Goal: Task Accomplishment & Management: Complete application form

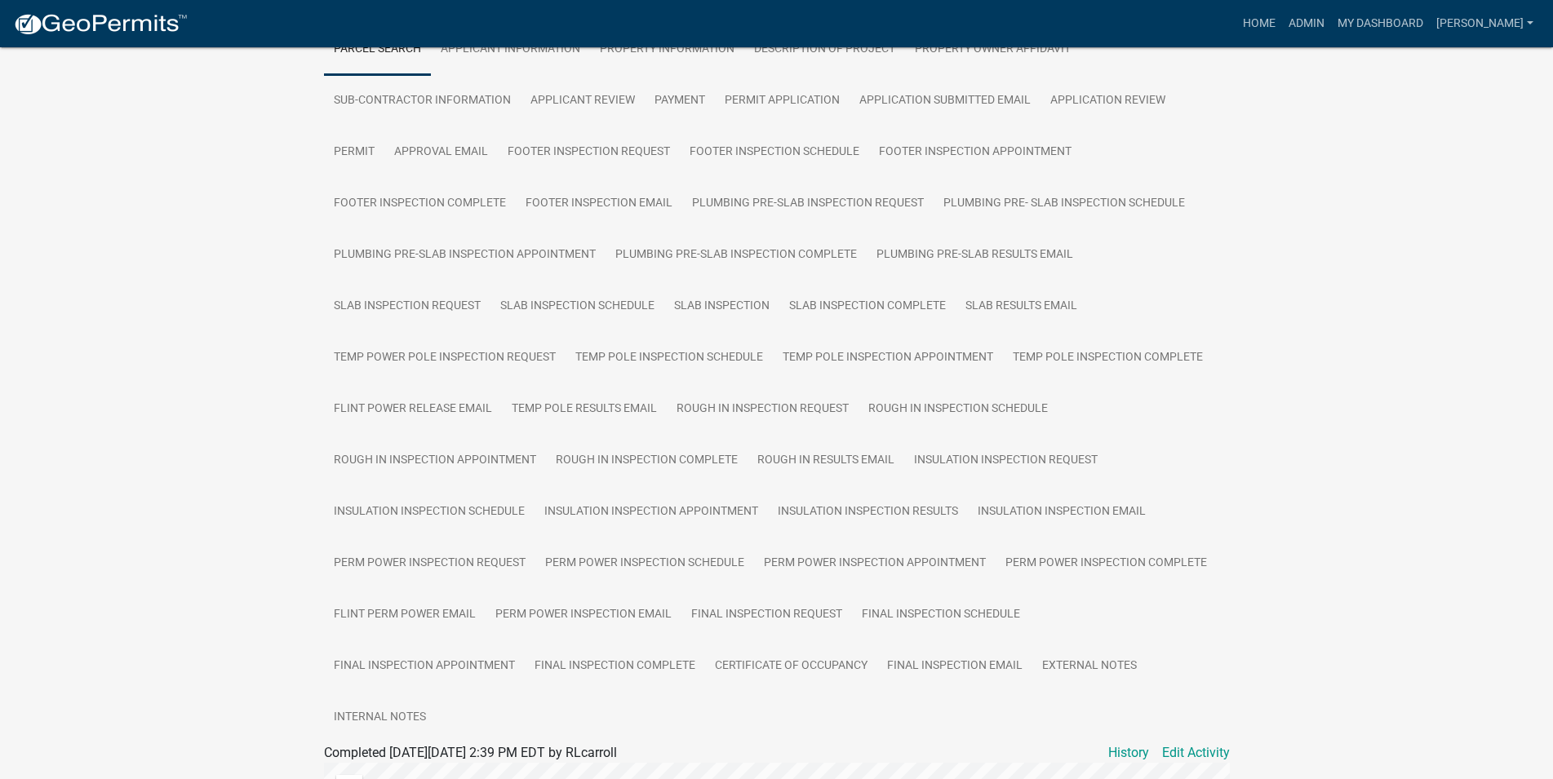
scroll to position [167, 0]
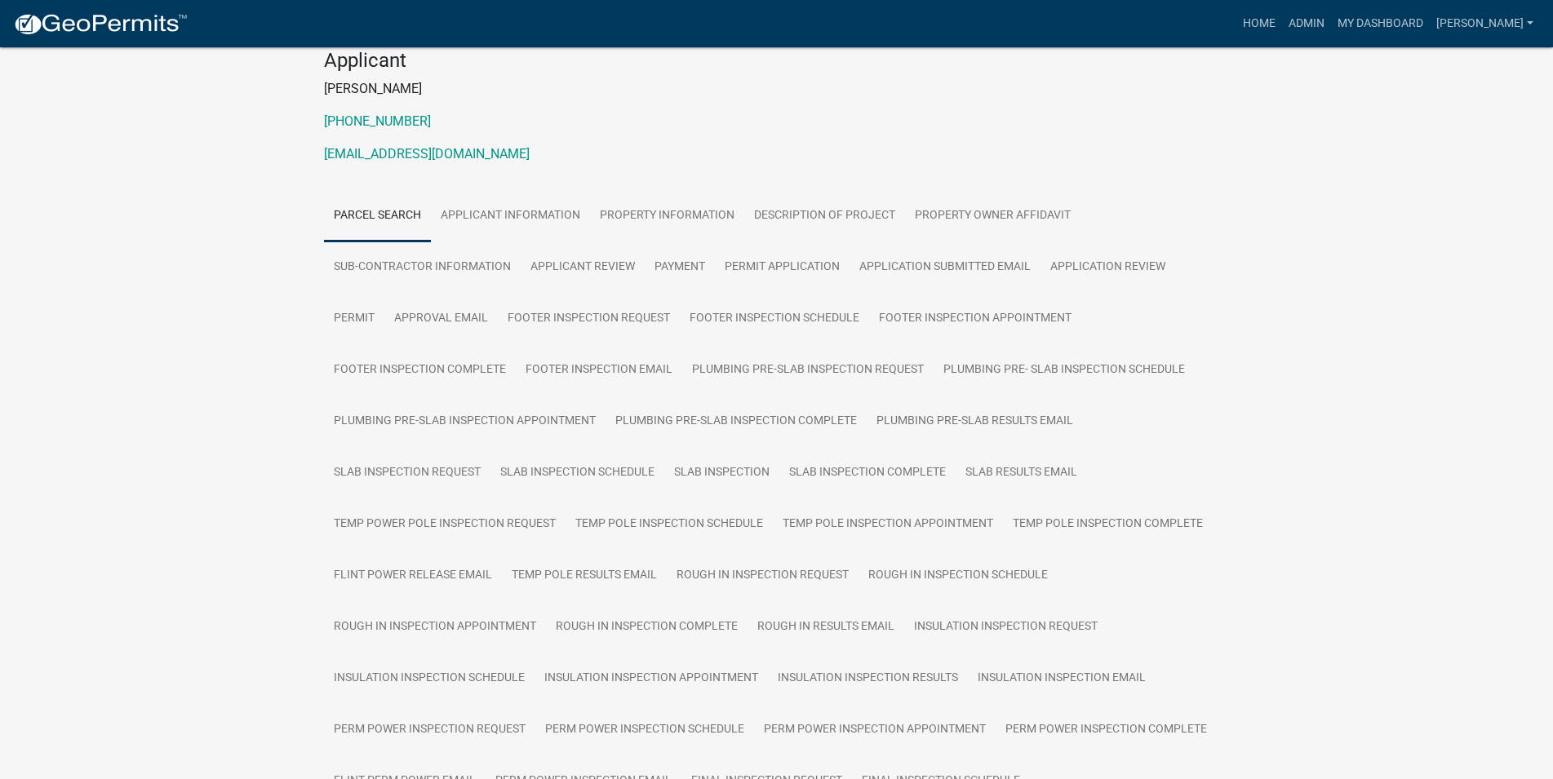
click at [58, 42] on nav "more_horiz Home Admin My Dashboard [PERSON_NAME] Admin Account Logout" at bounding box center [776, 23] width 1553 height 47
click at [56, 35] on img at bounding box center [100, 24] width 175 height 24
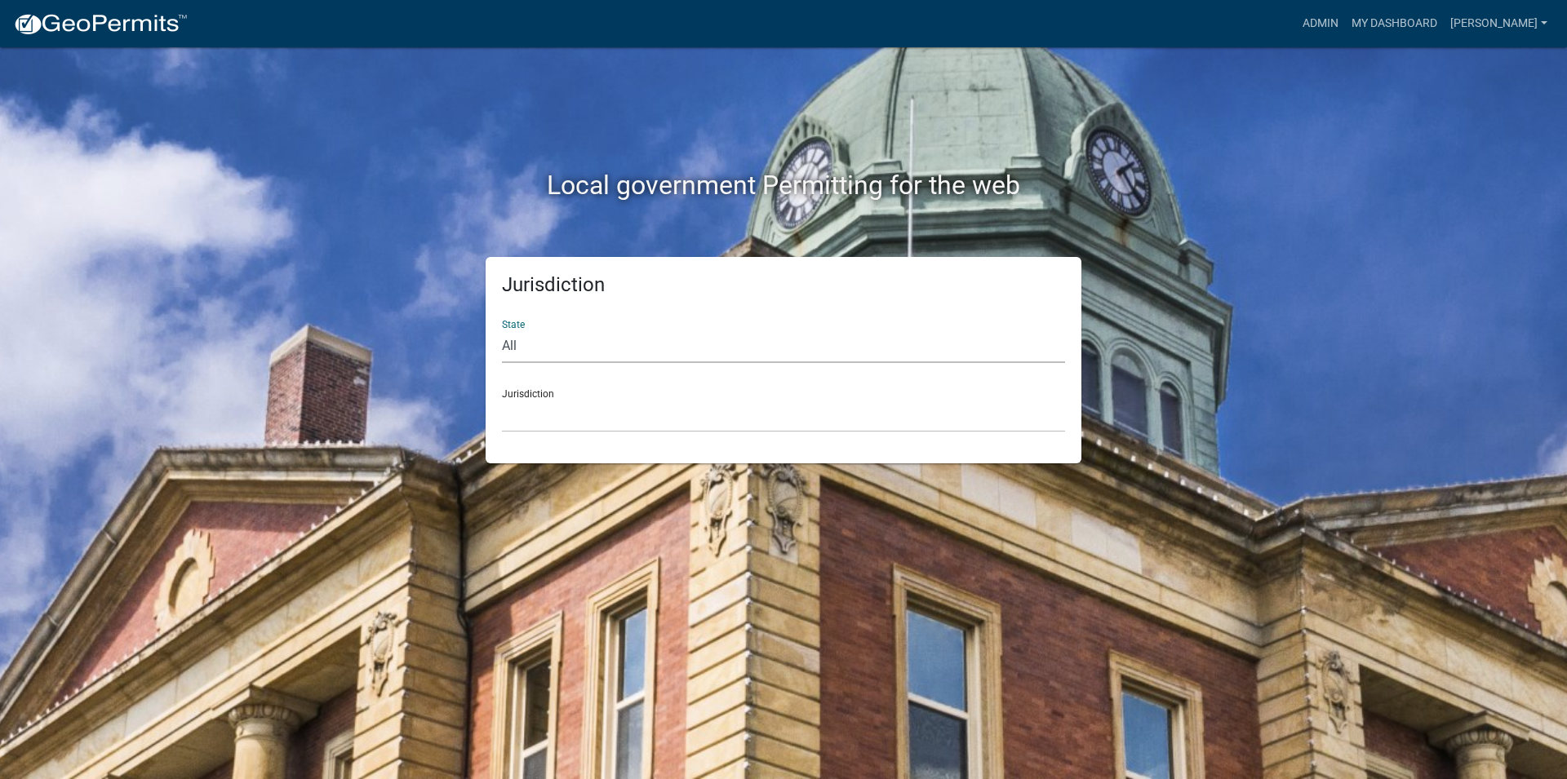
select select "[US_STATE]"
click option "[US_STATE]" at bounding box center [0, 0] width 0 height 0
click at [502, 399] on select "[GEOGRAPHIC_DATA], [US_STATE][PERSON_NAME][GEOGRAPHIC_DATA], [US_STATE][PERSON_…" at bounding box center [783, 415] width 563 height 33
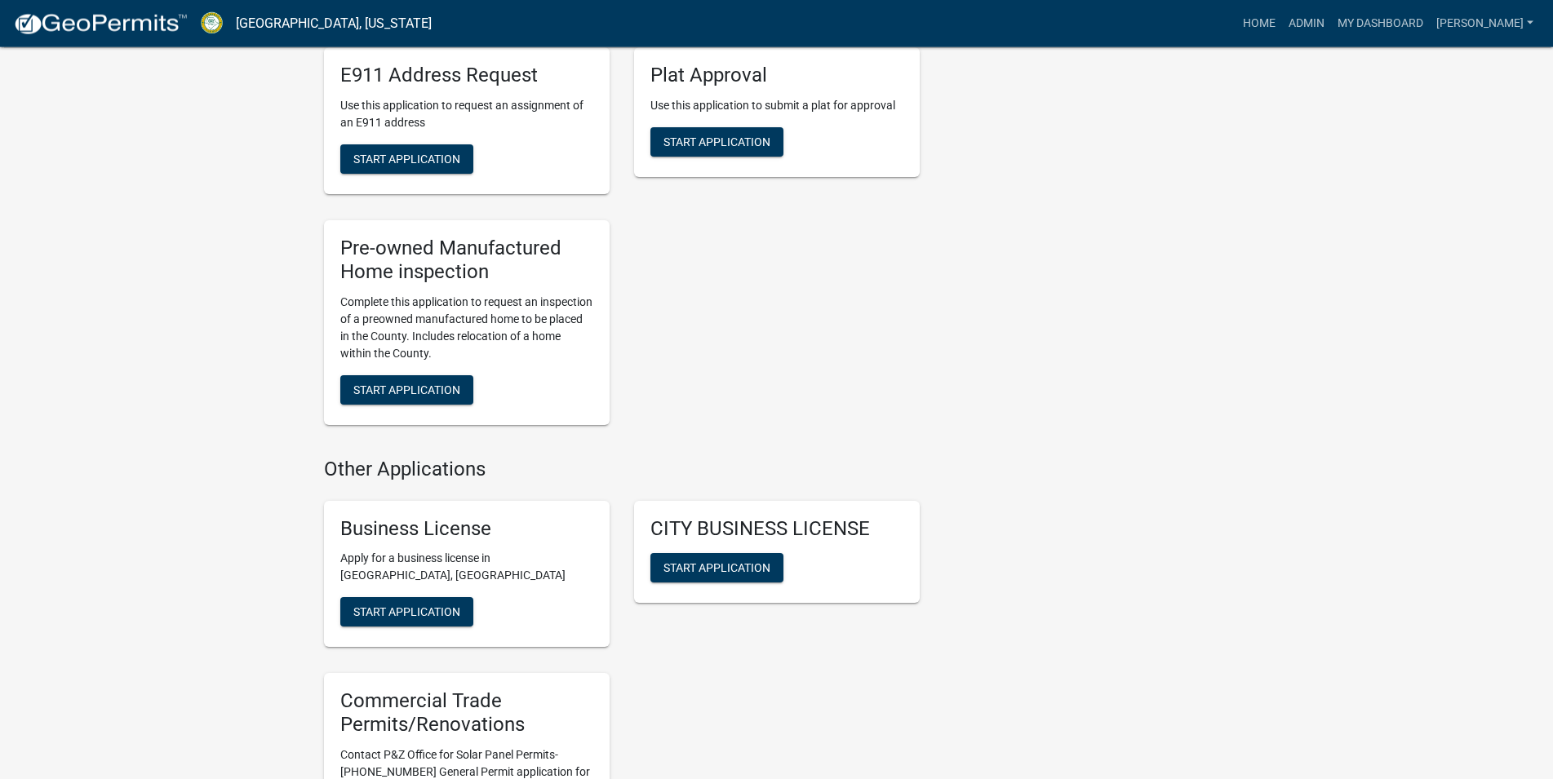
scroll to position [2081, 0]
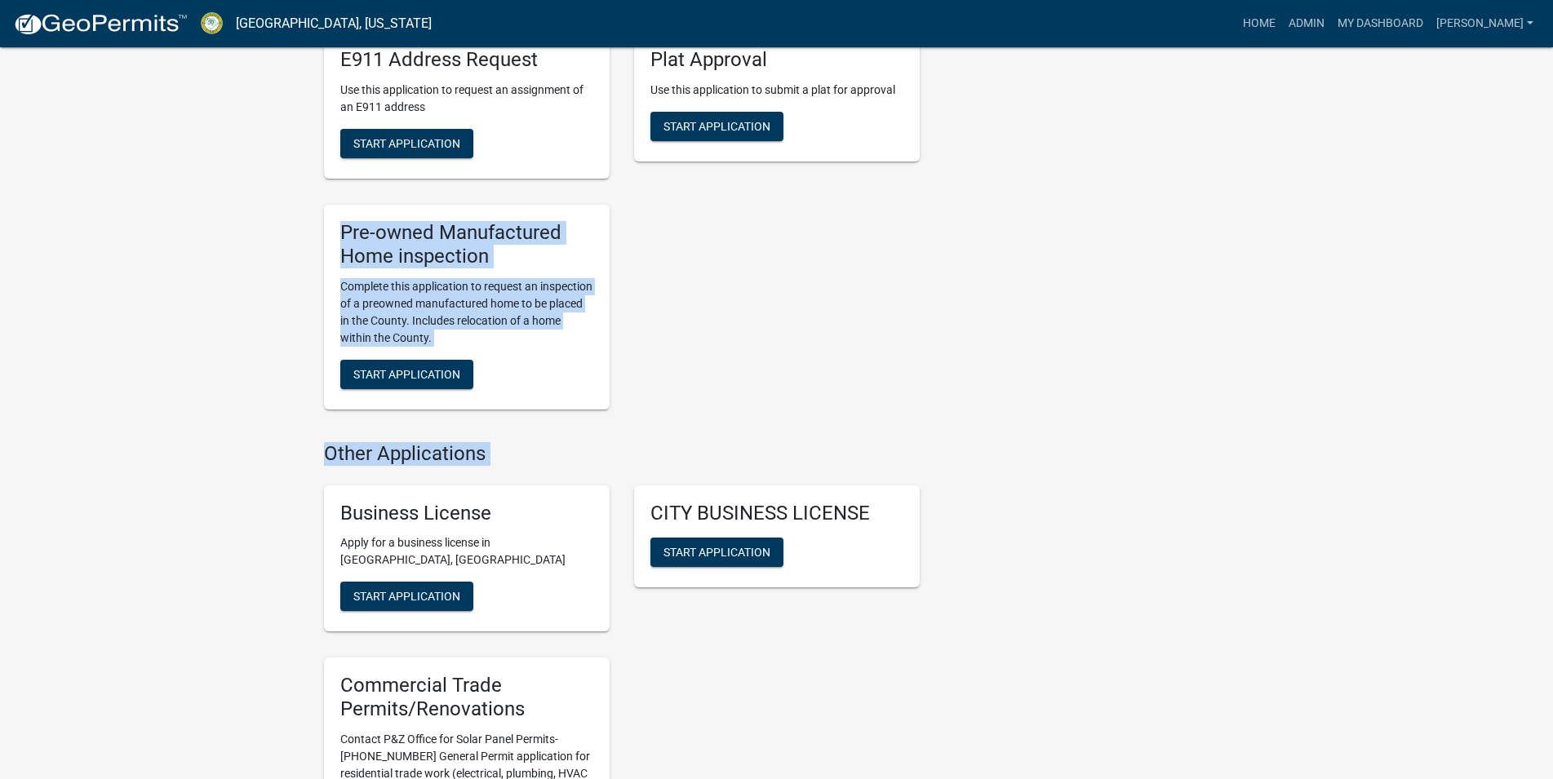
drag, startPoint x: 216, startPoint y: 425, endPoint x: 215, endPoint y: 545, distance: 120.0
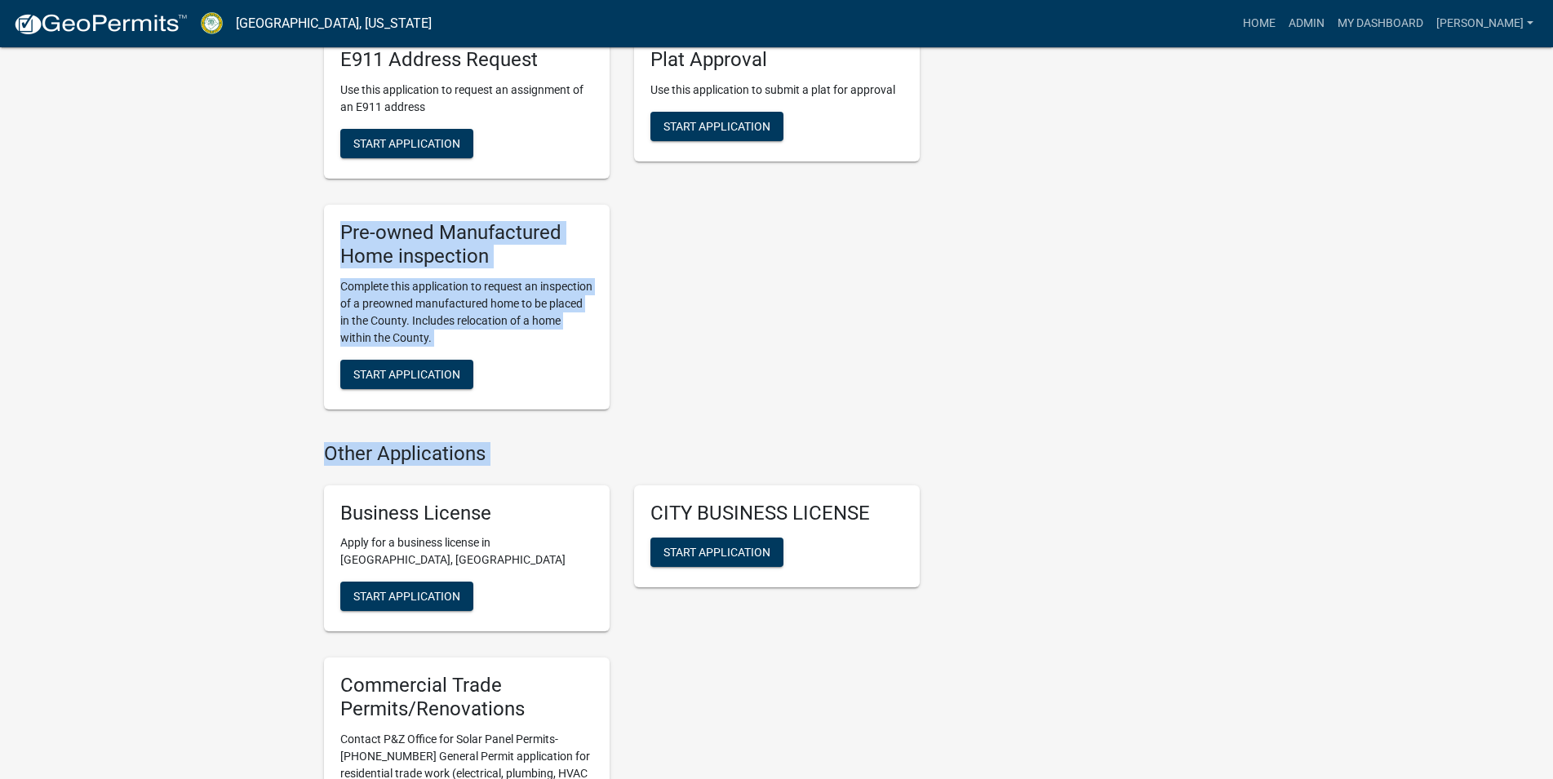
drag, startPoint x: 167, startPoint y: 395, endPoint x: 162, endPoint y: 507, distance: 111.9
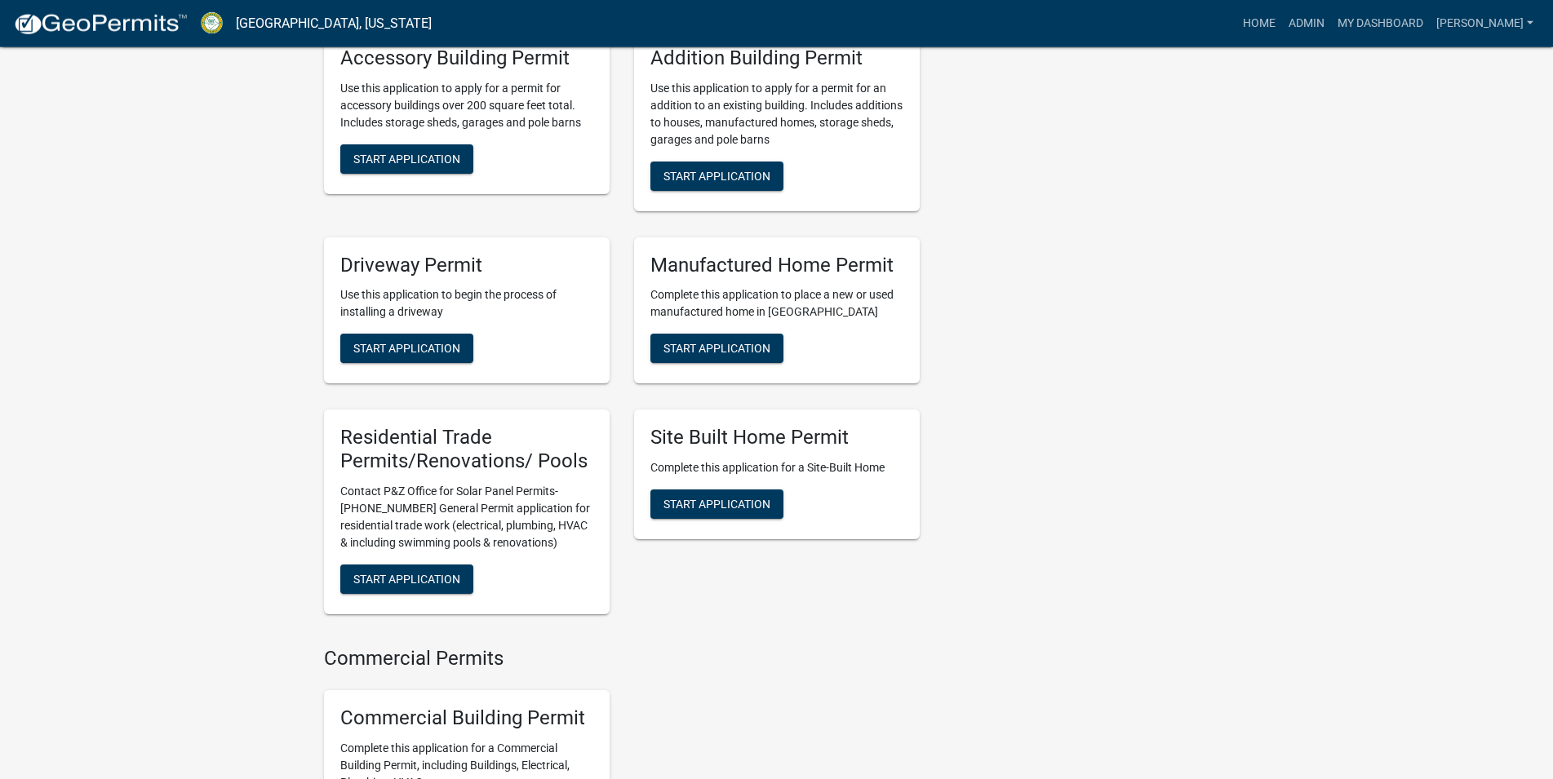
scroll to position [1149, 0]
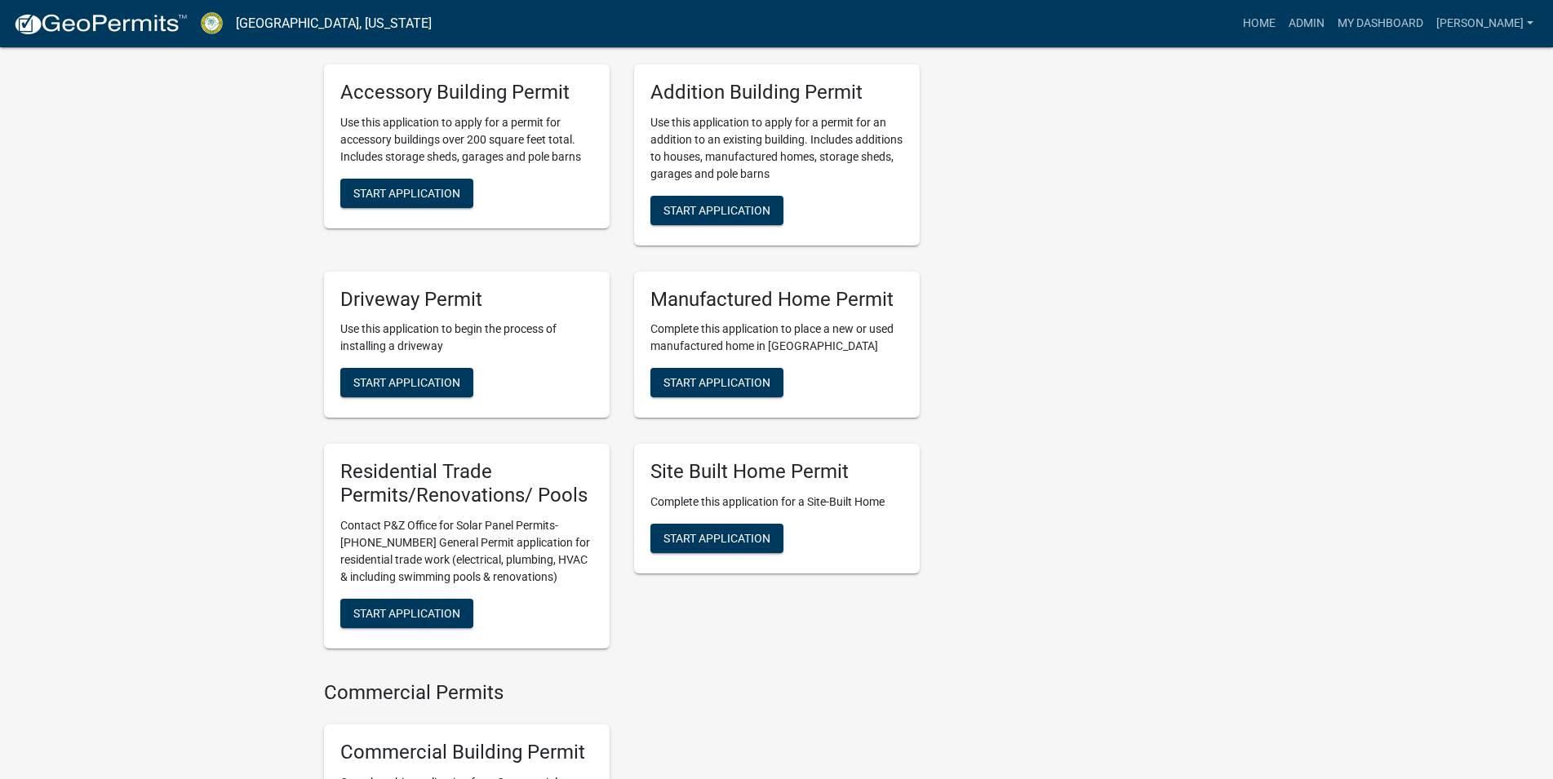
click at [171, 28] on img at bounding box center [100, 24] width 175 height 24
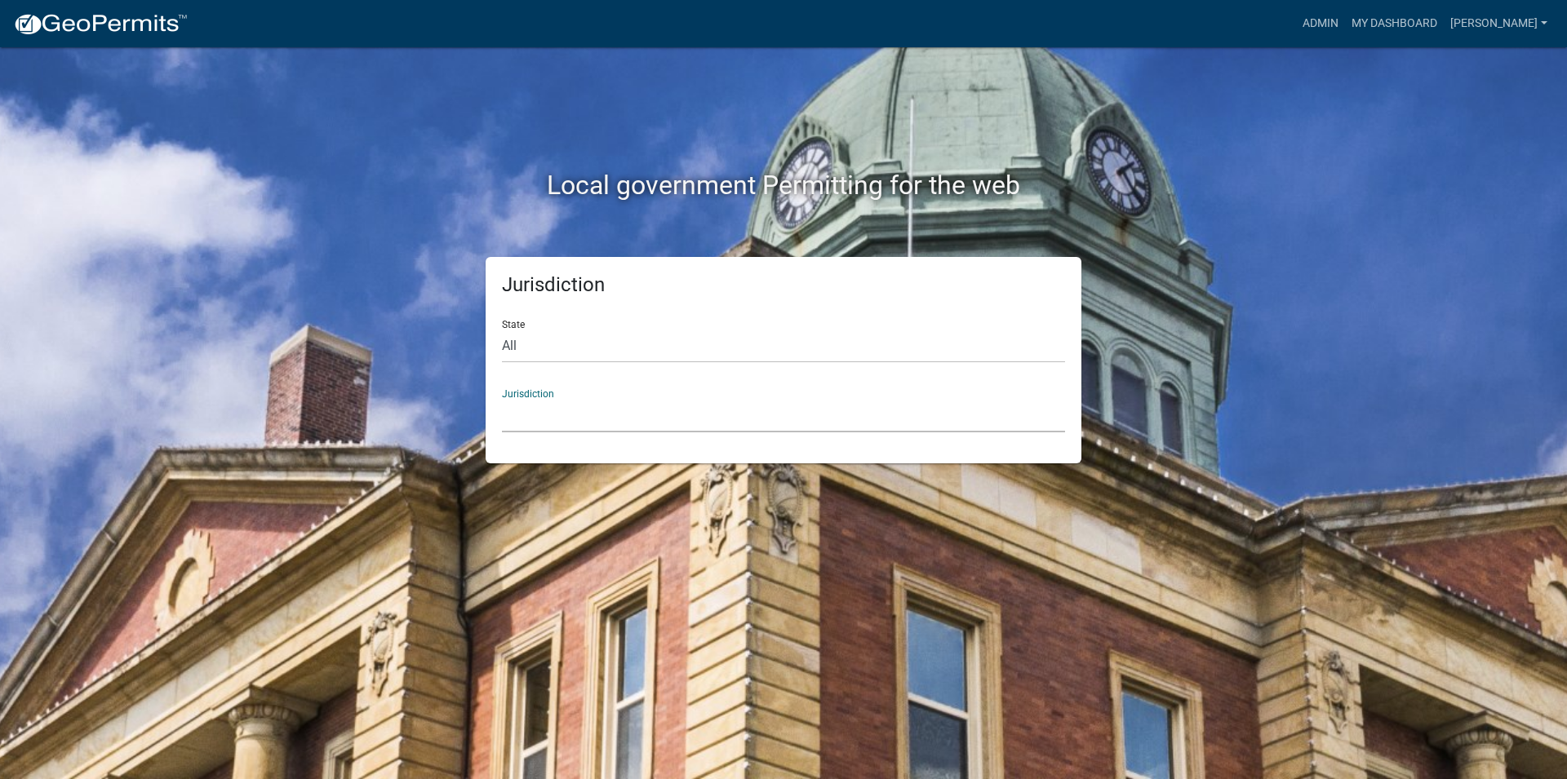
click at [502, 399] on select "[GEOGRAPHIC_DATA], [US_STATE] [GEOGRAPHIC_DATA], [US_STATE][PERSON_NAME][GEOGRA…" at bounding box center [783, 415] width 563 height 33
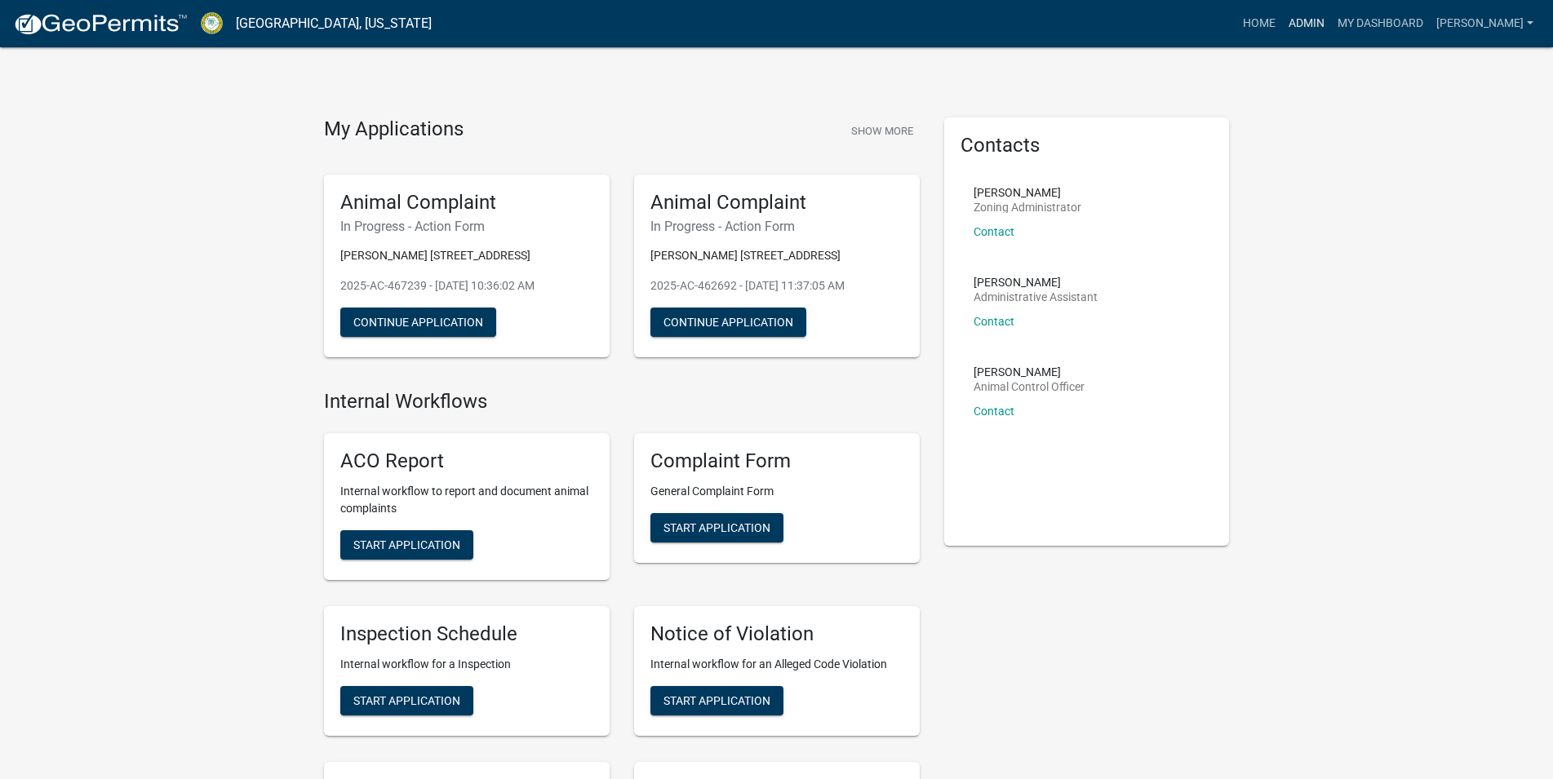
click at [1331, 23] on link "Admin" at bounding box center [1306, 23] width 49 height 31
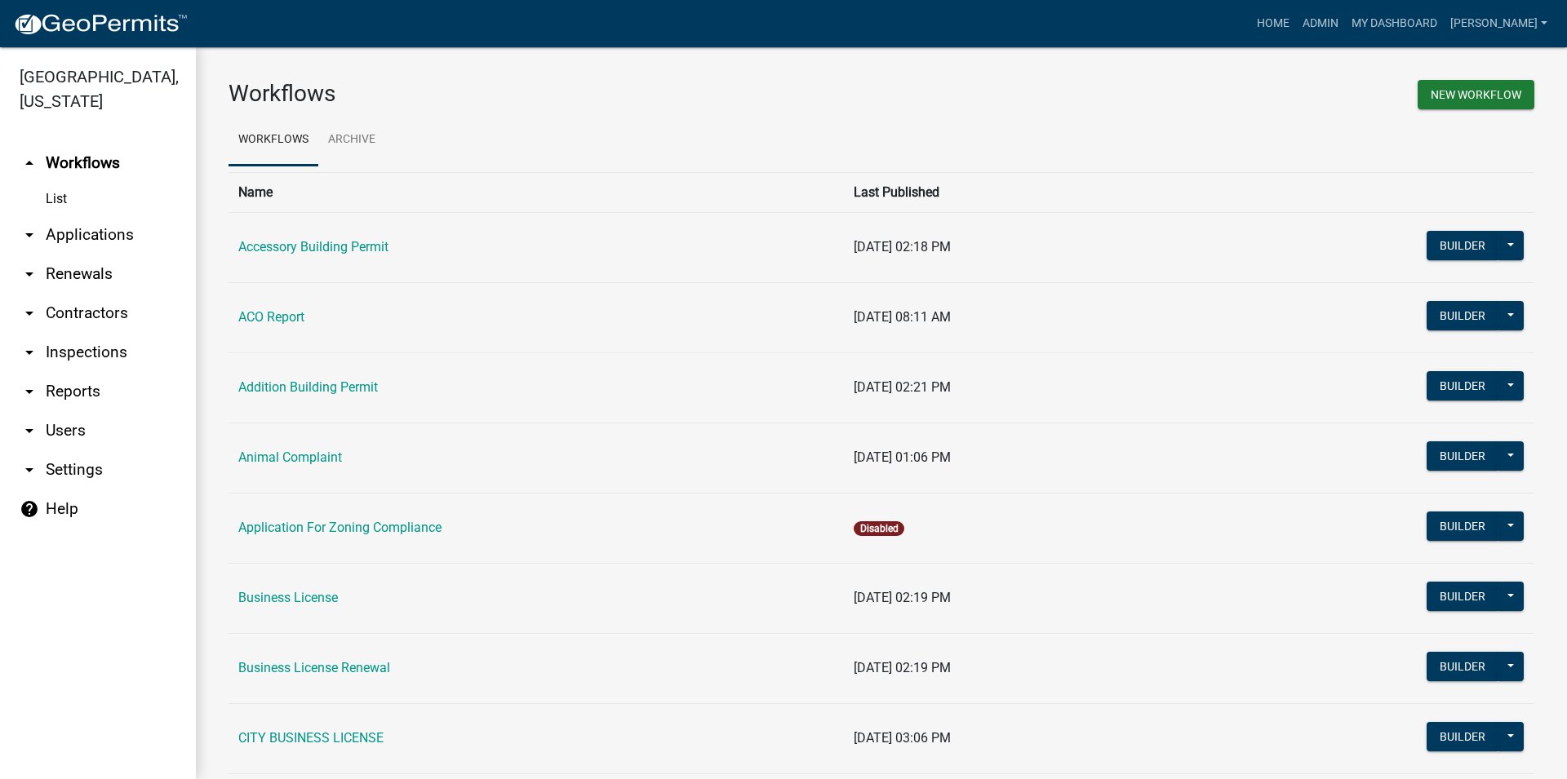
click at [78, 345] on link "arrow_drop_down Inspections" at bounding box center [98, 352] width 196 height 39
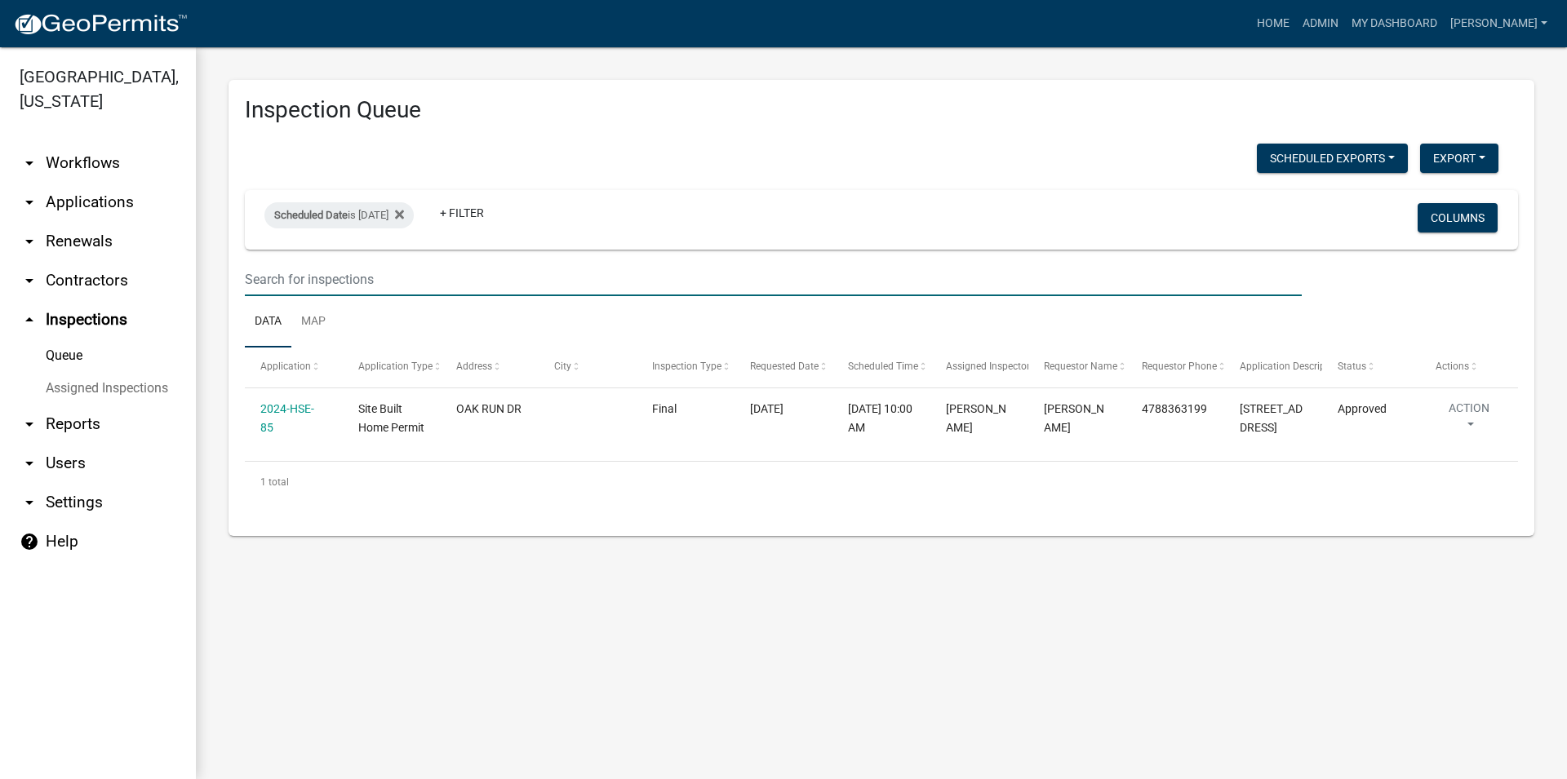
click at [443, 263] on input "text" at bounding box center [773, 279] width 1057 height 33
click at [82, 202] on link "arrow_drop_down Applications" at bounding box center [98, 202] width 196 height 39
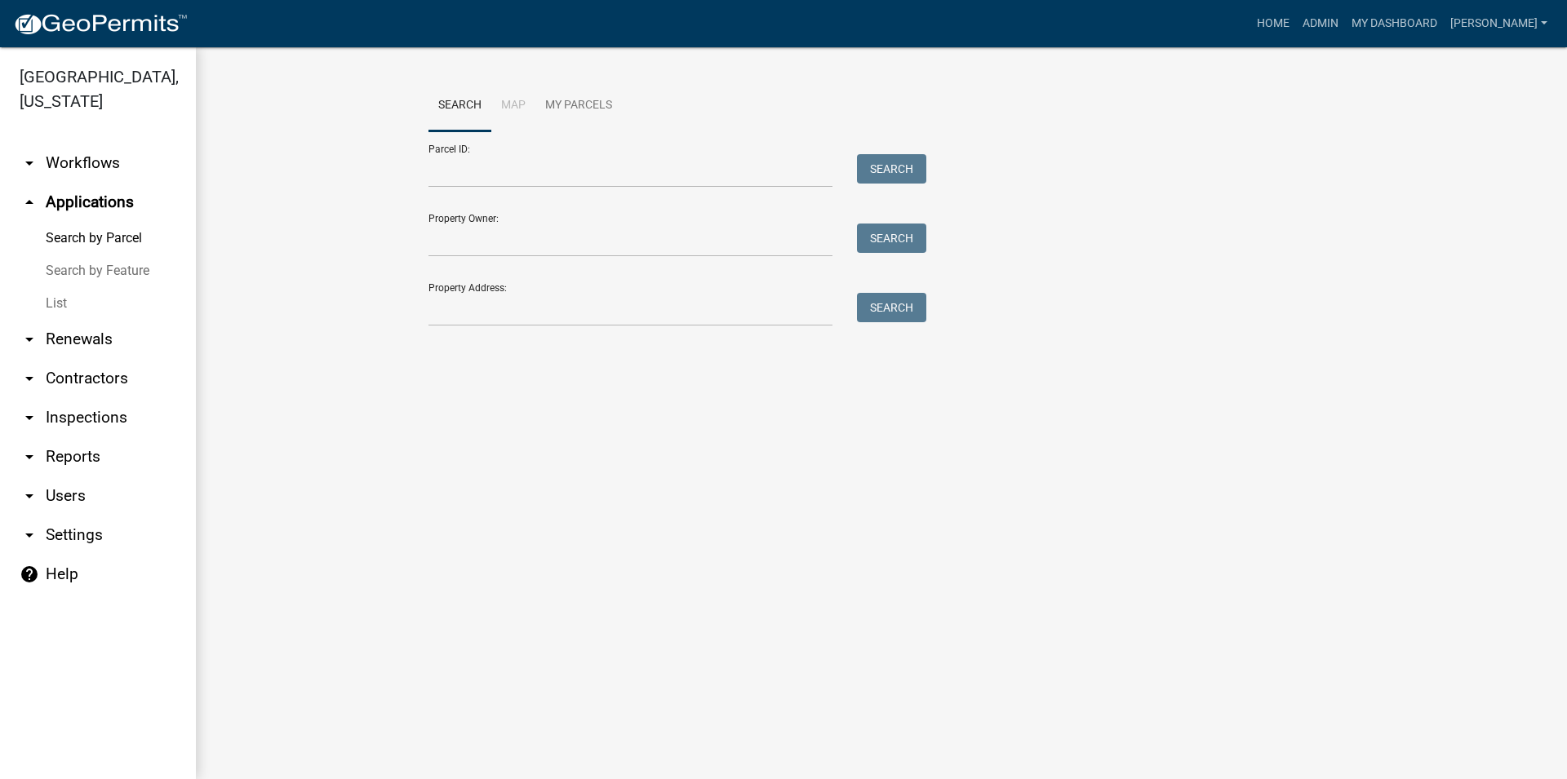
click at [81, 305] on link "List" at bounding box center [98, 303] width 196 height 33
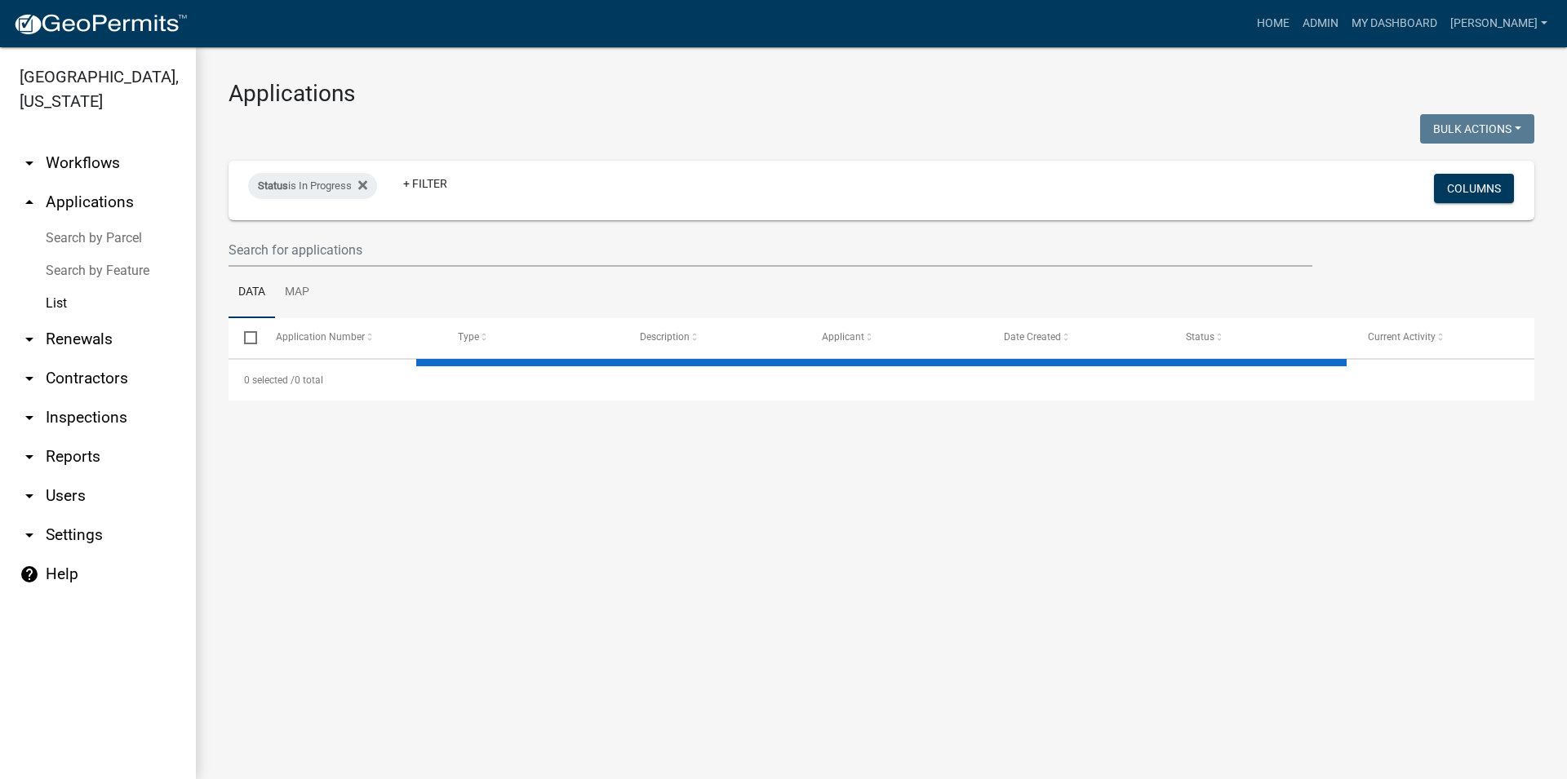
select select "3: 100"
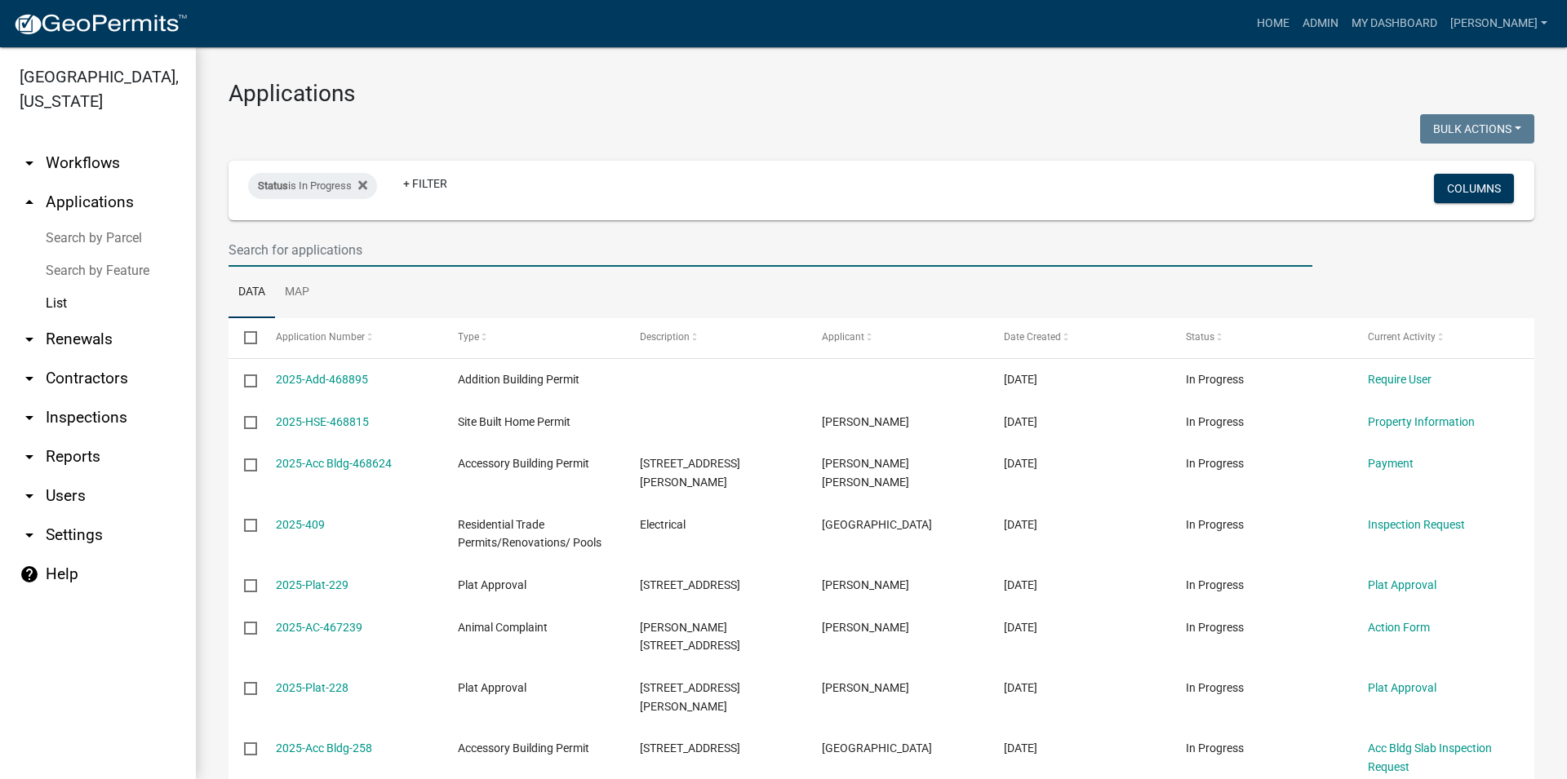
click at [276, 247] on input "text" at bounding box center [771, 249] width 1084 height 33
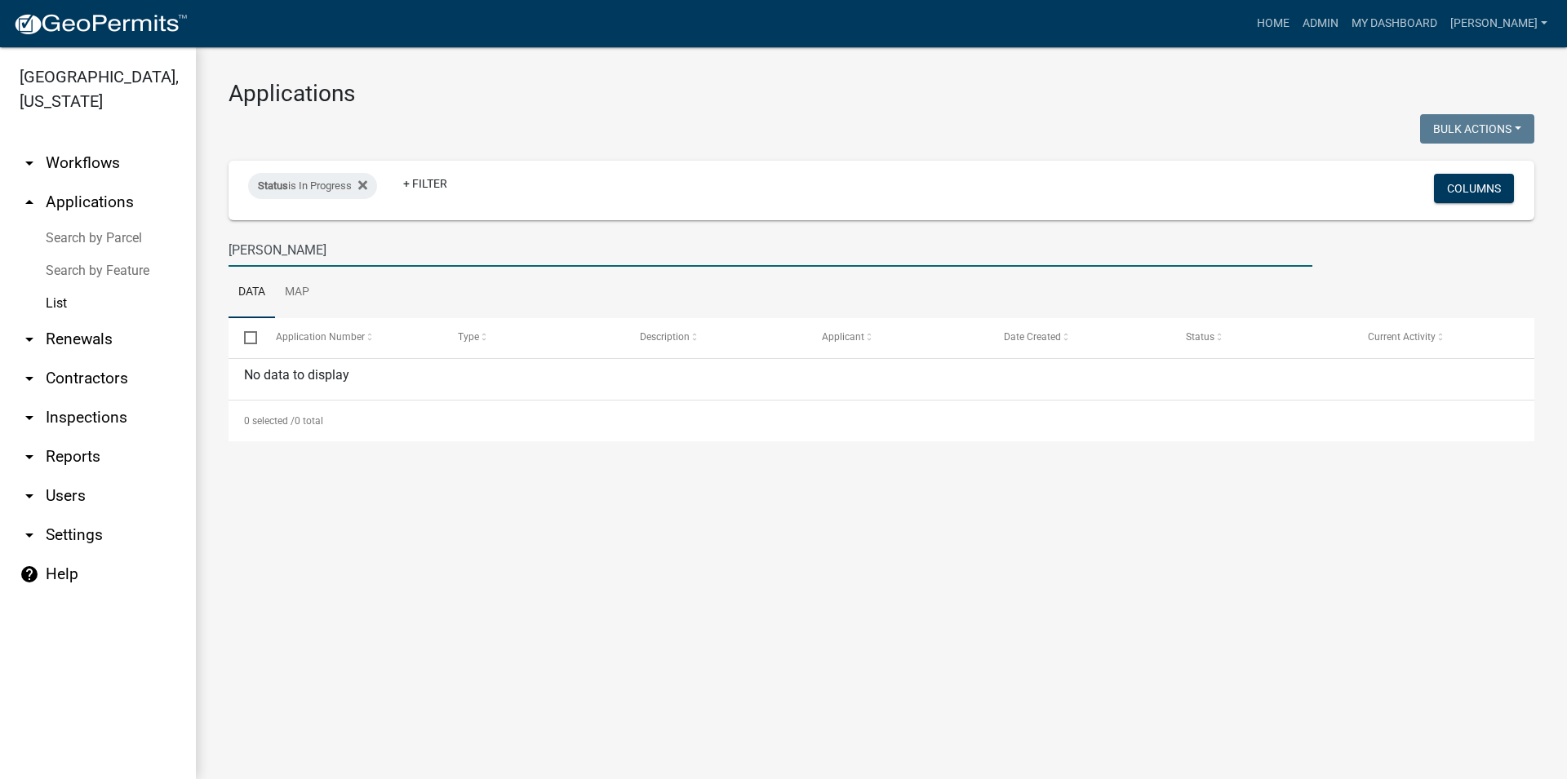
drag, startPoint x: 307, startPoint y: 260, endPoint x: 261, endPoint y: 258, distance: 45.8
click at [261, 258] on input "[PERSON_NAME]" at bounding box center [771, 249] width 1084 height 33
type input "H"
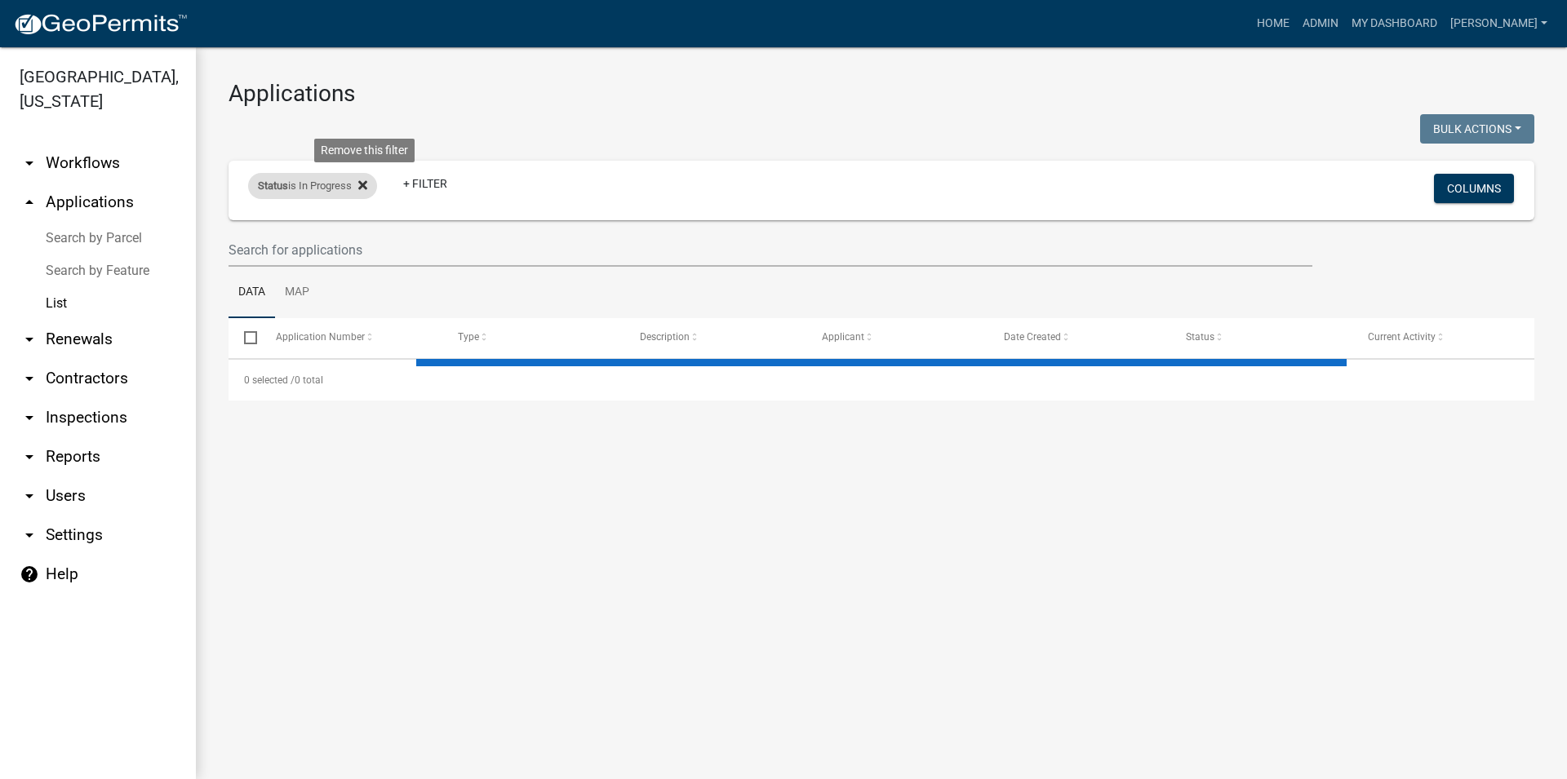
click at [365, 184] on icon at bounding box center [362, 185] width 9 height 13
select select "3: 100"
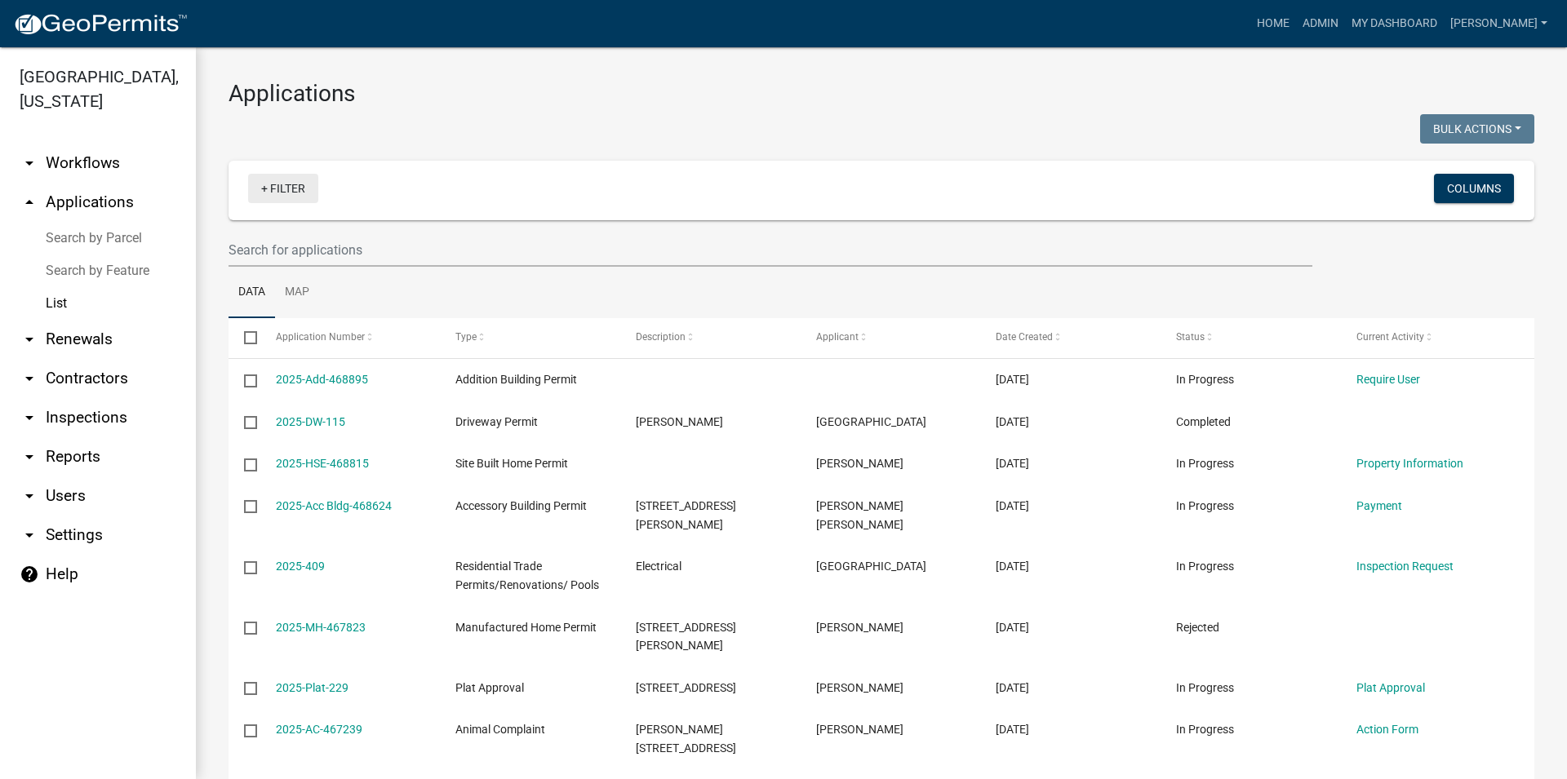
click at [291, 192] on link "+ Filter" at bounding box center [283, 188] width 70 height 29
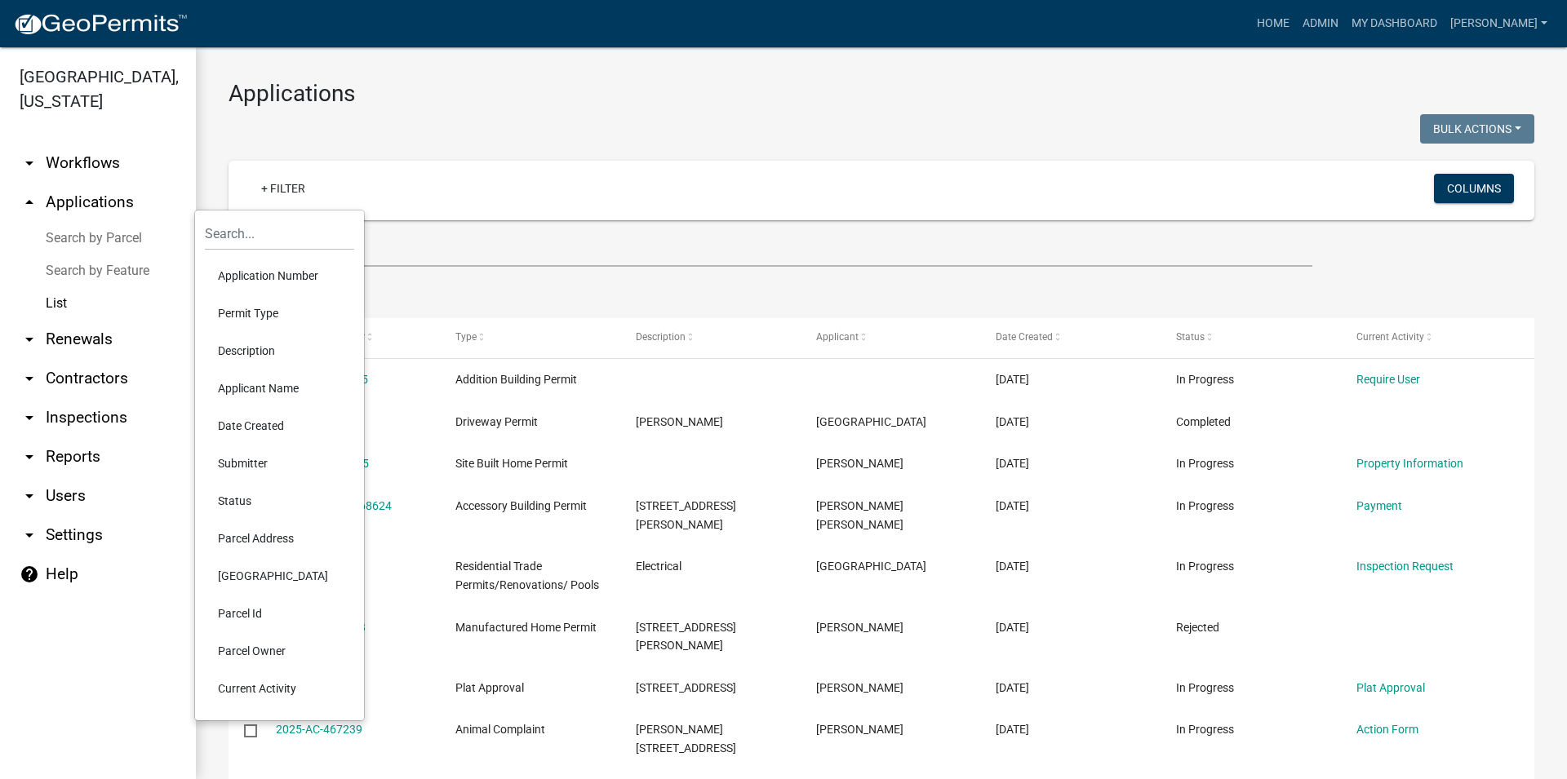
click at [240, 319] on li "Permit Type" at bounding box center [279, 314] width 149 height 38
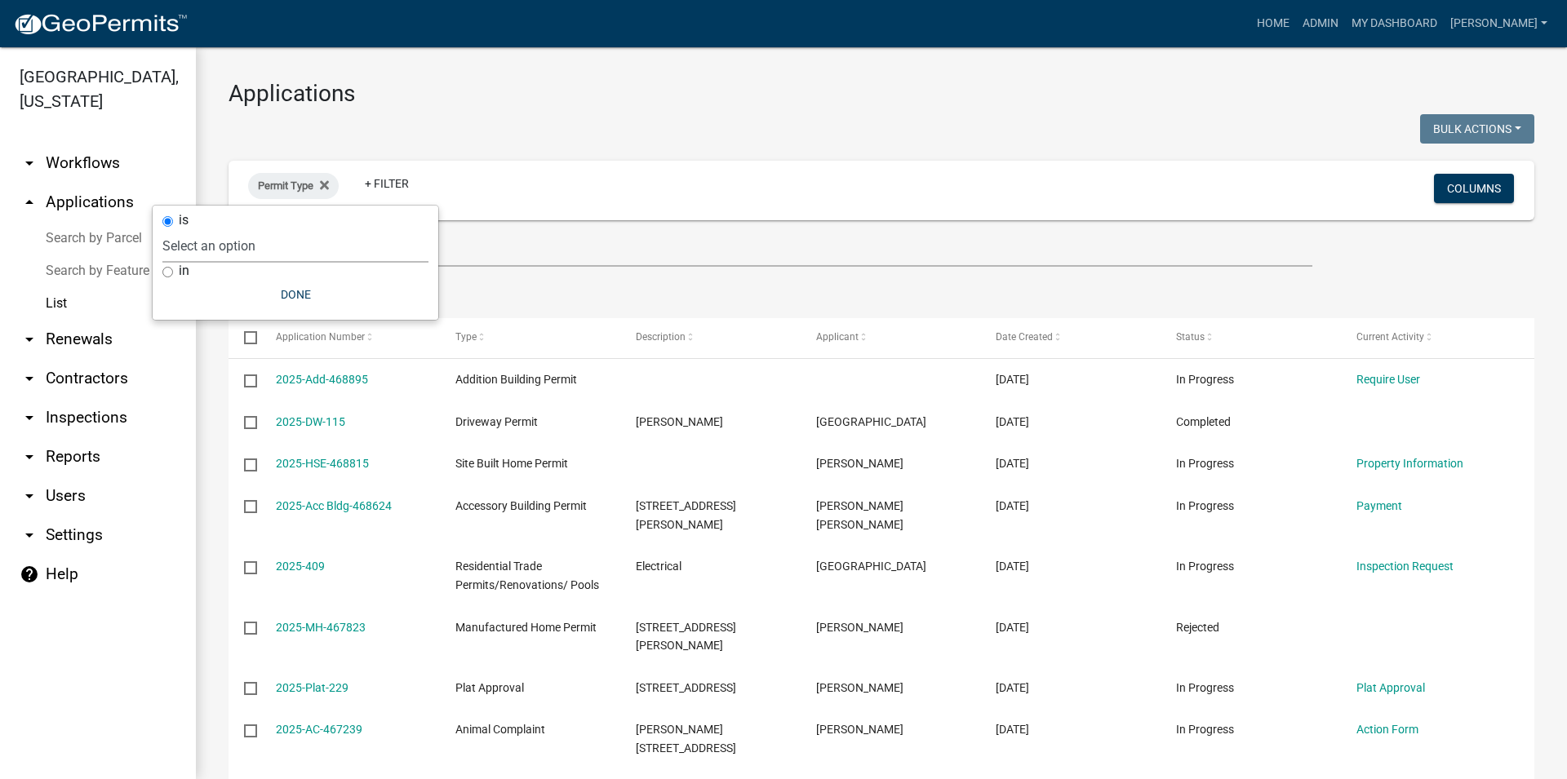
click at [162, 229] on select "Select an option Accessory Building Permit ACO Report Addition Building Permit …" at bounding box center [295, 245] width 266 height 33
select select "e04db0a7-8e7a-467b-b107-35b2294511b4"
click option "Manufactured Home Permit" at bounding box center [0, 0] width 0 height 0
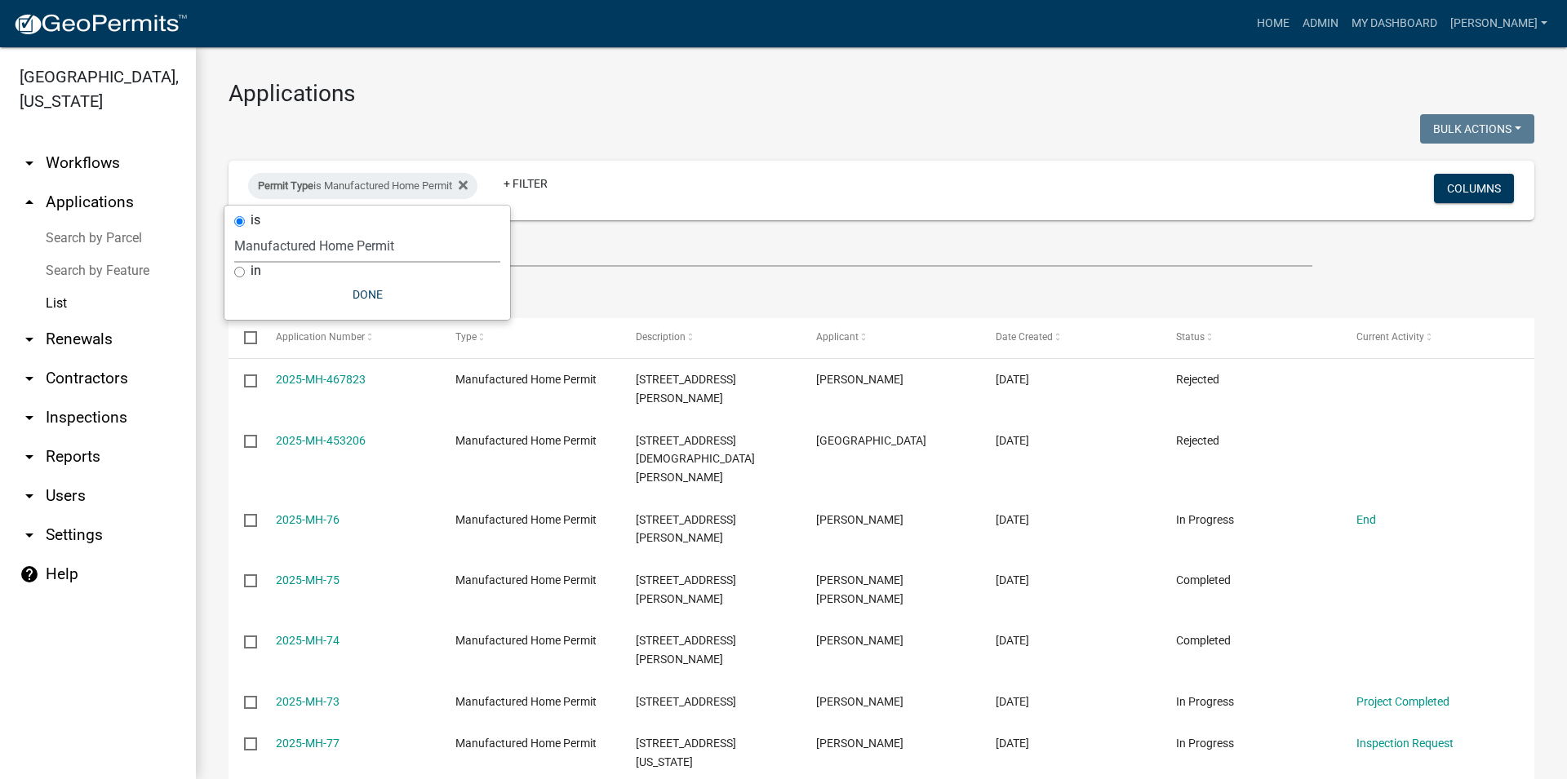
click at [717, 275] on ul "Data Map" at bounding box center [882, 292] width 1306 height 51
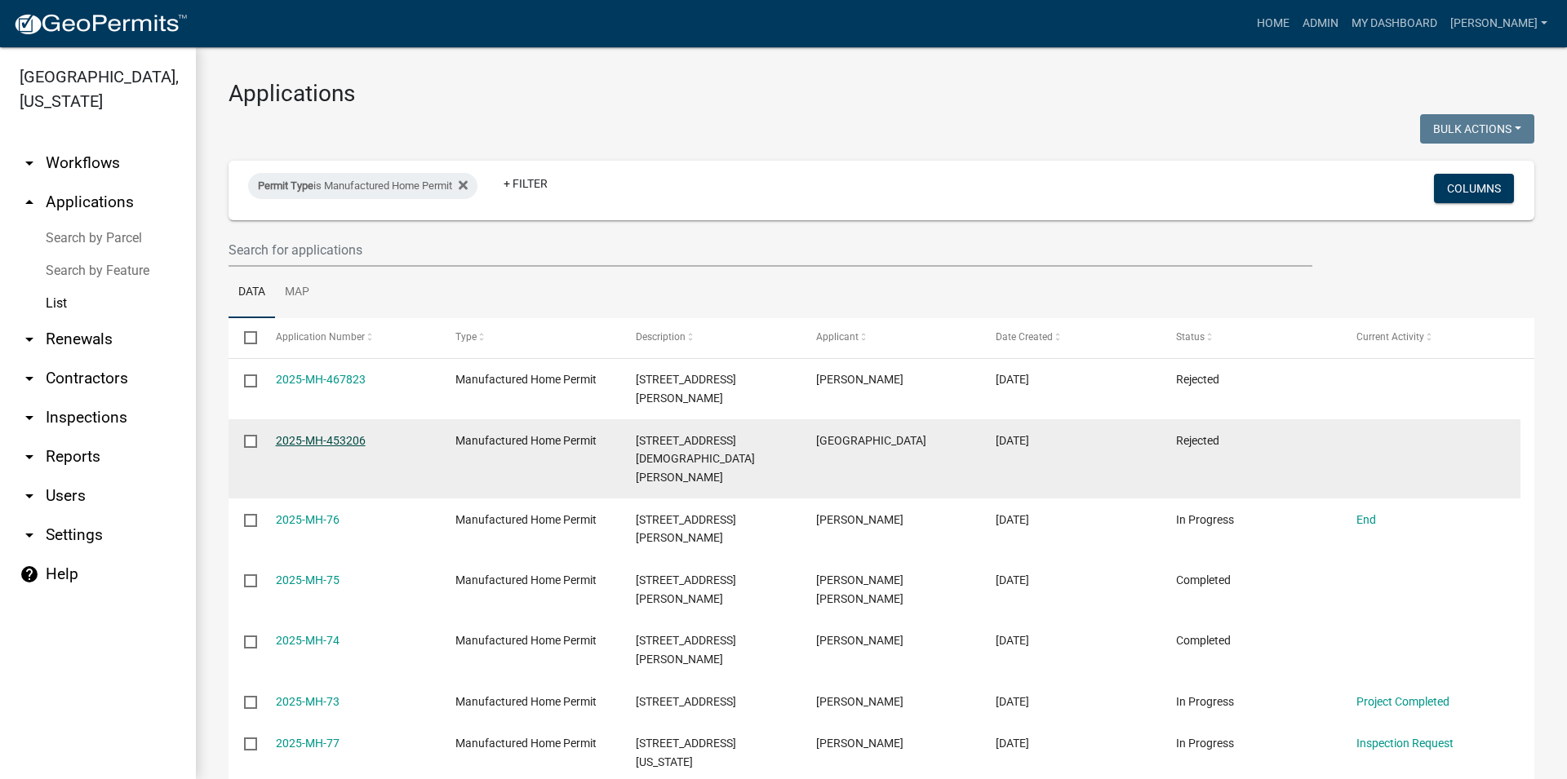
click at [305, 434] on link "2025-MH-453206" at bounding box center [321, 440] width 90 height 13
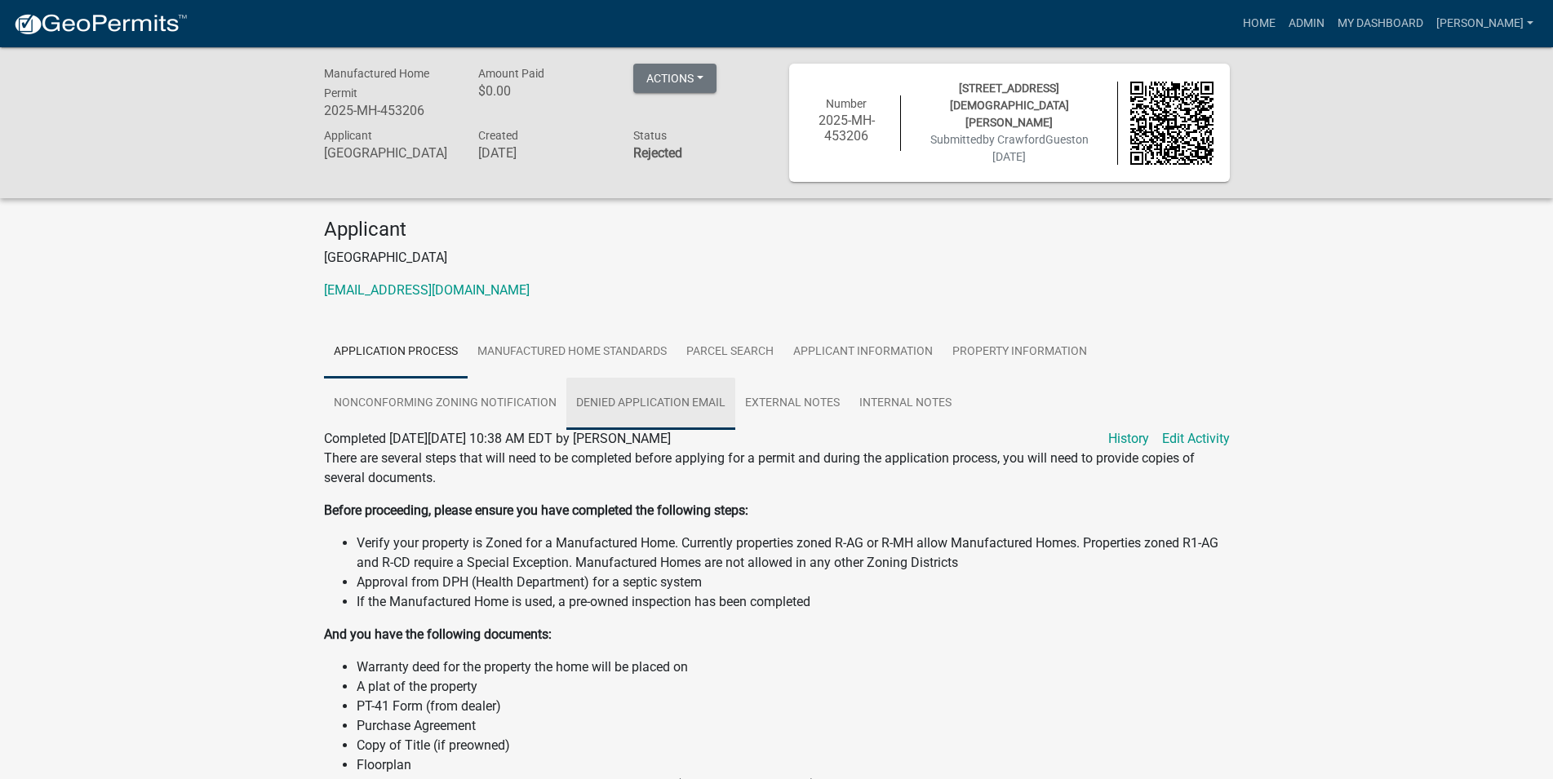
click at [644, 392] on link "Denied Application Email" at bounding box center [650, 404] width 169 height 52
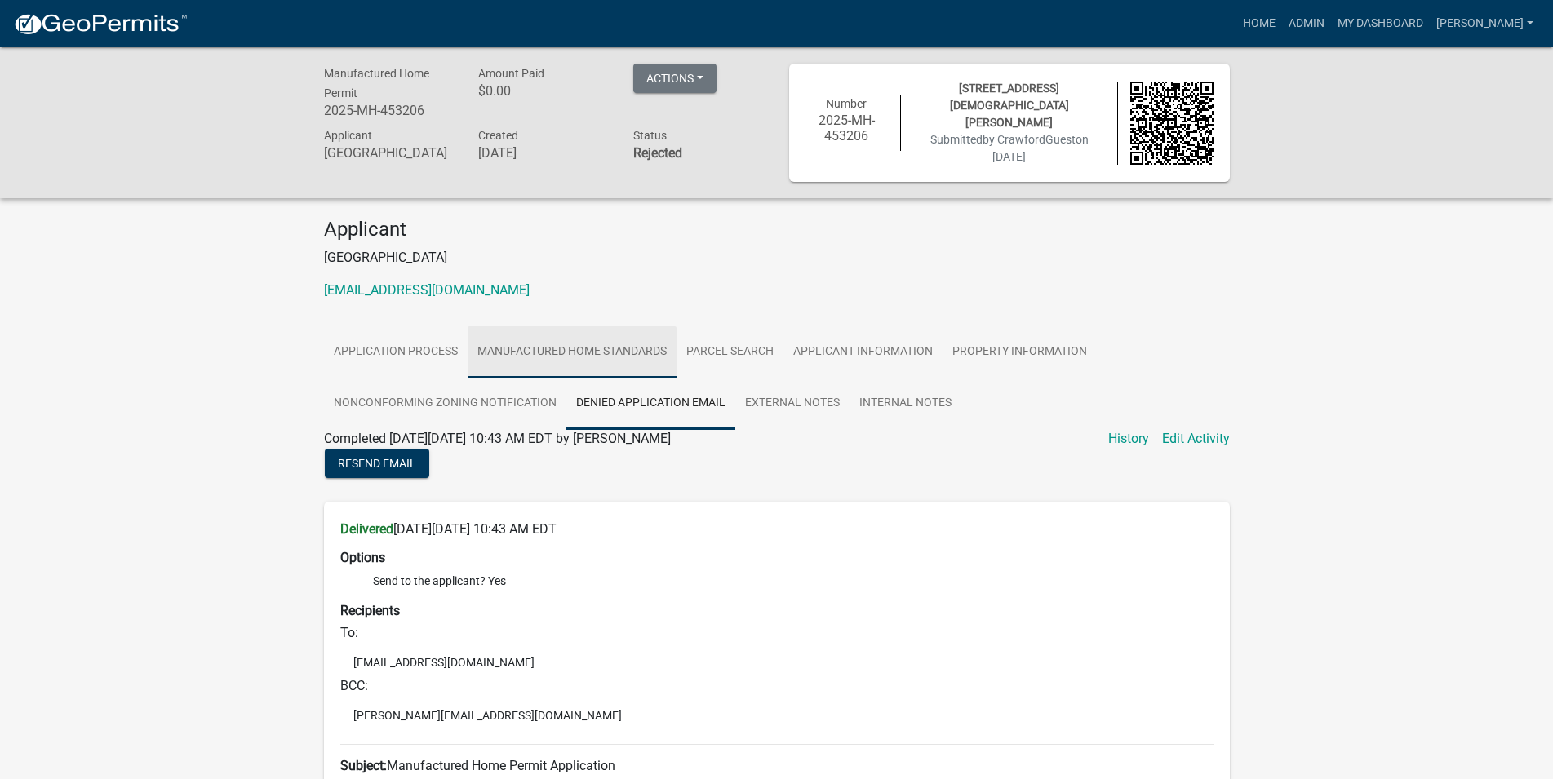
click at [589, 358] on link "Manufactured Home Standards" at bounding box center [572, 352] width 209 height 52
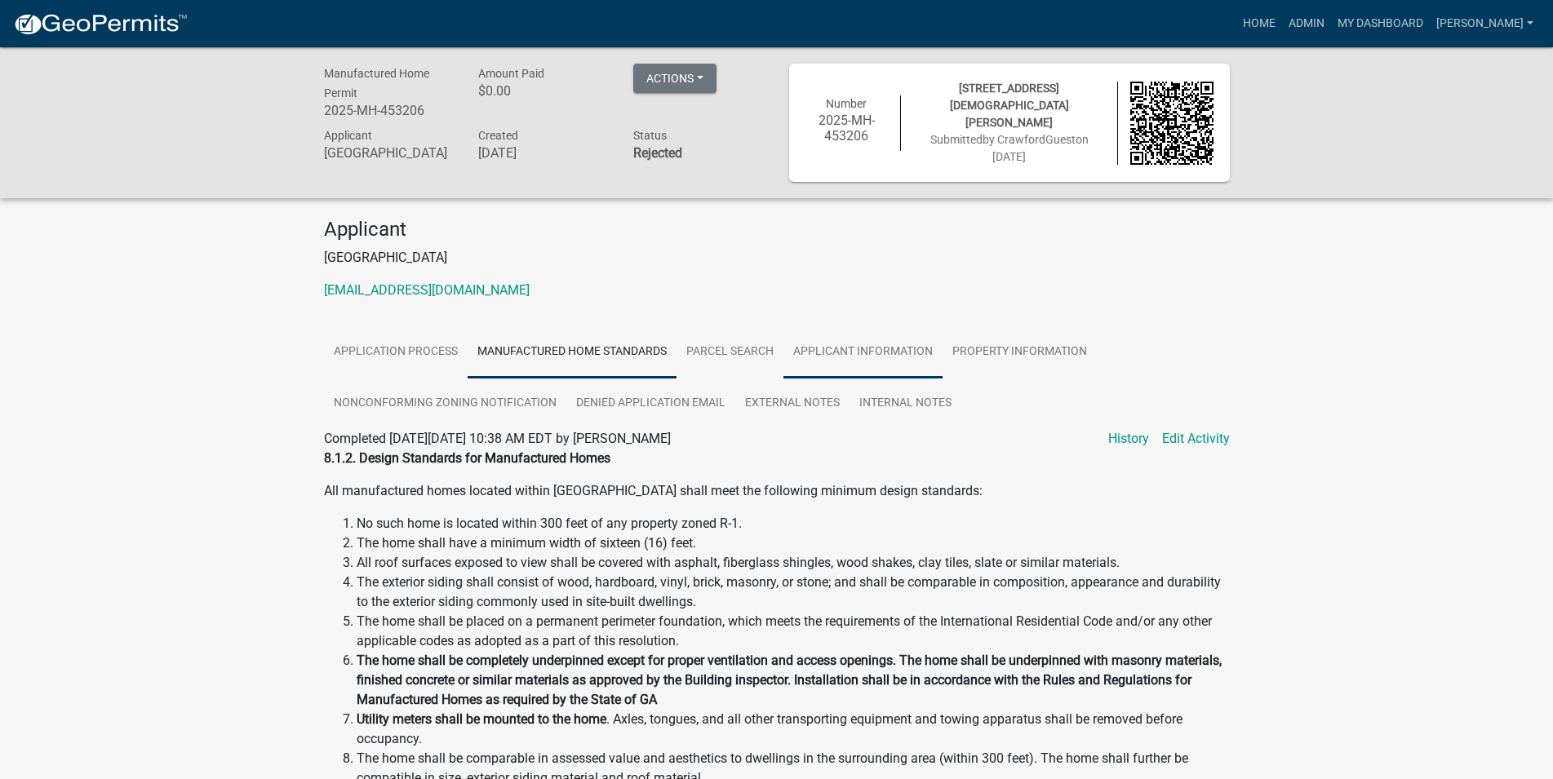
click at [846, 326] on link "Applicant Information" at bounding box center [863, 352] width 159 height 52
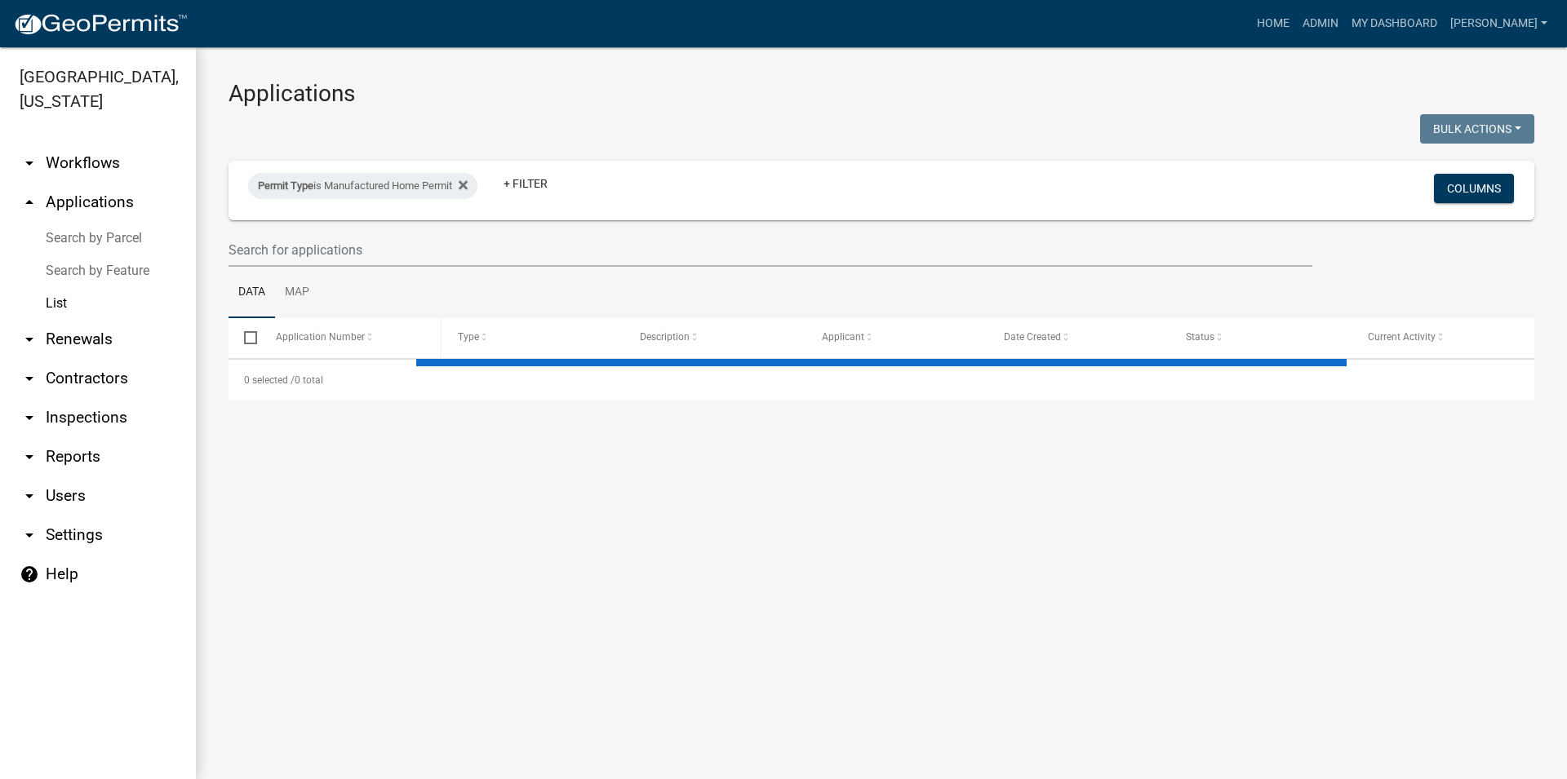
select select "3: 100"
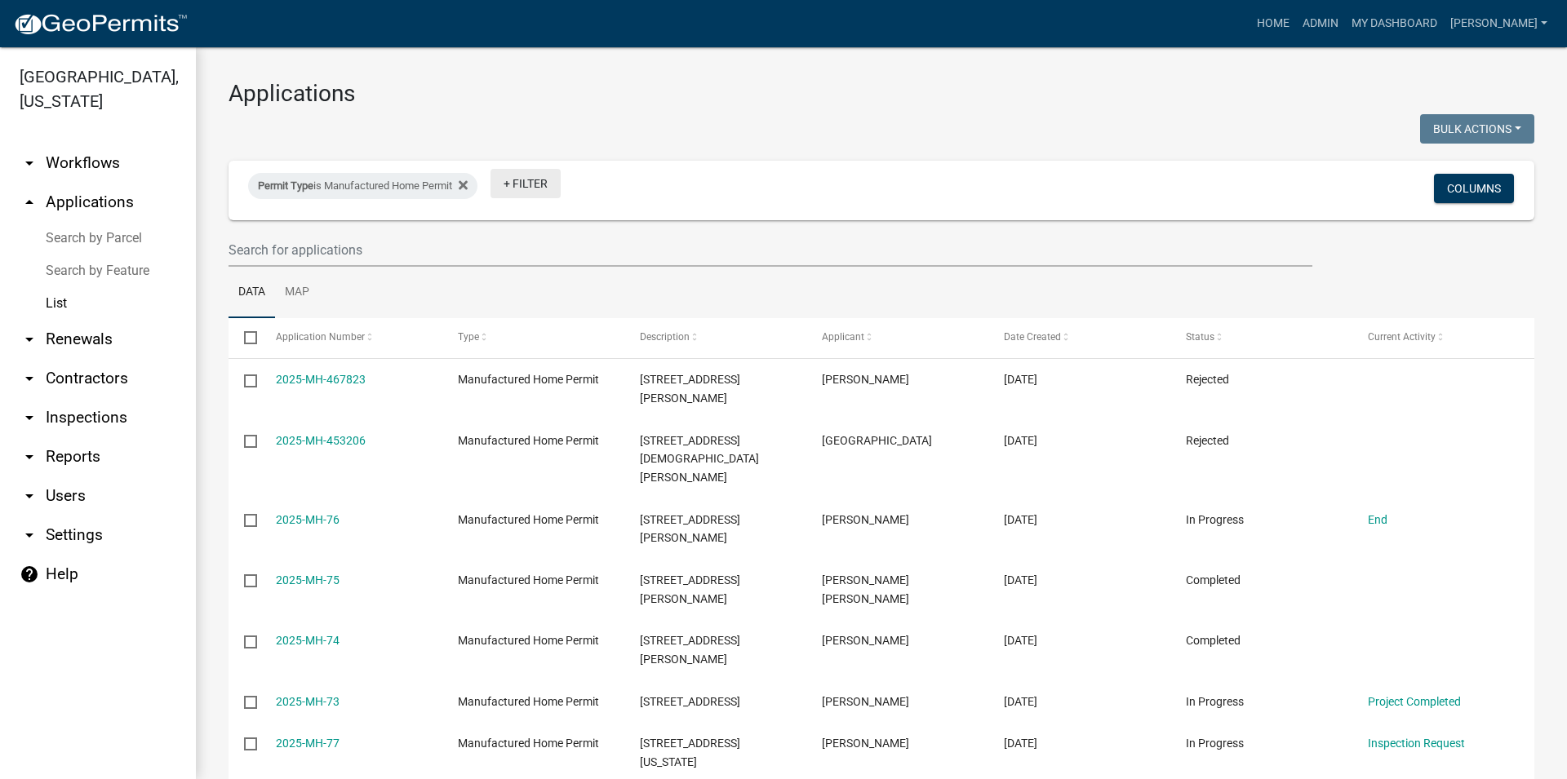
click at [516, 177] on link "+ Filter" at bounding box center [526, 183] width 70 height 29
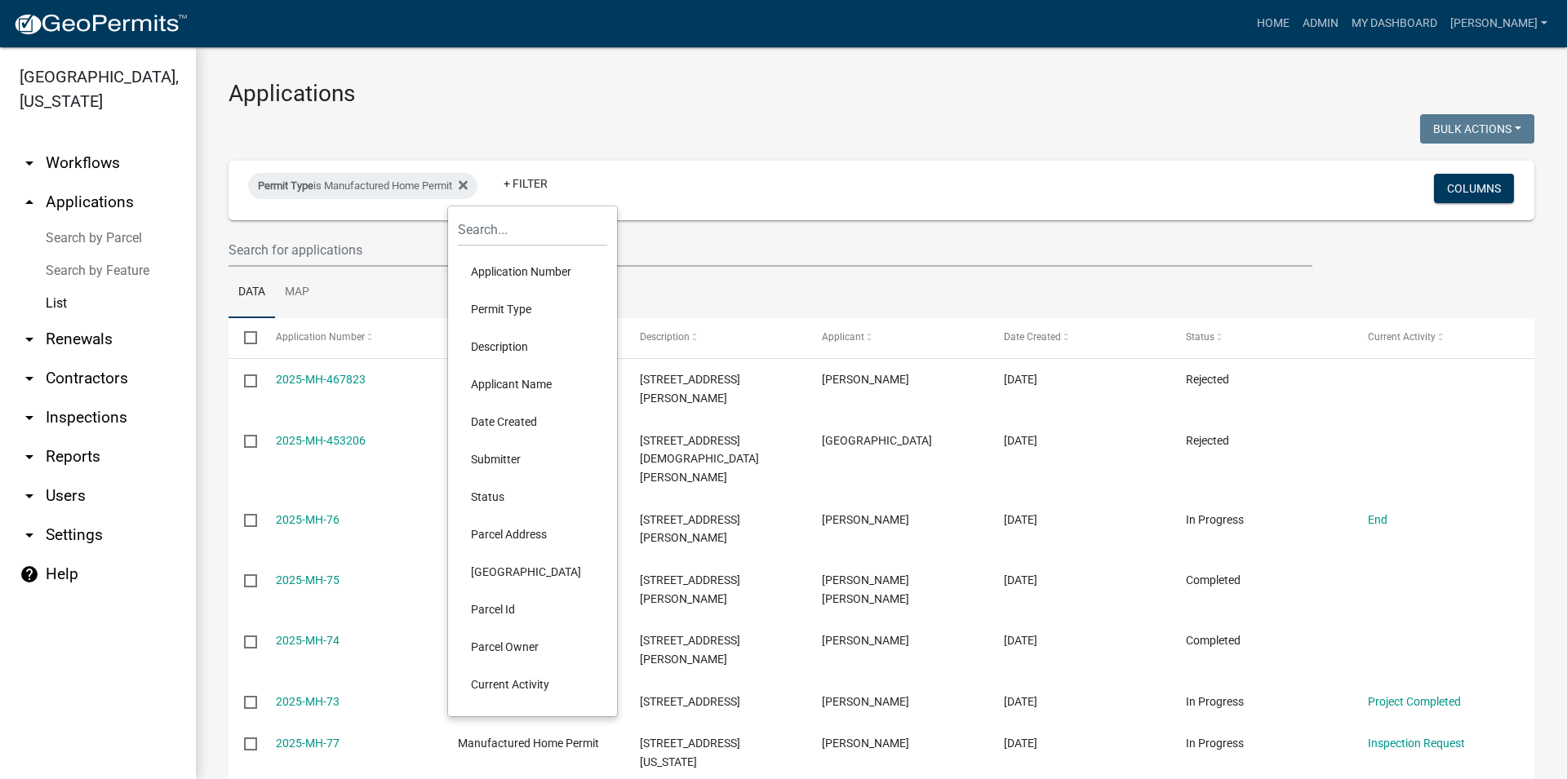
click at [512, 505] on li "Status" at bounding box center [532, 497] width 149 height 38
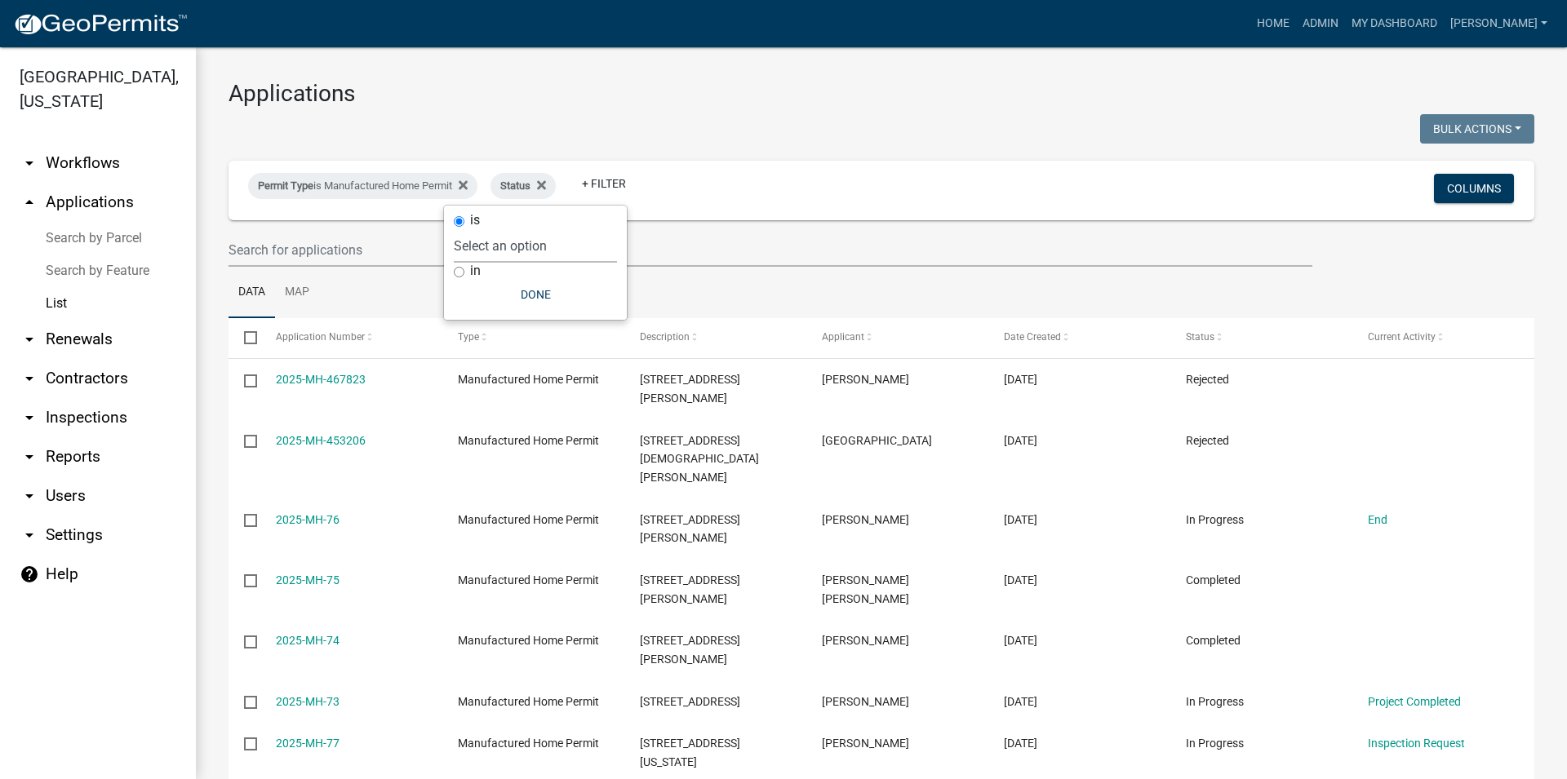
click at [454, 229] on select "Select an option Not Started In Progress Completed Expired Locked Withdrawn Voi…" at bounding box center [535, 245] width 163 height 33
select select "1"
click option "In Progress" at bounding box center [0, 0] width 0 height 0
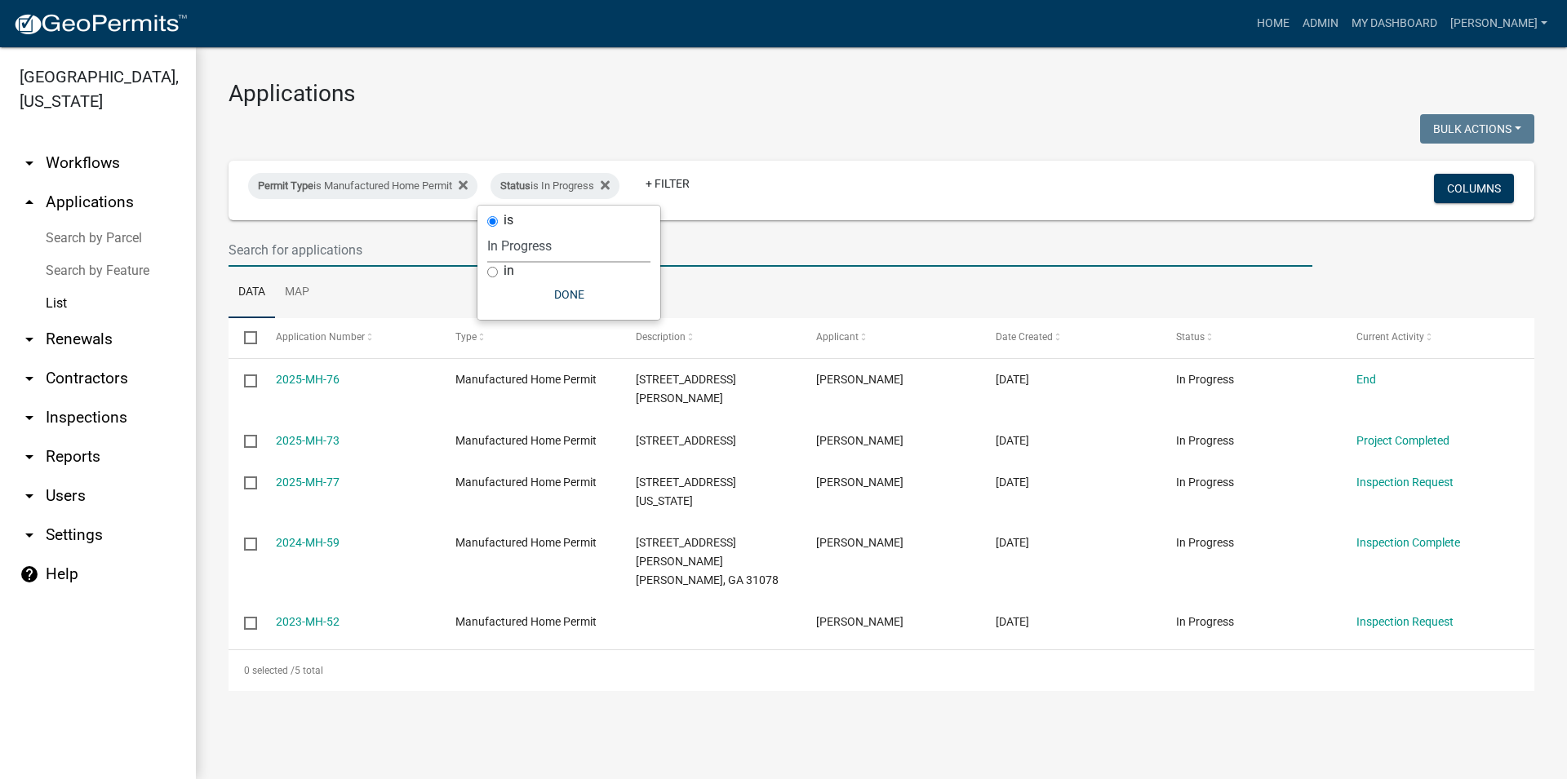
click at [686, 264] on input "text" at bounding box center [771, 249] width 1084 height 33
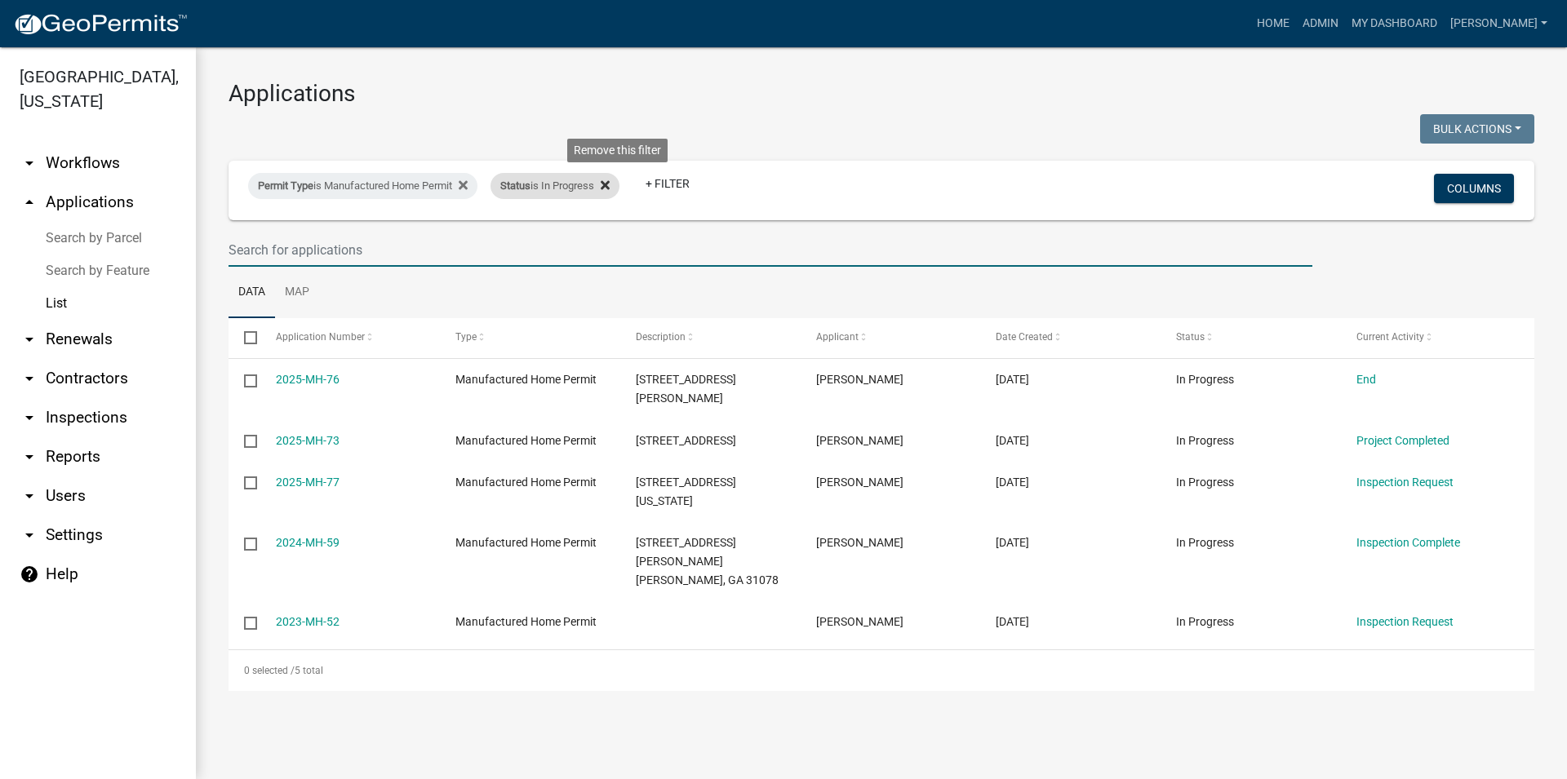
click at [610, 191] on fa-icon at bounding box center [602, 186] width 16 height 26
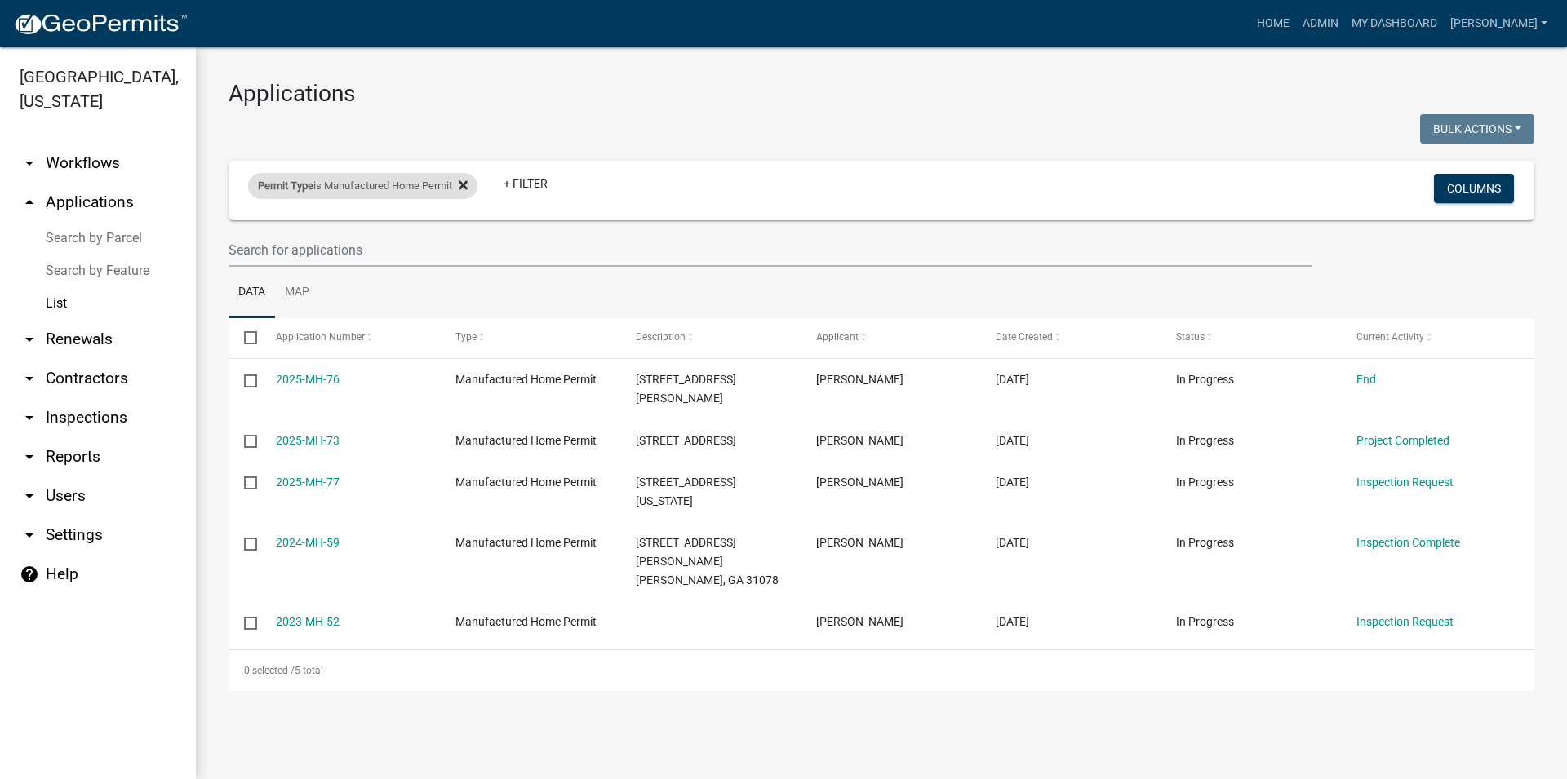
select select "3: 100"
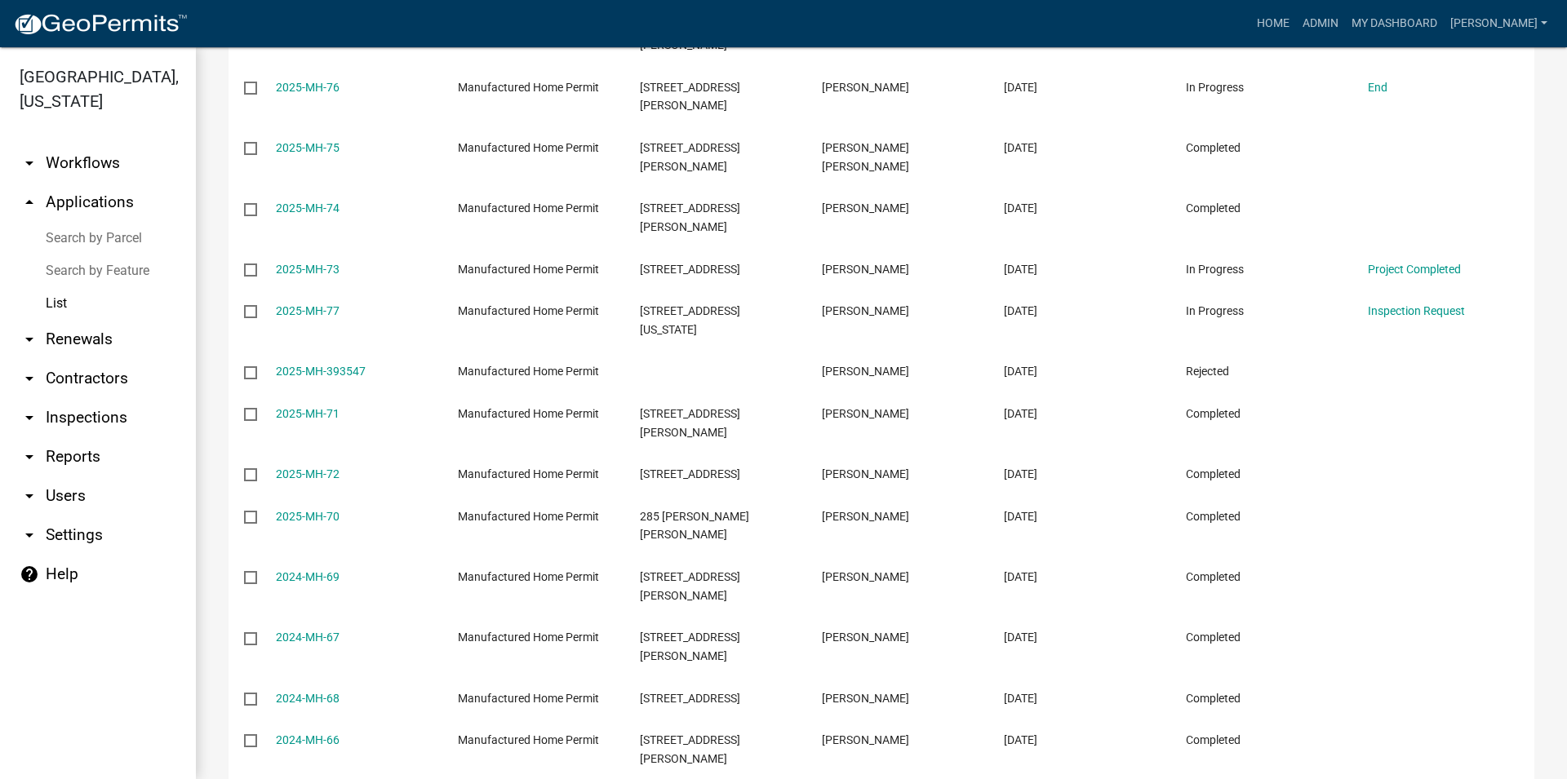
scroll to position [60, 0]
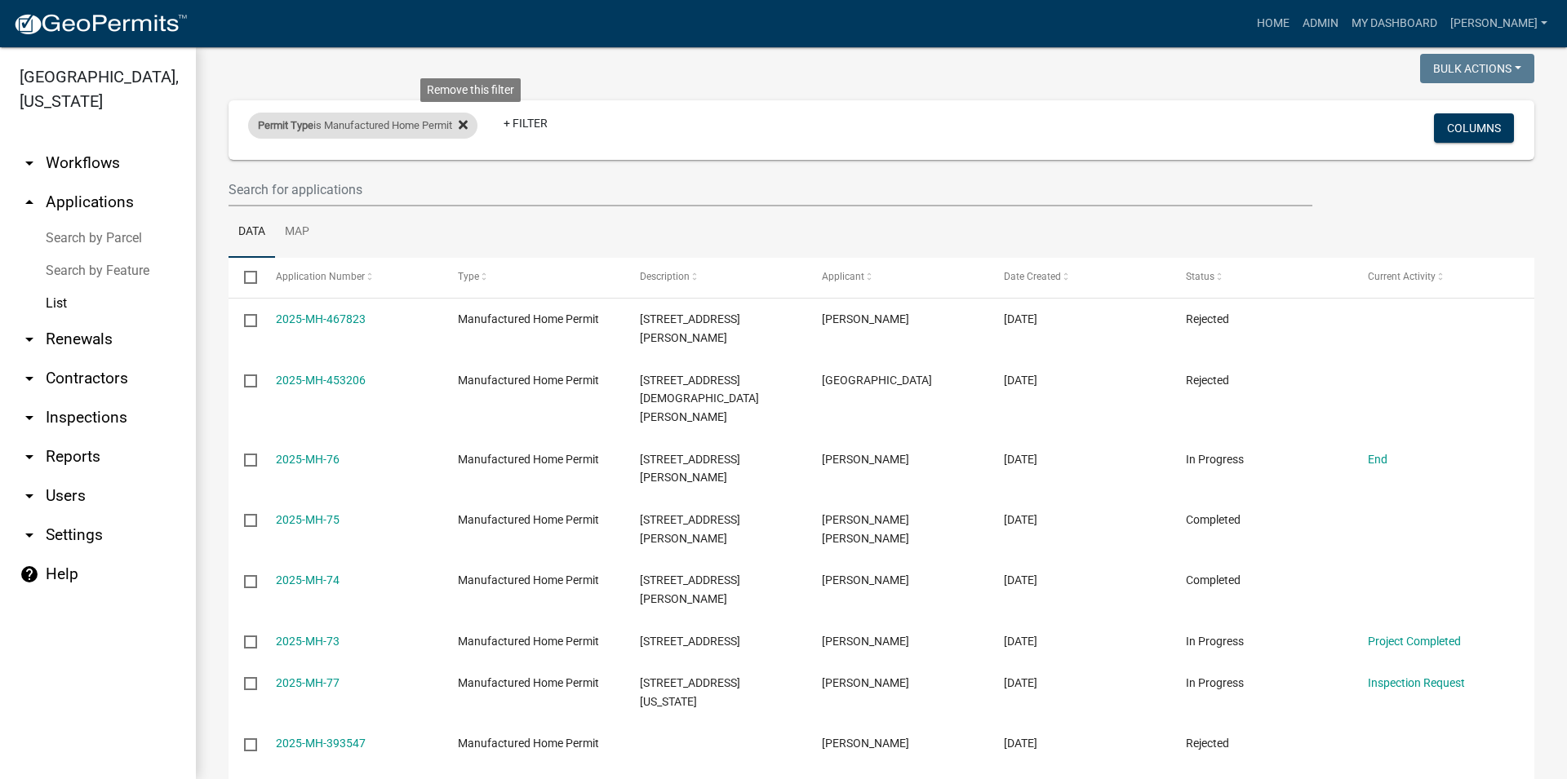
click at [468, 122] on icon at bounding box center [463, 124] width 9 height 13
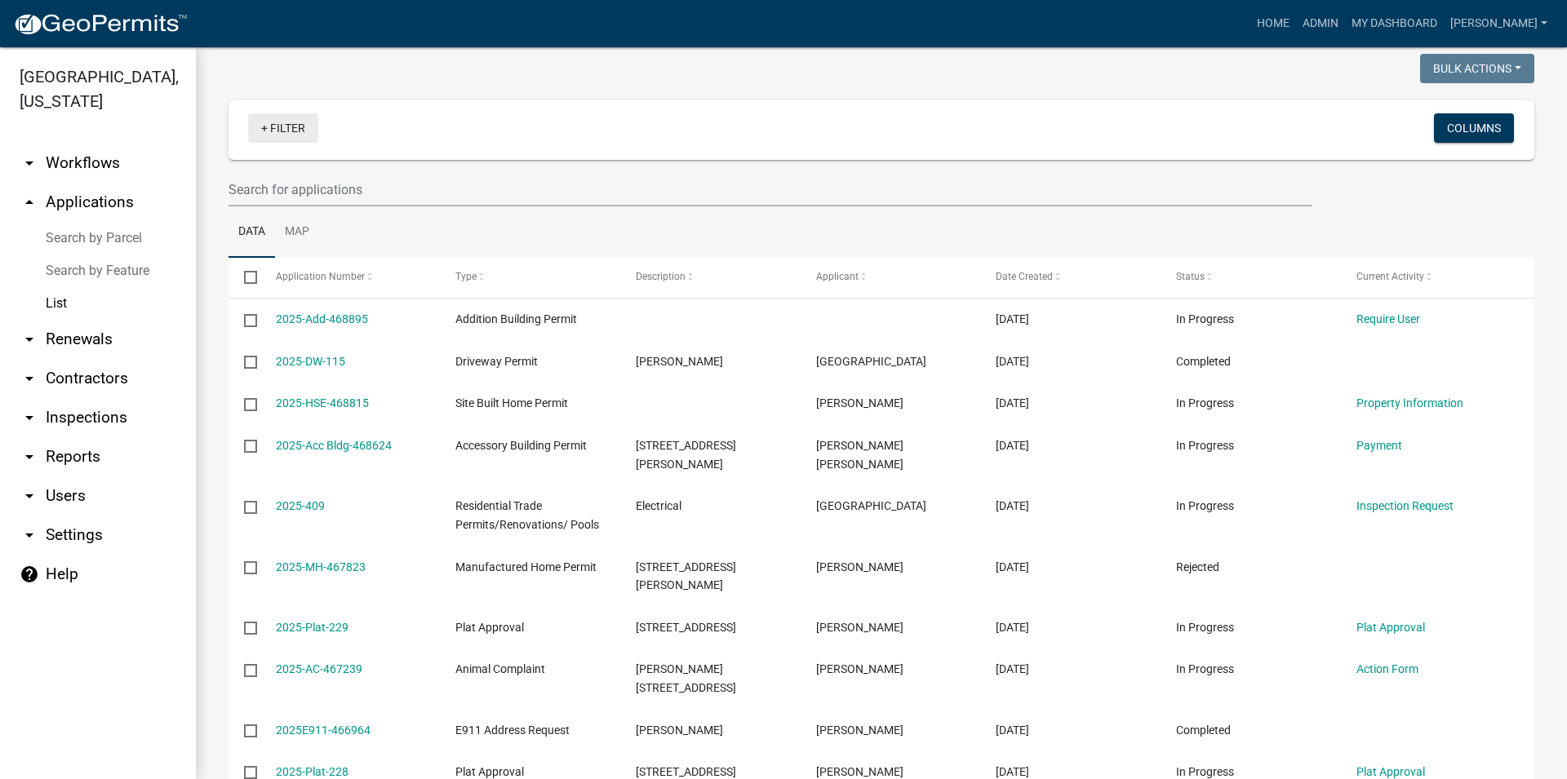
click at [288, 132] on link "+ Filter" at bounding box center [283, 127] width 70 height 29
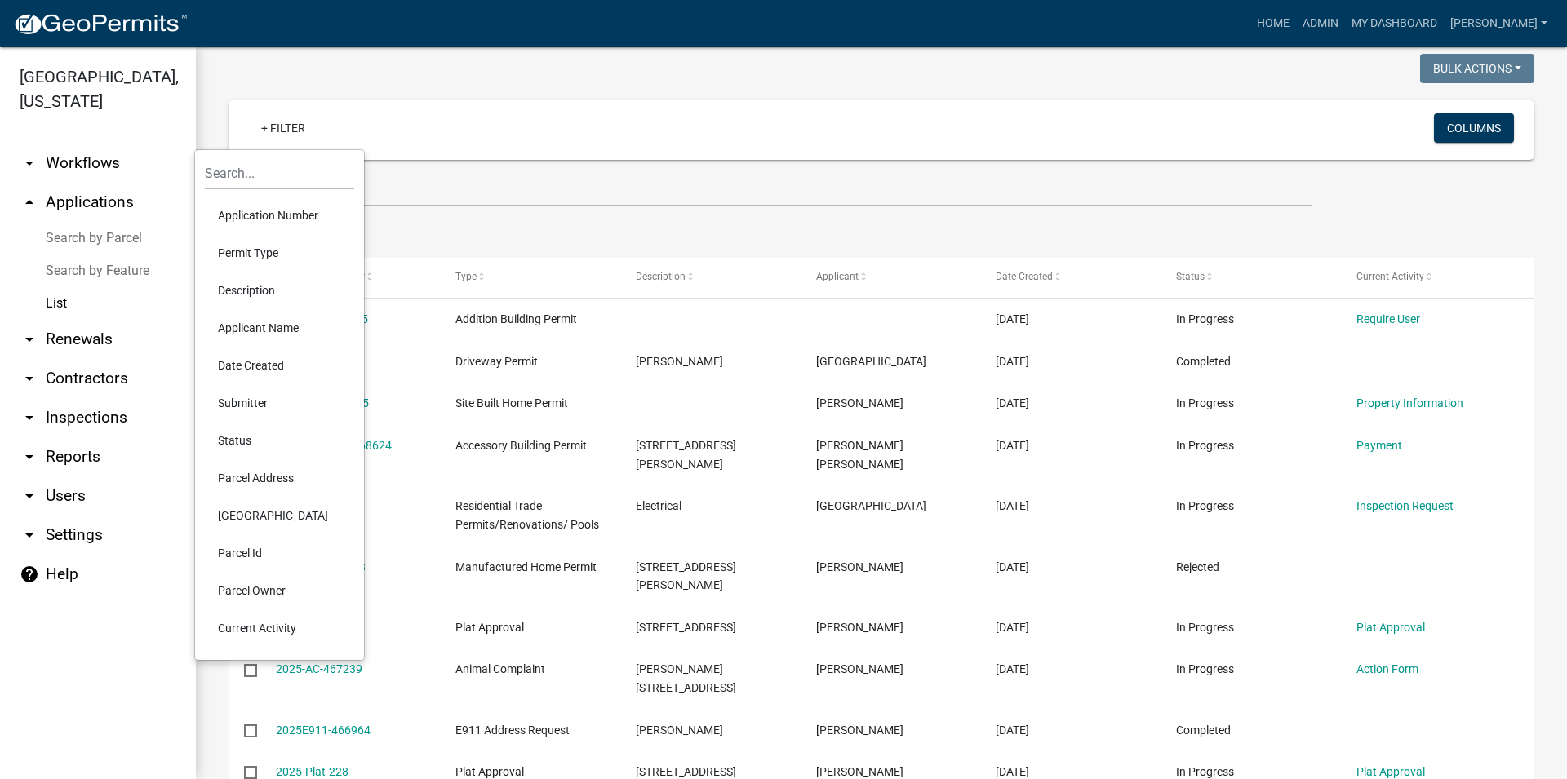
click at [255, 432] on li "Status" at bounding box center [279, 441] width 149 height 38
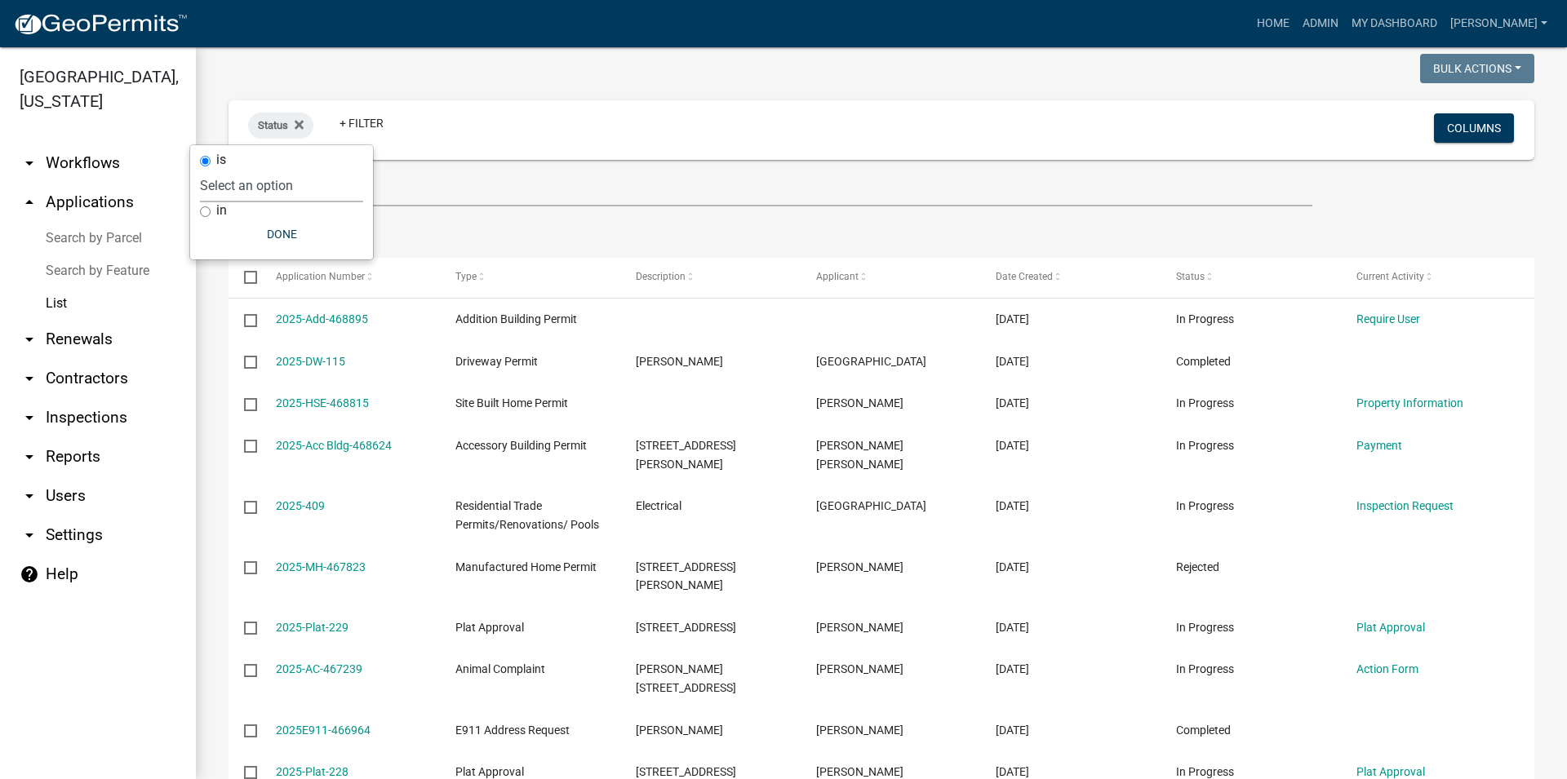
click at [200, 169] on select "Select an option Not Started In Progress Completed Expired Locked Withdrawn Voi…" at bounding box center [281, 185] width 163 height 33
select select "1"
click option "In Progress" at bounding box center [0, 0] width 0 height 0
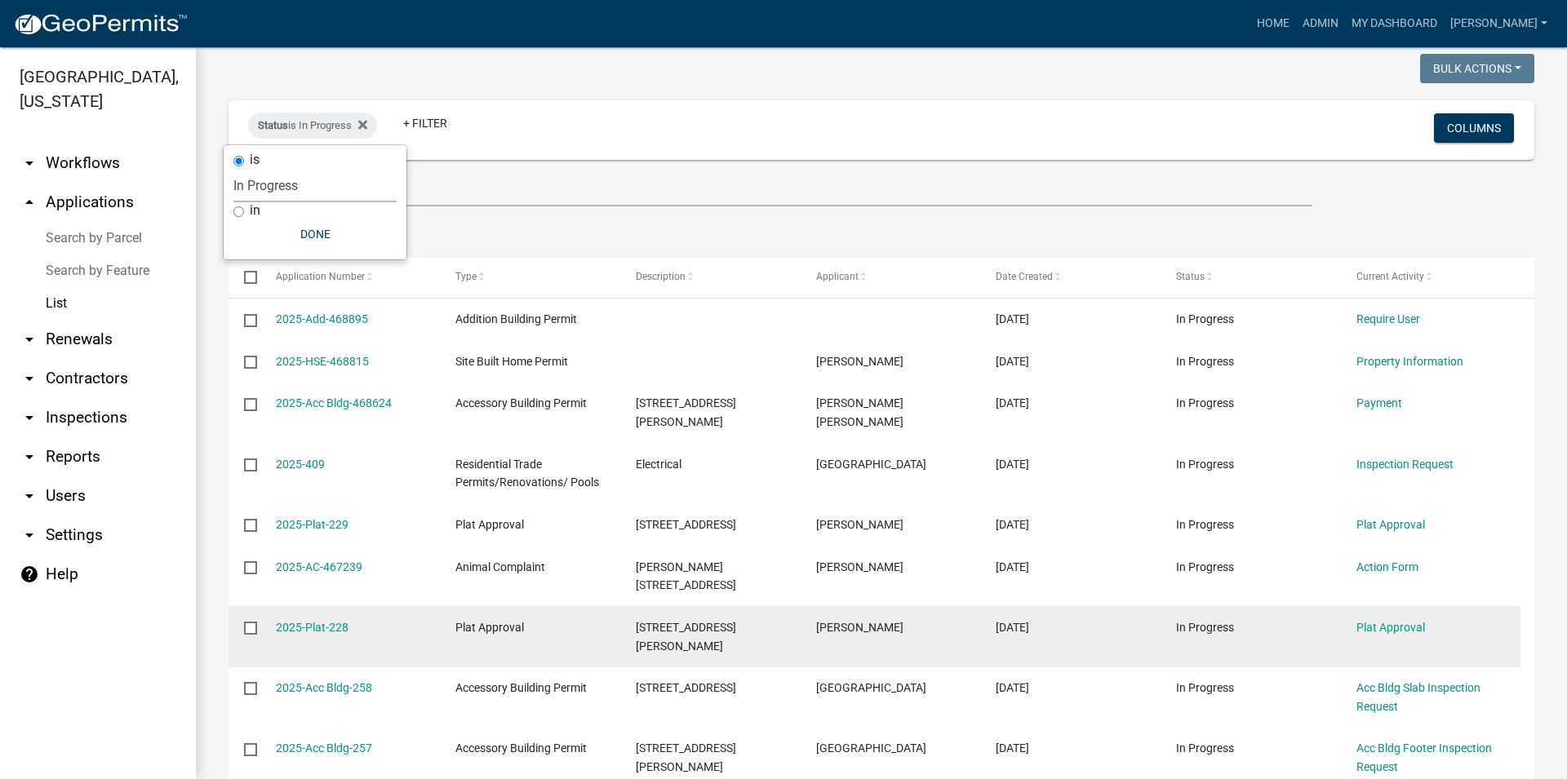
click at [930, 608] on datatable-body-cell "[PERSON_NAME]" at bounding box center [890, 636] width 180 height 60
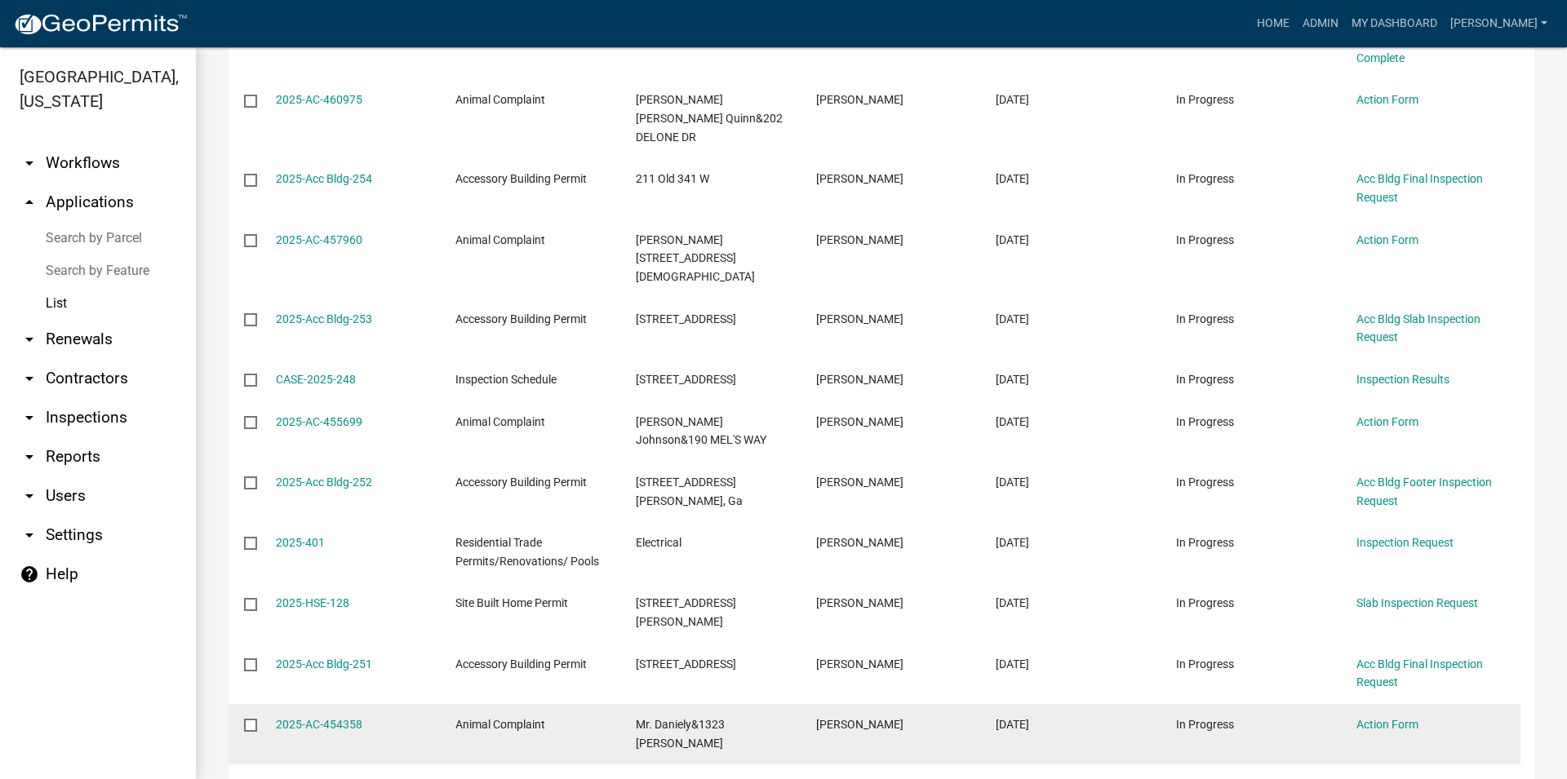
scroll to position [1549, 0]
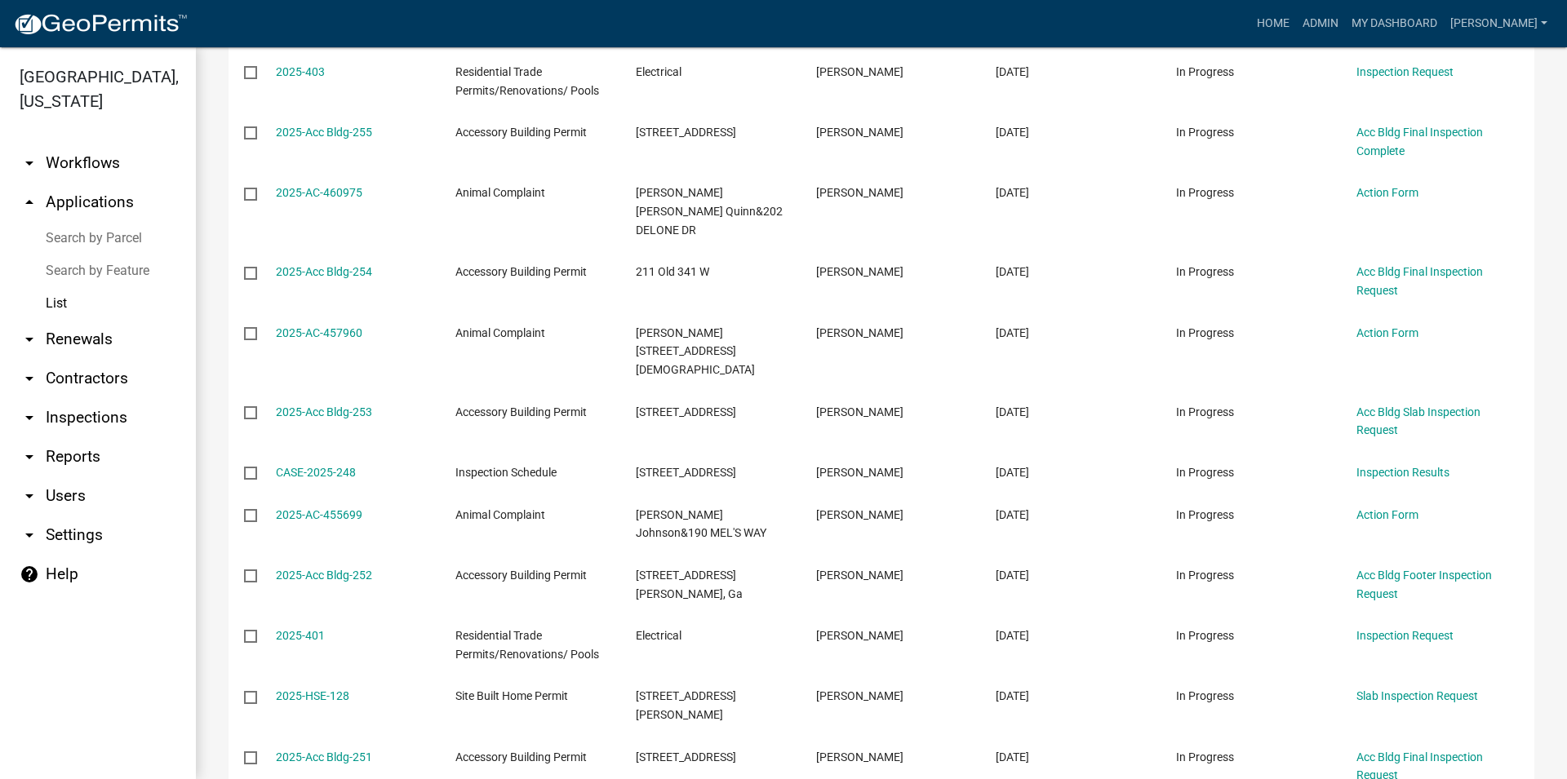
click at [61, 207] on link "arrow_drop_up Applications" at bounding box center [98, 202] width 196 height 39
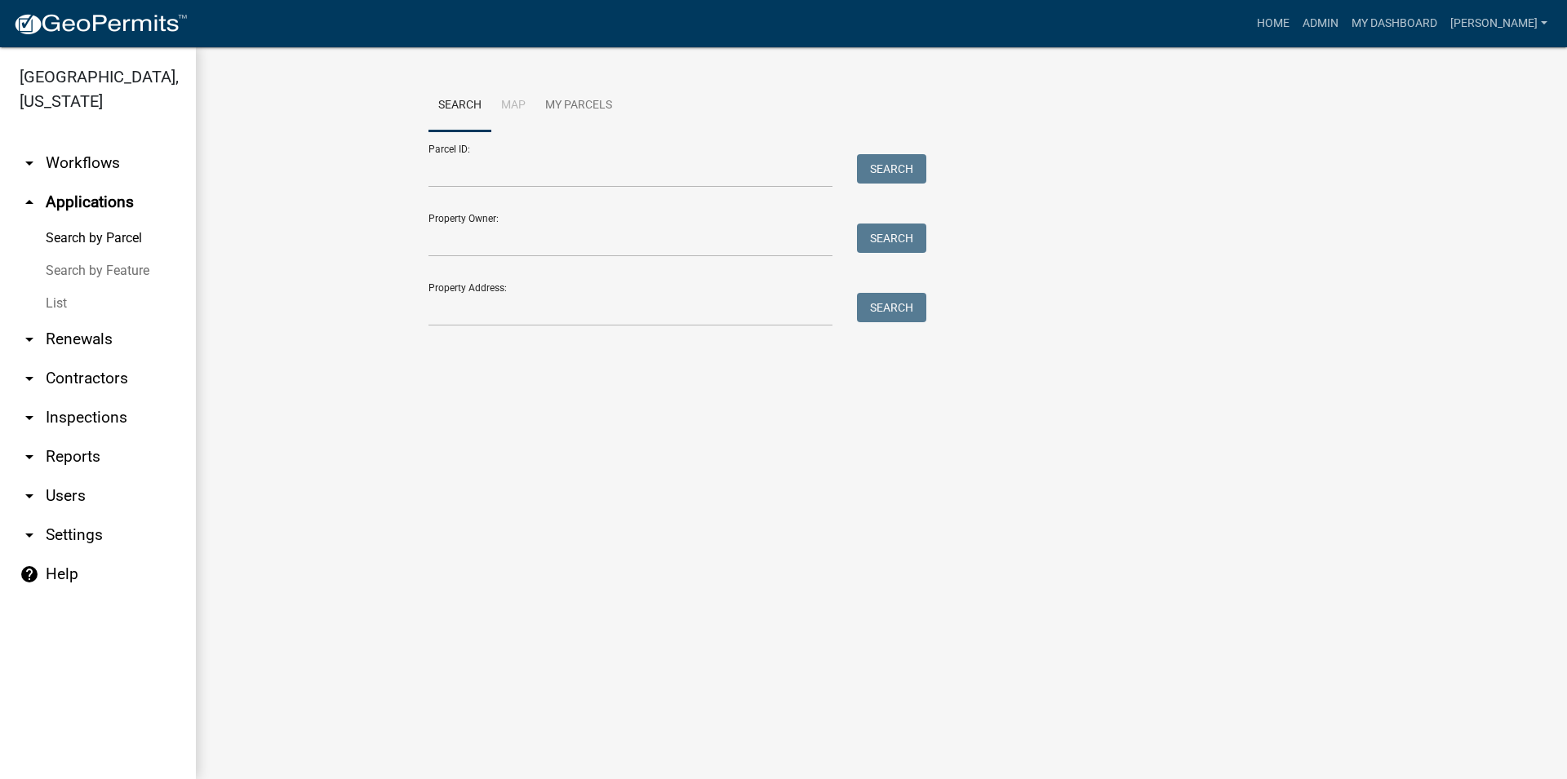
click at [69, 295] on link "List" at bounding box center [98, 303] width 196 height 33
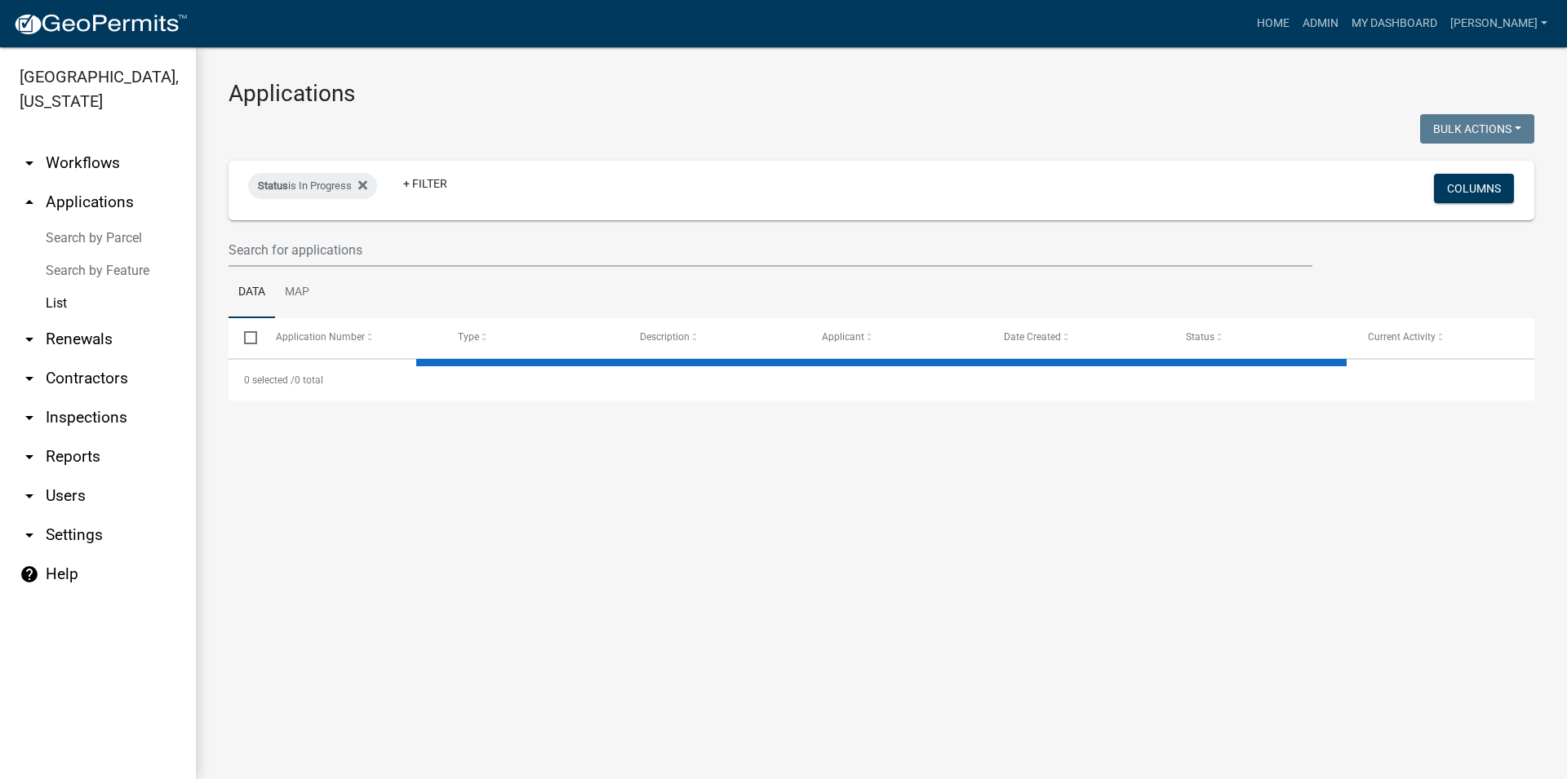
select select "3: 100"
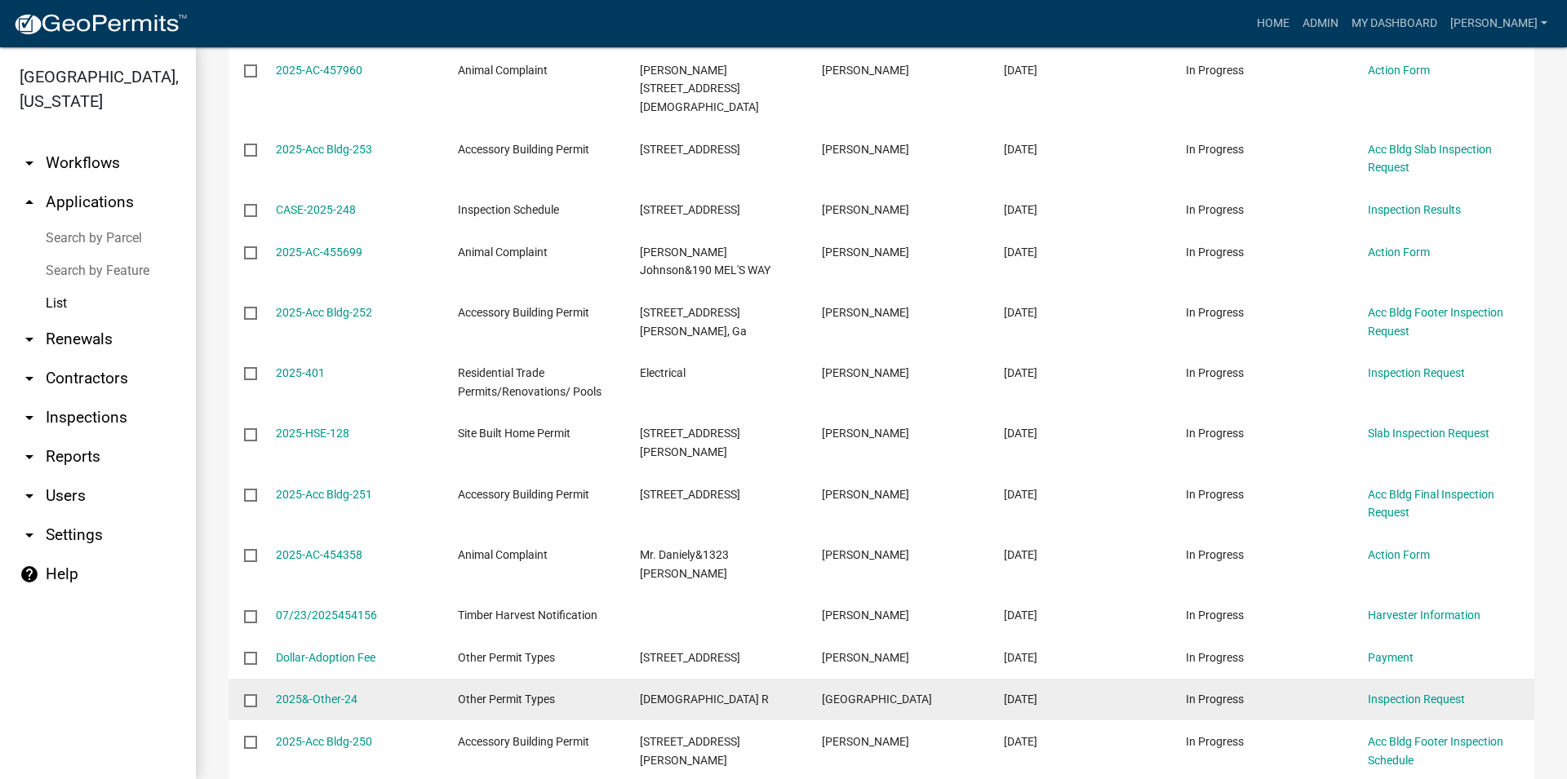
scroll to position [1861, 0]
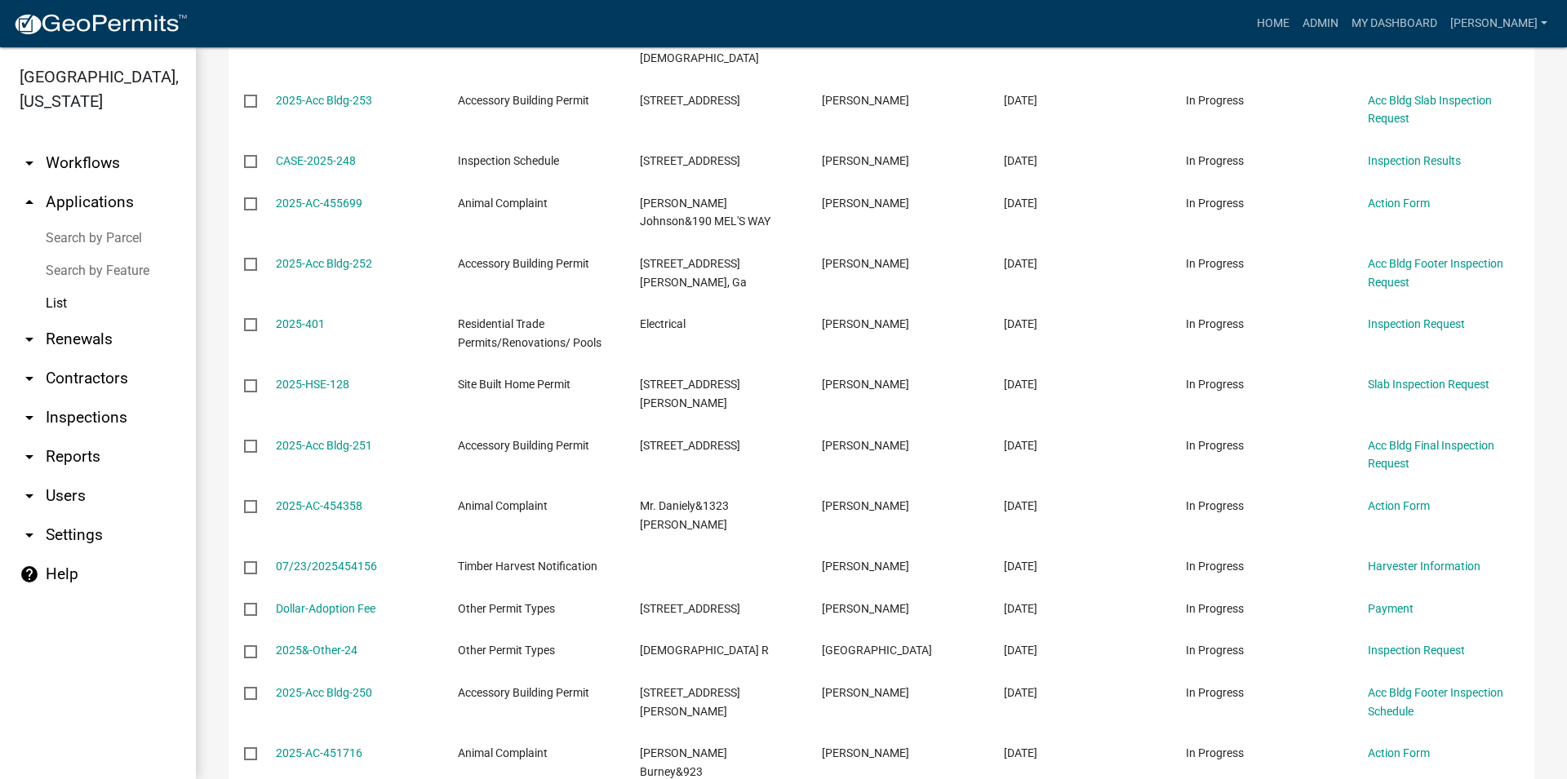
click at [123, 426] on link "arrow_drop_down Inspections" at bounding box center [98, 417] width 196 height 39
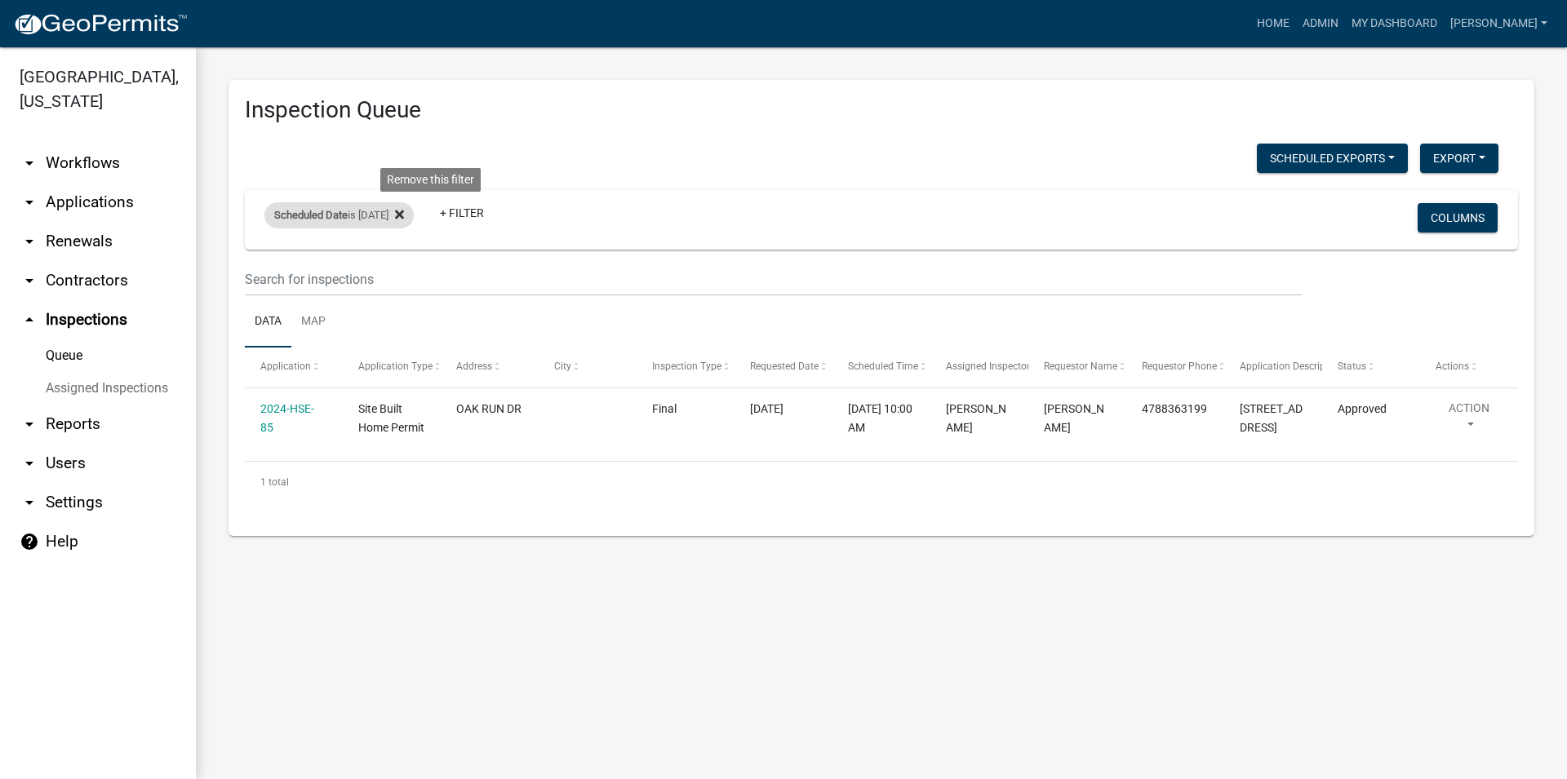
click at [404, 213] on icon at bounding box center [399, 214] width 9 height 9
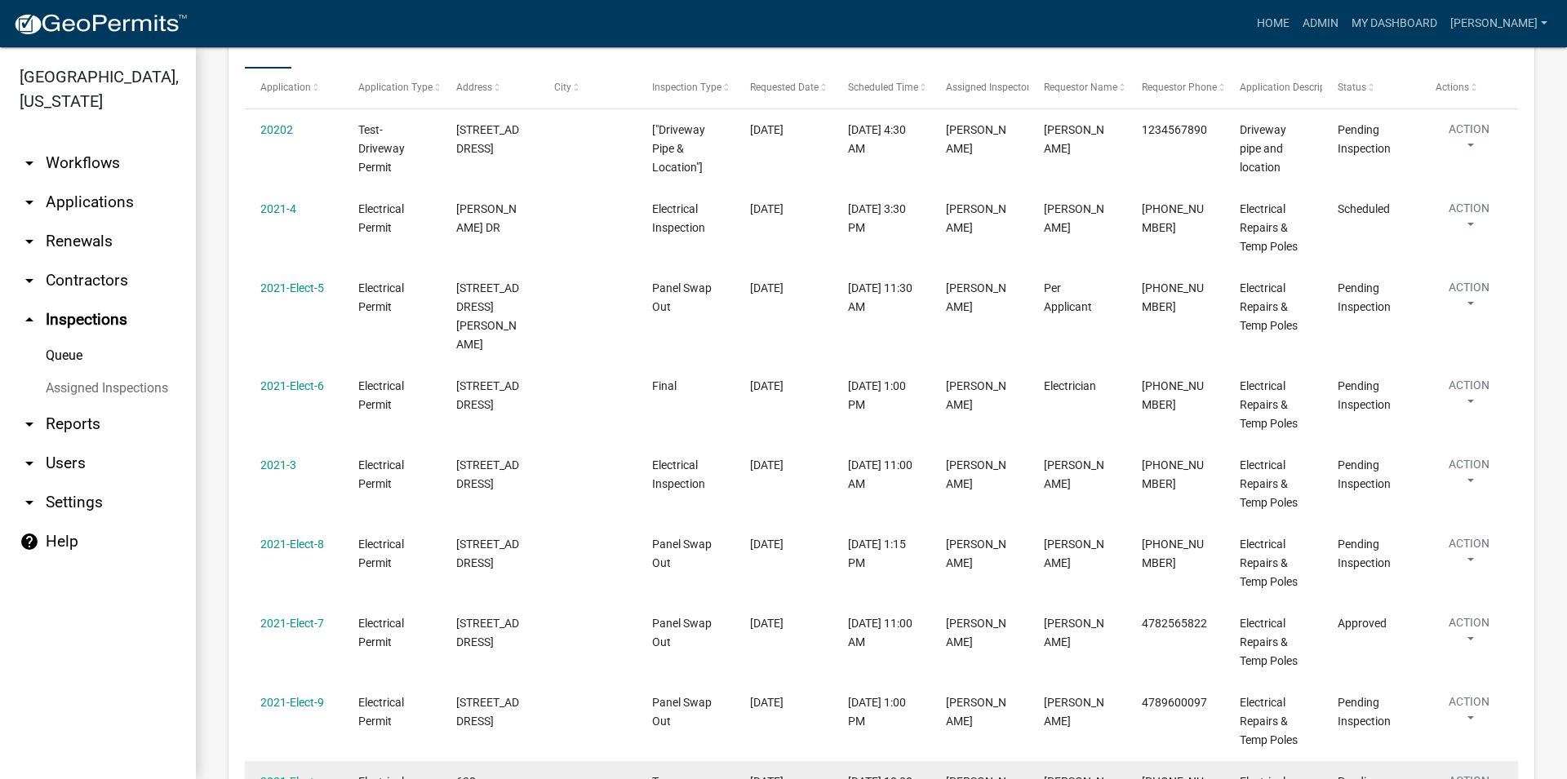
scroll to position [465, 0]
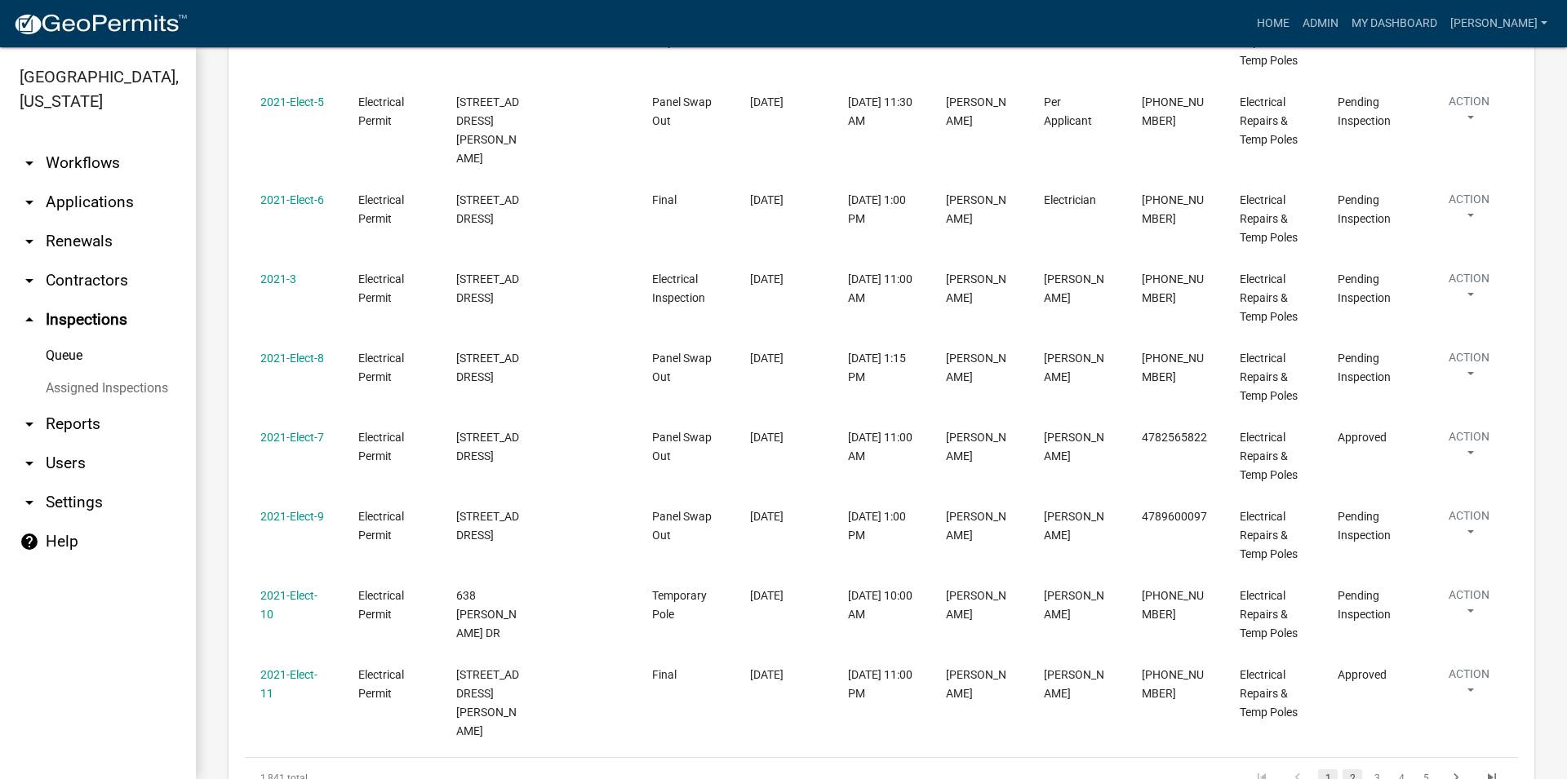
click at [1343, 770] on link "2" at bounding box center [1353, 779] width 20 height 18
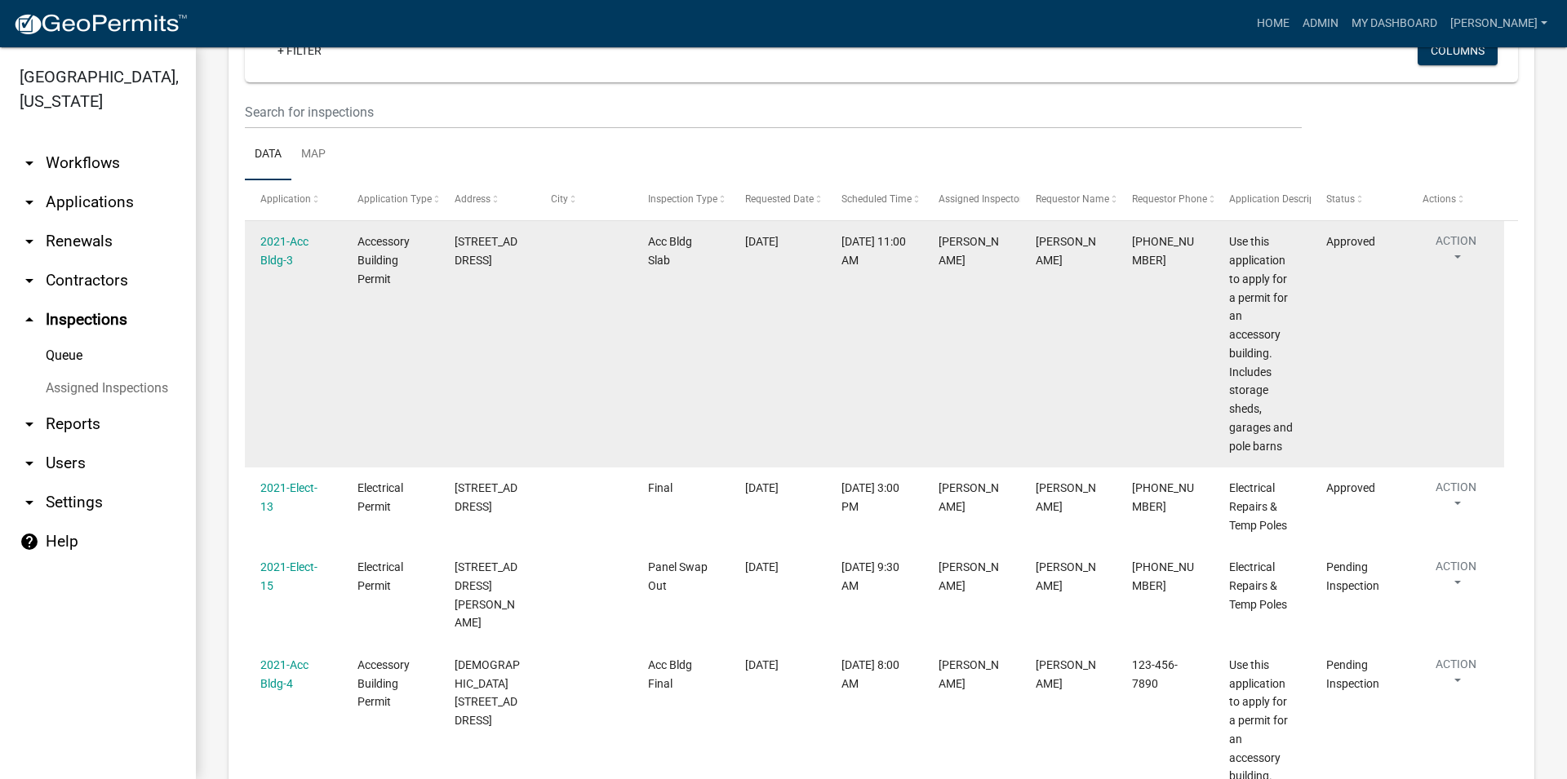
scroll to position [93, 0]
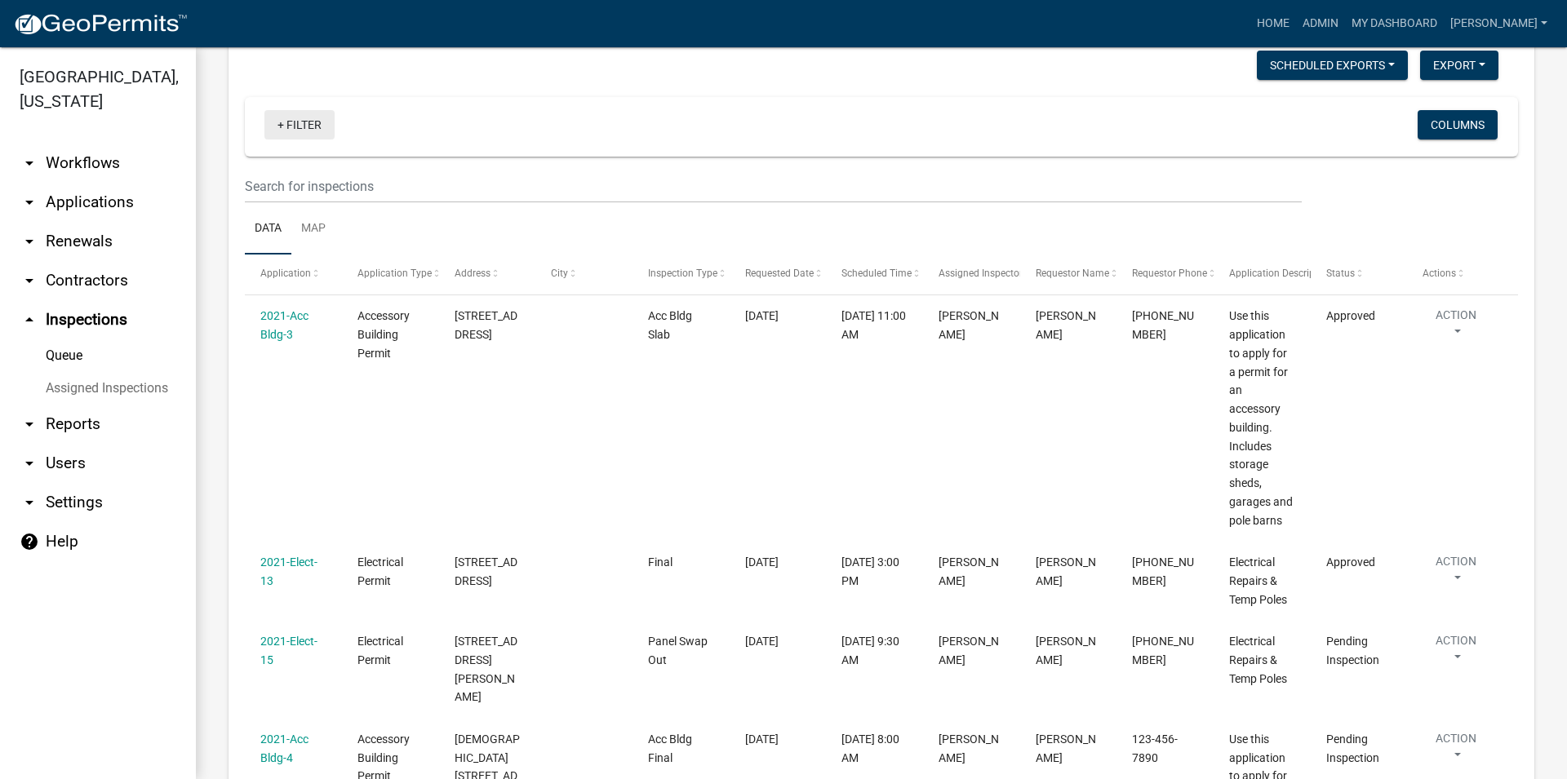
click at [314, 125] on link "+ Filter" at bounding box center [299, 124] width 70 height 29
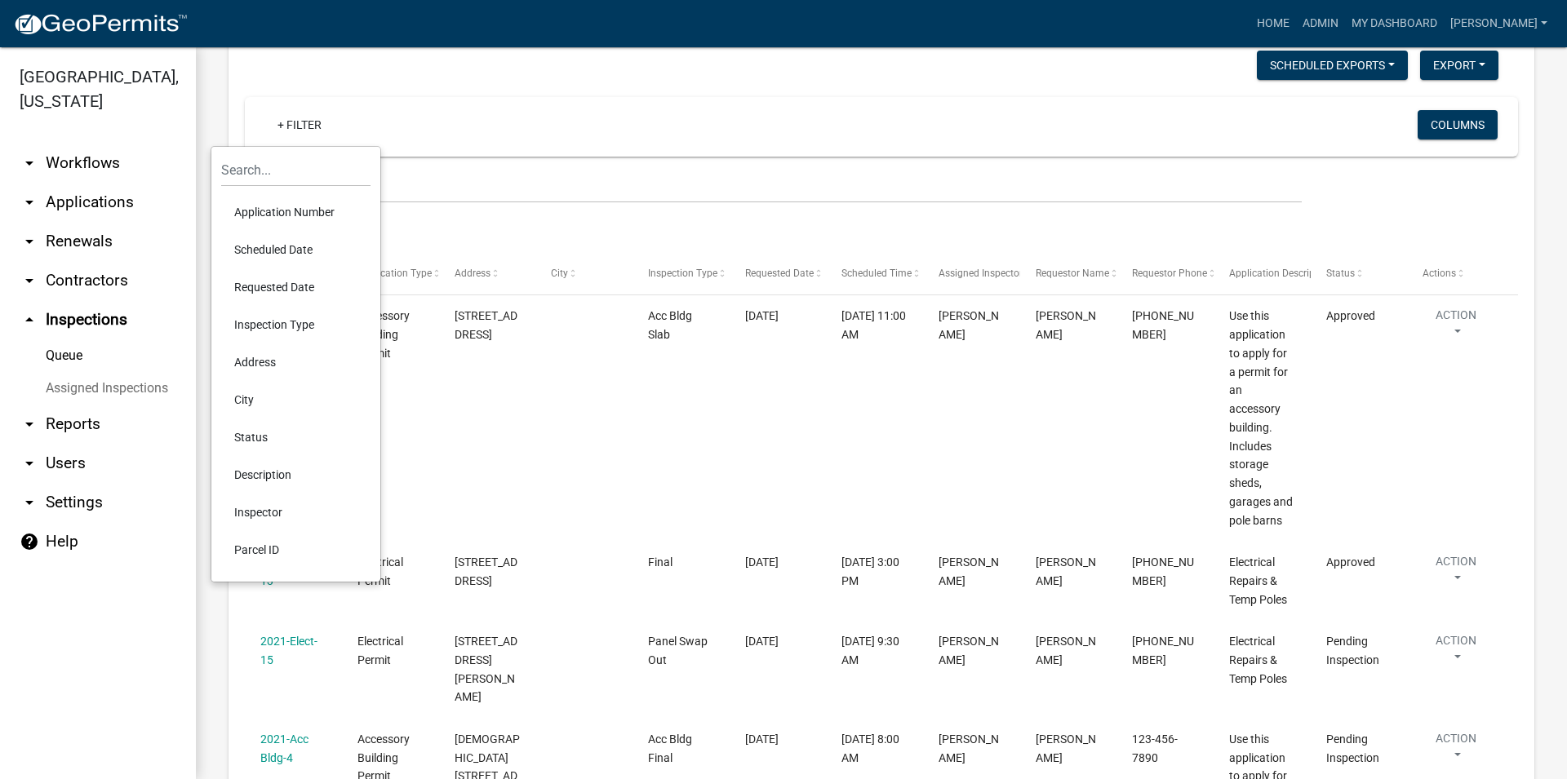
click at [281, 326] on li "Inspection Type" at bounding box center [295, 325] width 149 height 38
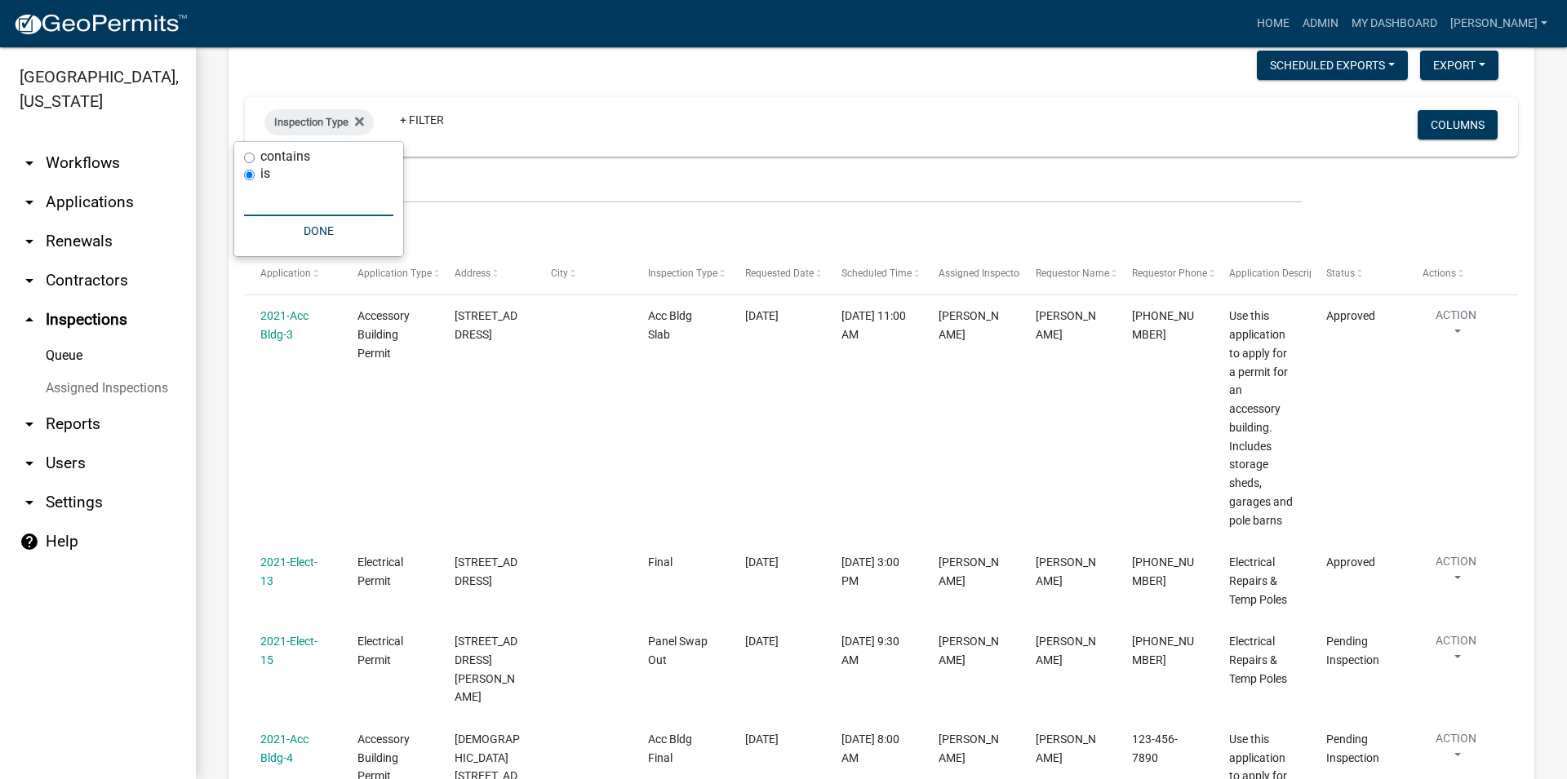
click at [284, 208] on input "text" at bounding box center [318, 199] width 149 height 33
click at [277, 206] on input "text" at bounding box center [318, 199] width 149 height 33
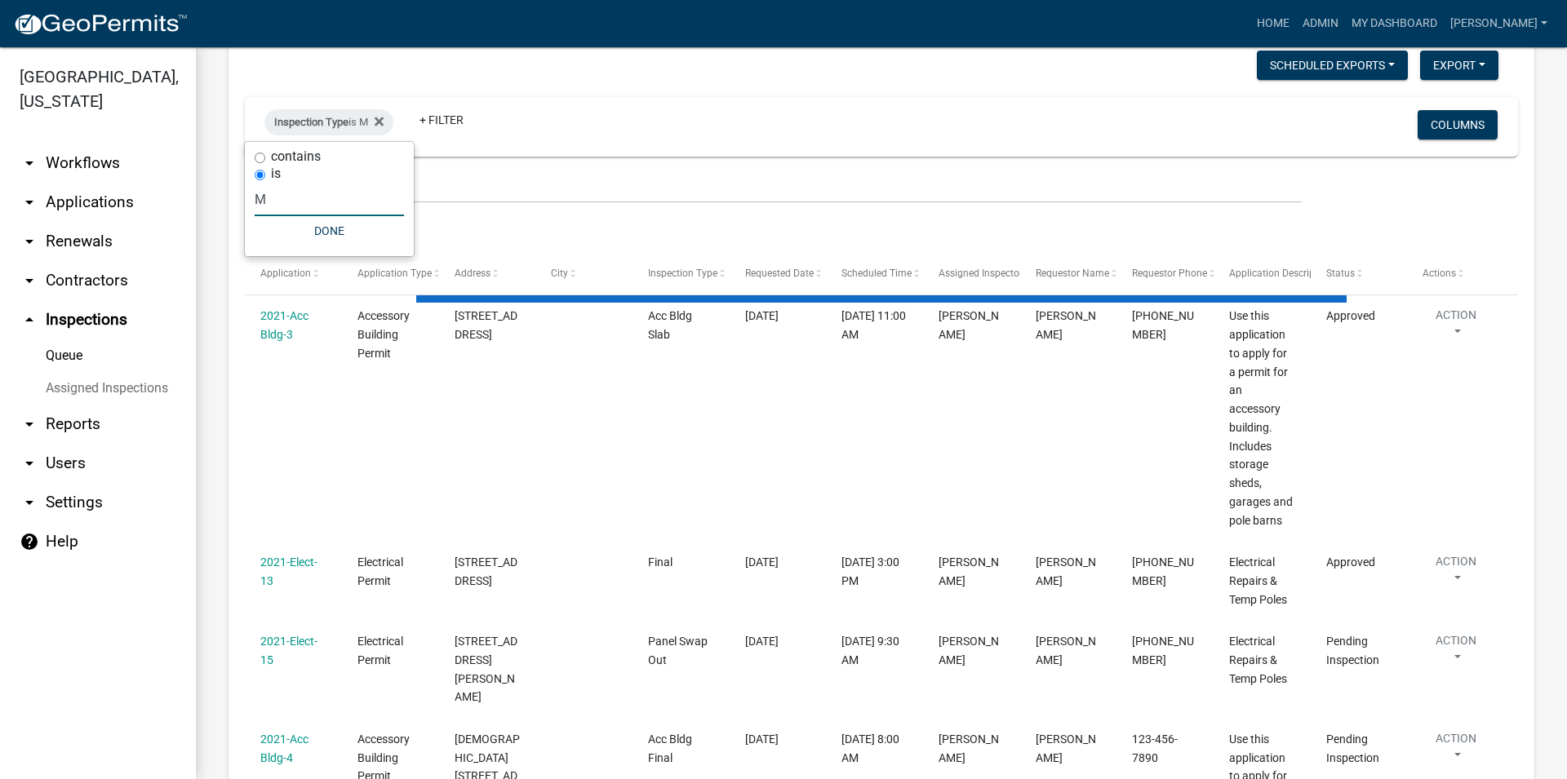
scroll to position [0, 0]
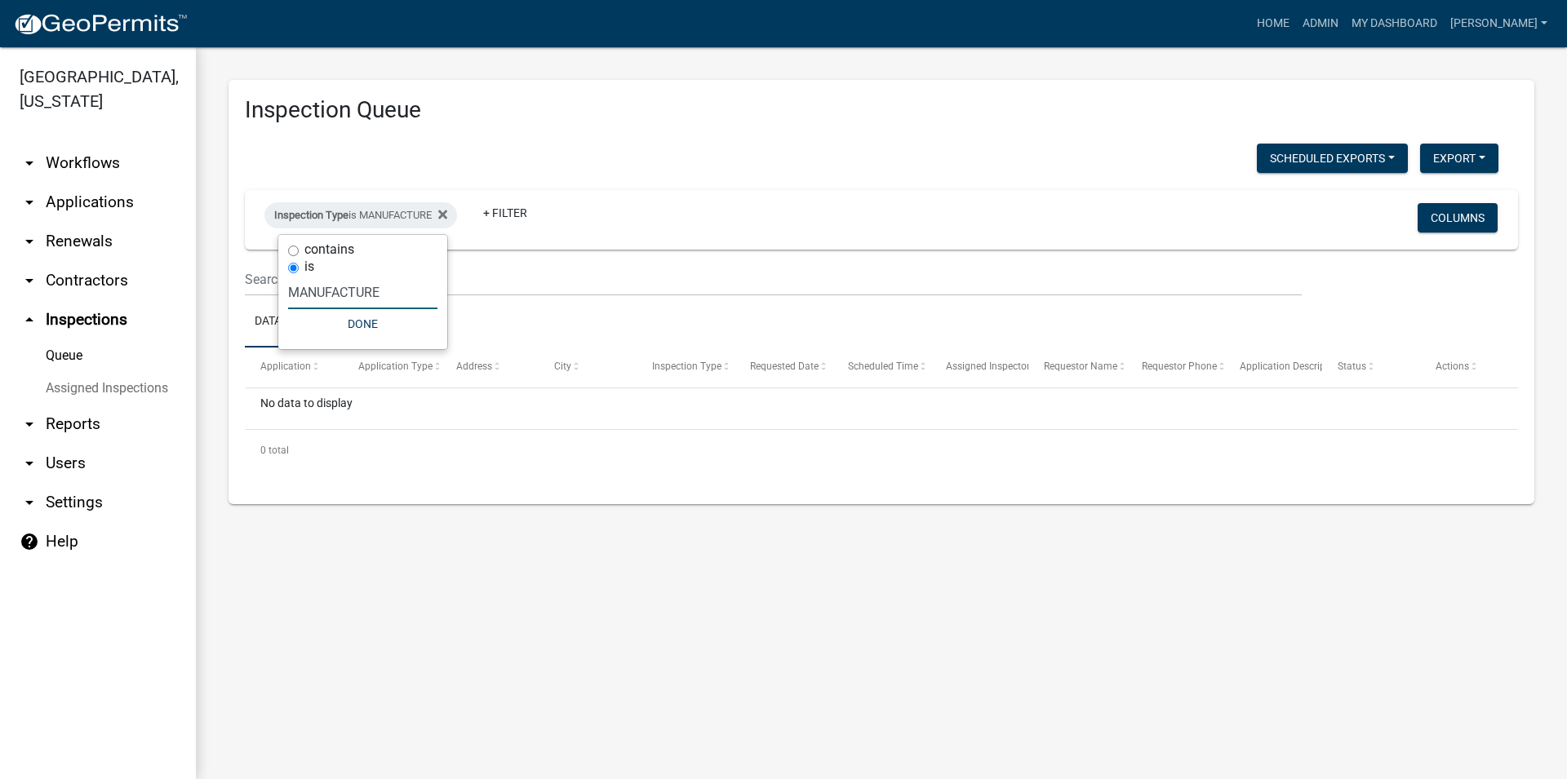
type input "MANUFACTURE"
click at [327, 243] on label "contains" at bounding box center [329, 249] width 50 height 13
click at [299, 246] on input "contains" at bounding box center [293, 251] width 11 height 11
radio input "true"
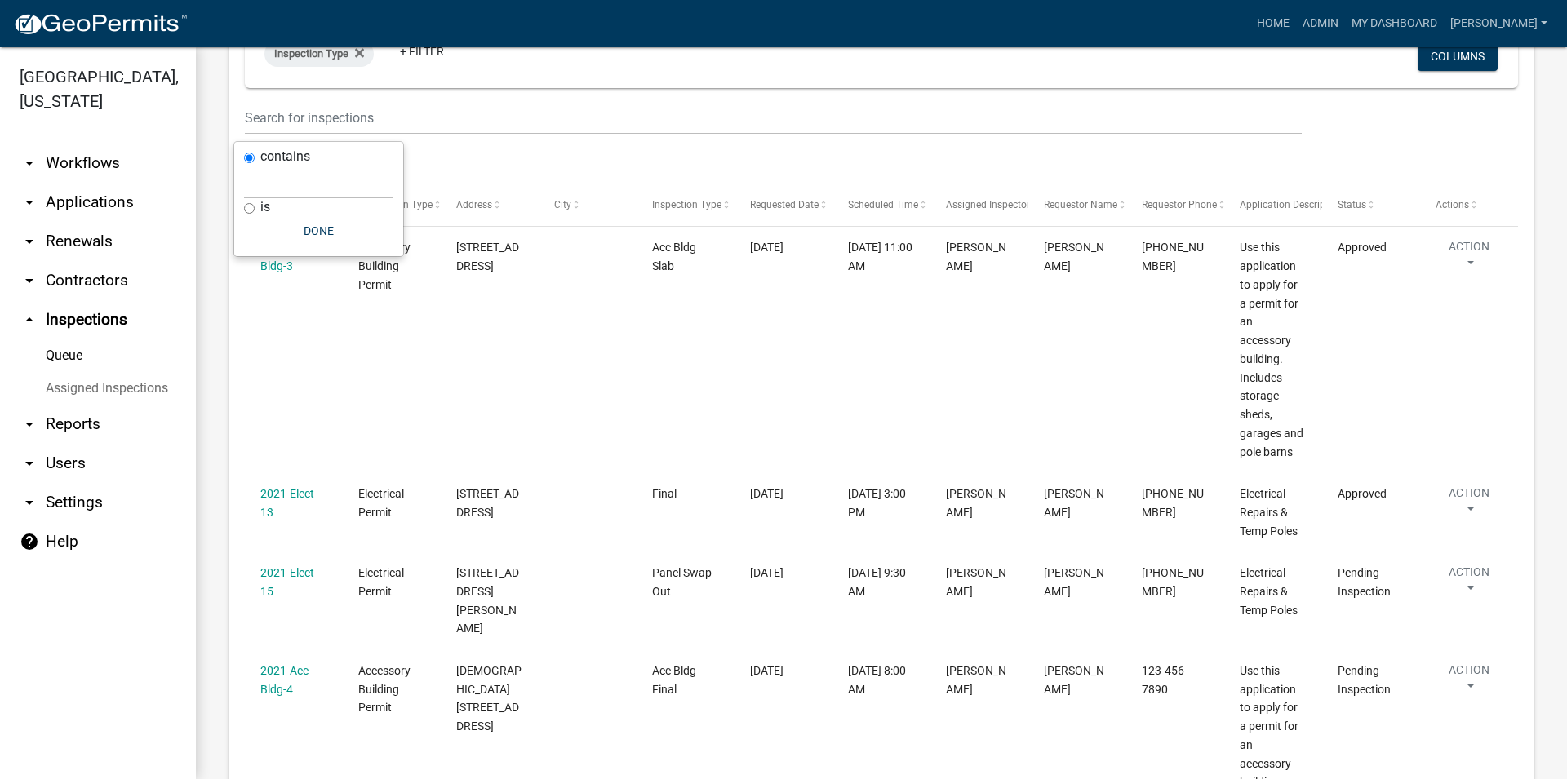
scroll to position [93, 0]
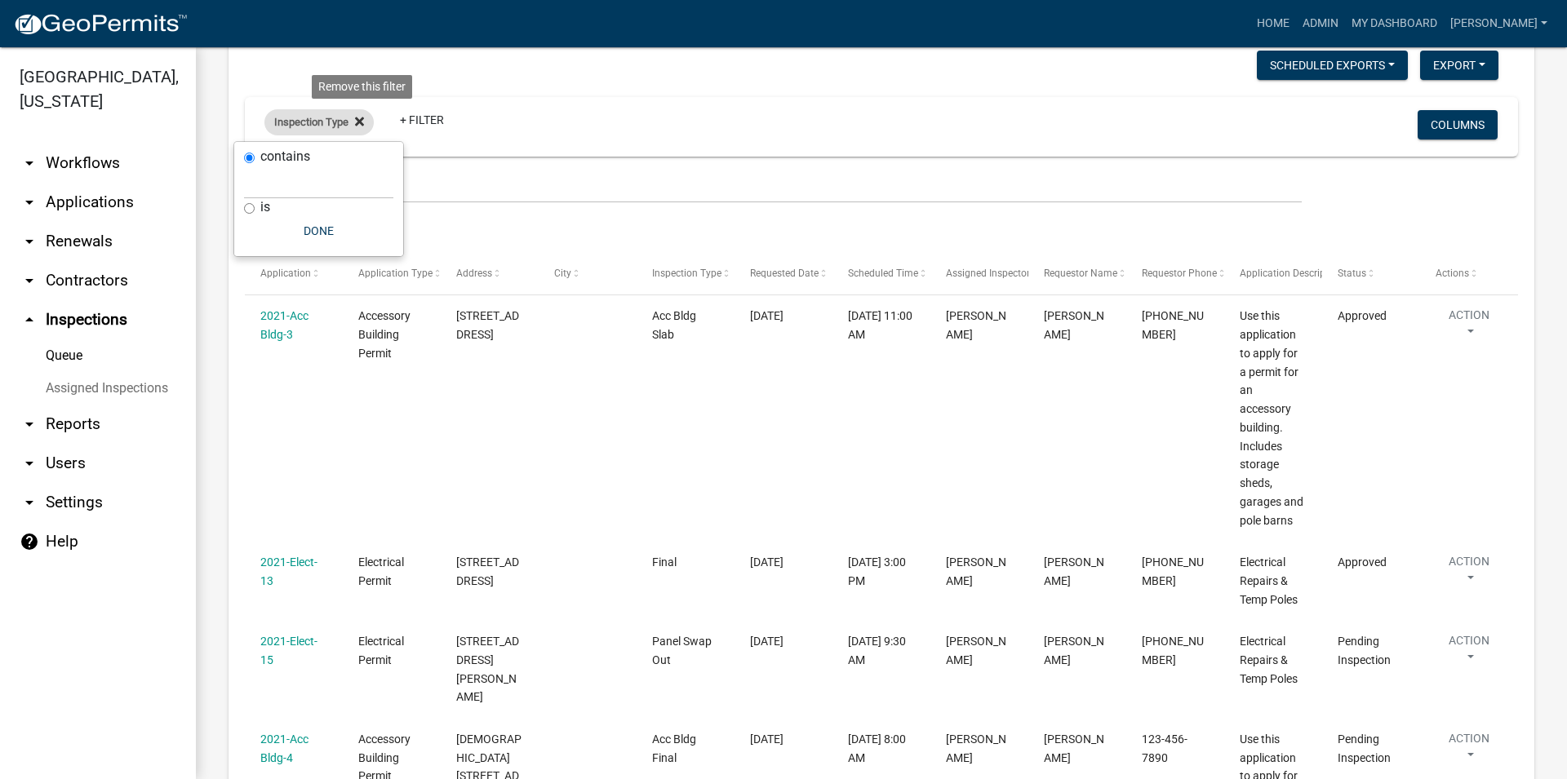
click at [361, 123] on fa-icon at bounding box center [357, 122] width 16 height 26
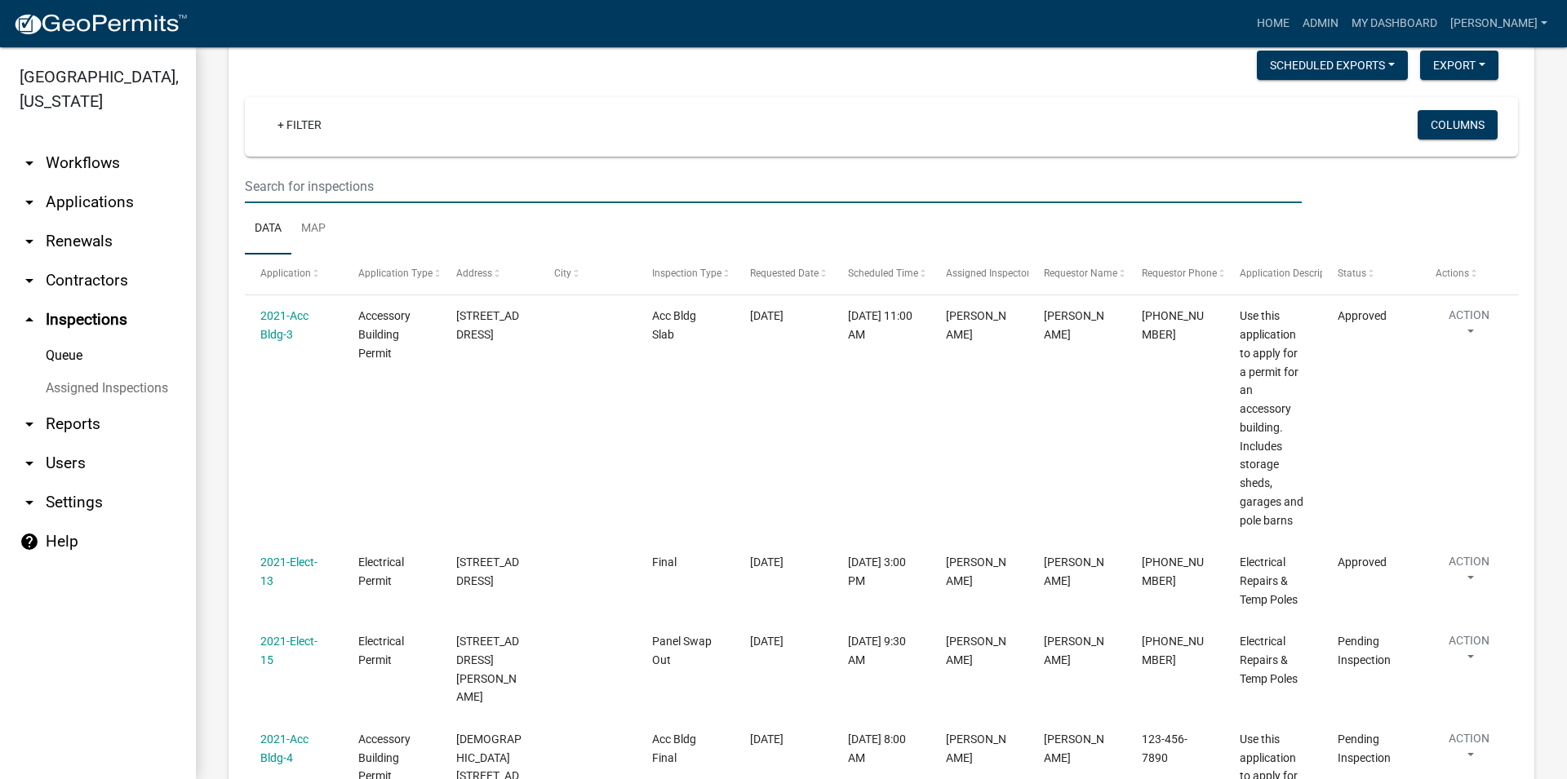
click at [344, 181] on input "text" at bounding box center [773, 186] width 1057 height 33
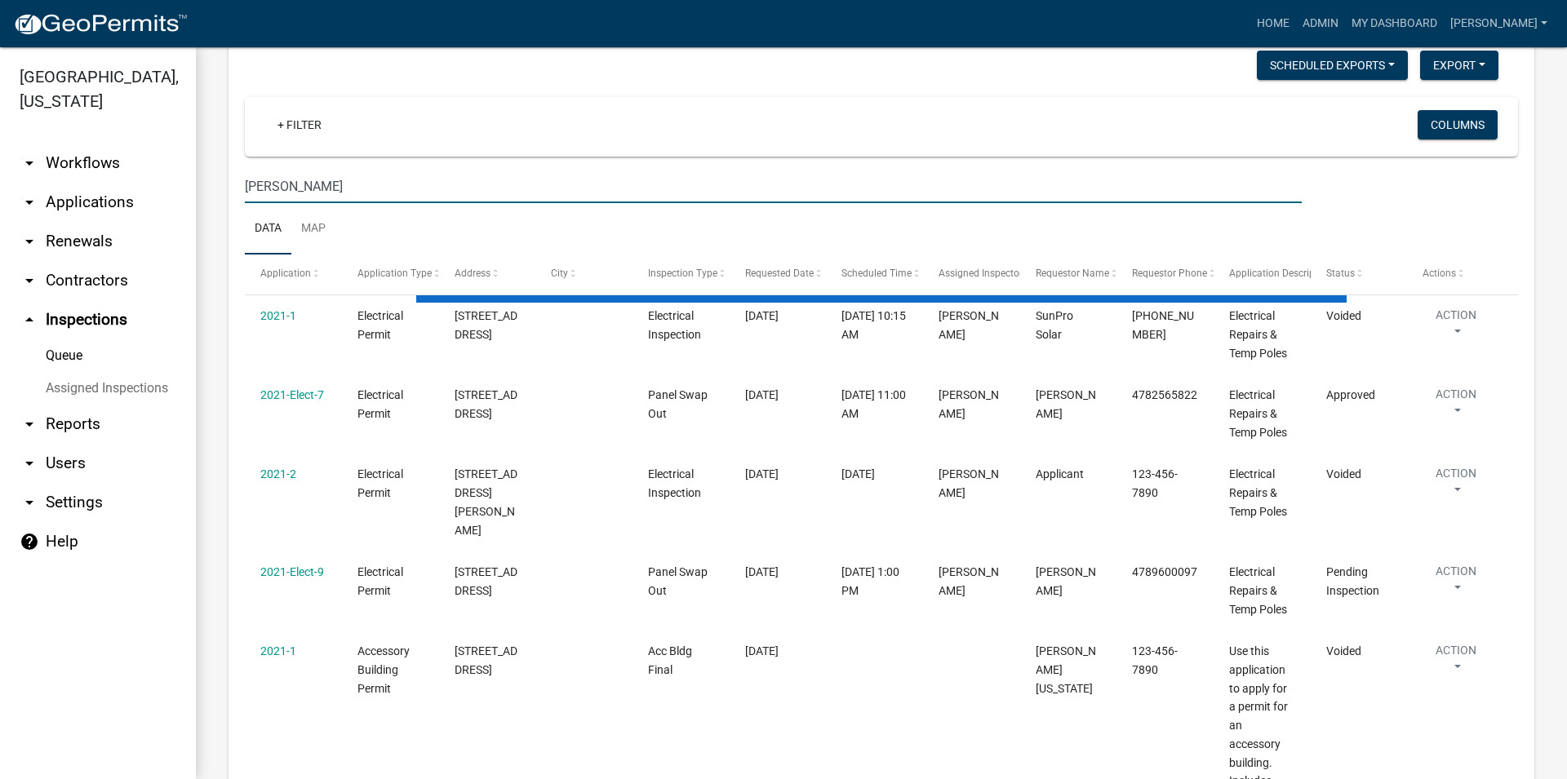
scroll to position [0, 0]
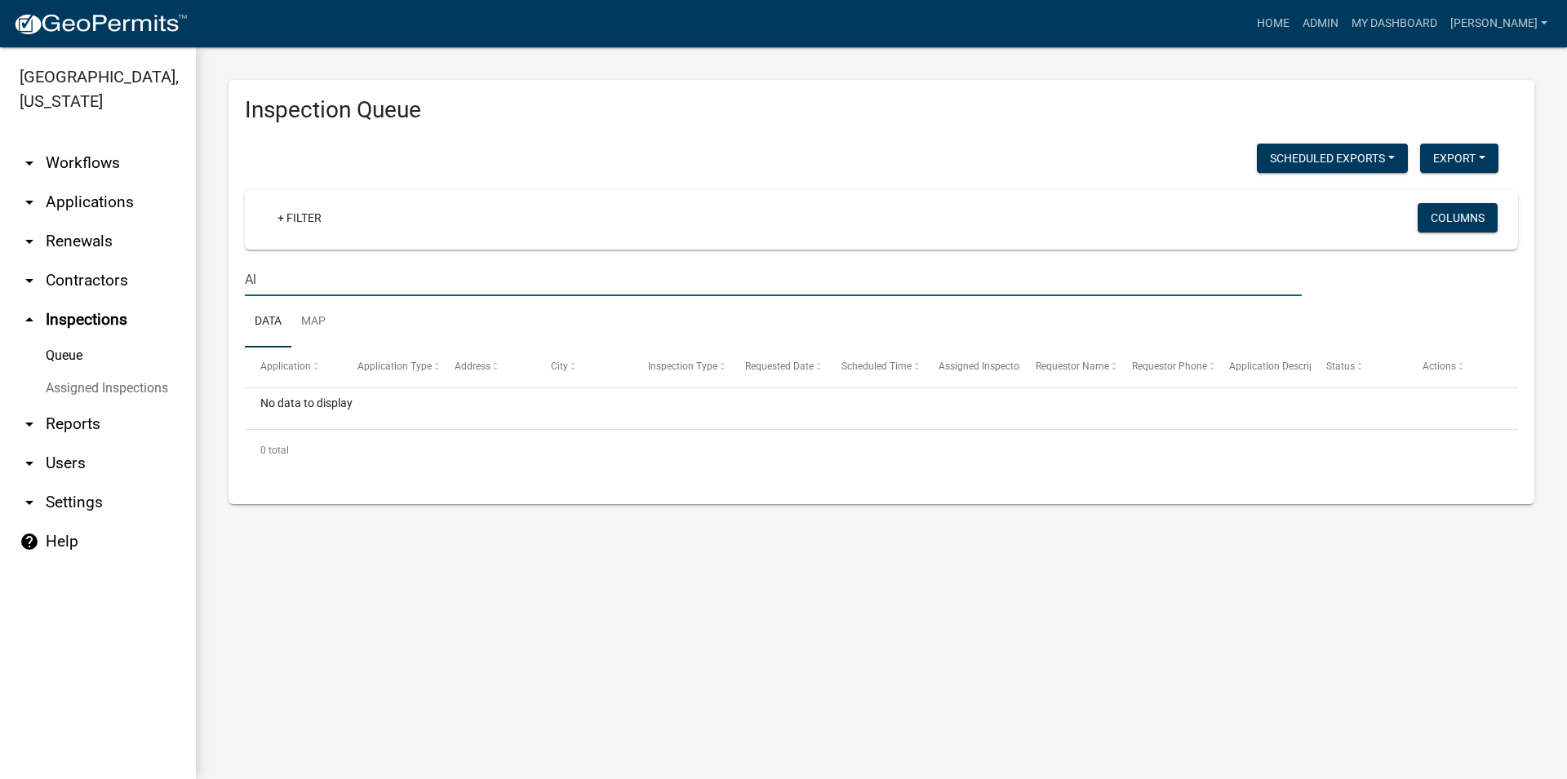
type input "A"
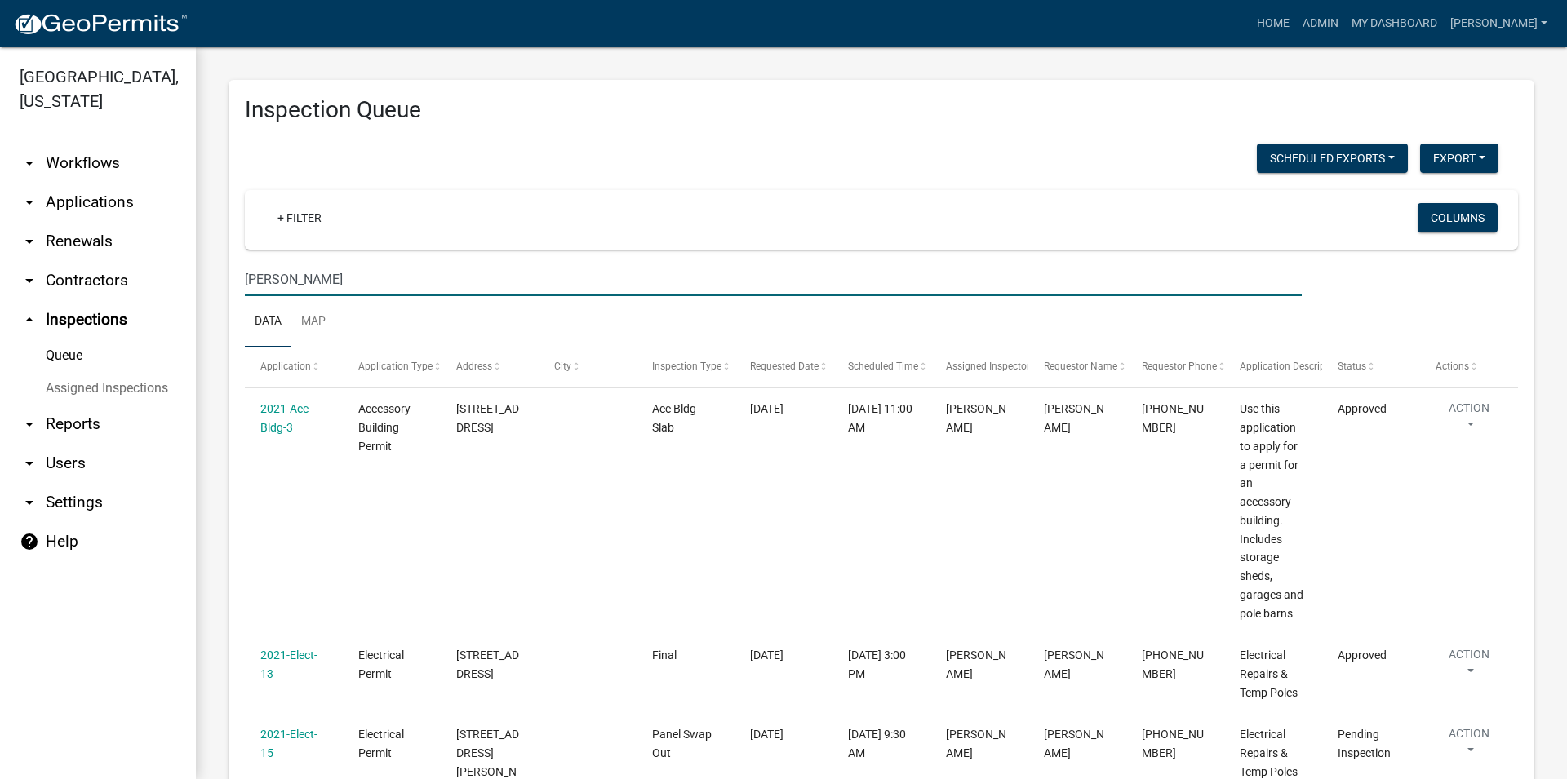
type input "[PERSON_NAME]"
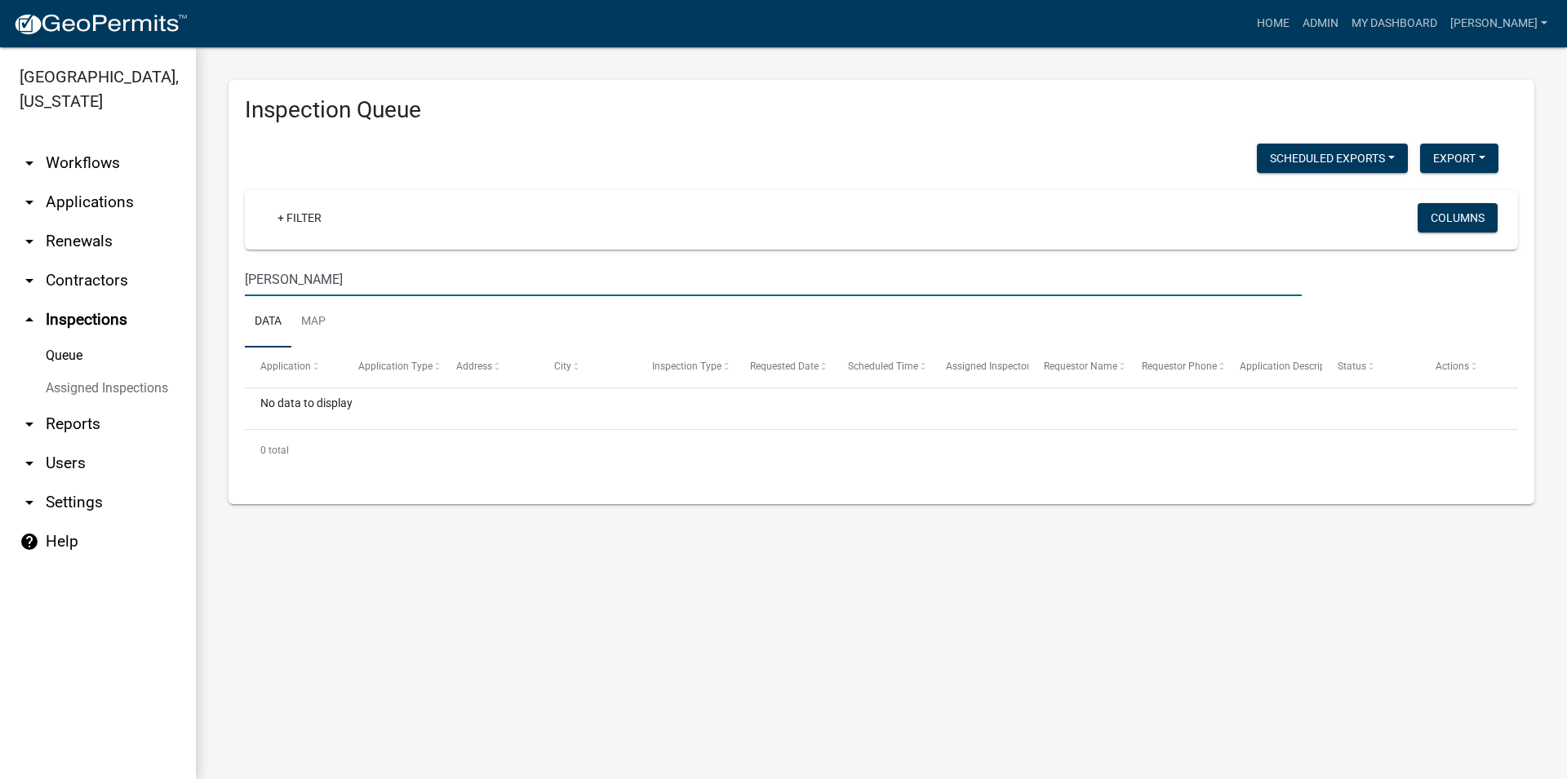
drag, startPoint x: 289, startPoint y: 281, endPoint x: 226, endPoint y: 260, distance: 66.1
click at [245, 263] on input "[PERSON_NAME]" at bounding box center [773, 279] width 1057 height 33
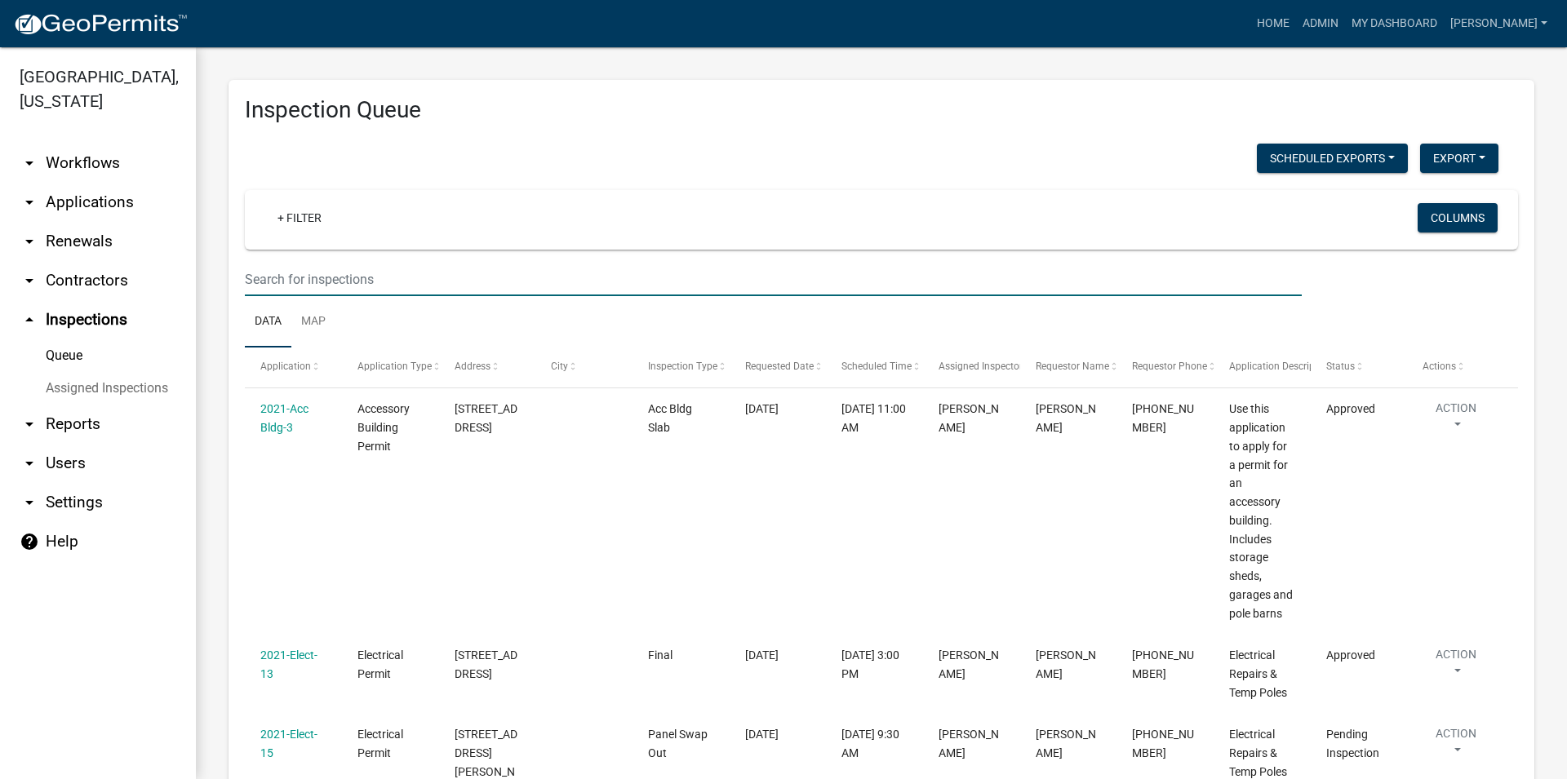
paste input "C024 027"
click at [273, 277] on input "C024 027" at bounding box center [773, 279] width 1057 height 33
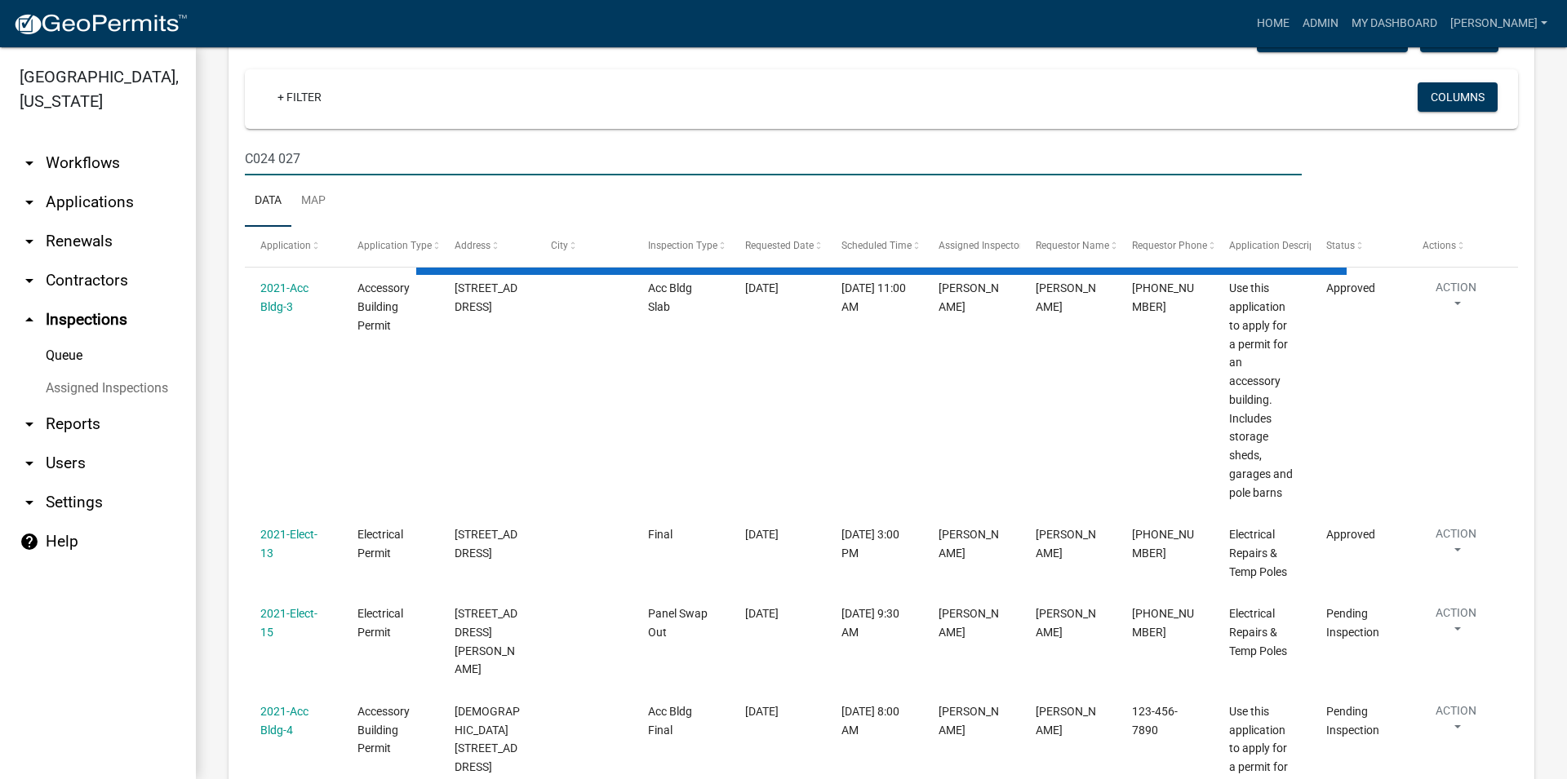
scroll to position [93, 0]
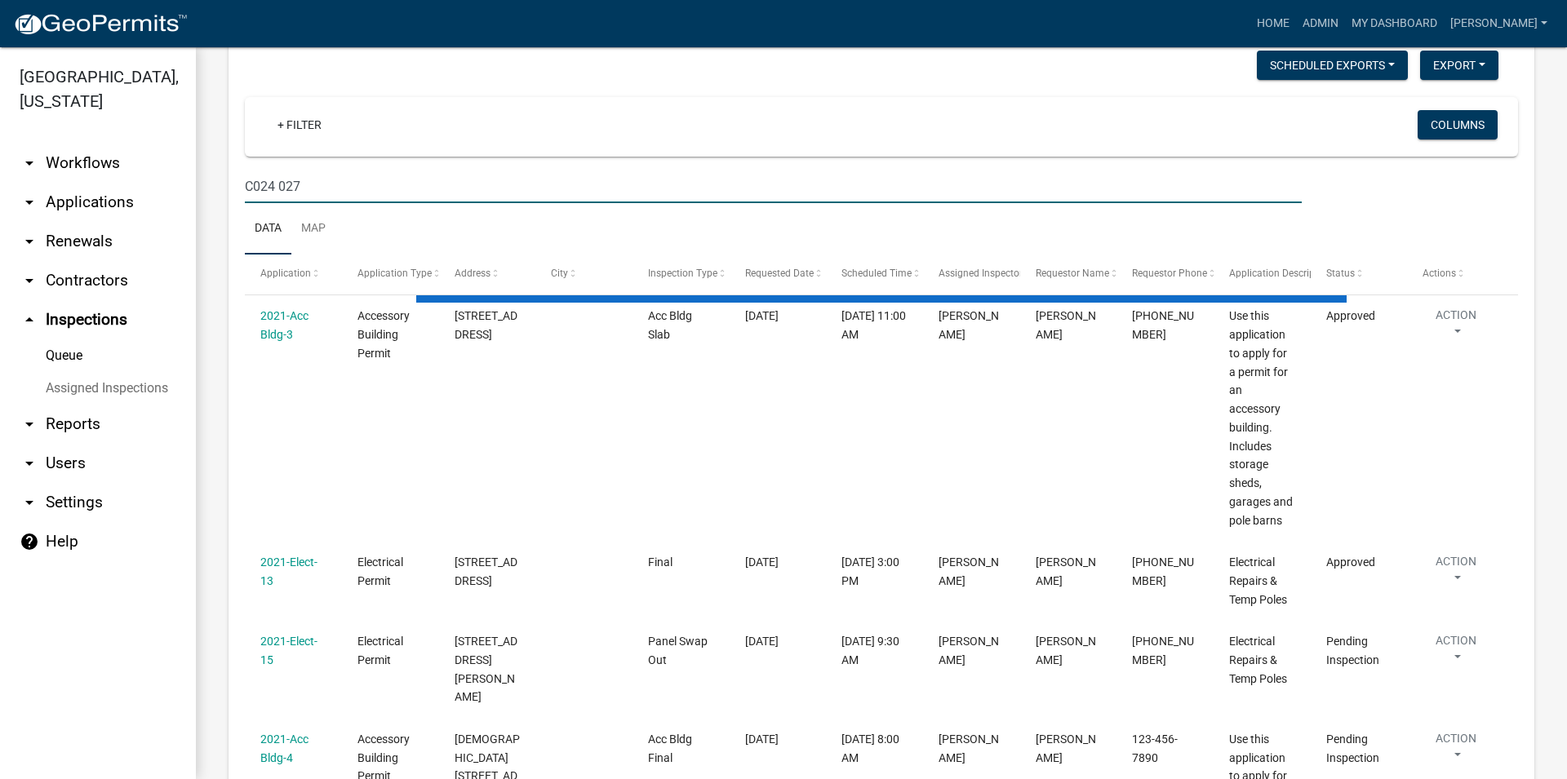
click at [338, 195] on input "C024 027" at bounding box center [773, 186] width 1057 height 33
type input "C024 027"
click at [93, 210] on link "arrow_drop_down Applications" at bounding box center [98, 202] width 196 height 39
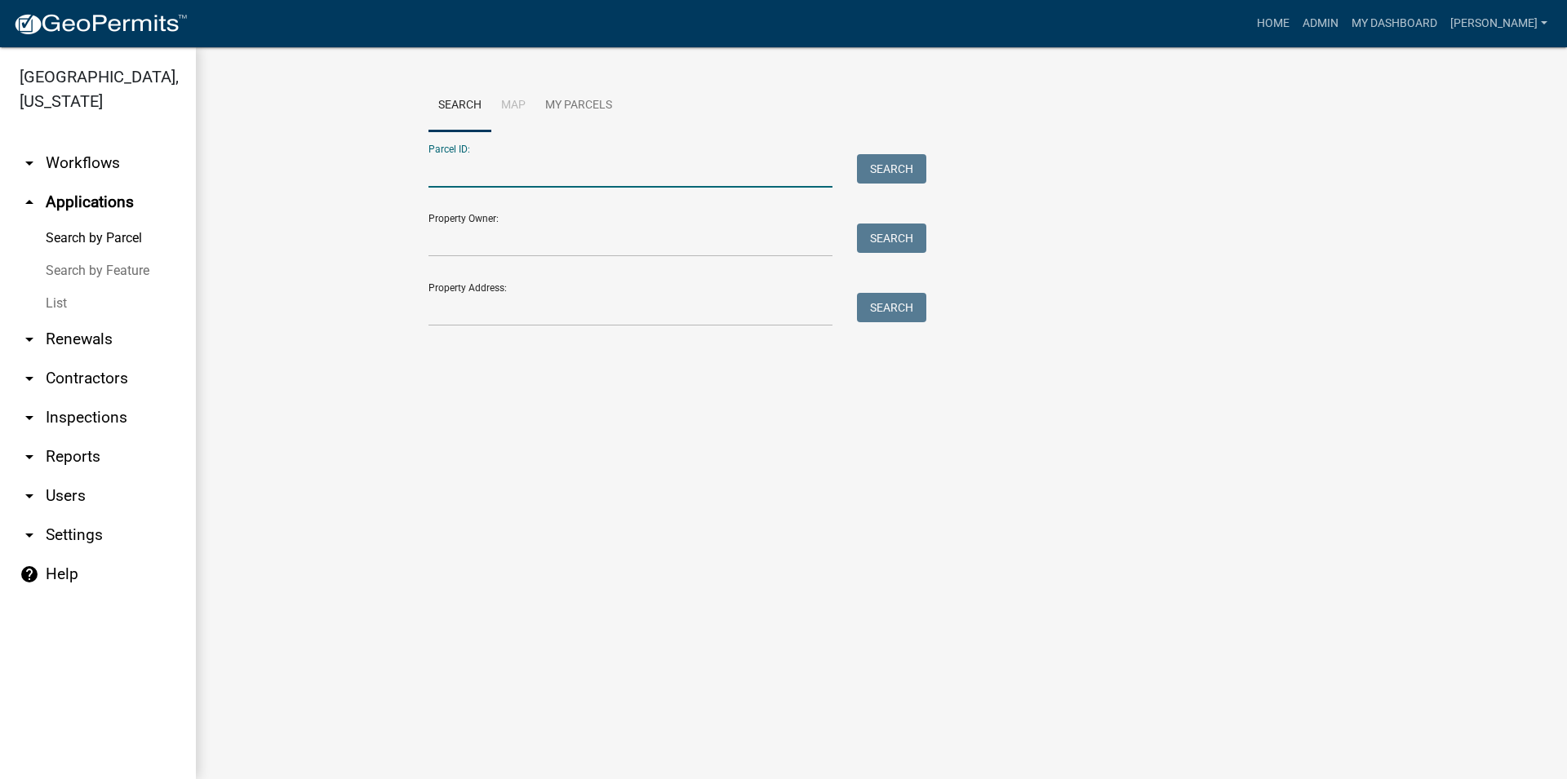
paste input "C024 027"
click at [891, 175] on button "Search" at bounding box center [891, 168] width 69 height 29
click at [453, 180] on input "C024 027" at bounding box center [630, 170] width 404 height 33
drag, startPoint x: 457, startPoint y: 171, endPoint x: 368, endPoint y: 175, distance: 89.1
click at [428, 175] on input "C024 027" at bounding box center [630, 170] width 404 height 33
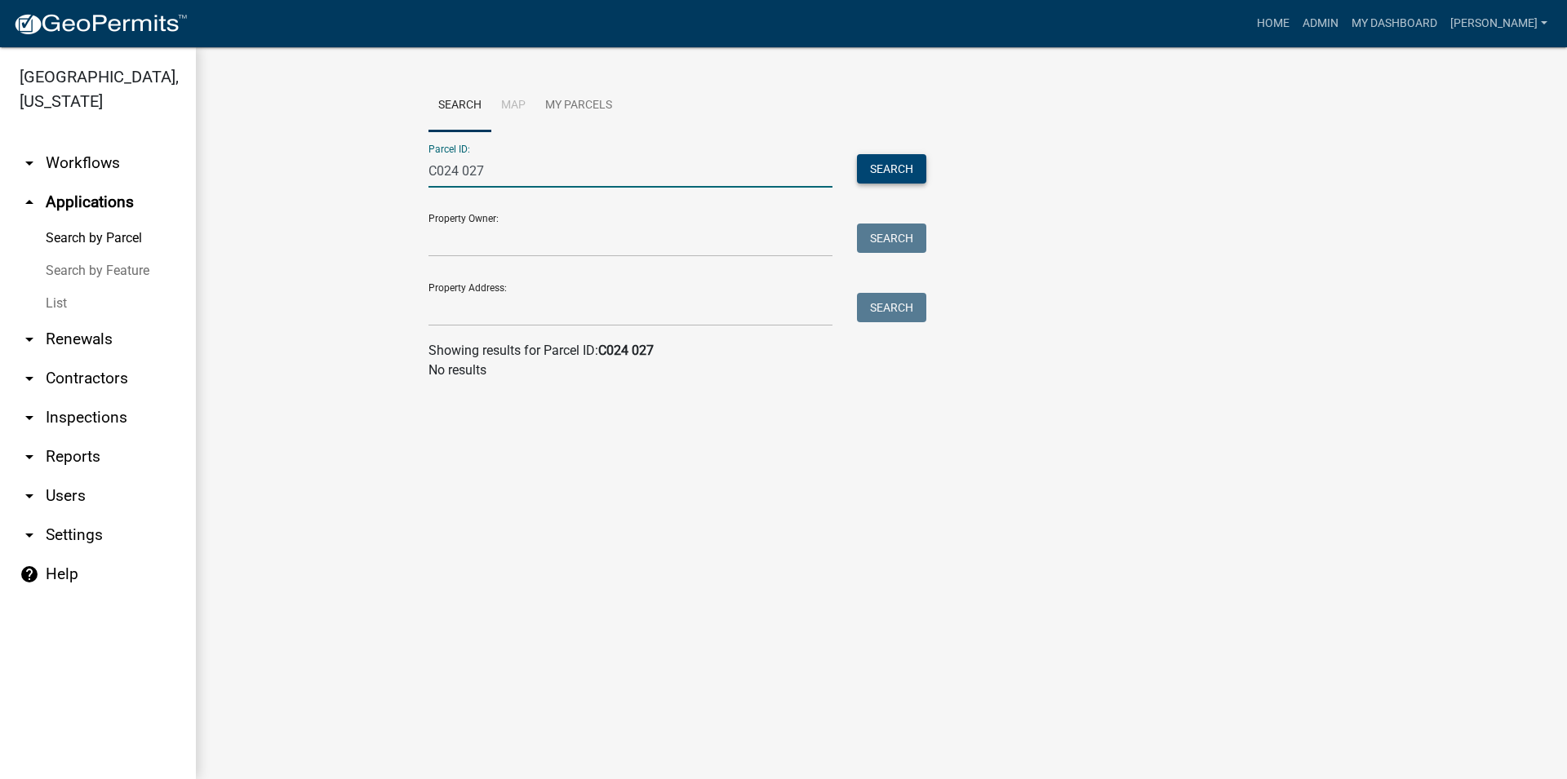
type input "C024 027"
click at [926, 164] on button "Search" at bounding box center [891, 168] width 69 height 29
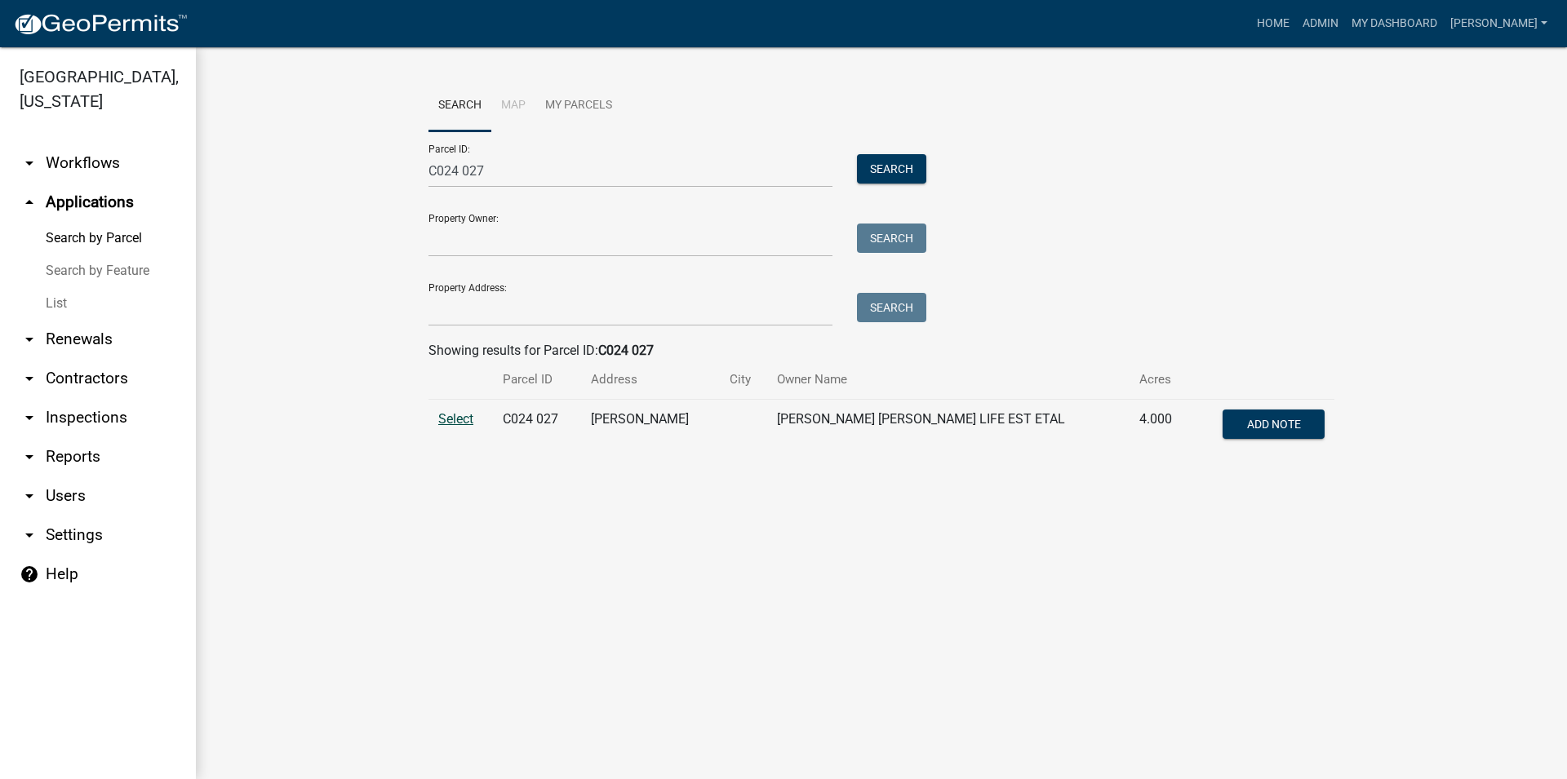
click at [451, 416] on span "Select" at bounding box center [455, 419] width 35 height 16
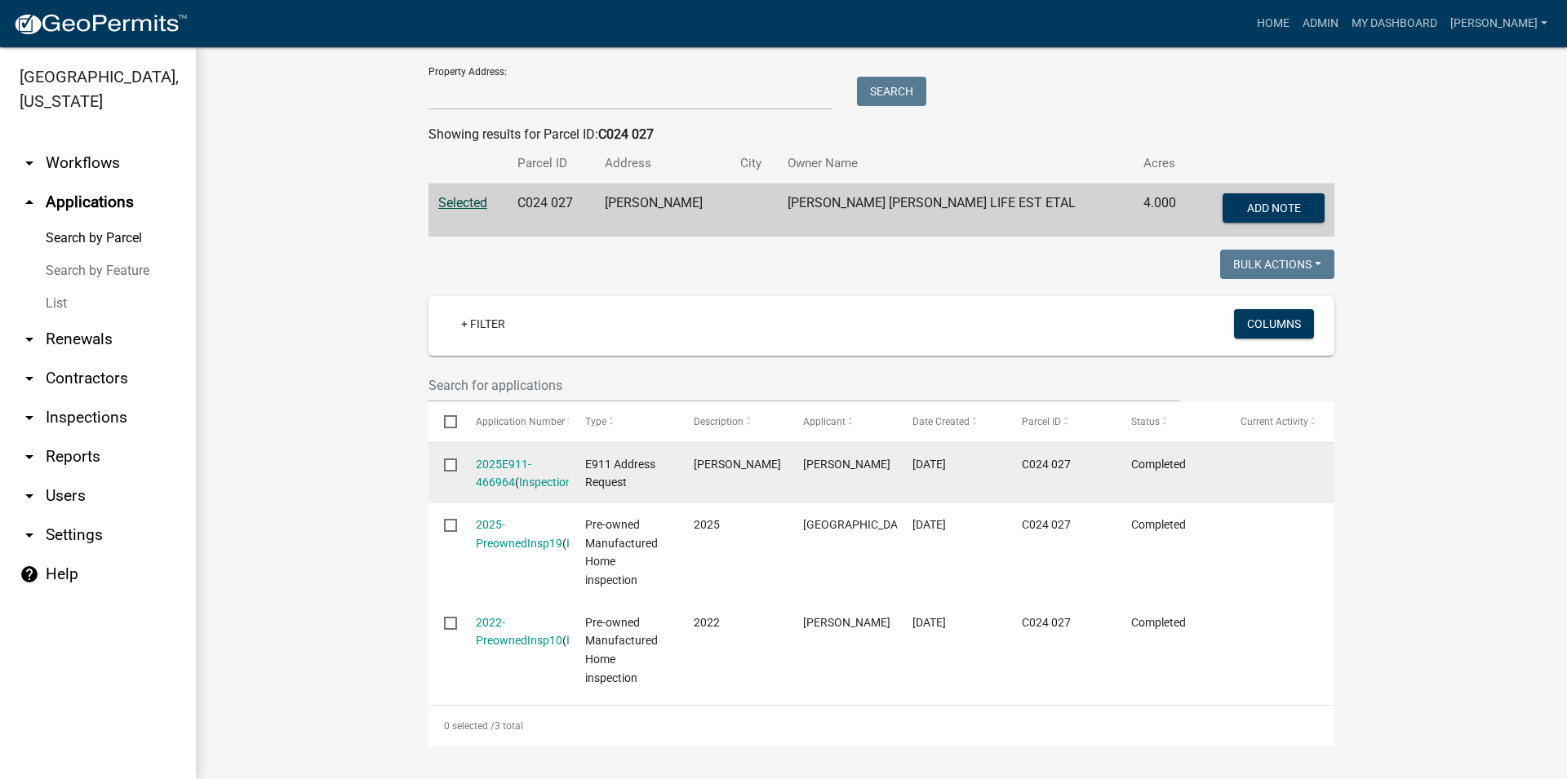
scroll to position [234, 0]
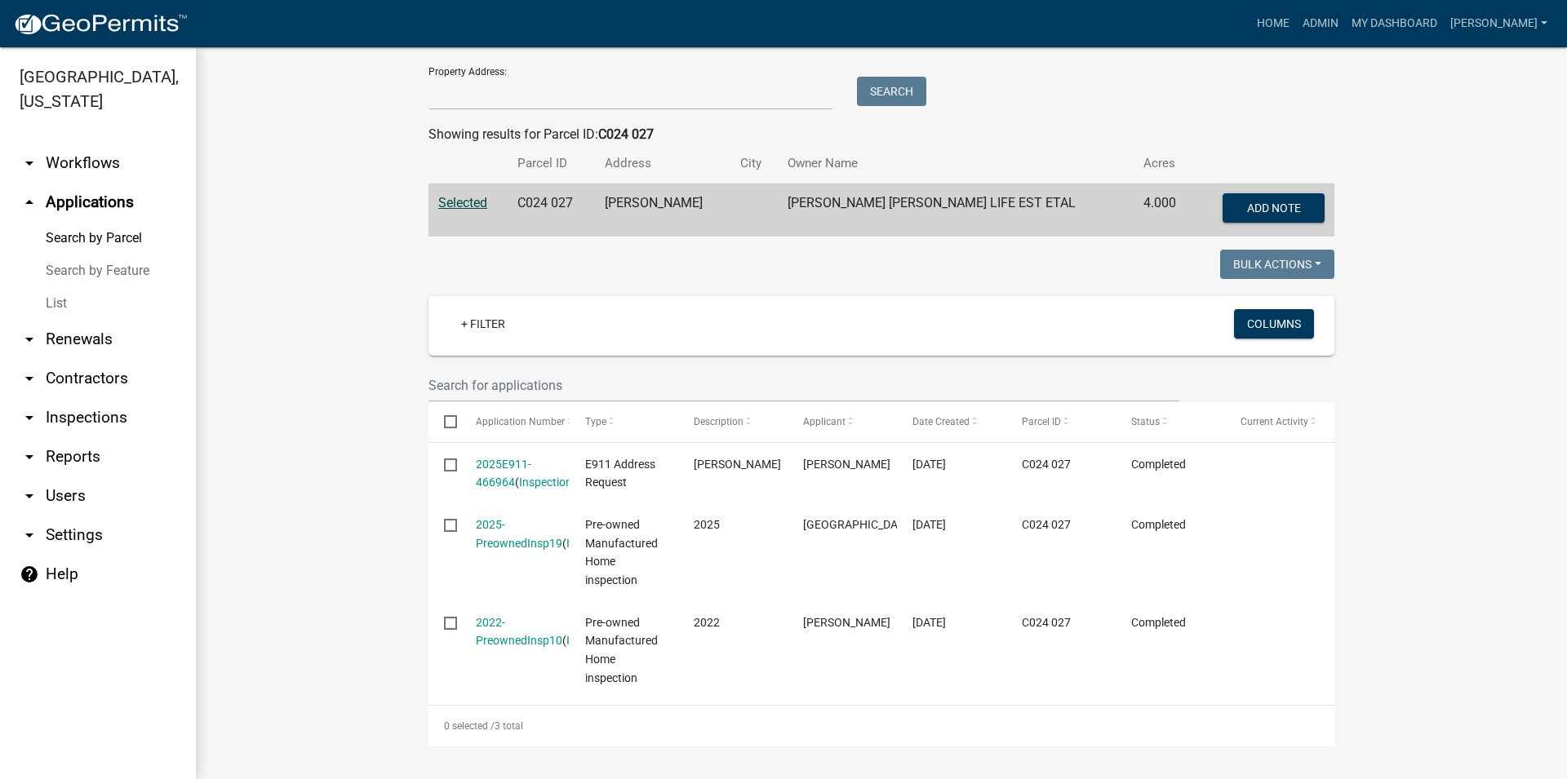
click at [106, 428] on link "arrow_drop_down Inspections" at bounding box center [98, 417] width 196 height 39
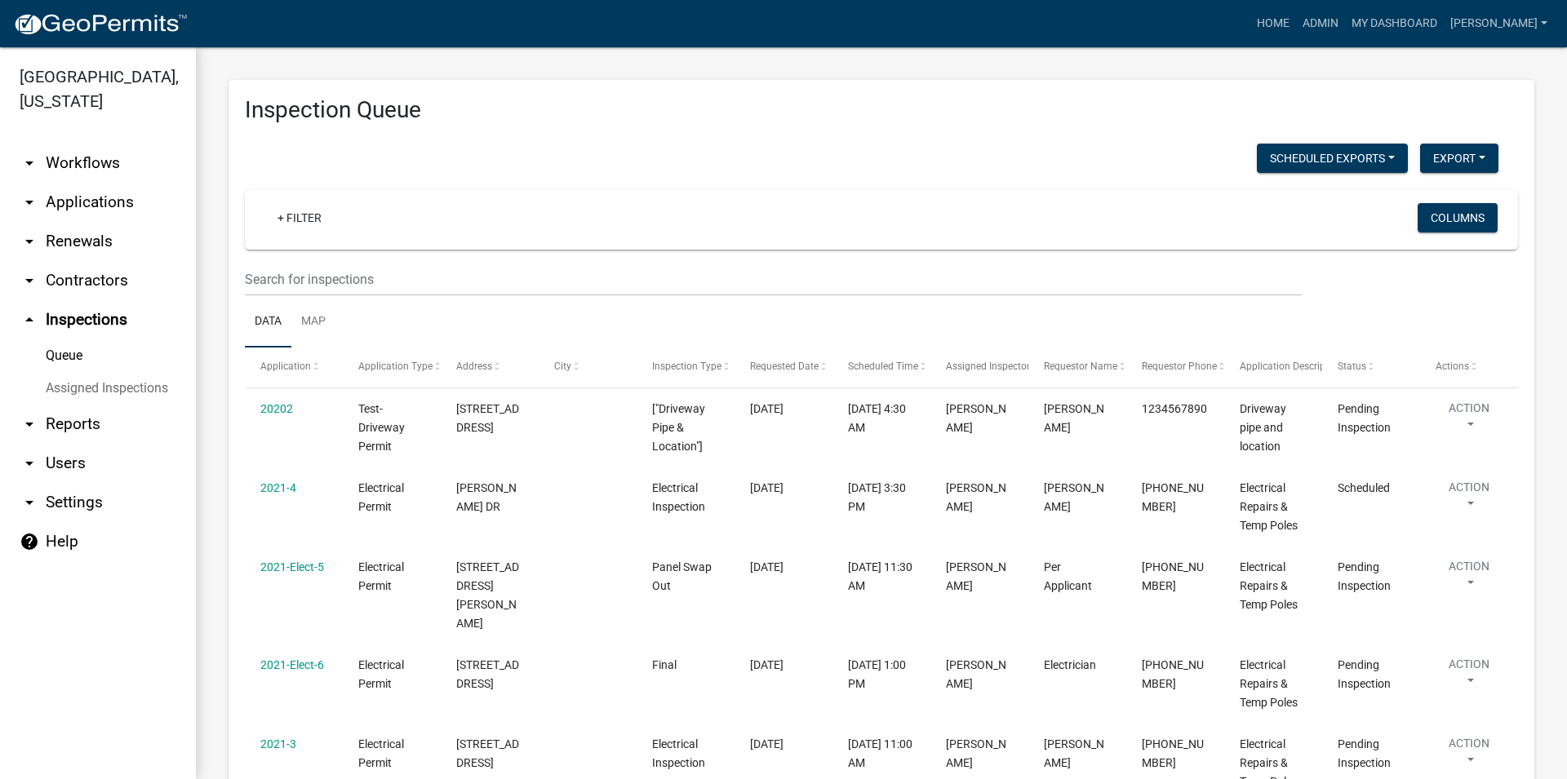
click at [79, 221] on link "arrow_drop_down Applications" at bounding box center [98, 202] width 196 height 39
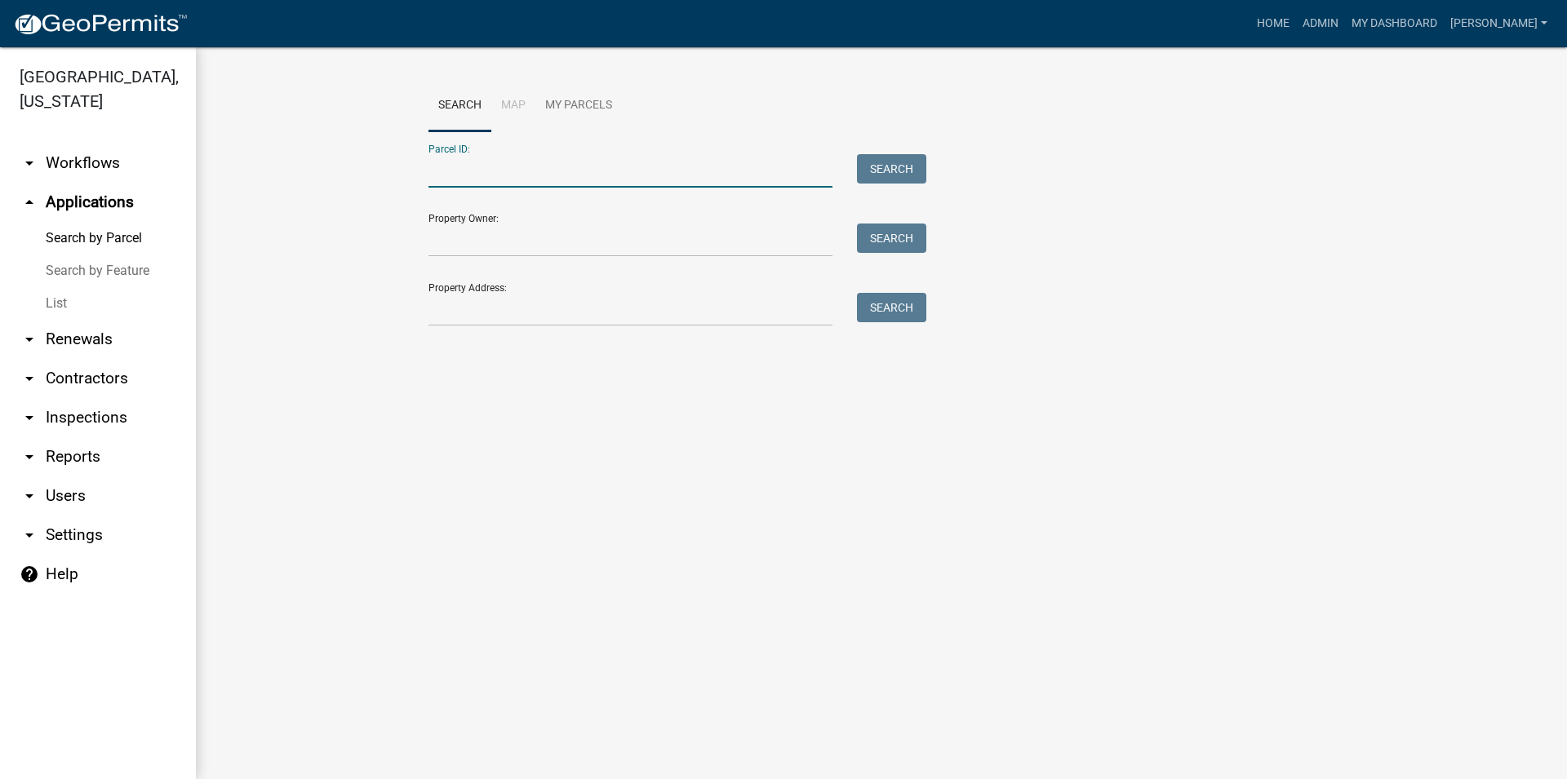
click at [451, 178] on input "Parcel ID:" at bounding box center [630, 170] width 404 height 33
paste input "C024 027"
drag, startPoint x: 405, startPoint y: 175, endPoint x: 359, endPoint y: 175, distance: 45.7
click at [428, 175] on input "C024 027" at bounding box center [630, 170] width 404 height 33
type input "C024 027"
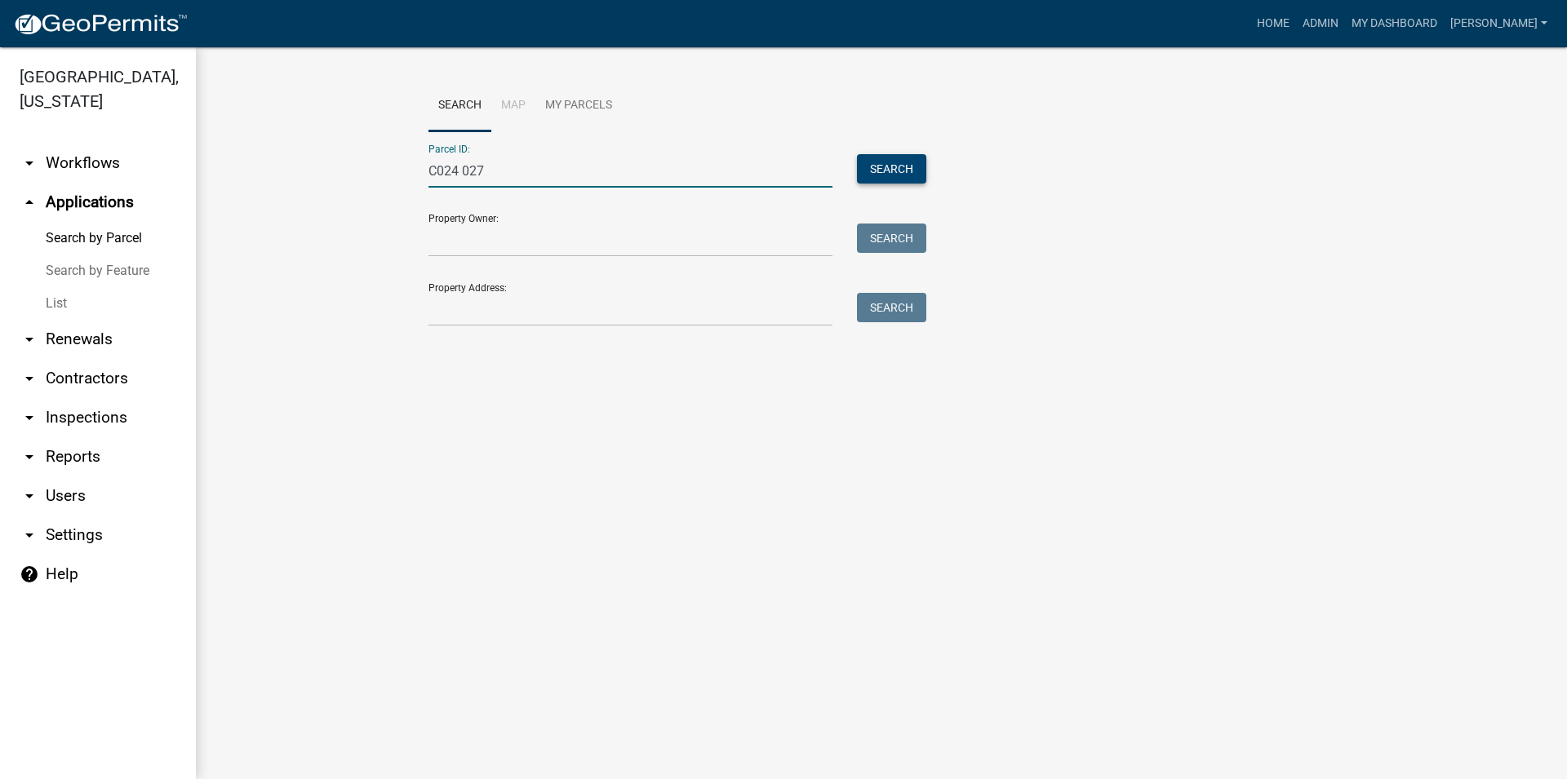
click at [875, 169] on button "Search" at bounding box center [891, 168] width 69 height 29
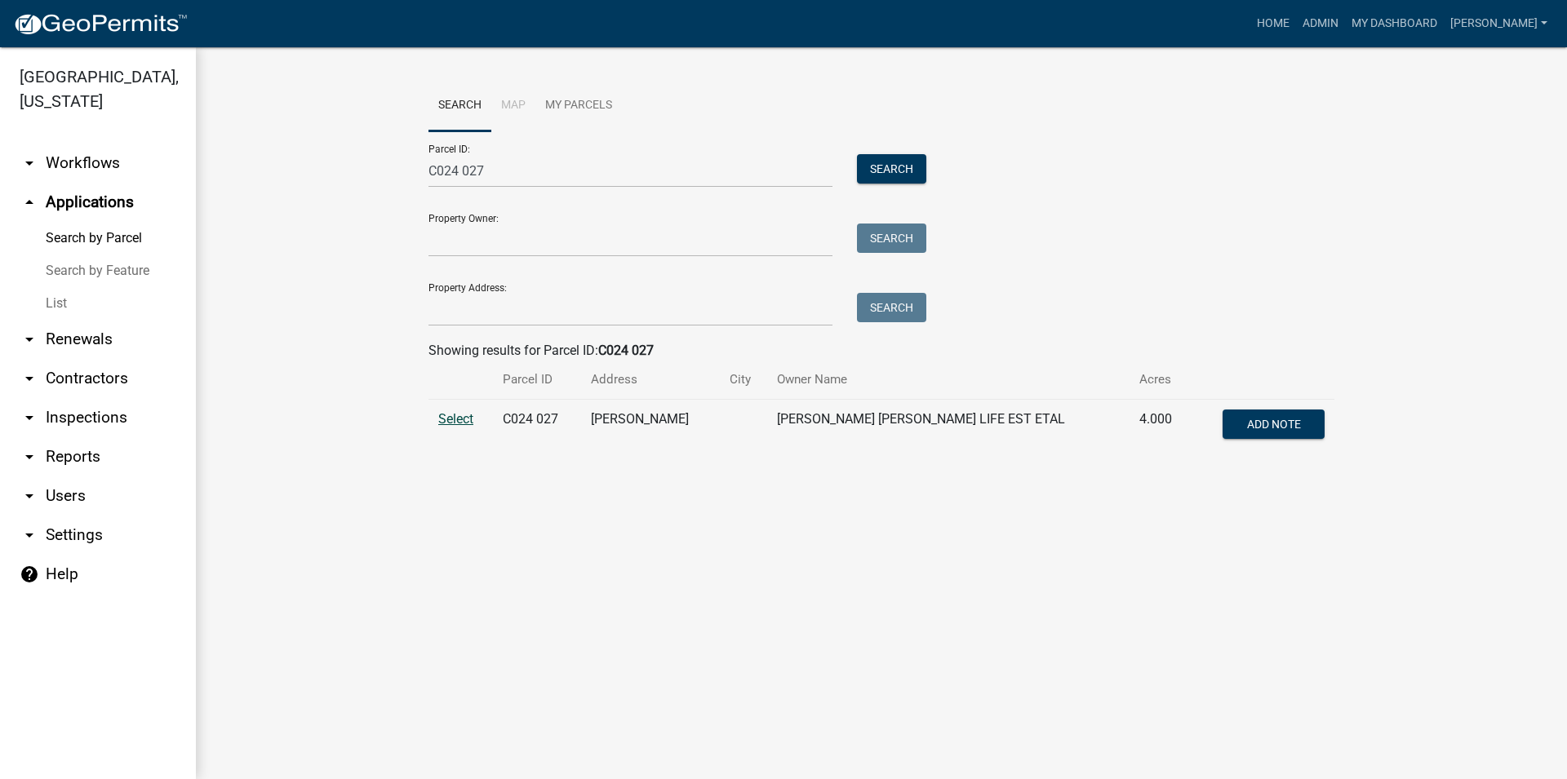
click at [467, 422] on span "Select" at bounding box center [455, 419] width 35 height 16
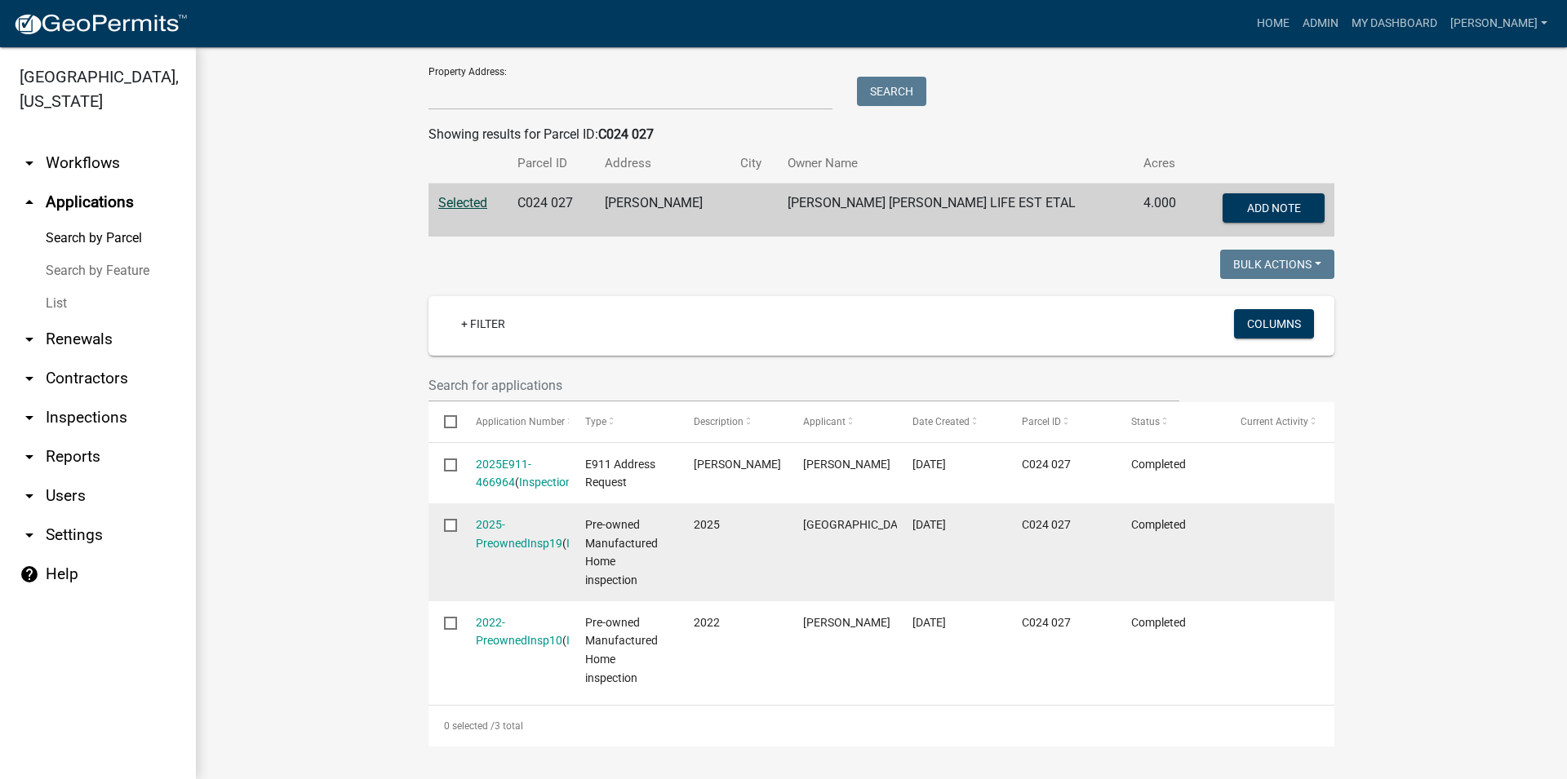
scroll to position [234, 0]
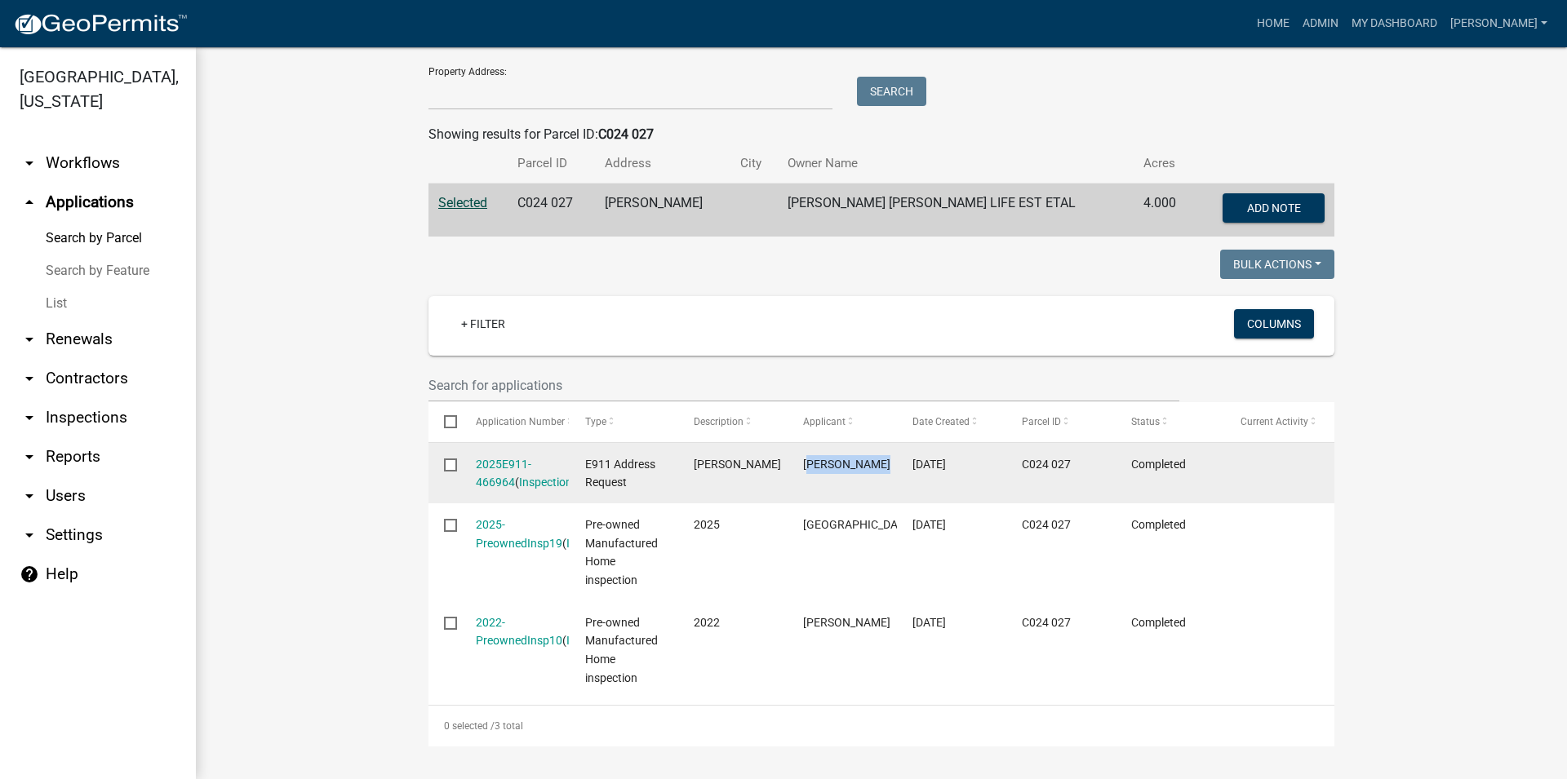
drag, startPoint x: 801, startPoint y: 446, endPoint x: 860, endPoint y: 473, distance: 64.6
click at [860, 473] on div "[PERSON_NAME]" at bounding box center [842, 464] width 78 height 19
click at [859, 471] on div "[PERSON_NAME]" at bounding box center [842, 464] width 78 height 19
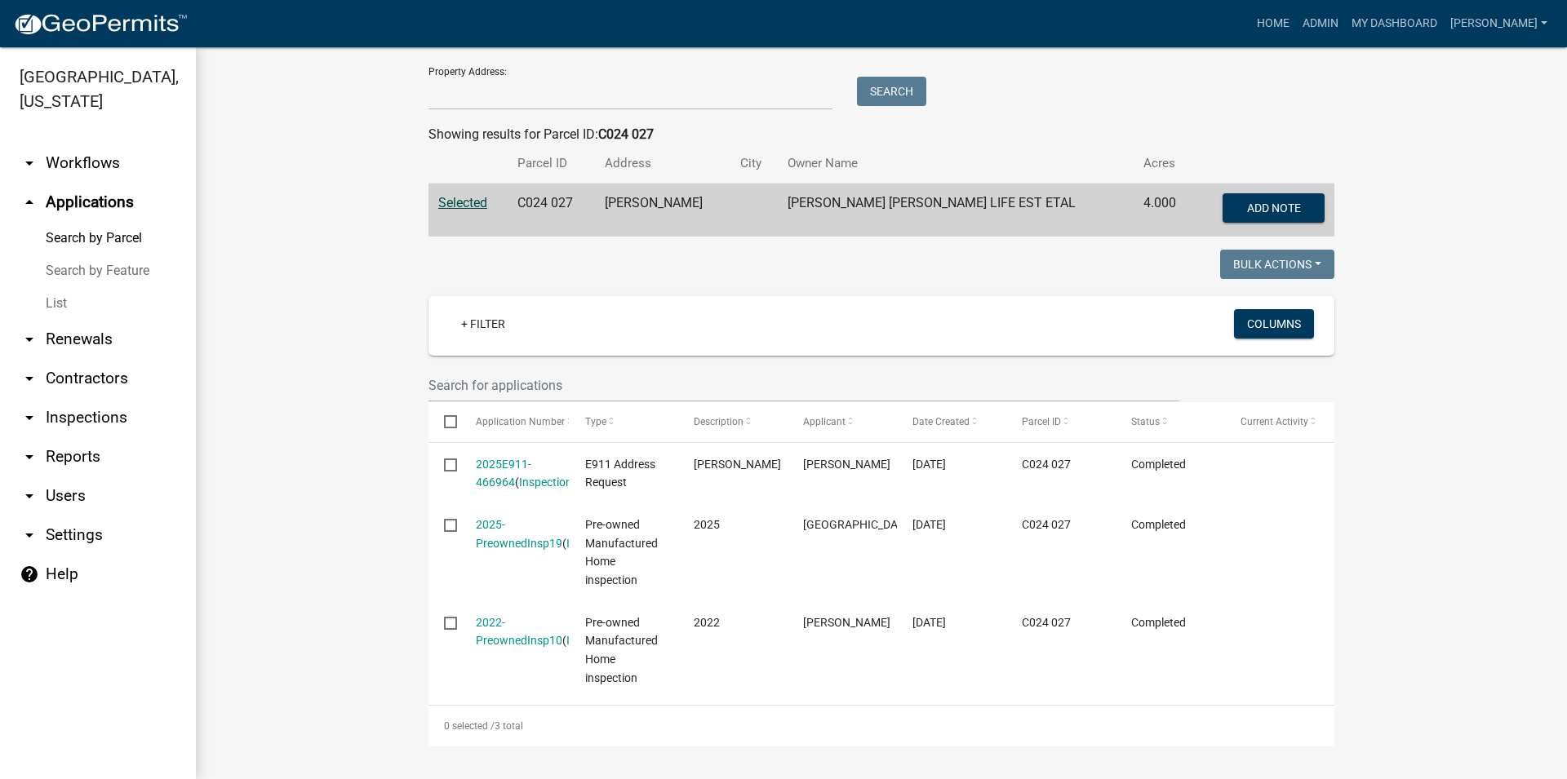
click at [78, 162] on link "arrow_drop_down Workflows" at bounding box center [98, 163] width 196 height 39
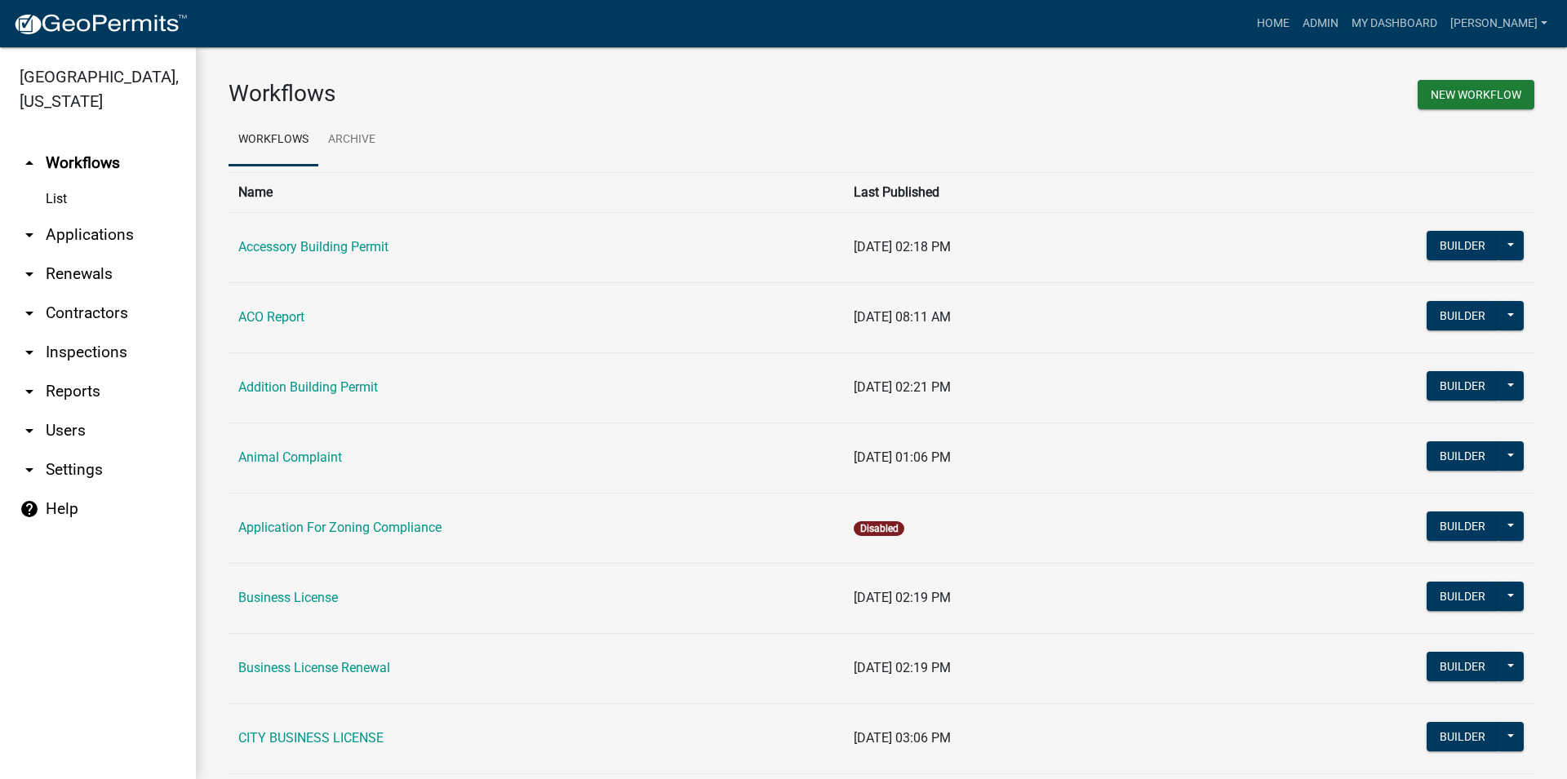
click at [79, 233] on link "arrow_drop_down Applications" at bounding box center [98, 234] width 196 height 39
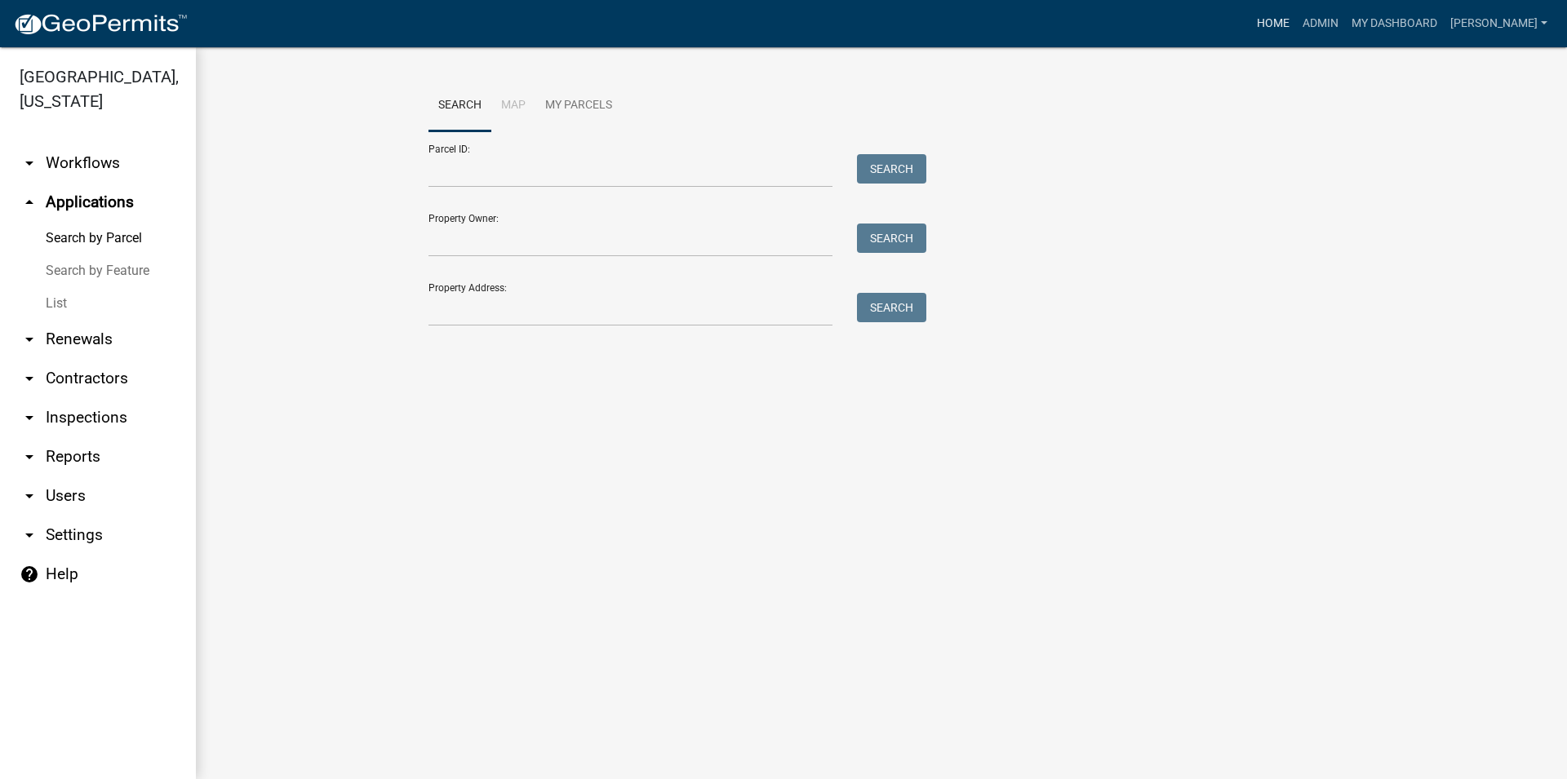
click at [1296, 11] on link "Home" at bounding box center [1273, 23] width 46 height 31
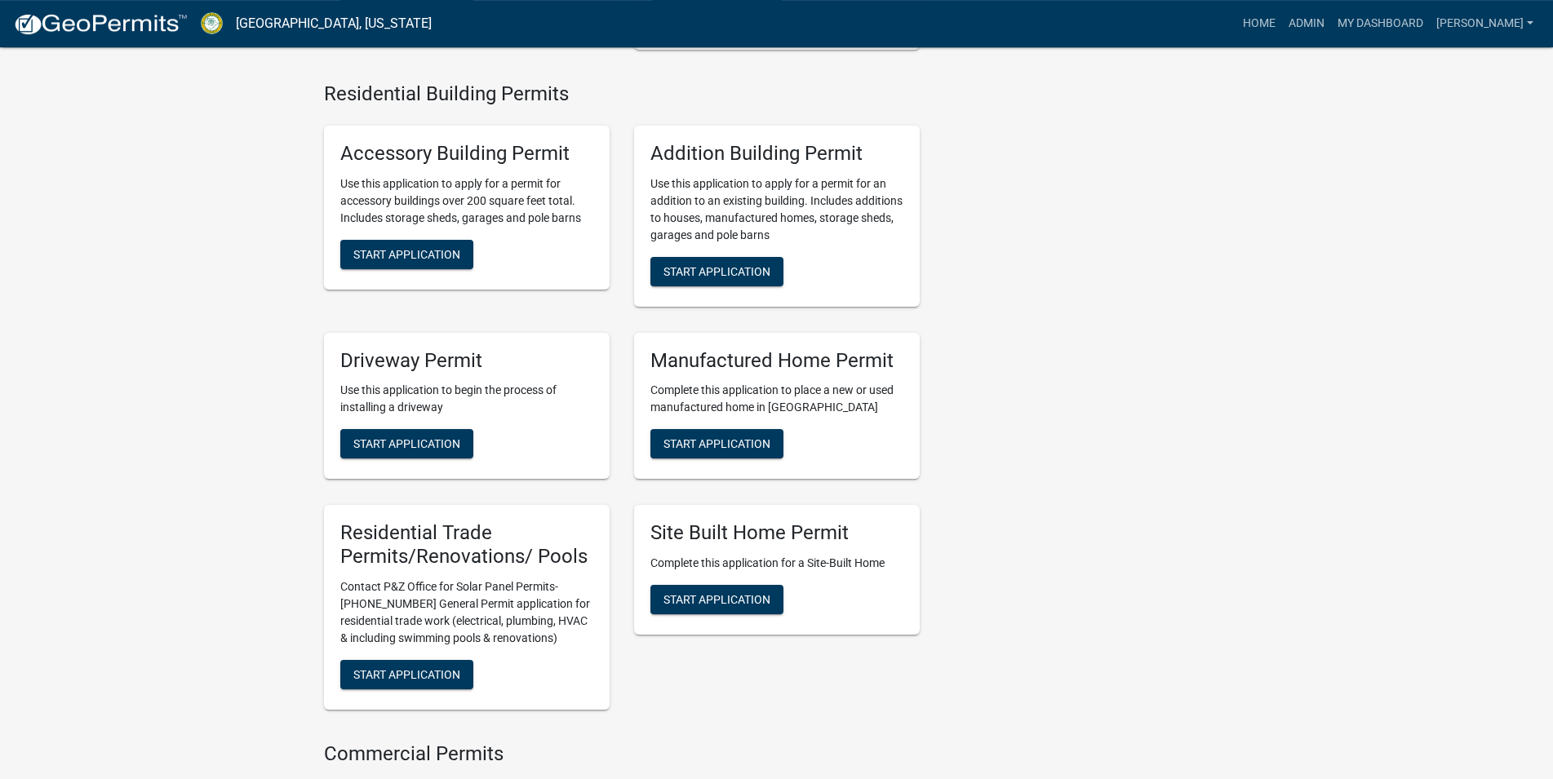
scroll to position [1166, 0]
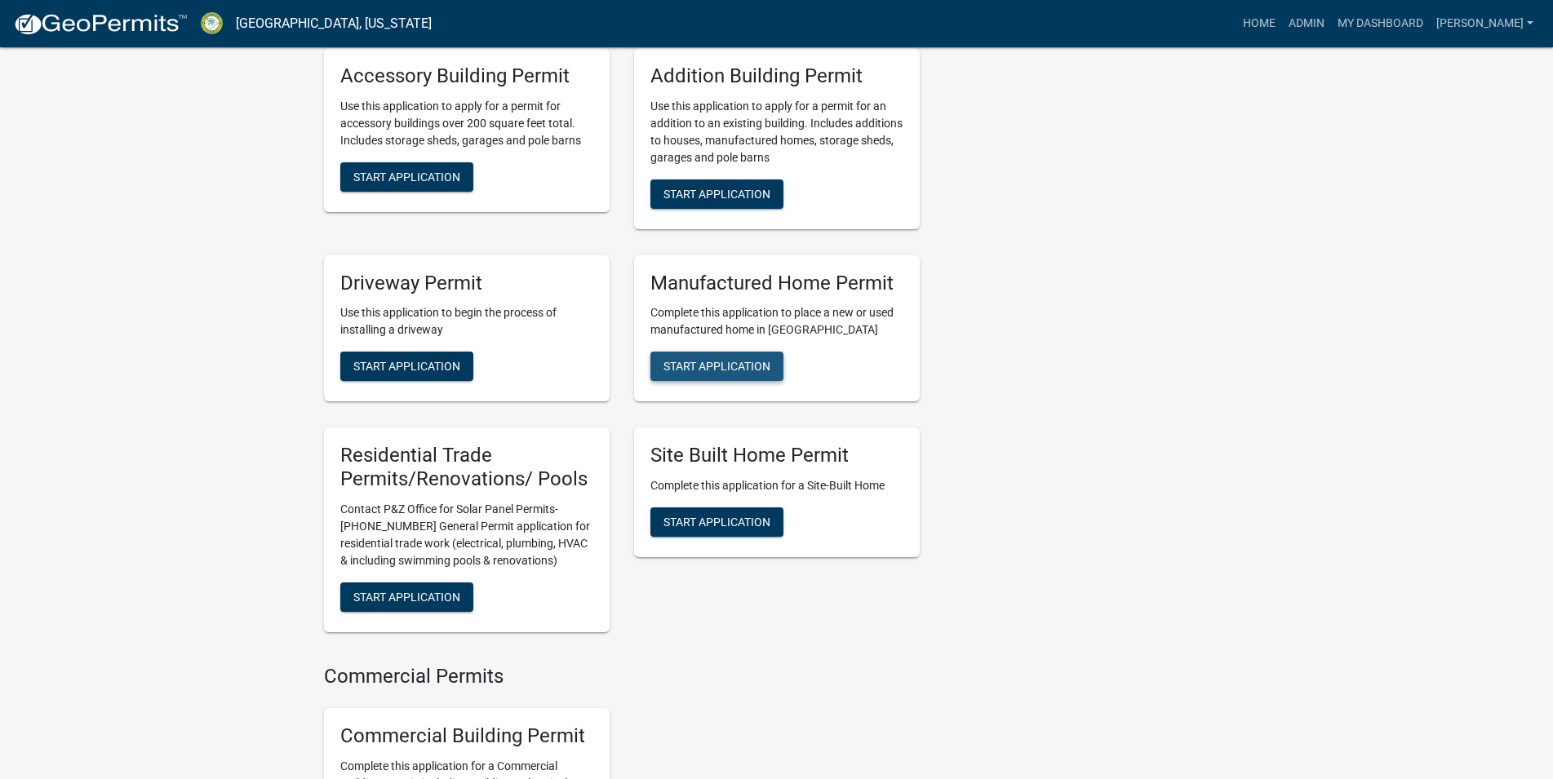
click at [711, 371] on span "Start Application" at bounding box center [717, 366] width 107 height 13
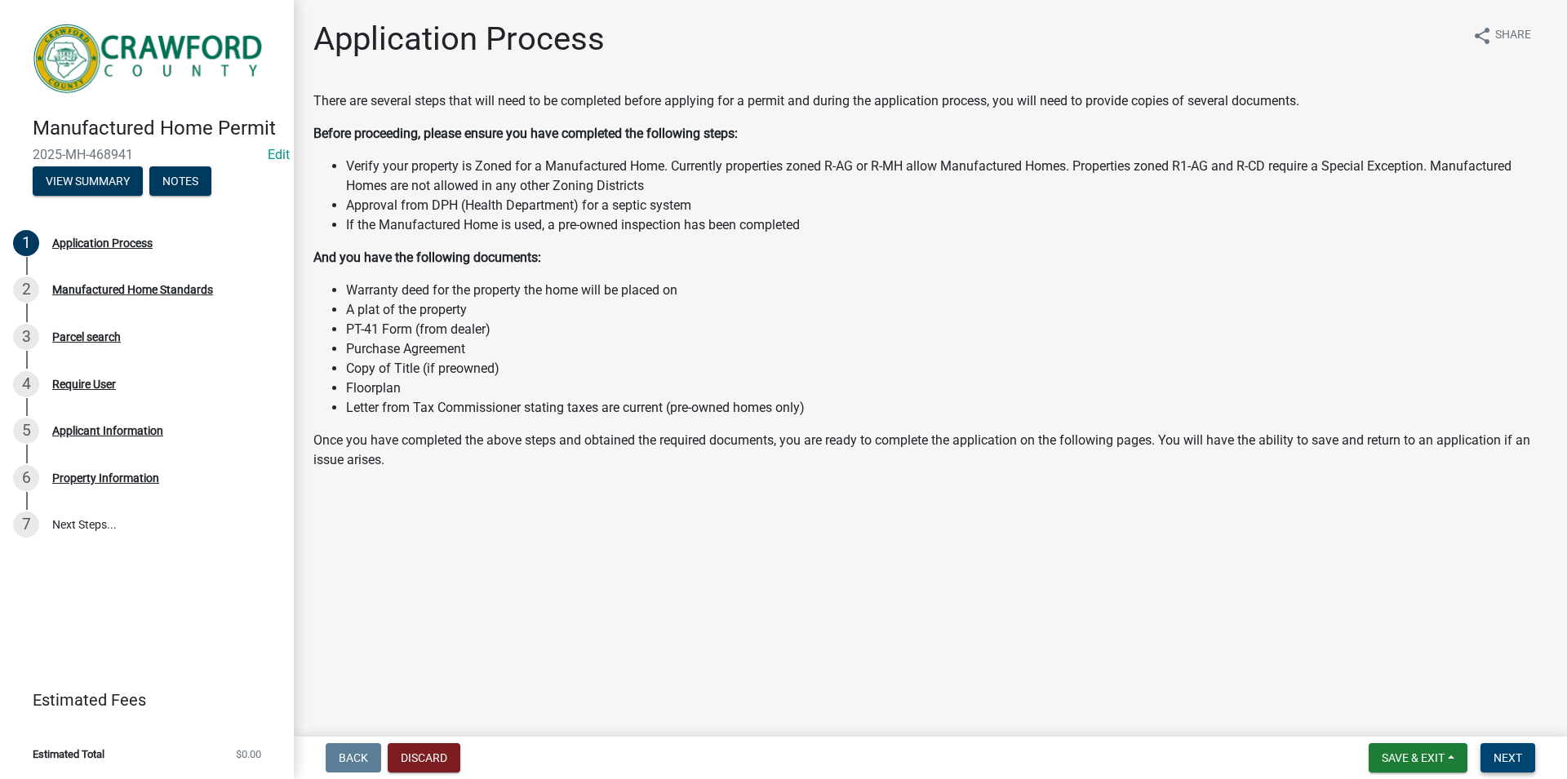
click at [1527, 761] on button "Next" at bounding box center [1508, 758] width 55 height 29
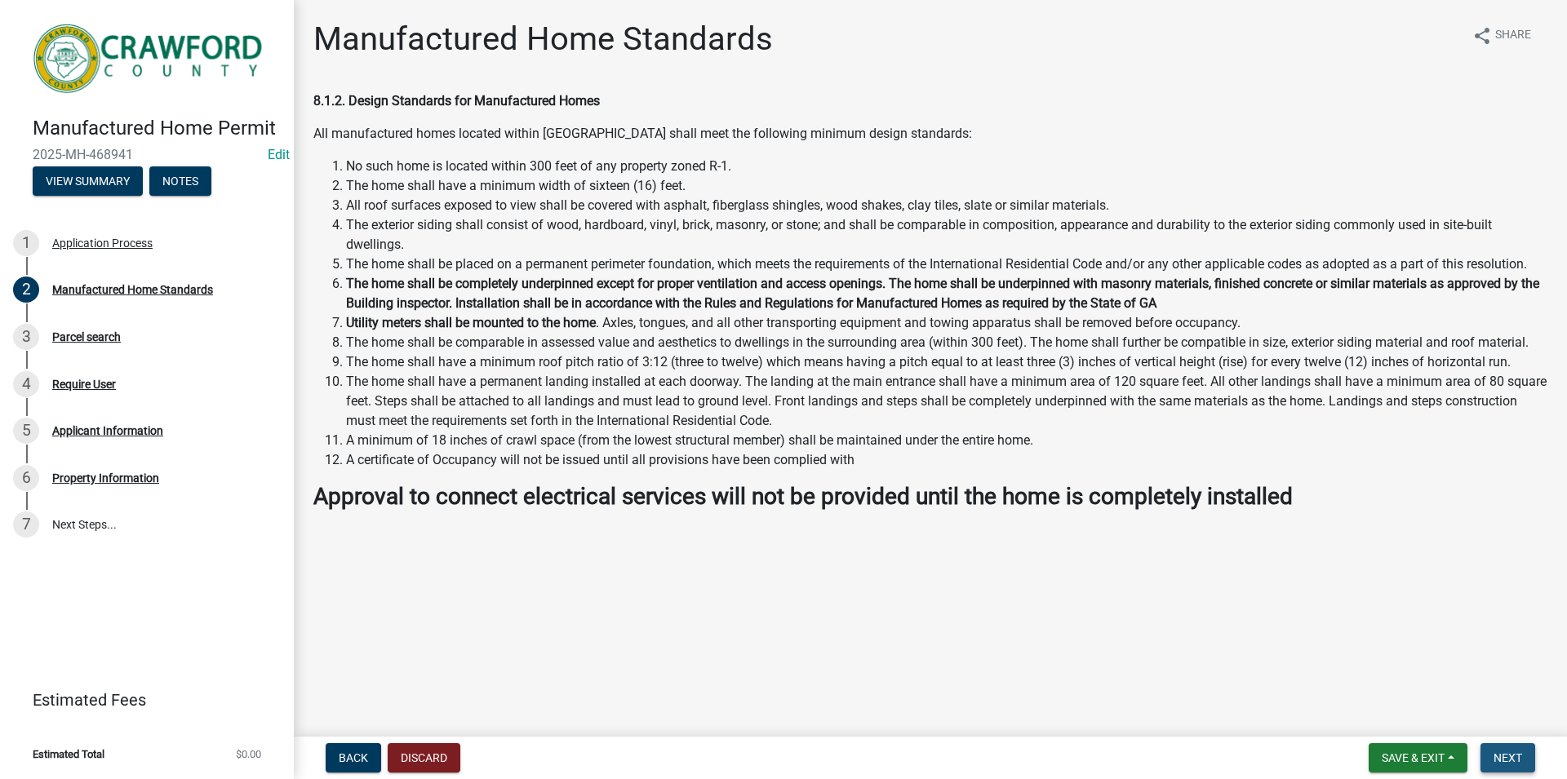
click at [1495, 755] on span "Next" at bounding box center [1508, 758] width 29 height 13
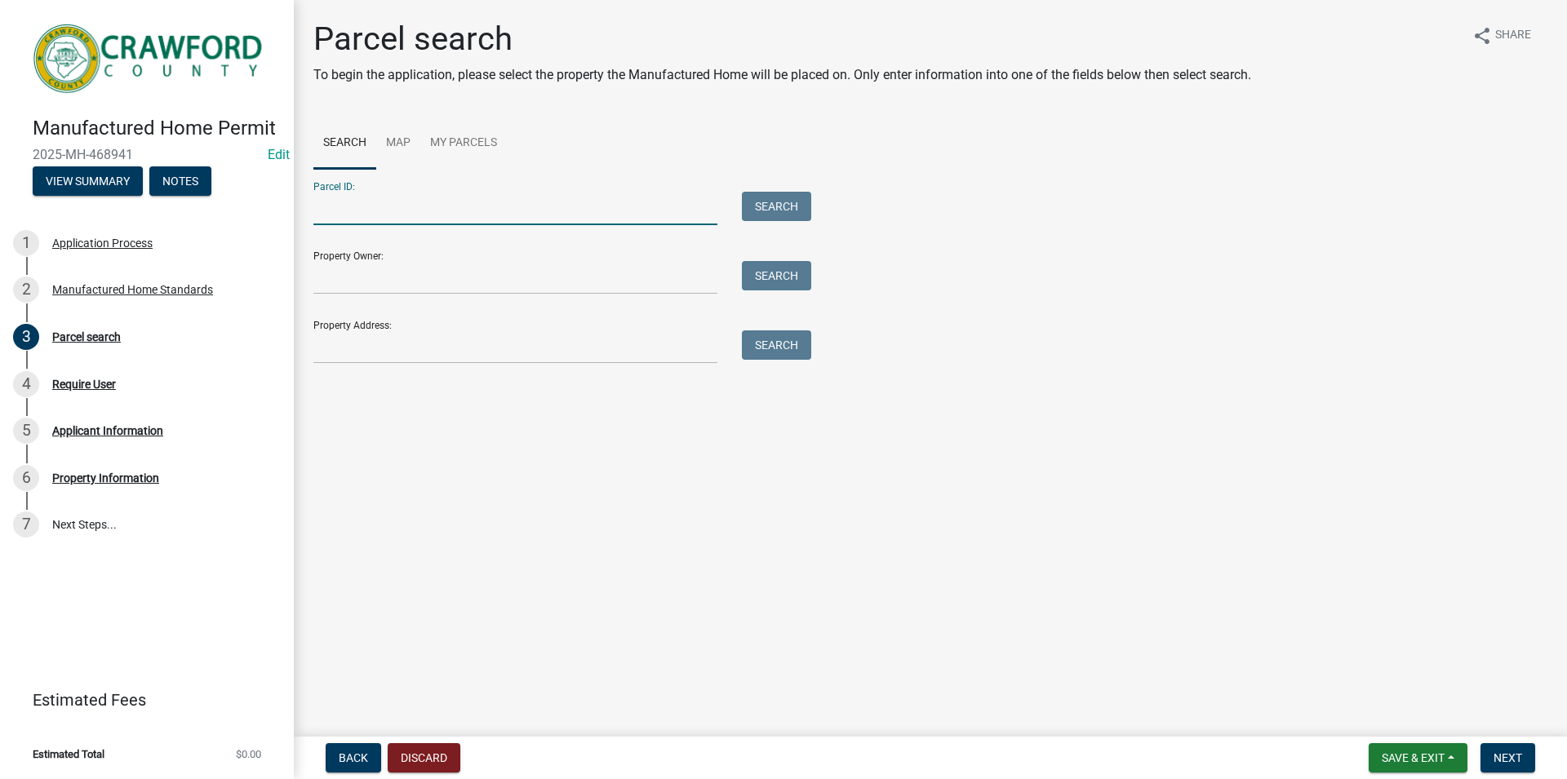
paste input "C024 027"
drag, startPoint x: 340, startPoint y: 206, endPoint x: 219, endPoint y: 210, distance: 120.8
click at [313, 210] on input "C024 027" at bounding box center [515, 208] width 404 height 33
type input "C024 027"
click at [795, 202] on button "Search" at bounding box center [776, 206] width 69 height 29
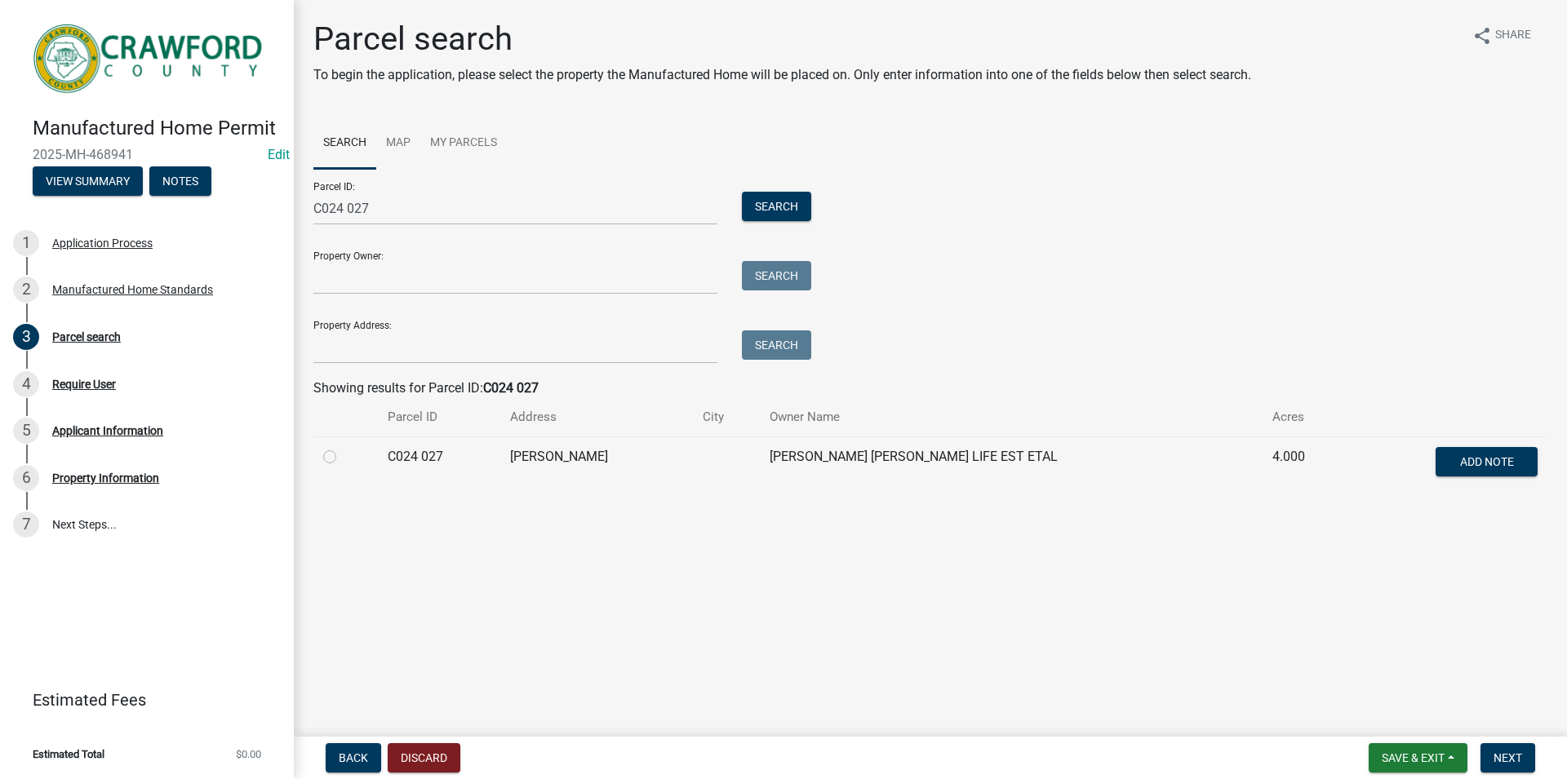
click at [343, 447] on label at bounding box center [343, 447] width 0 height 0
click at [343, 458] on 027 "radio" at bounding box center [348, 452] width 11 height 11
radio 027 "true"
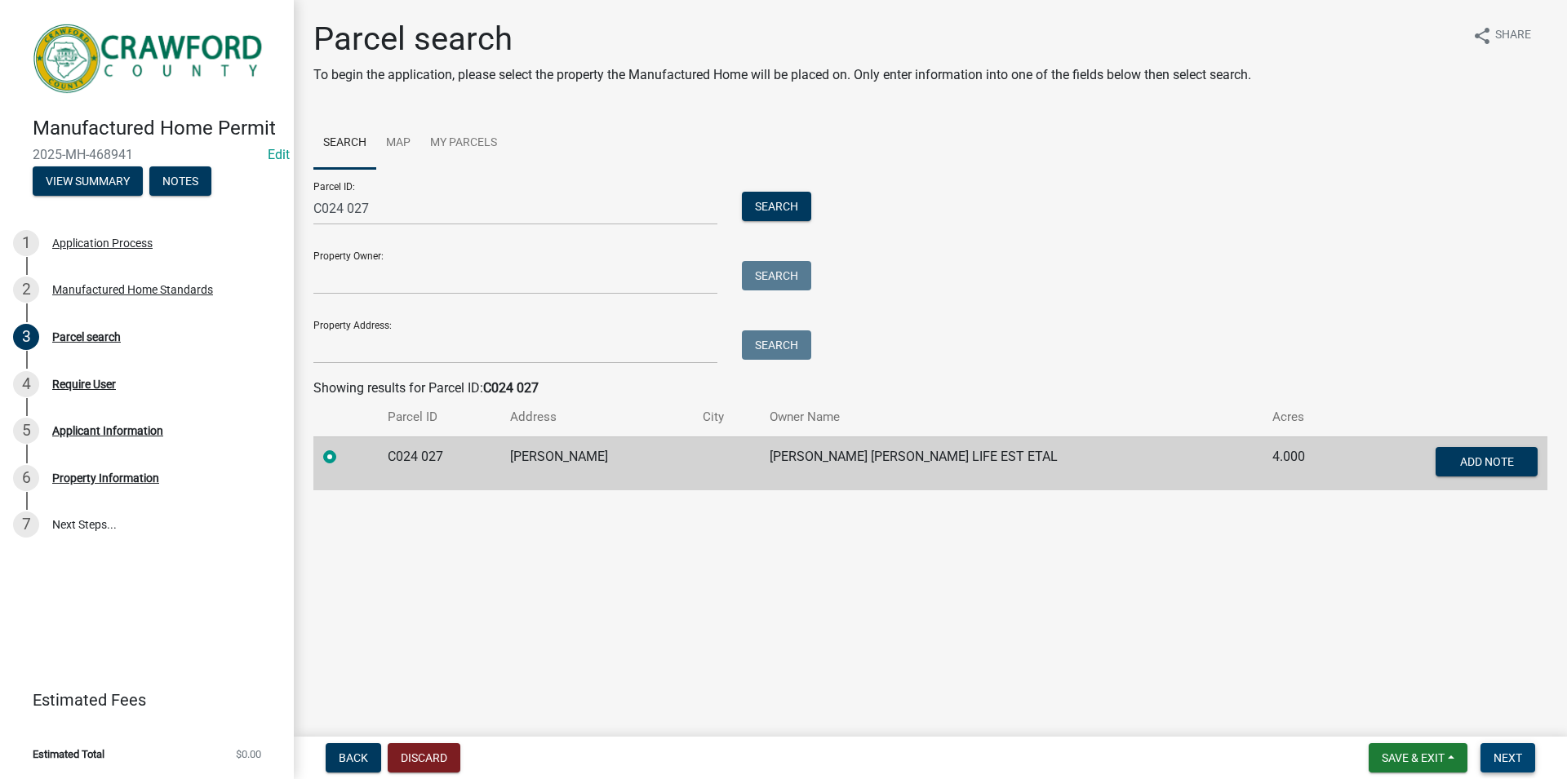
click at [1528, 757] on button "Next" at bounding box center [1508, 758] width 55 height 29
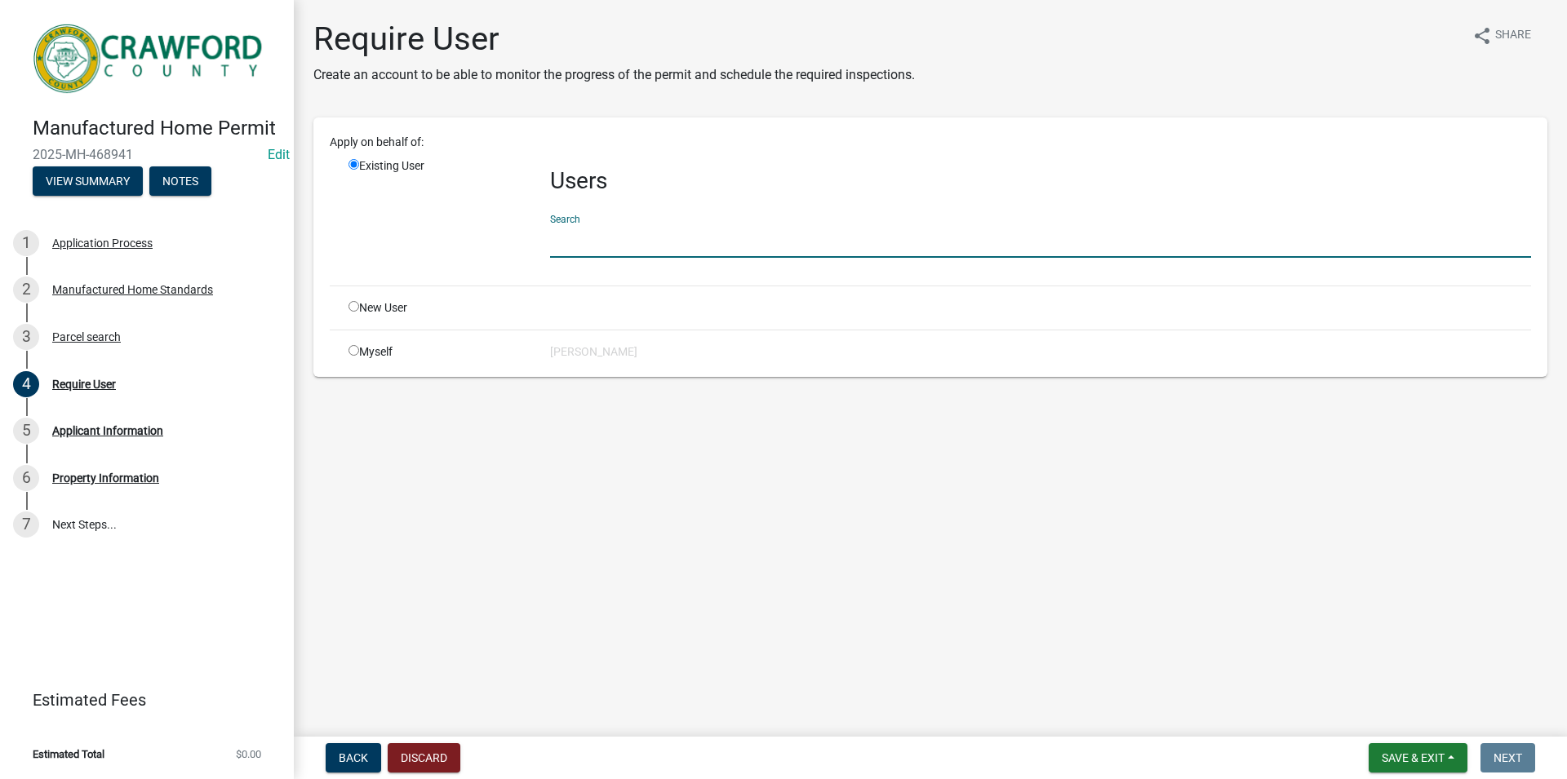
click at [602, 241] on input "text" at bounding box center [1040, 240] width 981 height 33
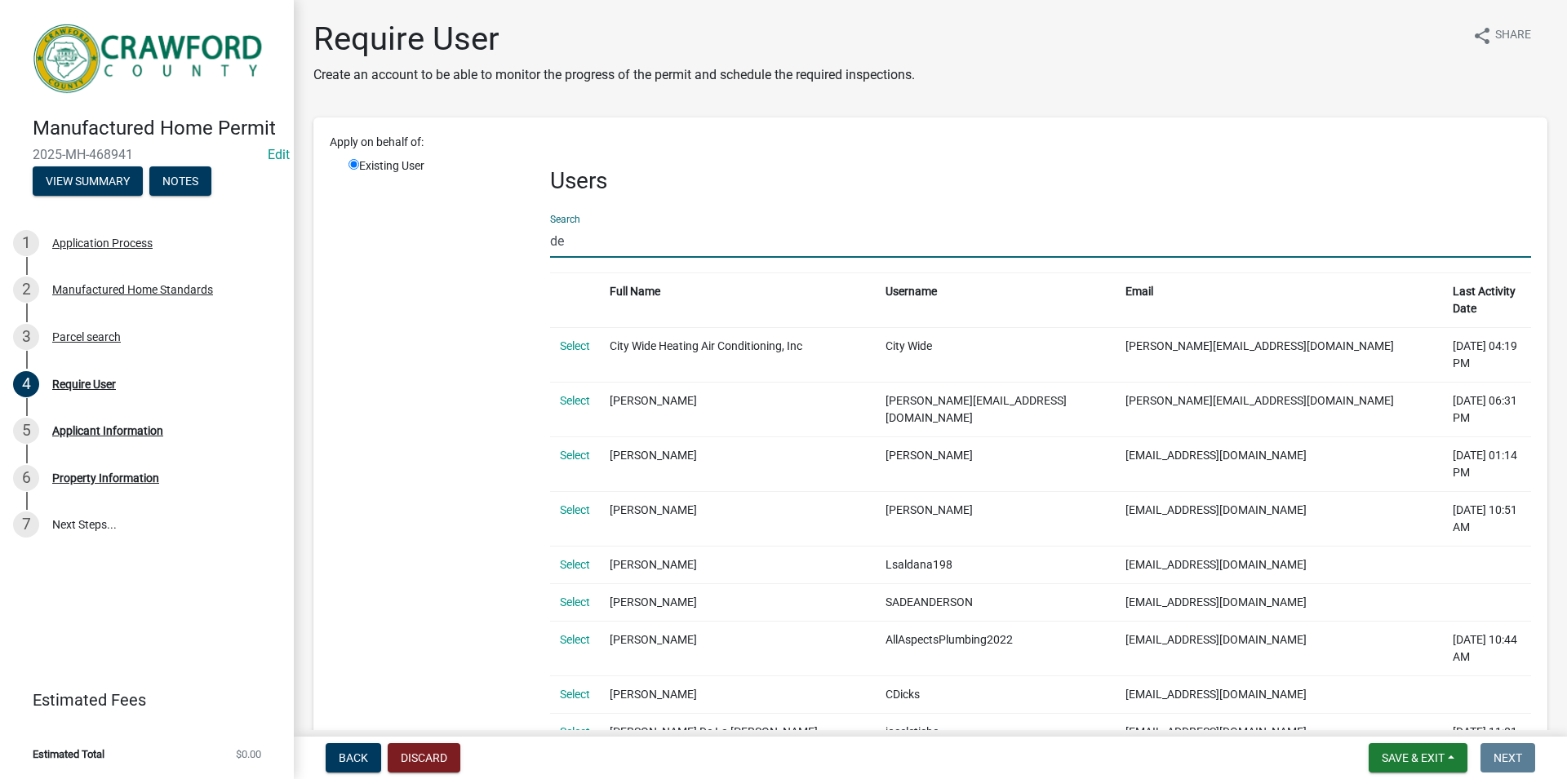
type input "d"
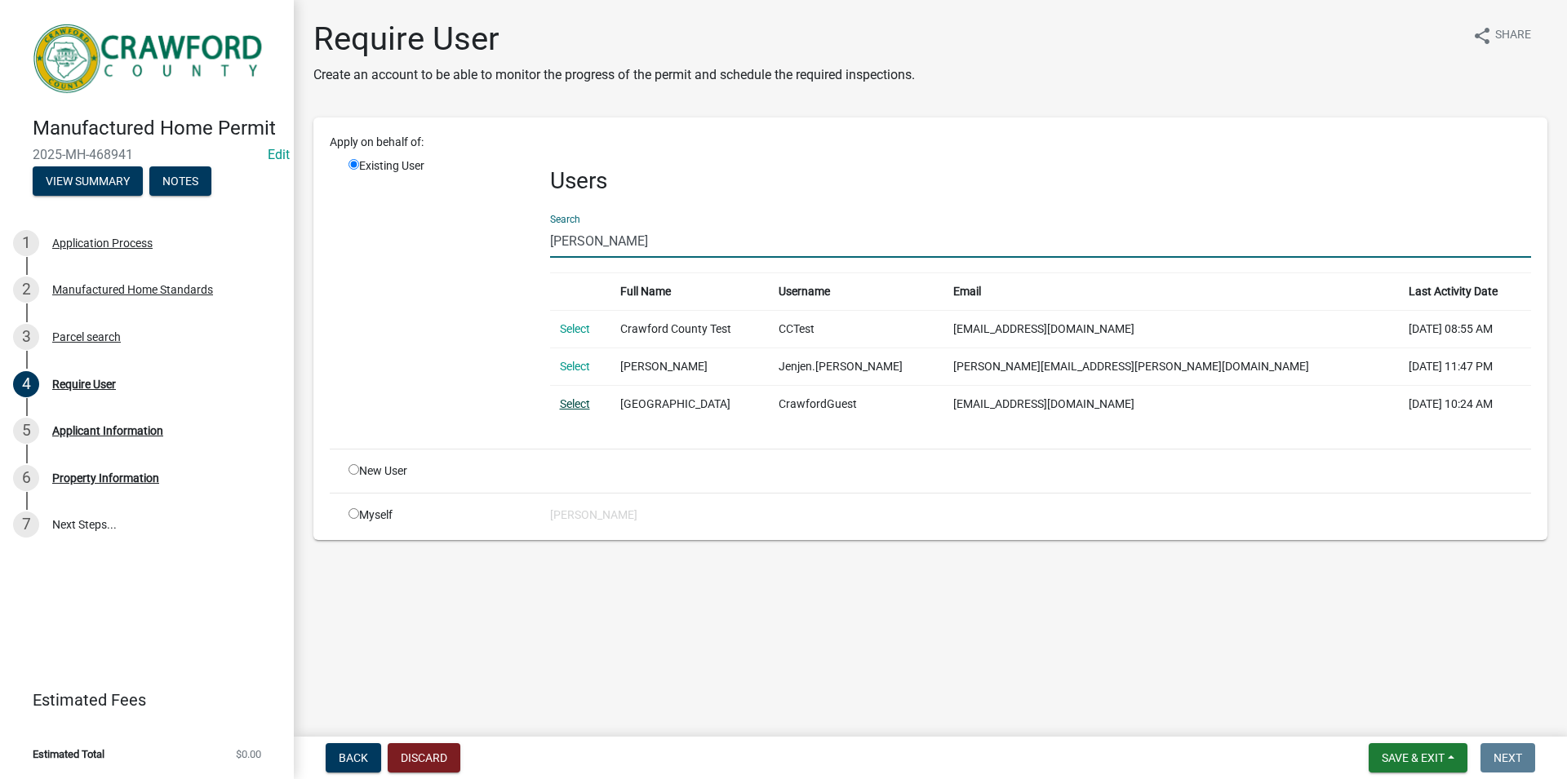
type input "[PERSON_NAME]"
click at [576, 400] on link "Select" at bounding box center [575, 403] width 30 height 13
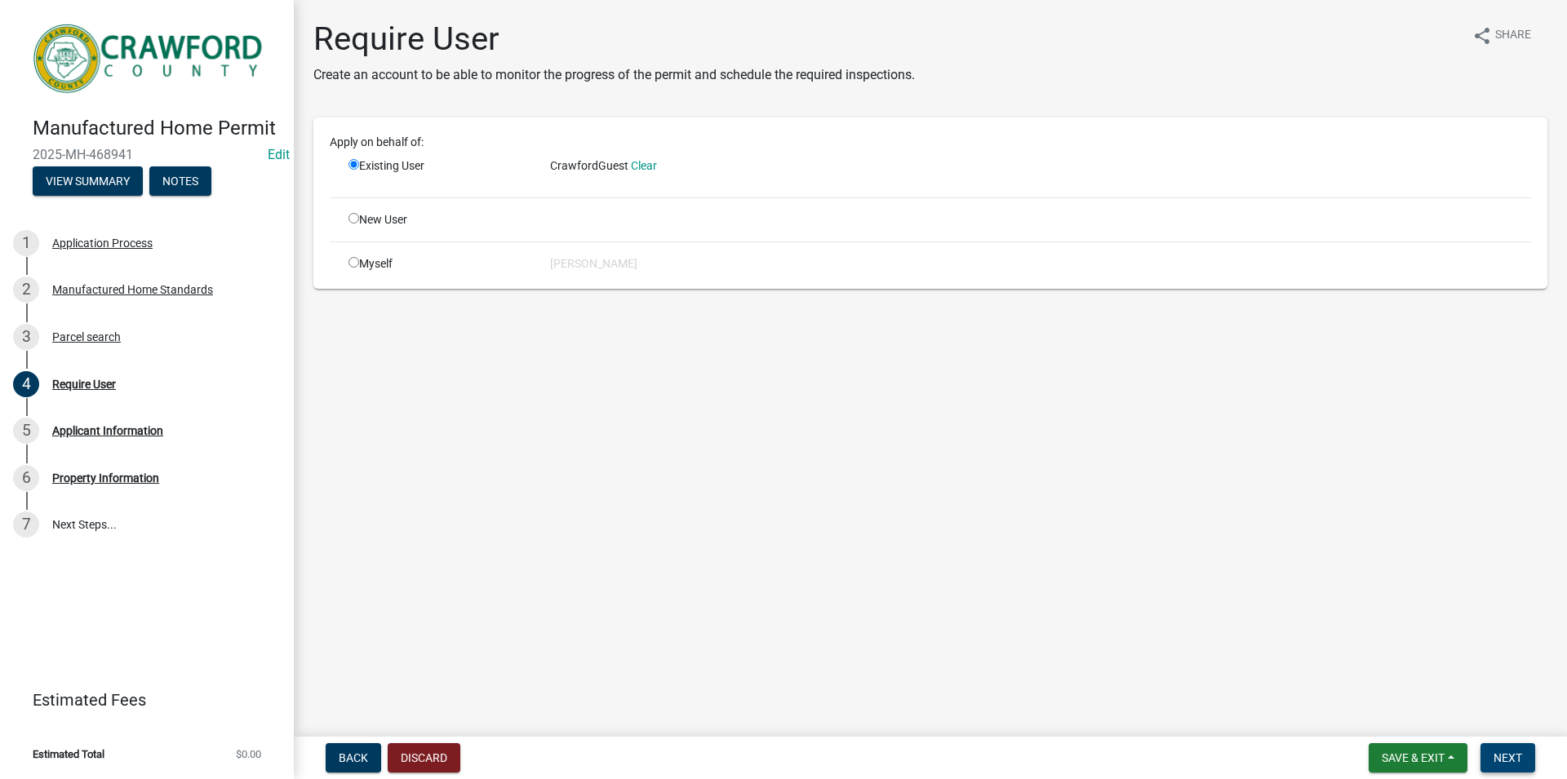
click at [1524, 770] on button "Next" at bounding box center [1508, 758] width 55 height 29
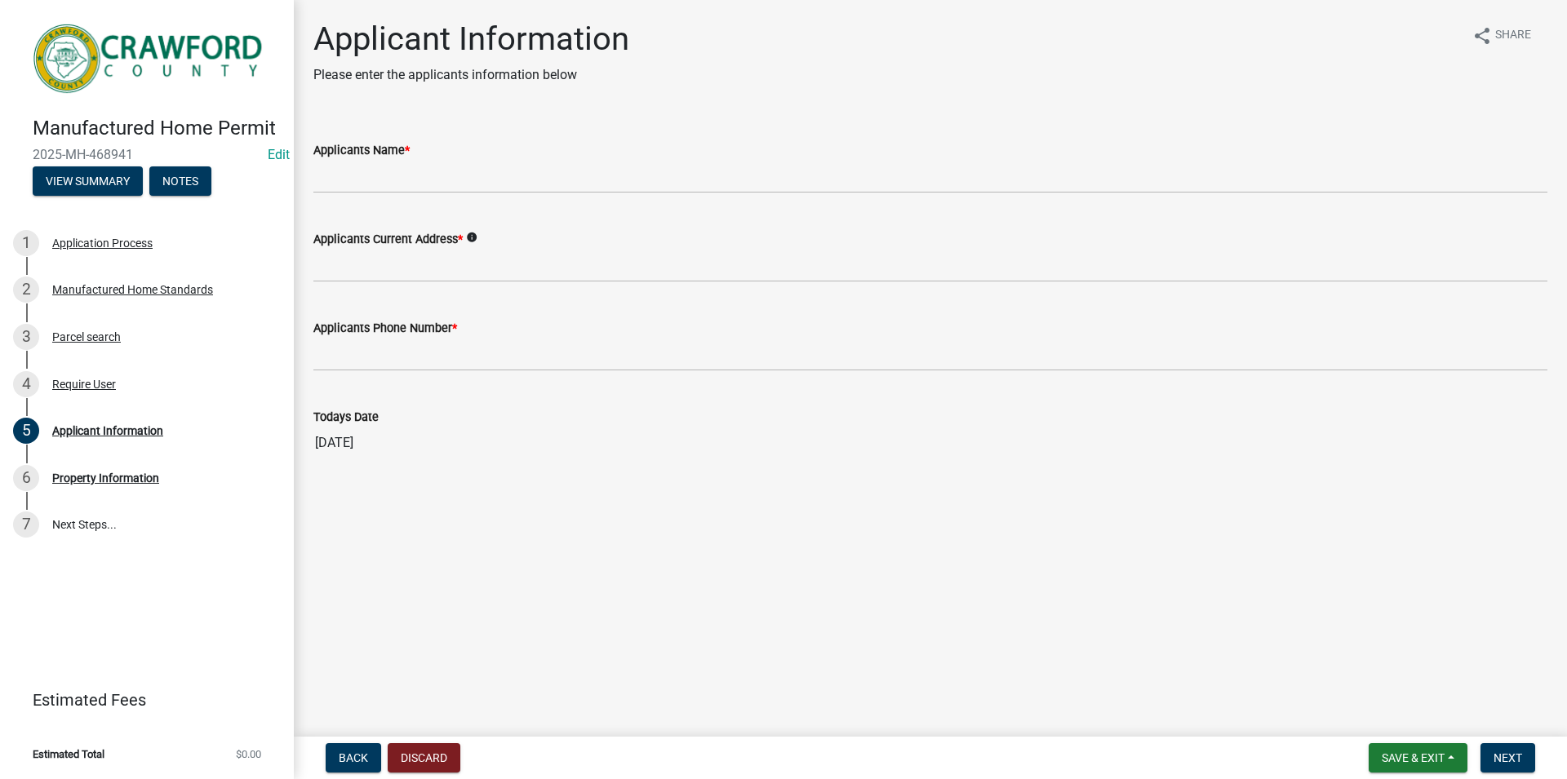
click at [353, 198] on wm-data-entity-input "Applicants Name *" at bounding box center [930, 162] width 1234 height 89
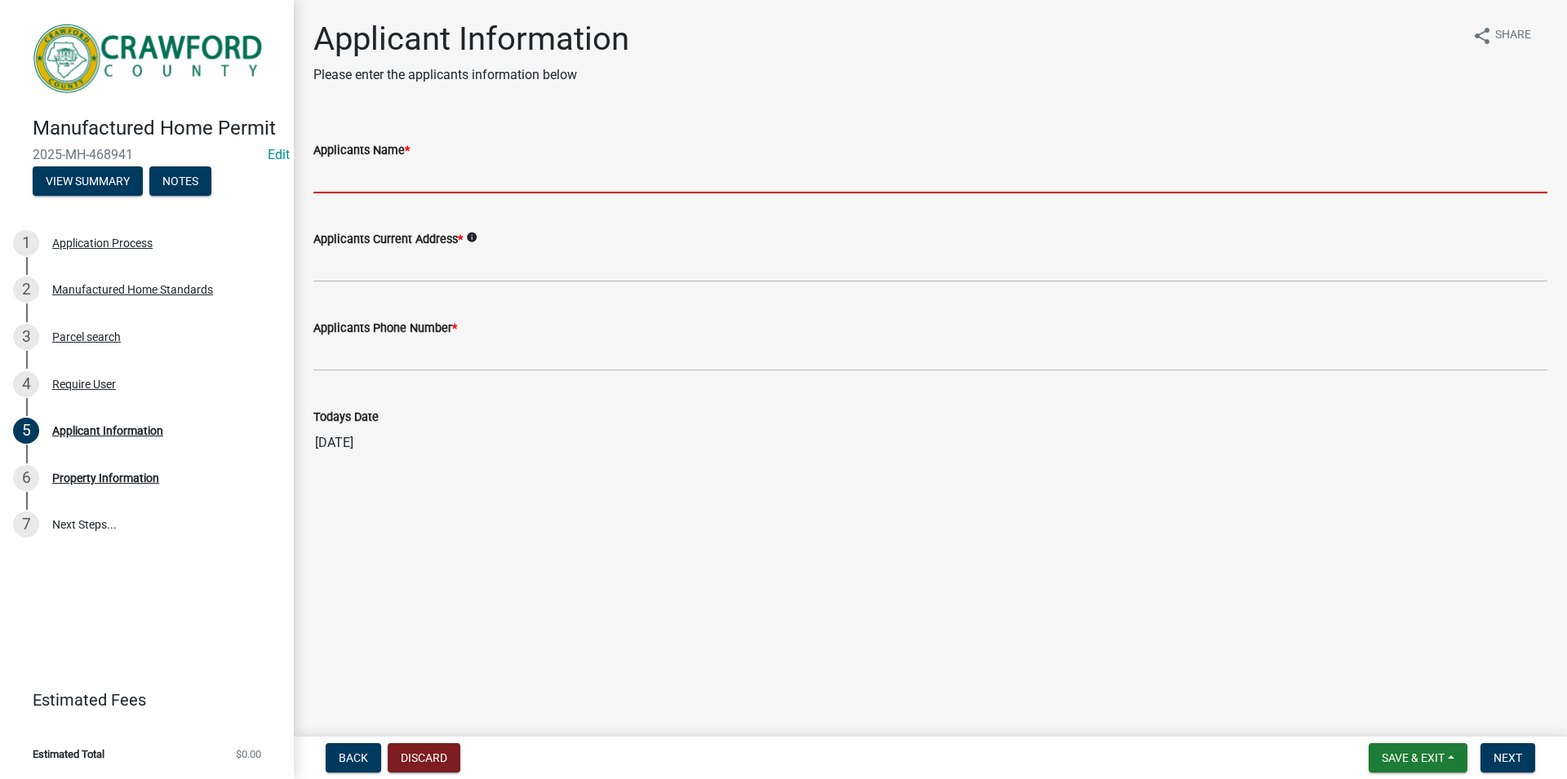
click at [353, 187] on input "Applicants Name *" at bounding box center [930, 176] width 1234 height 33
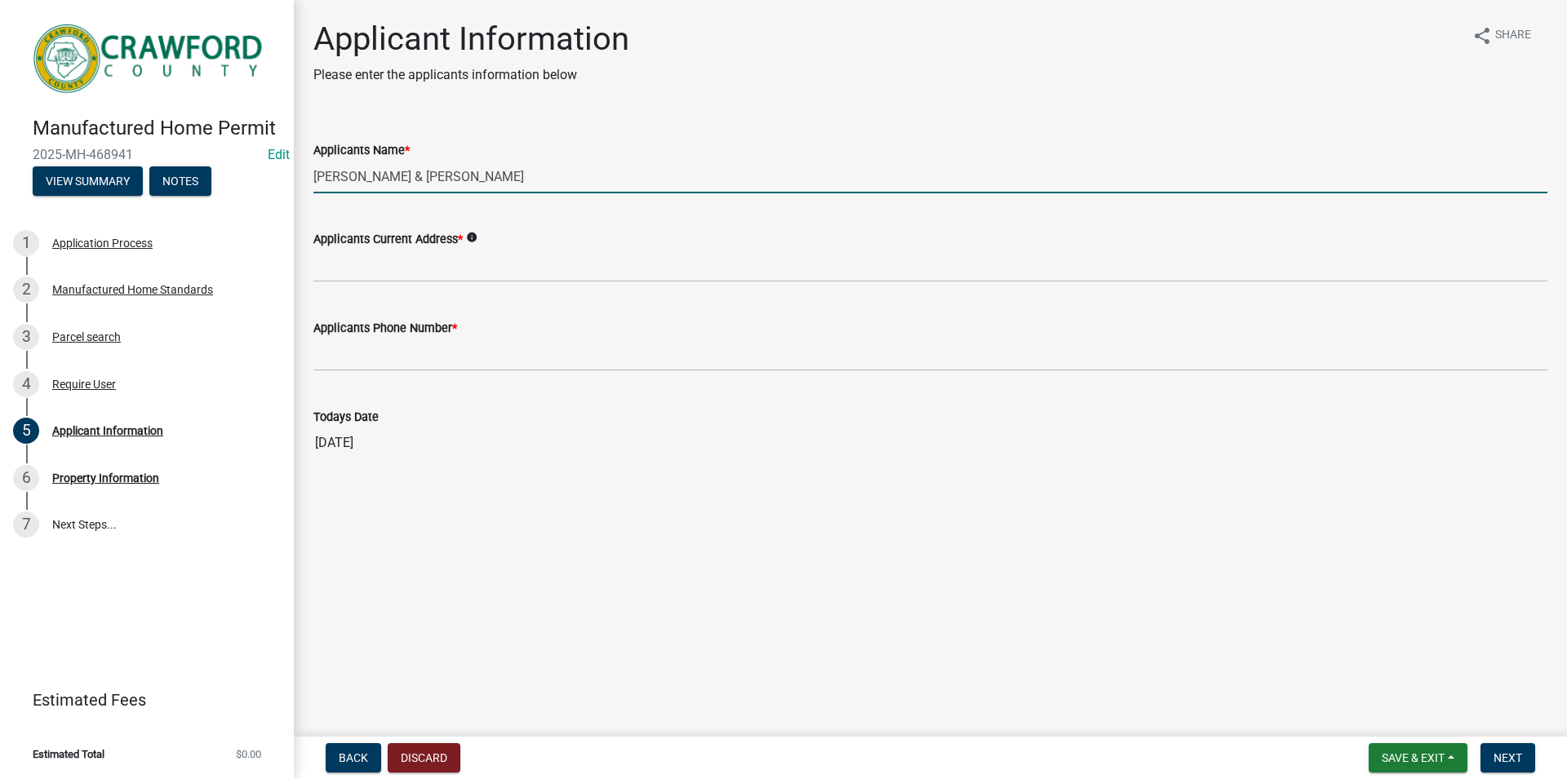
type input "[PERSON_NAME] & [PERSON_NAME]"
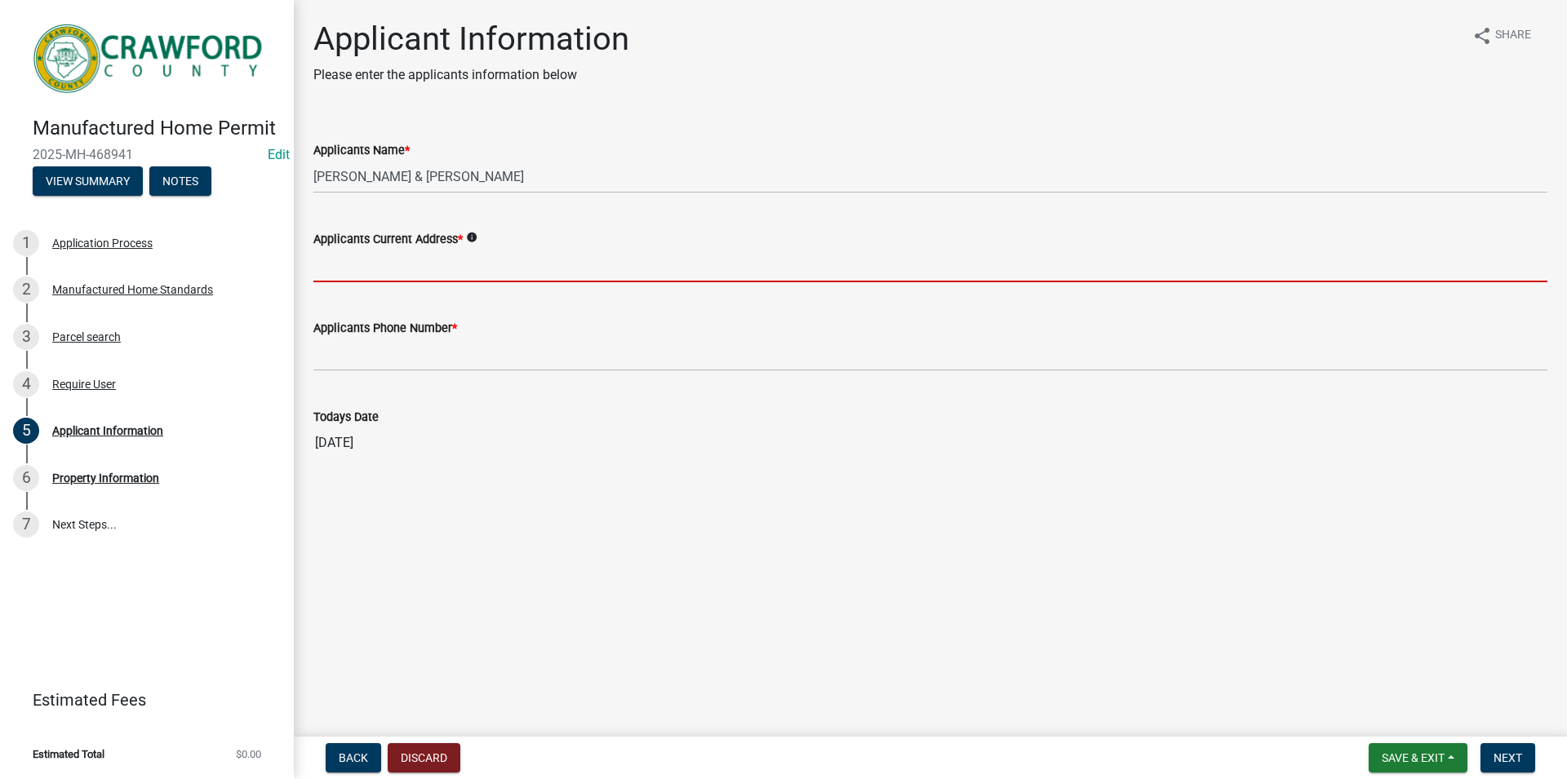
click at [420, 269] on input "Applicants Current Address *" at bounding box center [930, 265] width 1234 height 33
click at [394, 383] on wm-data-entity-input "Applicants Phone Number *" at bounding box center [930, 339] width 1234 height 89
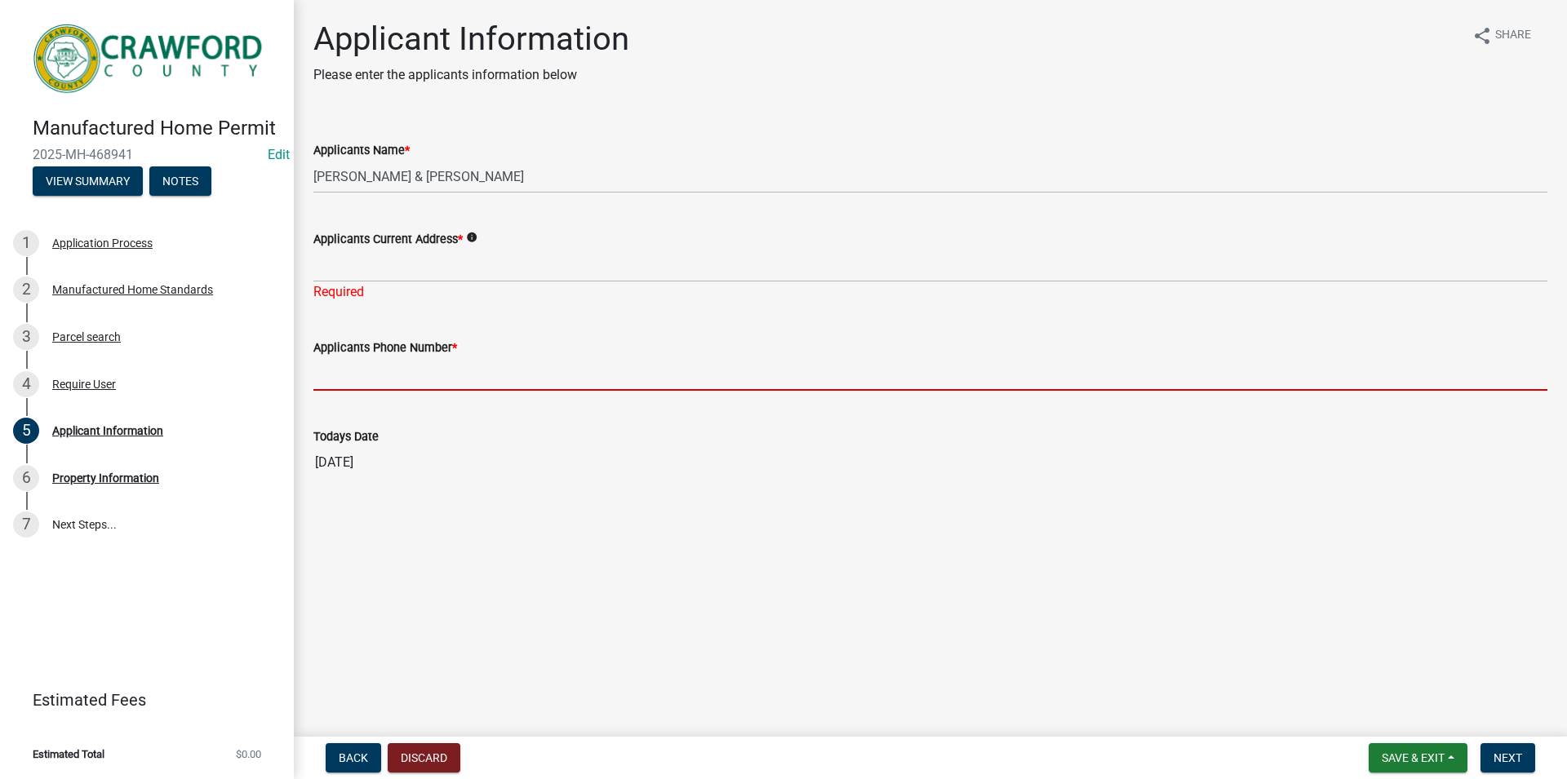
click at [396, 372] on input "Applicants Phone Number *" at bounding box center [930, 373] width 1234 height 33
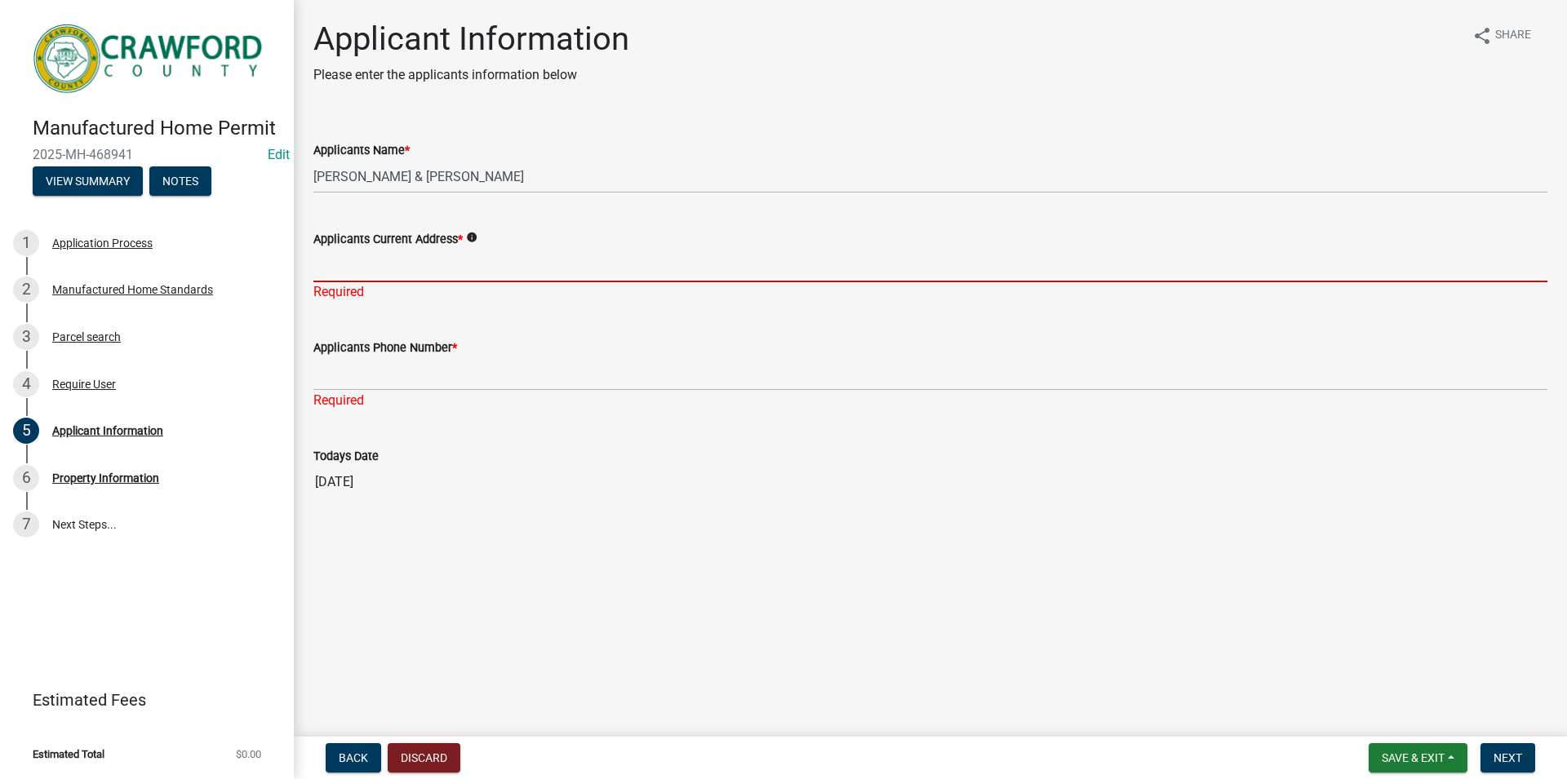
click at [371, 274] on input "Applicants Current Address *" at bounding box center [930, 265] width 1234 height 33
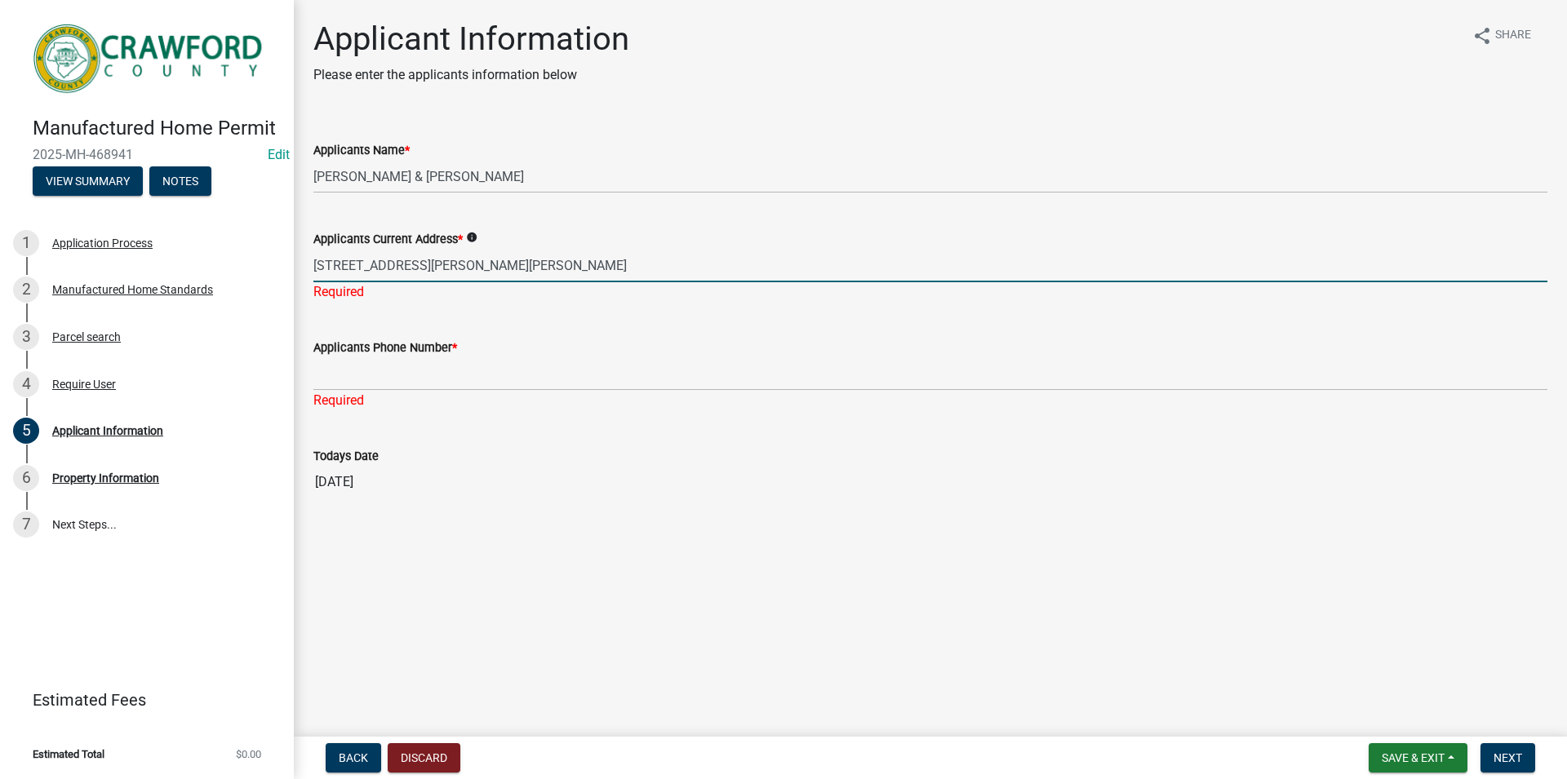
type input "[STREET_ADDRESS][PERSON_NAME][PERSON_NAME]"
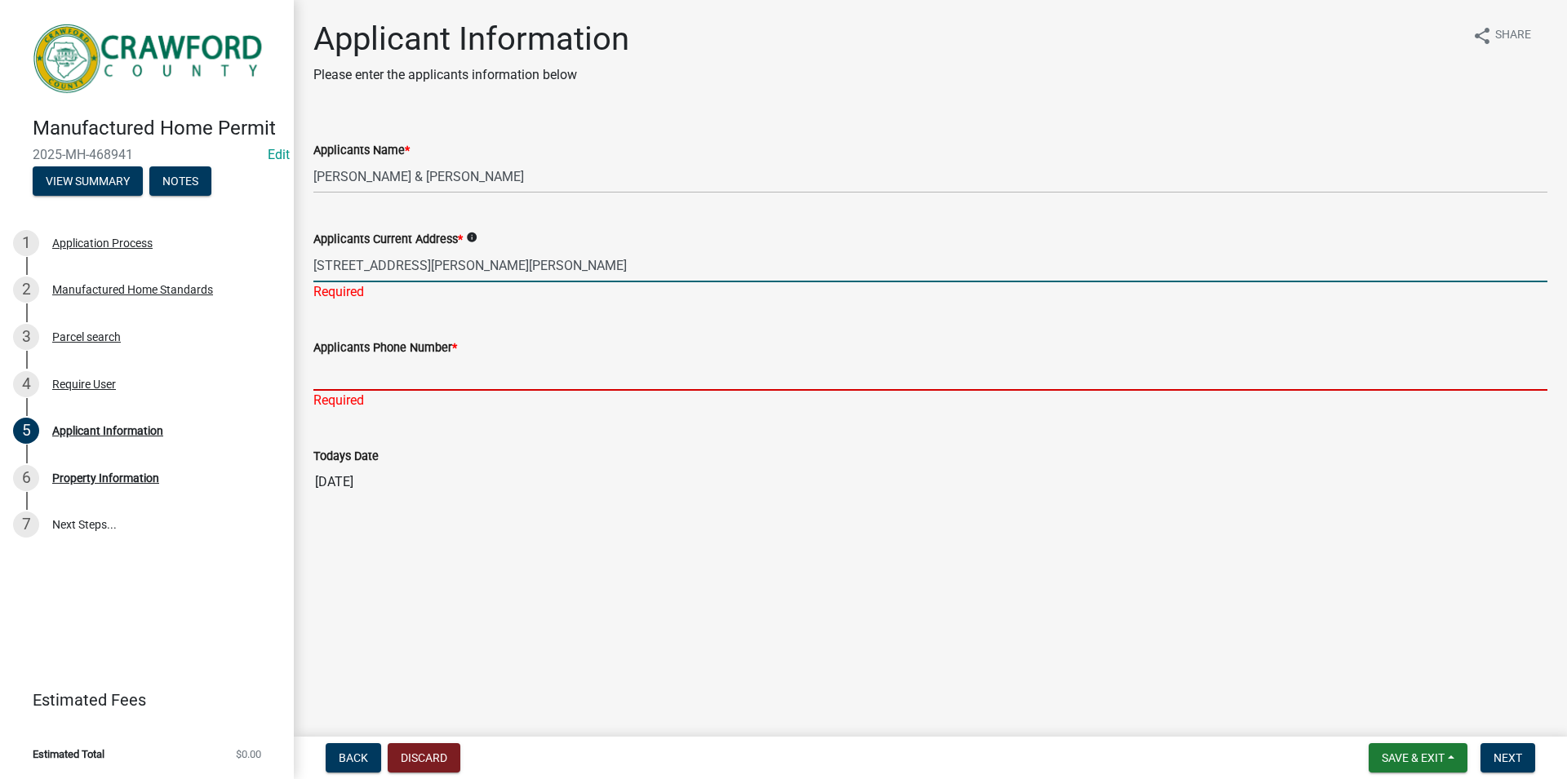
click at [513, 378] on input "Applicants Phone Number *" at bounding box center [930, 373] width 1234 height 33
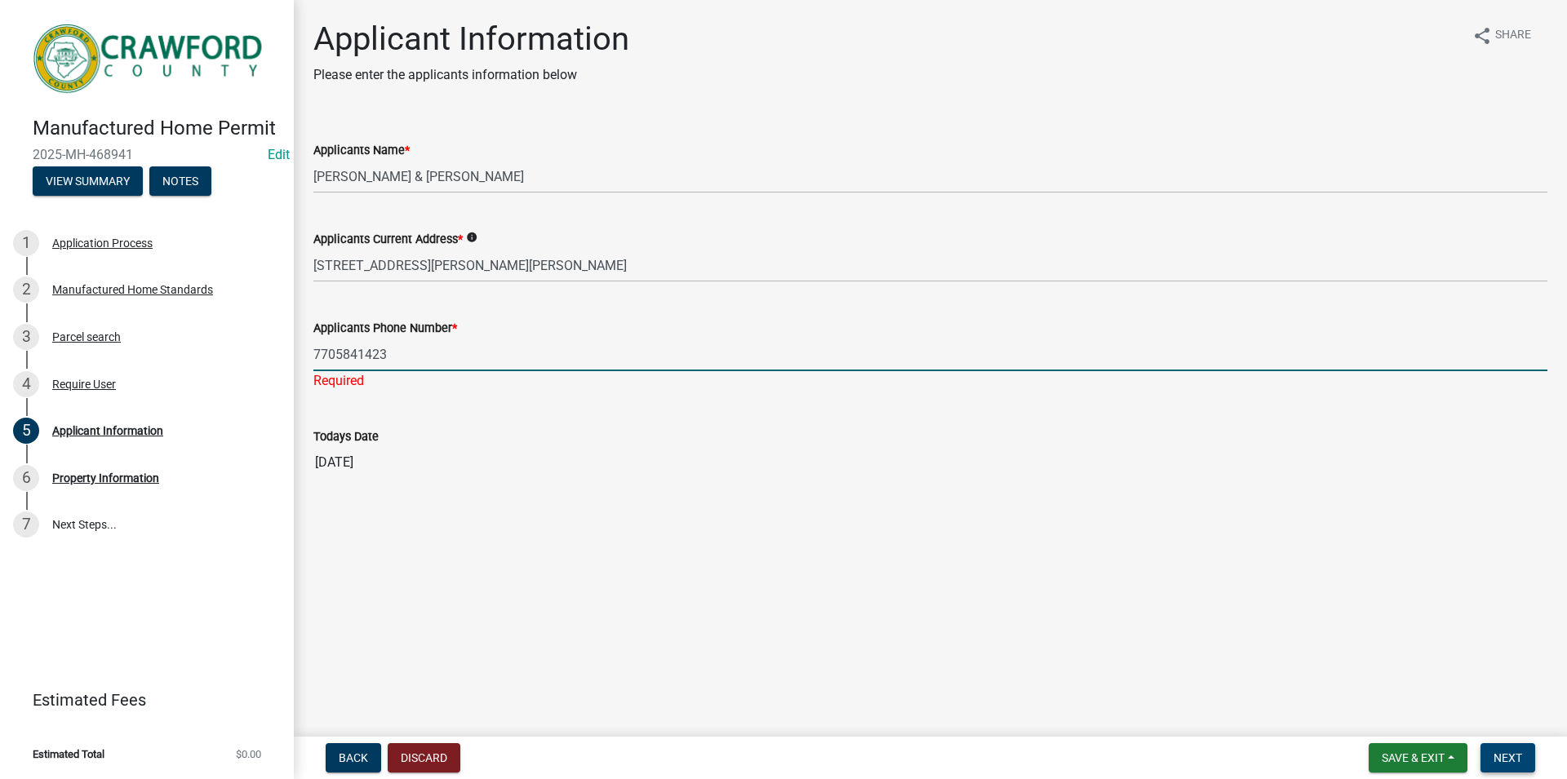
type input "7705841423"
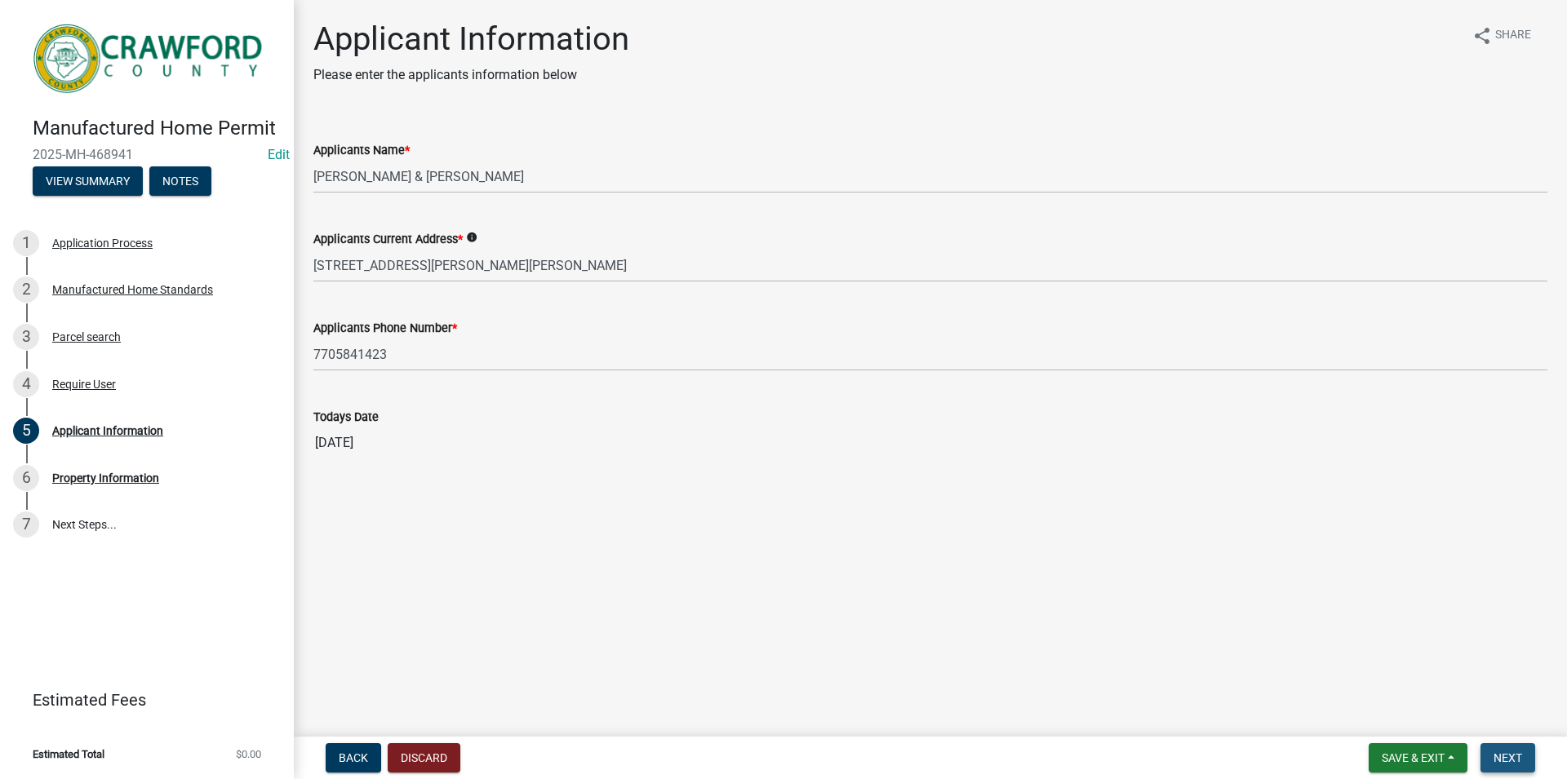
click at [1482, 750] on button "Next" at bounding box center [1508, 758] width 55 height 29
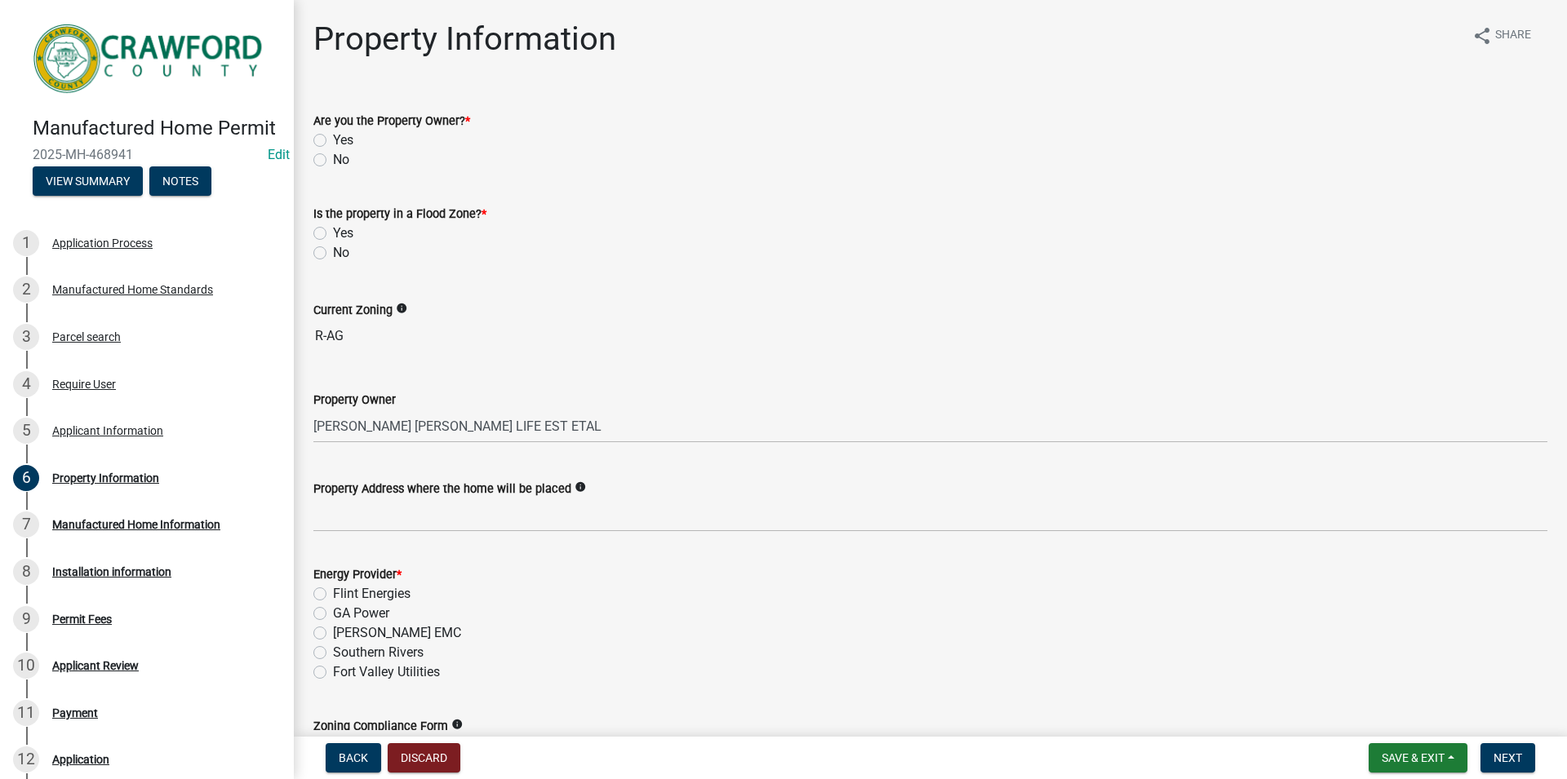
click at [333, 135] on label "Yes" at bounding box center [343, 141] width 20 height 20
click at [333, 135] on input "Yes" at bounding box center [338, 136] width 11 height 11
radio input "true"
click at [333, 253] on label "No" at bounding box center [341, 253] width 16 height 20
click at [333, 253] on input "No" at bounding box center [338, 248] width 11 height 11
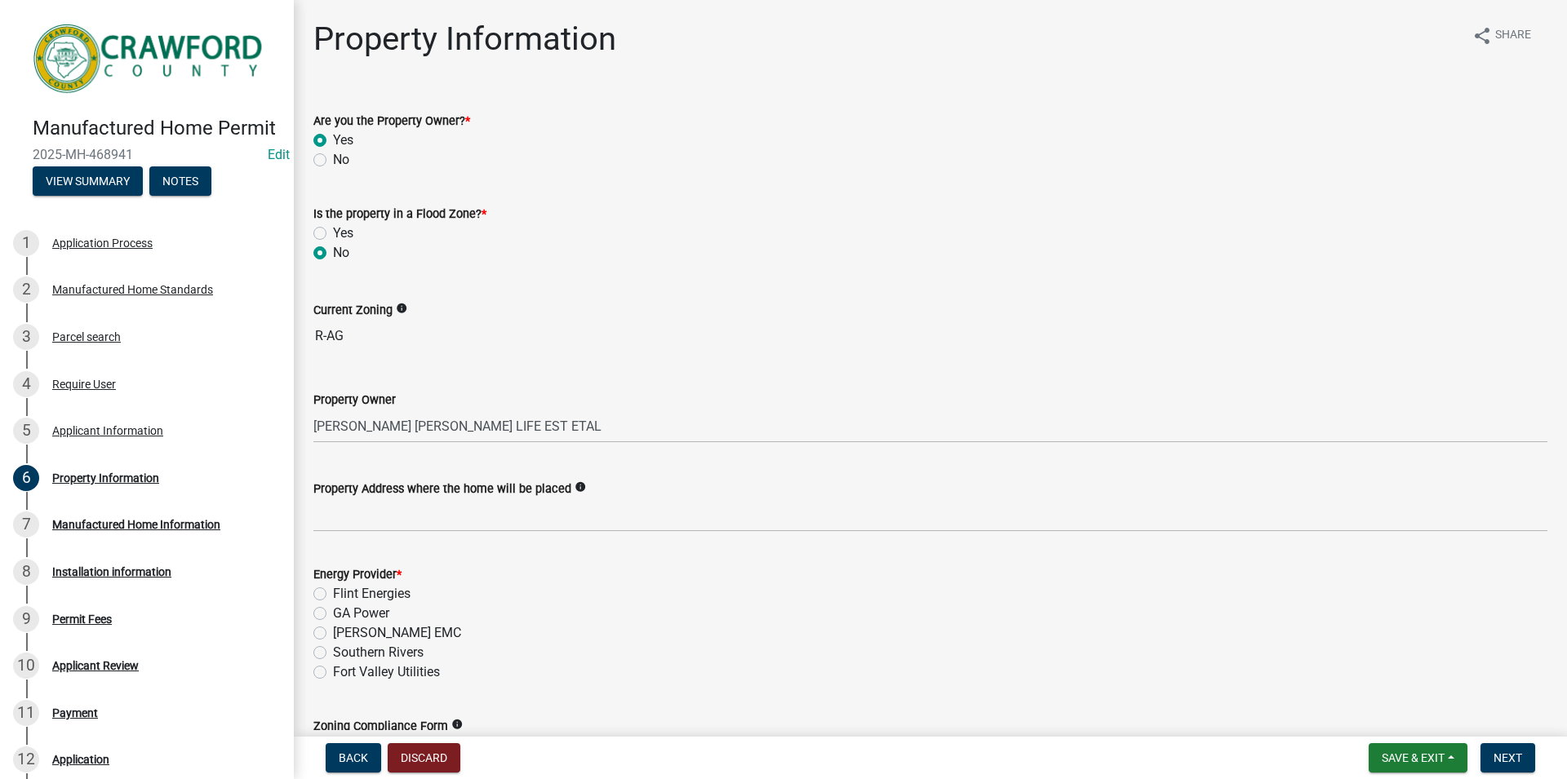
radio input "true"
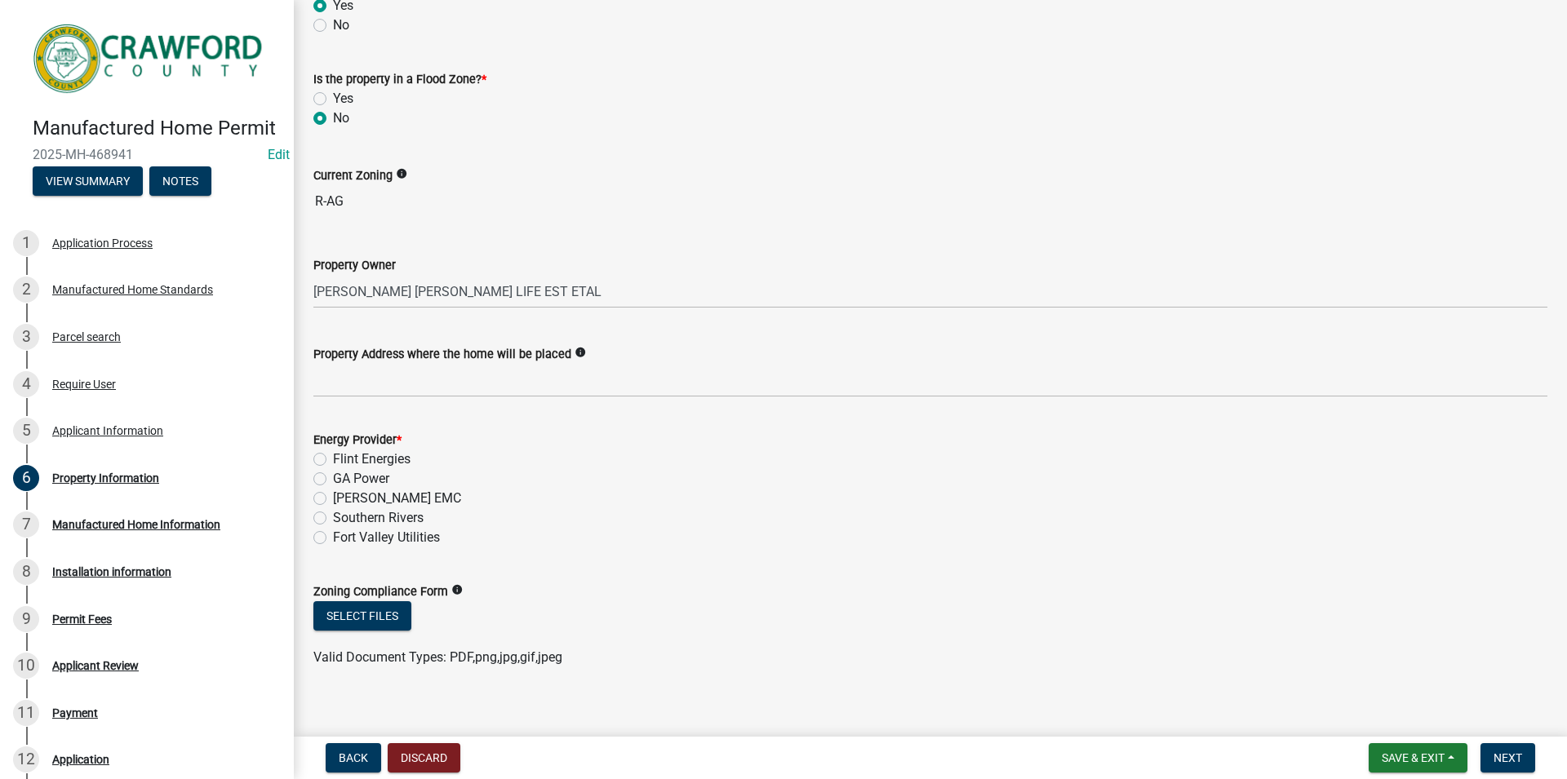
scroll to position [150, 0]
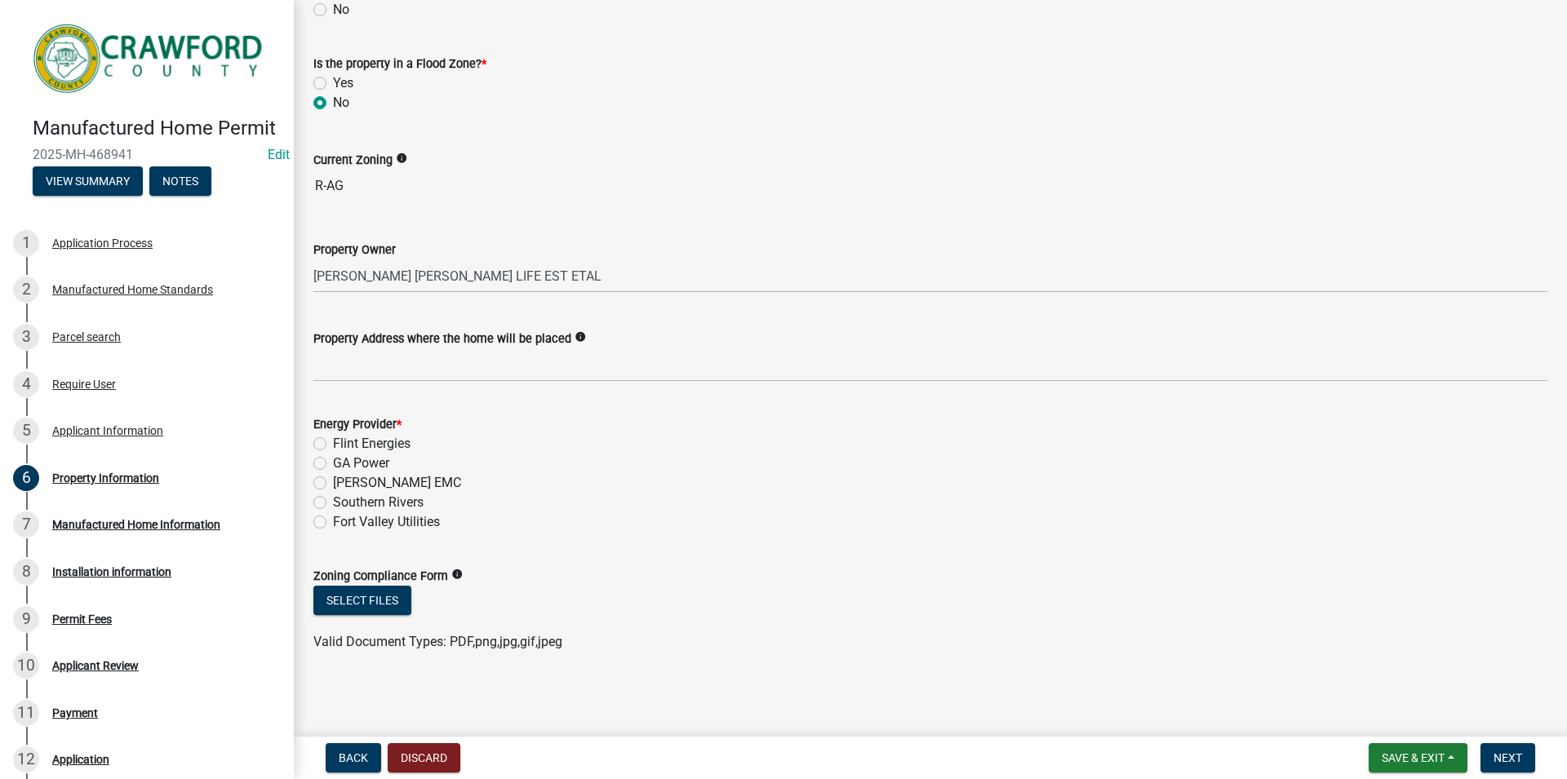
click at [332, 446] on div "Flint Energies" at bounding box center [930, 444] width 1234 height 20
click at [329, 442] on div "Flint Energies" at bounding box center [930, 444] width 1234 height 20
click at [333, 439] on label "Flint Energies" at bounding box center [372, 444] width 78 height 20
click at [333, 439] on input "Flint Energies" at bounding box center [338, 439] width 11 height 11
radio input "true"
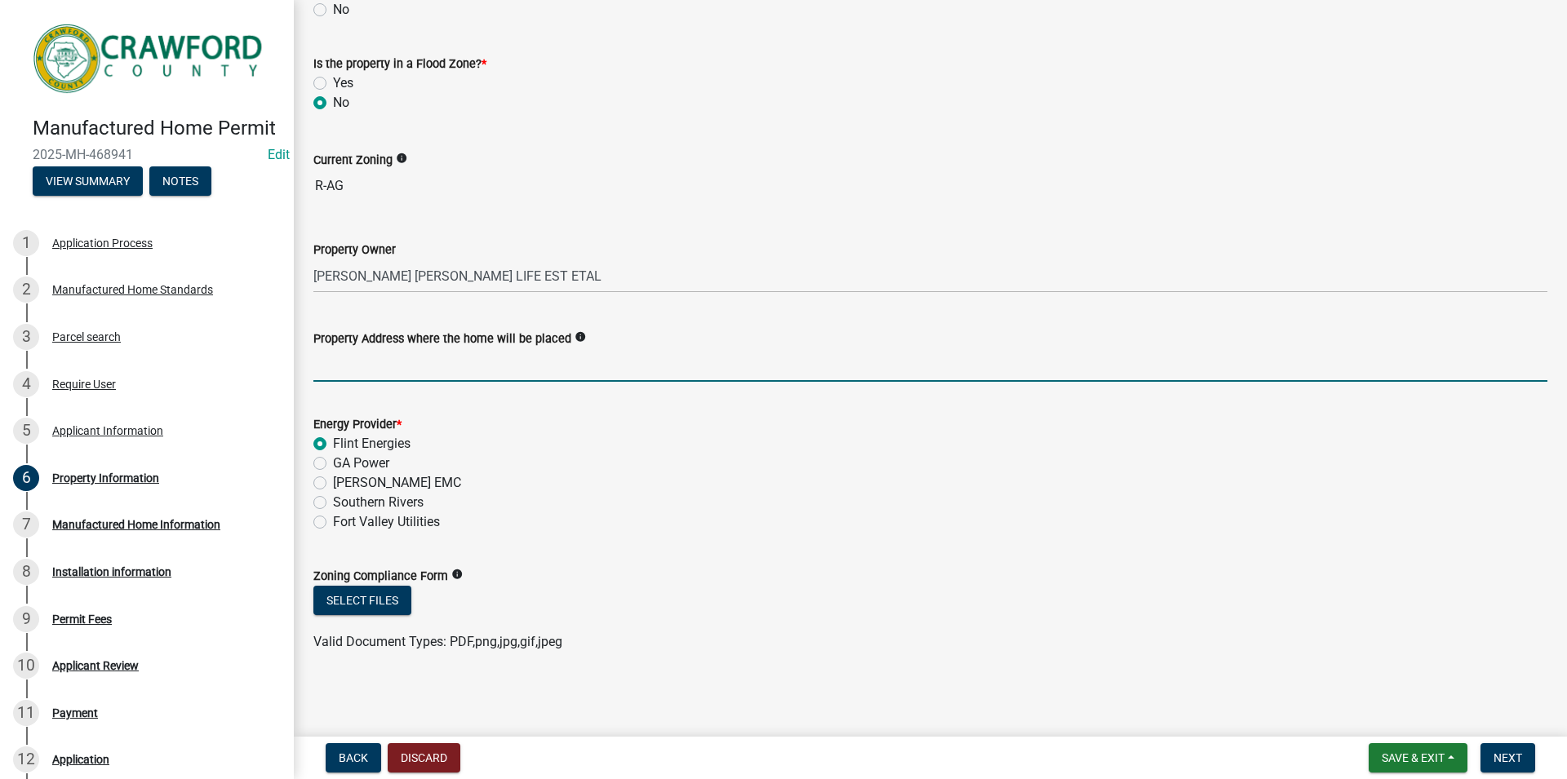
click at [343, 359] on input "Property Address where the home will be placed" at bounding box center [930, 365] width 1234 height 33
type input "0 [PERSON_NAME]"
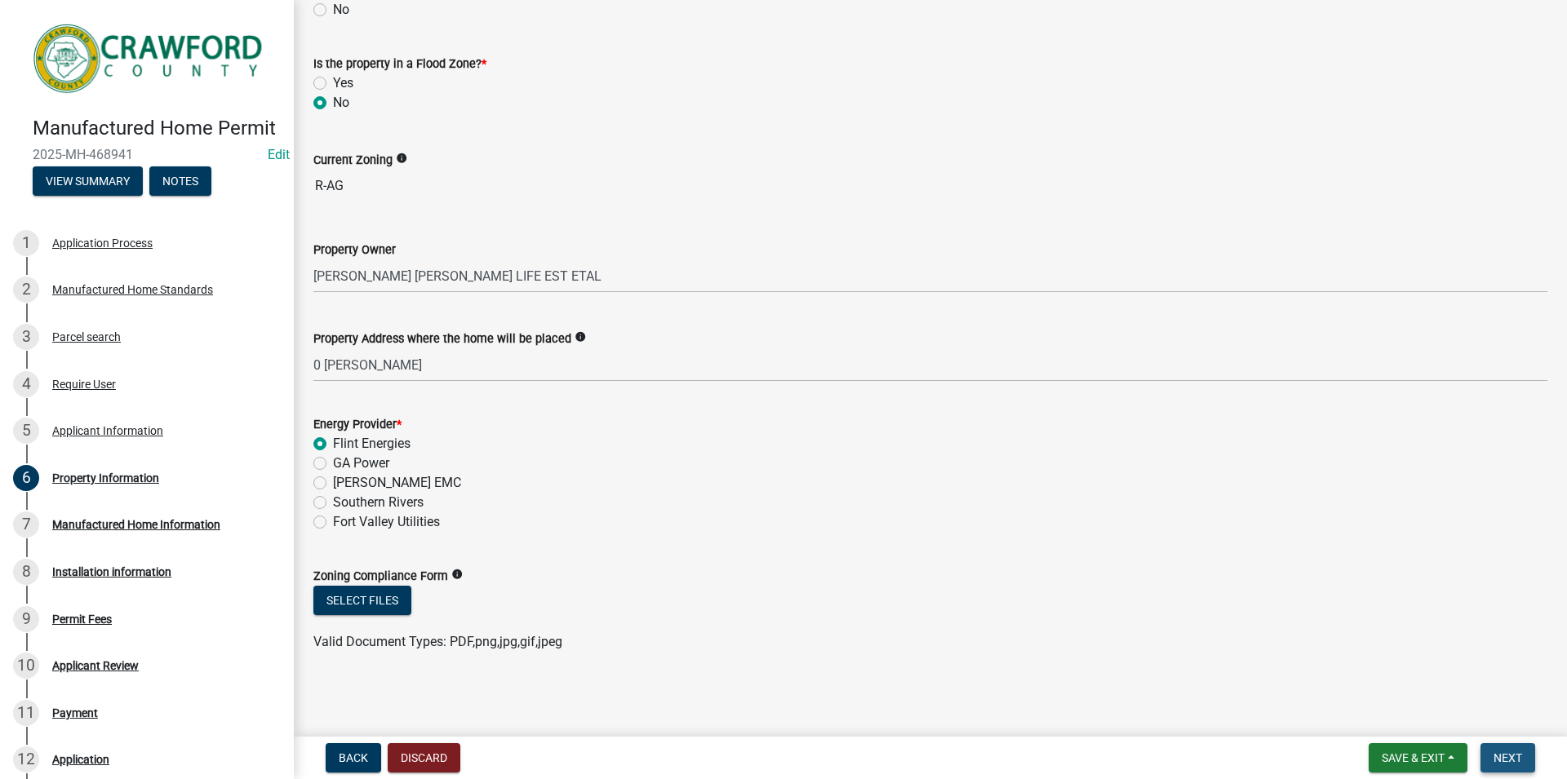
click at [1529, 758] on button "Next" at bounding box center [1508, 758] width 55 height 29
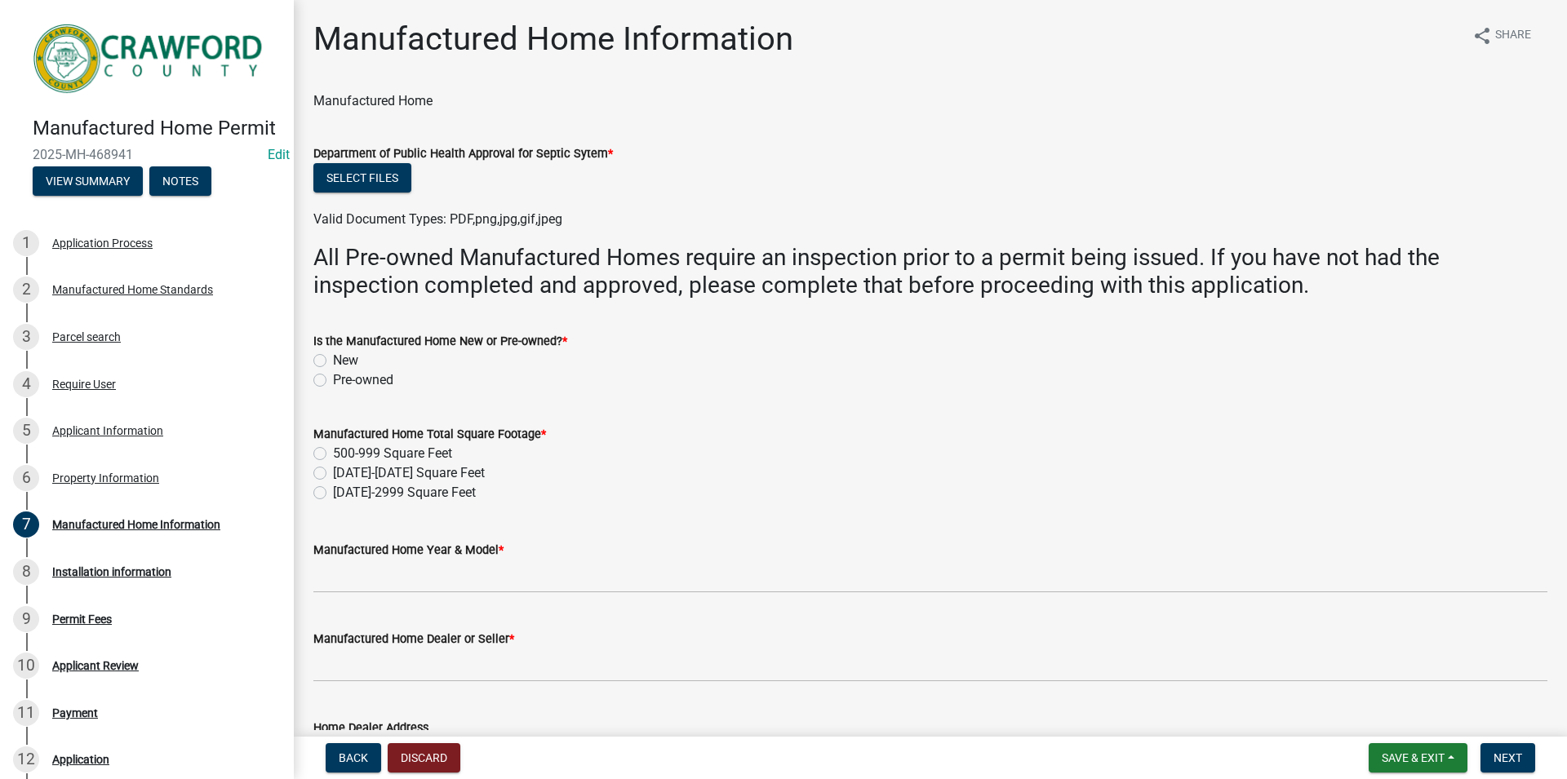
click at [333, 380] on label "Pre-owned" at bounding box center [363, 381] width 60 height 20
click at [333, 380] on input "Pre-owned" at bounding box center [338, 376] width 11 height 11
radio input "true"
click at [333, 470] on label "[DATE]-[DATE] Square Feet" at bounding box center [409, 474] width 152 height 20
click at [333, 470] on input "[DATE]-[DATE] Square Feet" at bounding box center [338, 469] width 11 height 11
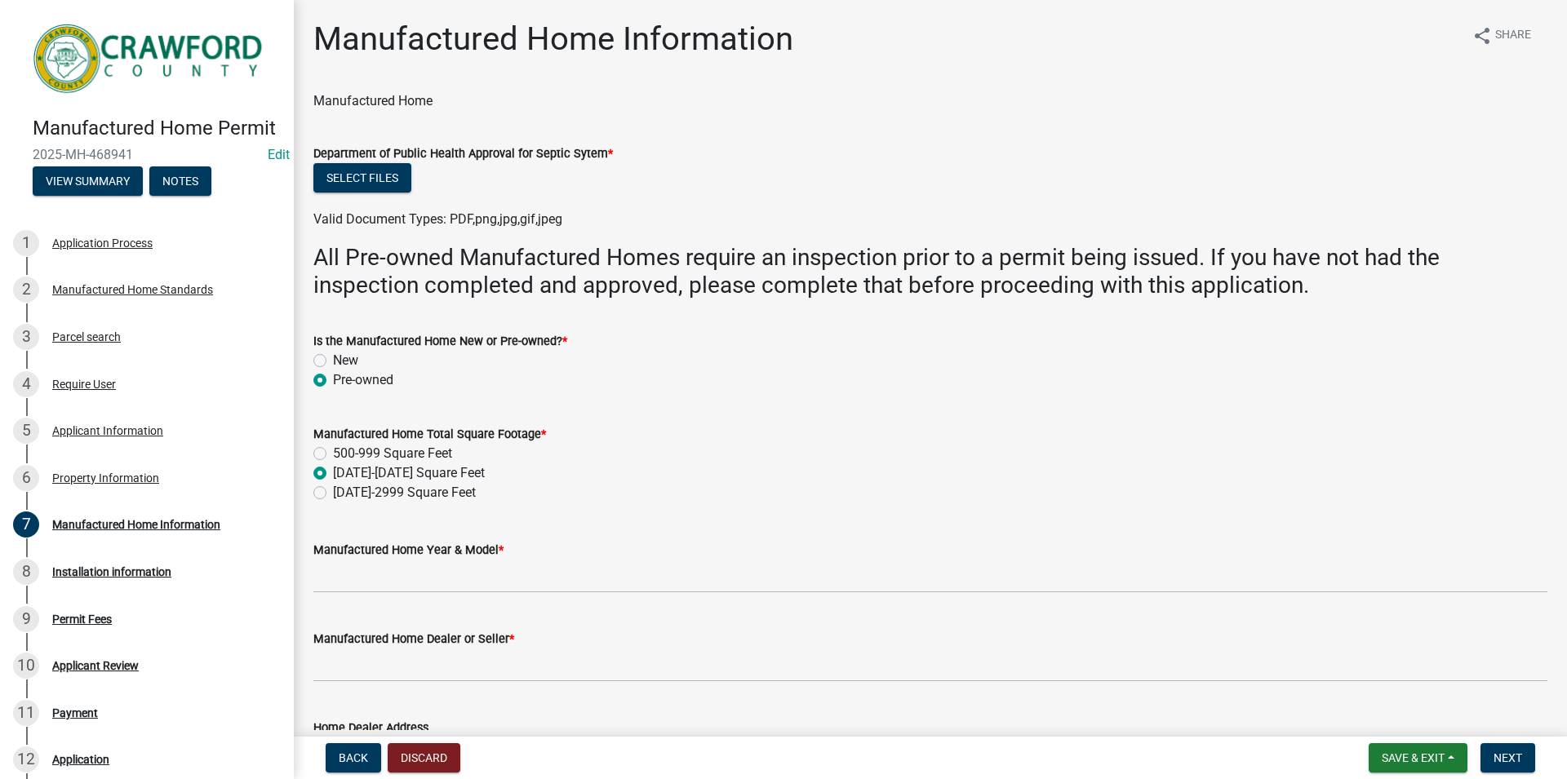
radio input "true"
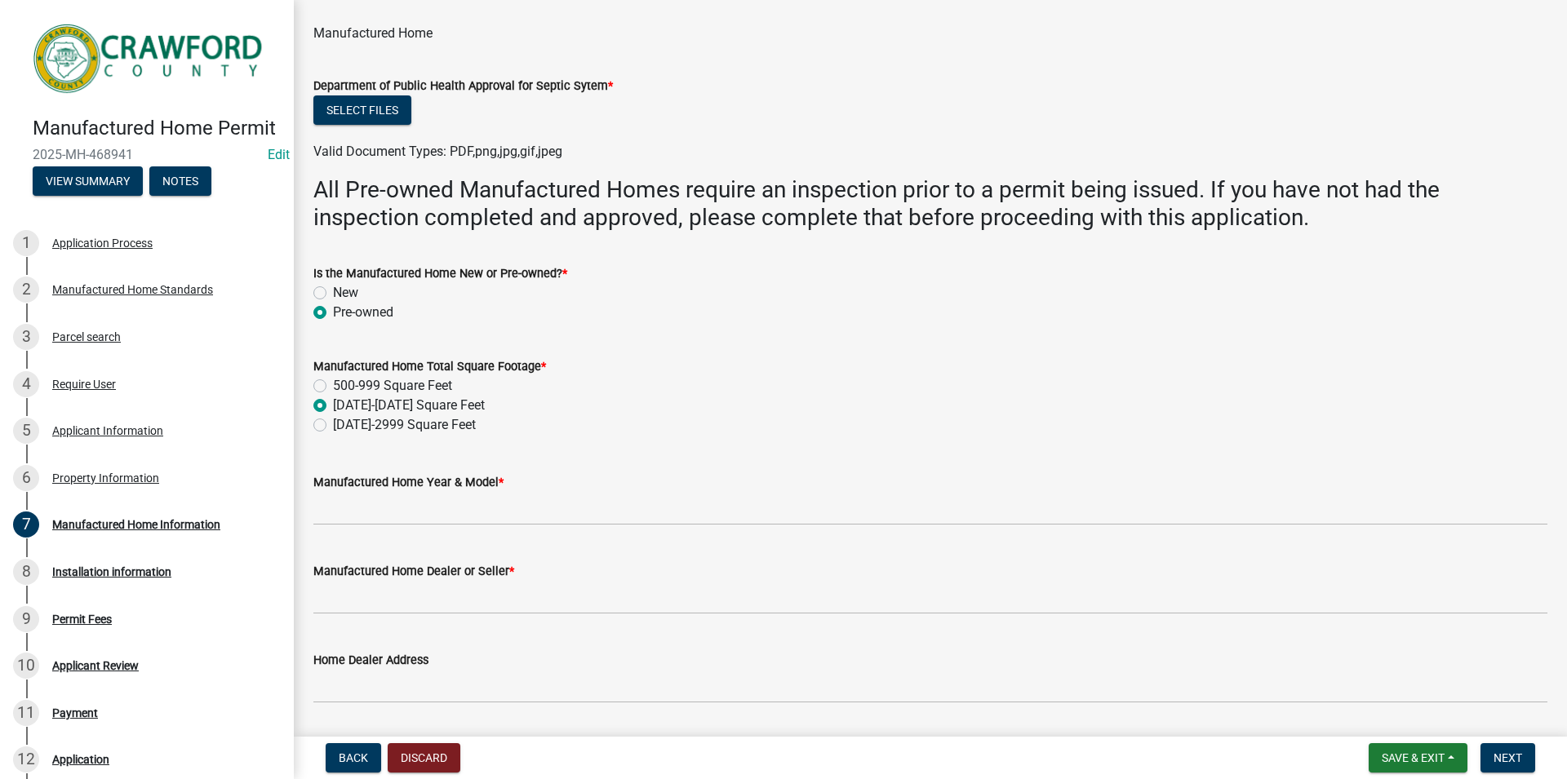
scroll to position [93, 0]
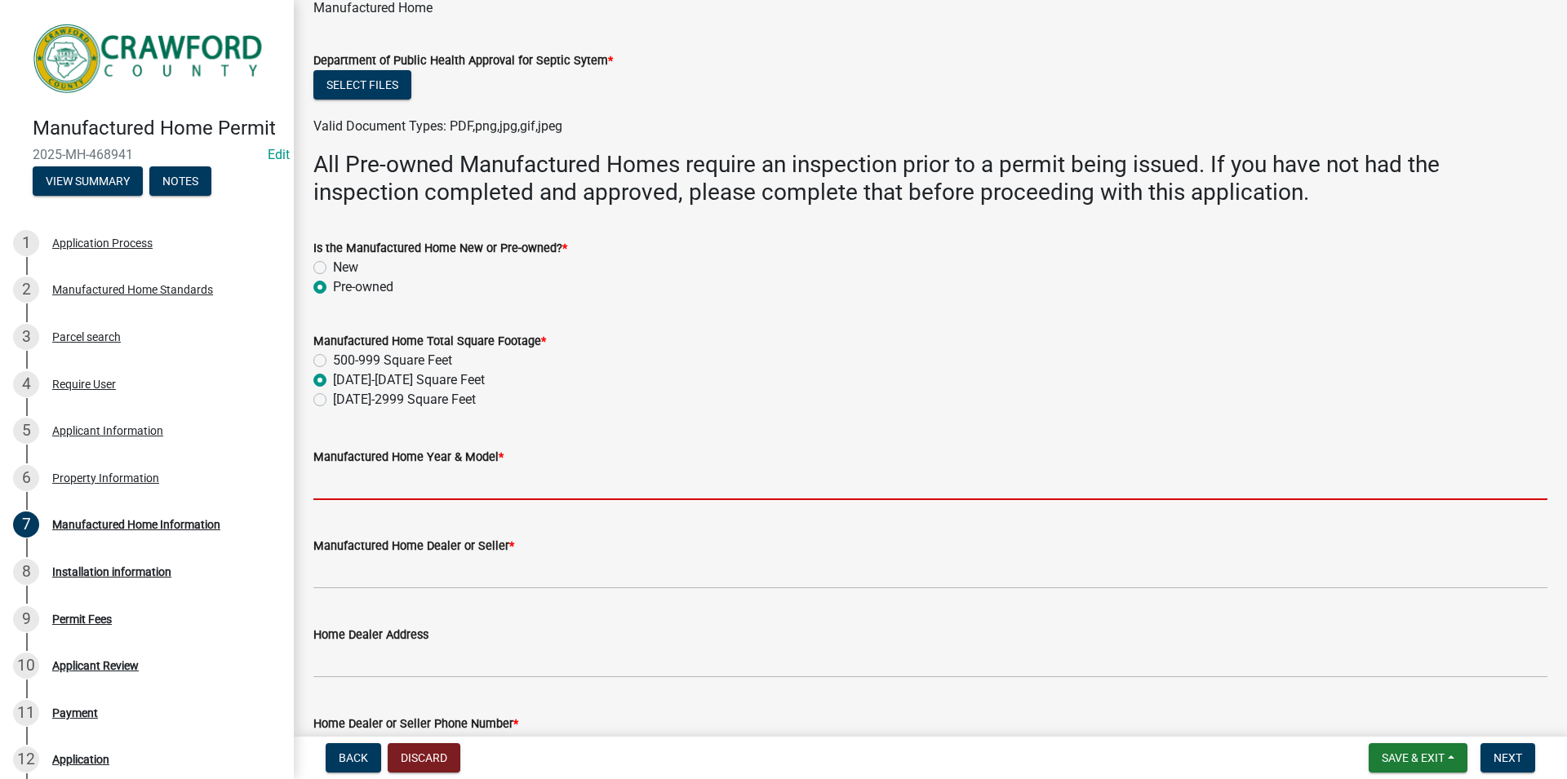
click at [428, 495] on input "Manufactured Home Year & Model *" at bounding box center [930, 483] width 1234 height 33
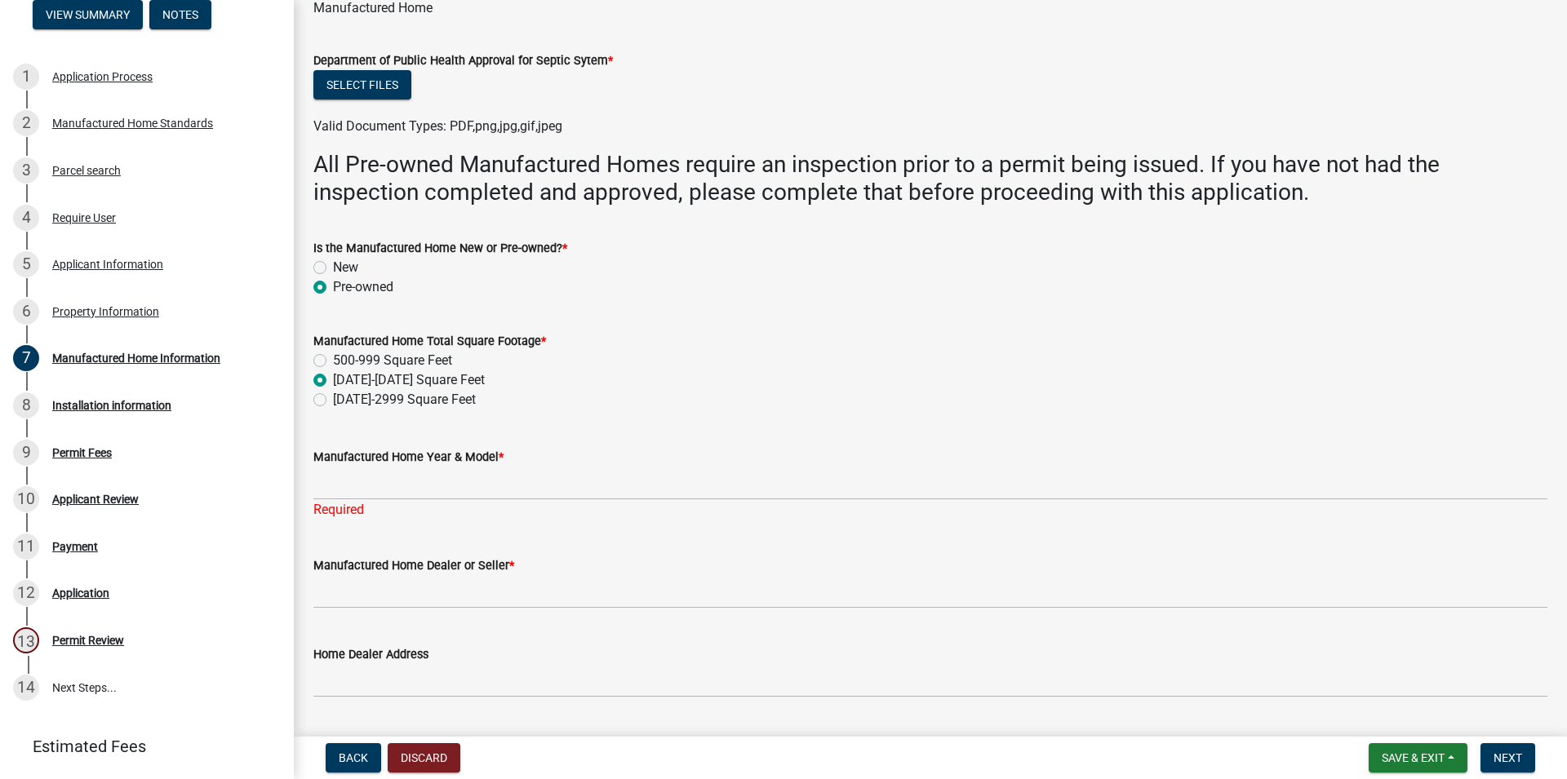
scroll to position [279, 0]
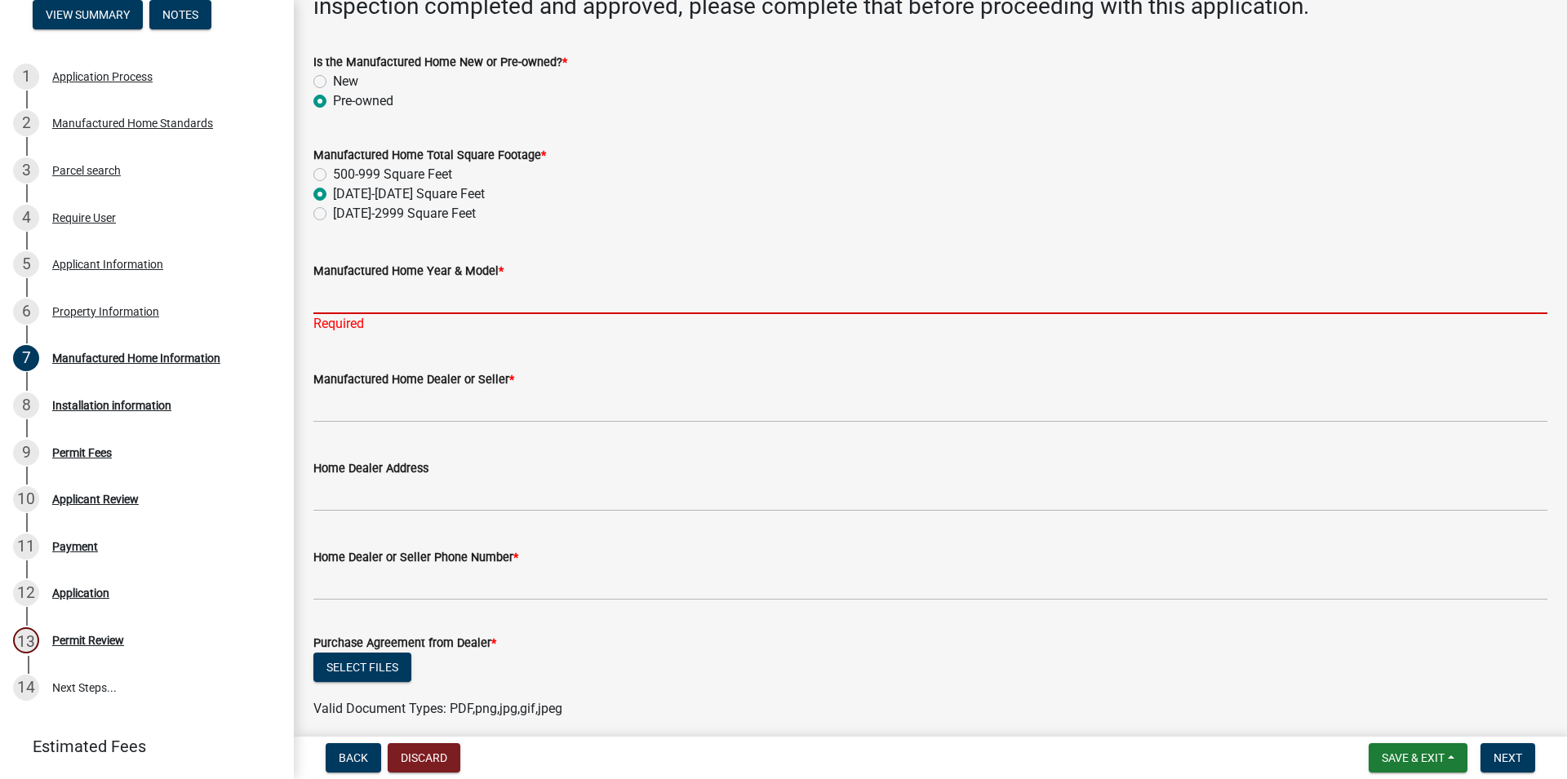
click at [362, 299] on input "Manufactured Home Year & Model *" at bounding box center [930, 297] width 1234 height 33
paste input "[PERSON_NAME] homes inc"
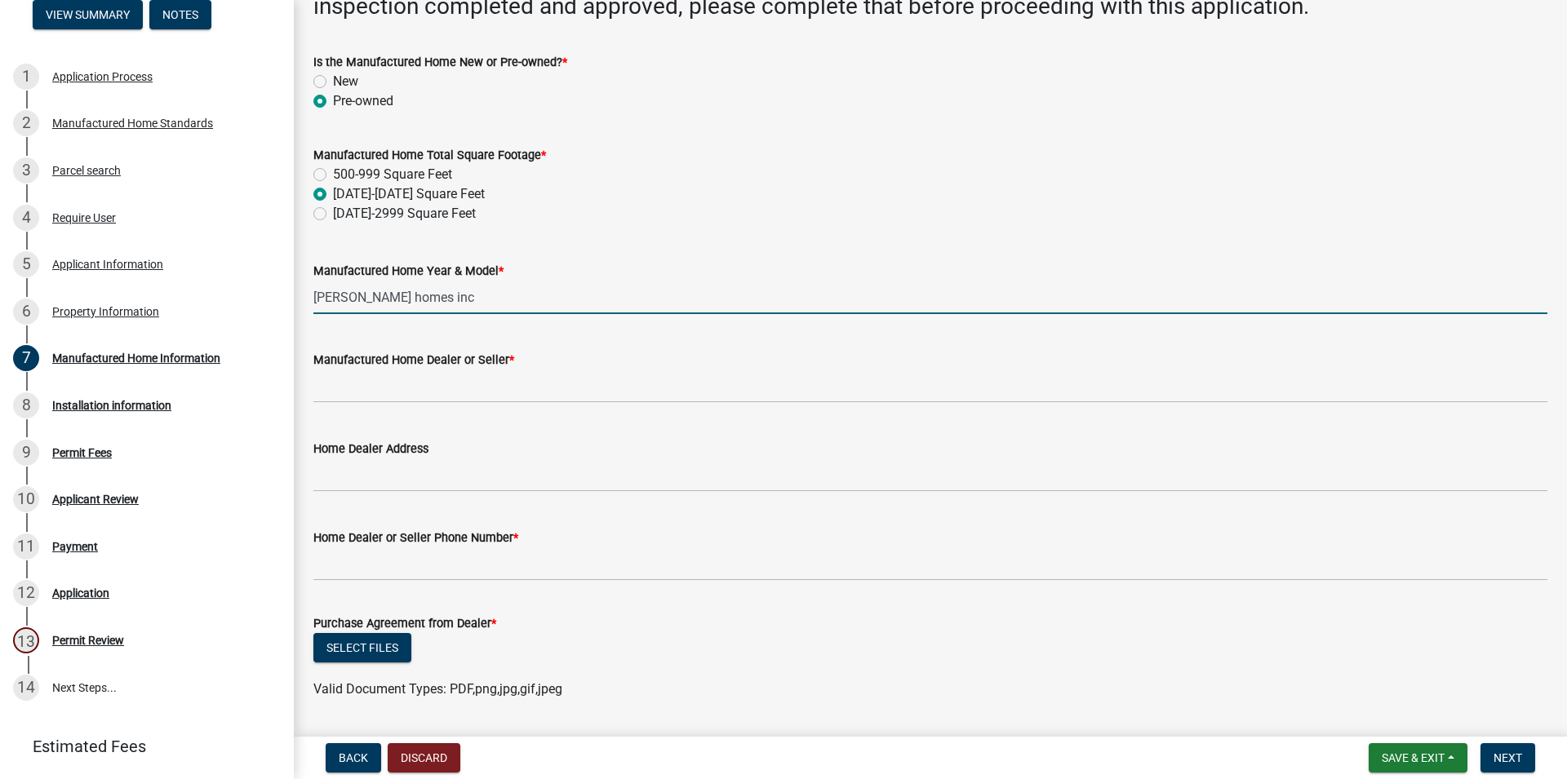
click at [475, 299] on input "[PERSON_NAME] homes inc" at bounding box center [930, 297] width 1234 height 33
paste input "echo"
type input "[PERSON_NAME] homes inc echo"
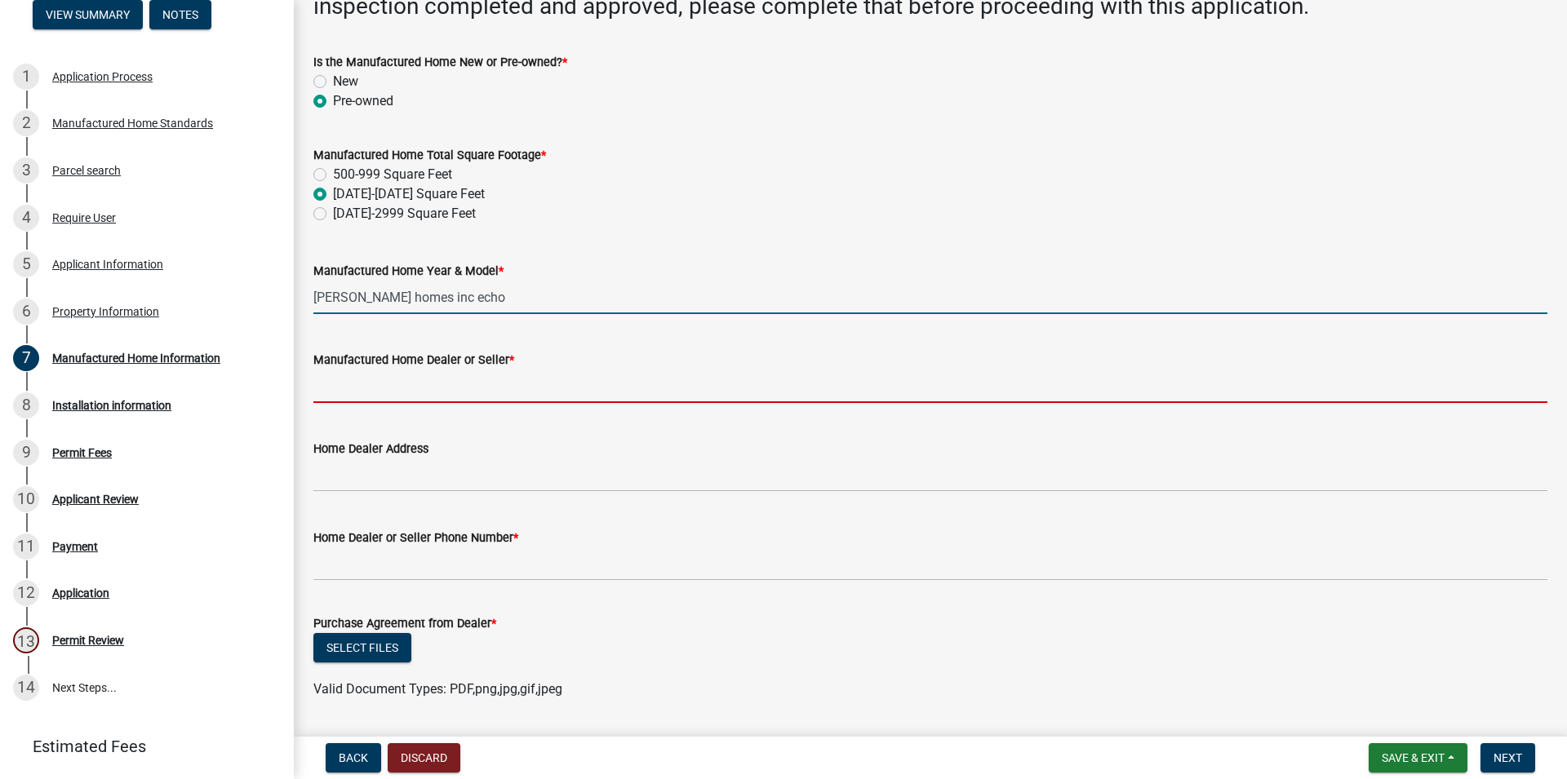
click at [624, 380] on input "Manufactured Home Dealer or Seller *" at bounding box center [930, 386] width 1234 height 33
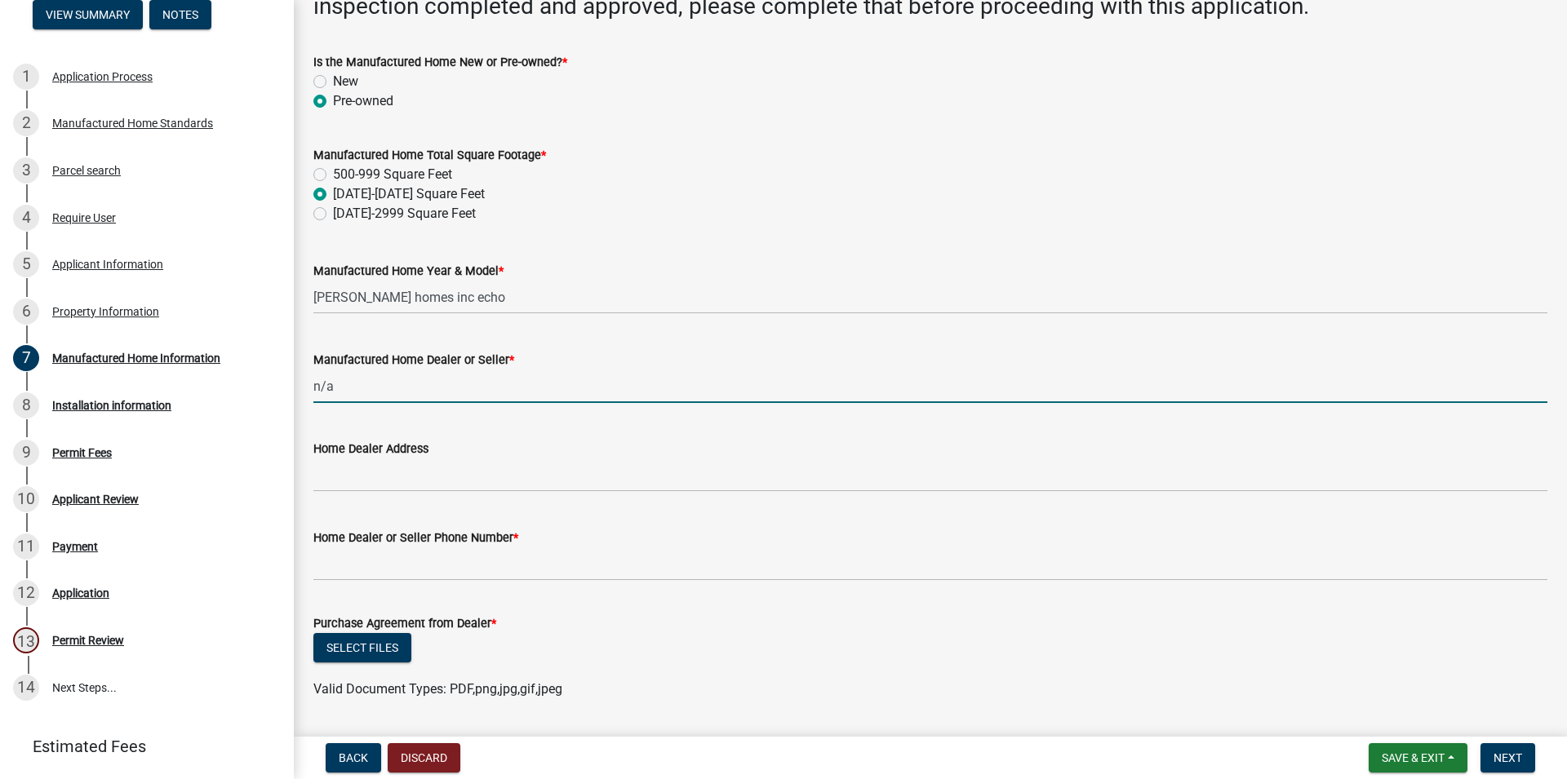
type input "n/a"
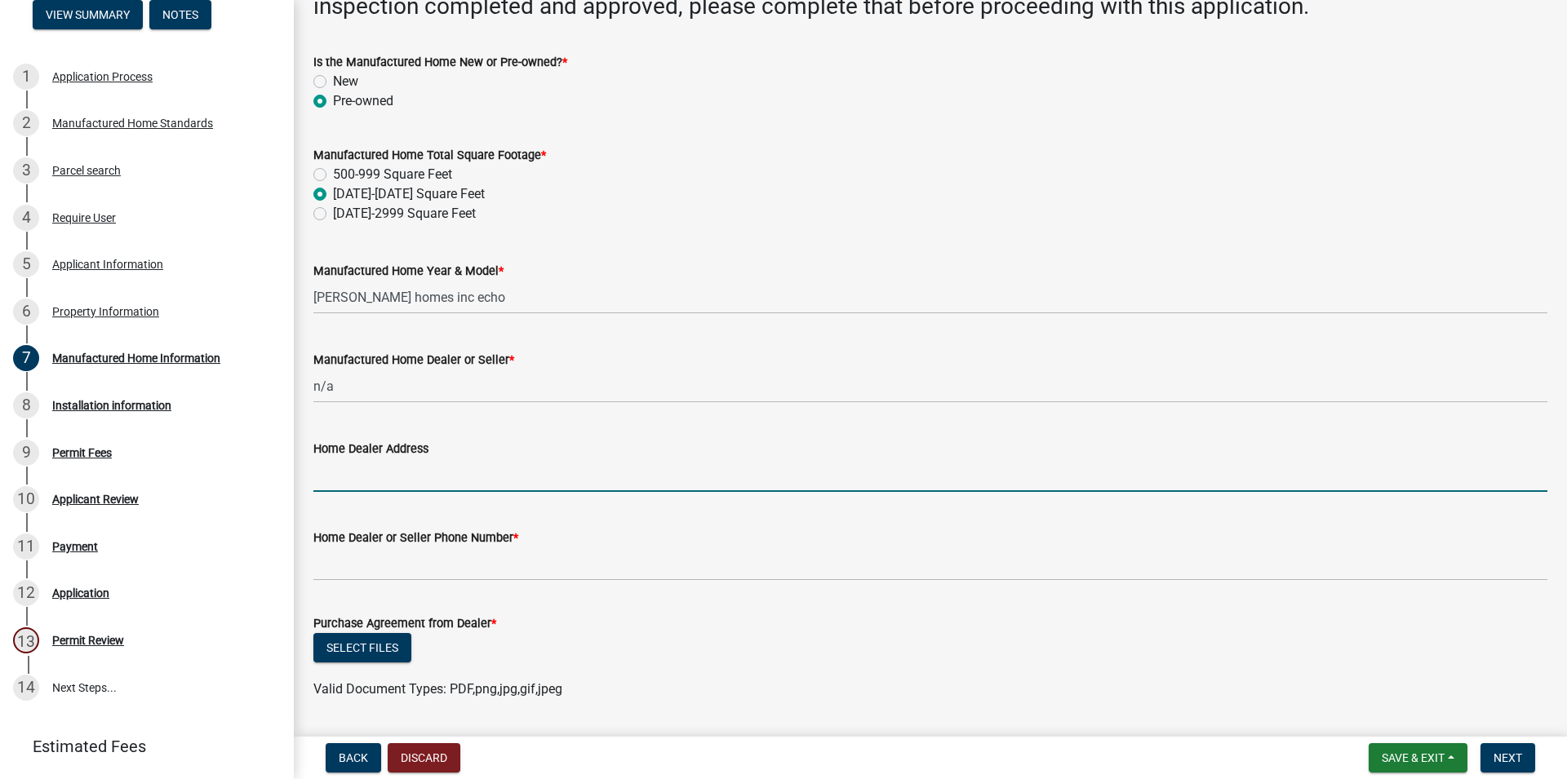
click at [518, 470] on input "Home Dealer Address" at bounding box center [930, 475] width 1234 height 33
type input "n/a"
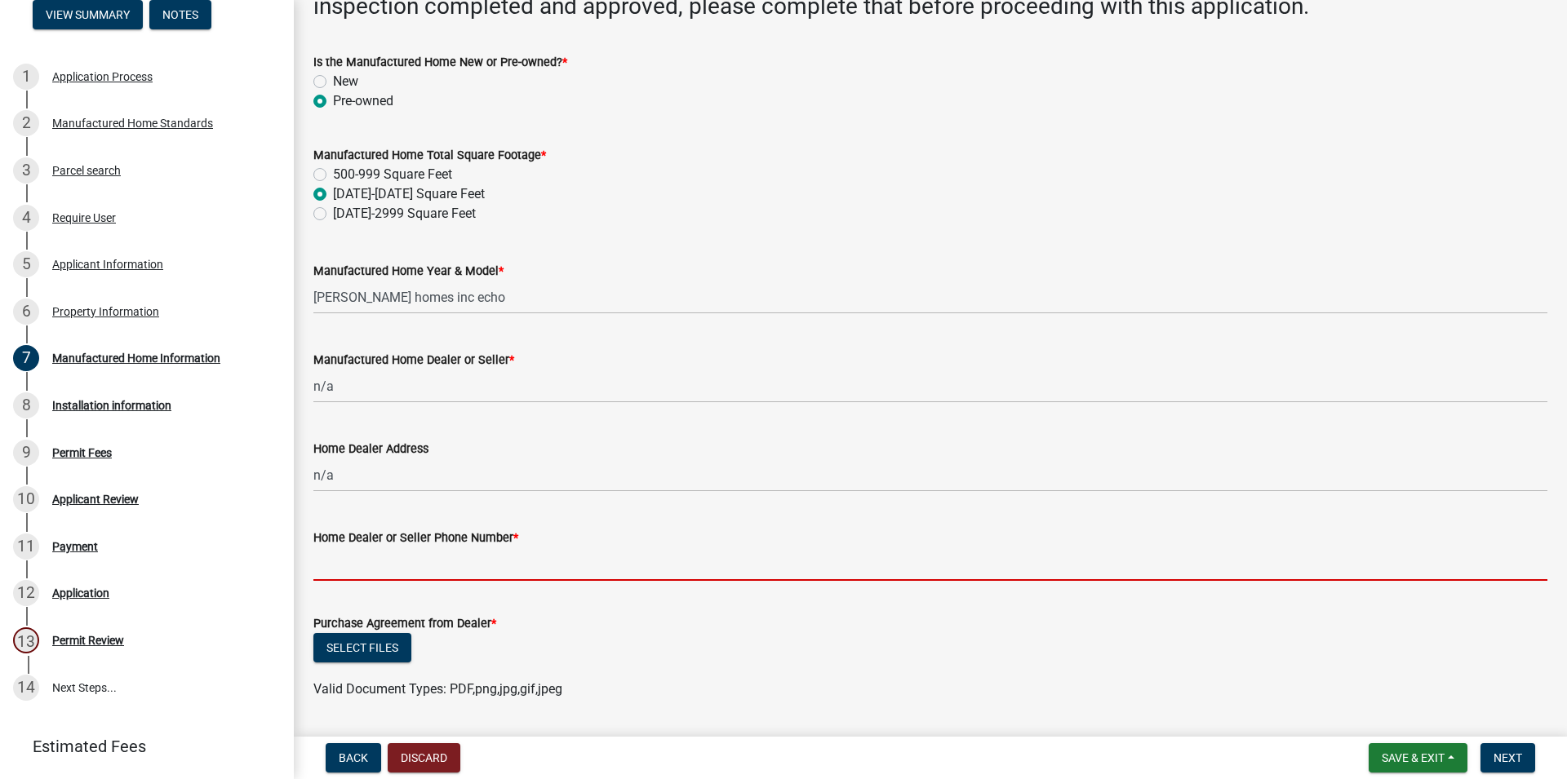
click at [568, 557] on input "Home Dealer or Seller Phone Number *" at bounding box center [930, 564] width 1234 height 33
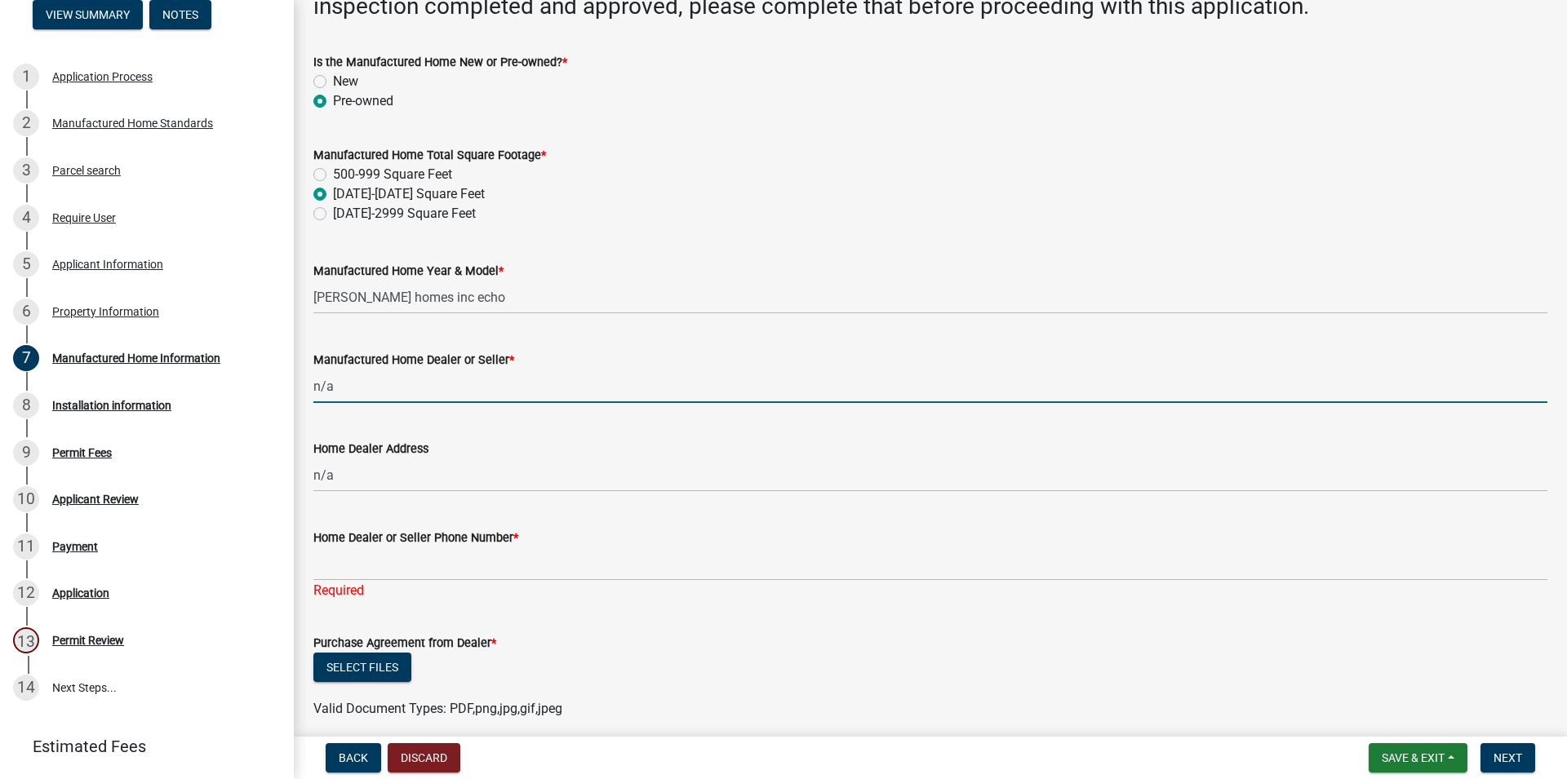
drag, startPoint x: 340, startPoint y: 390, endPoint x: 302, endPoint y: 386, distance: 38.6
click at [313, 386] on input "n/a" at bounding box center [930, 386] width 1234 height 33
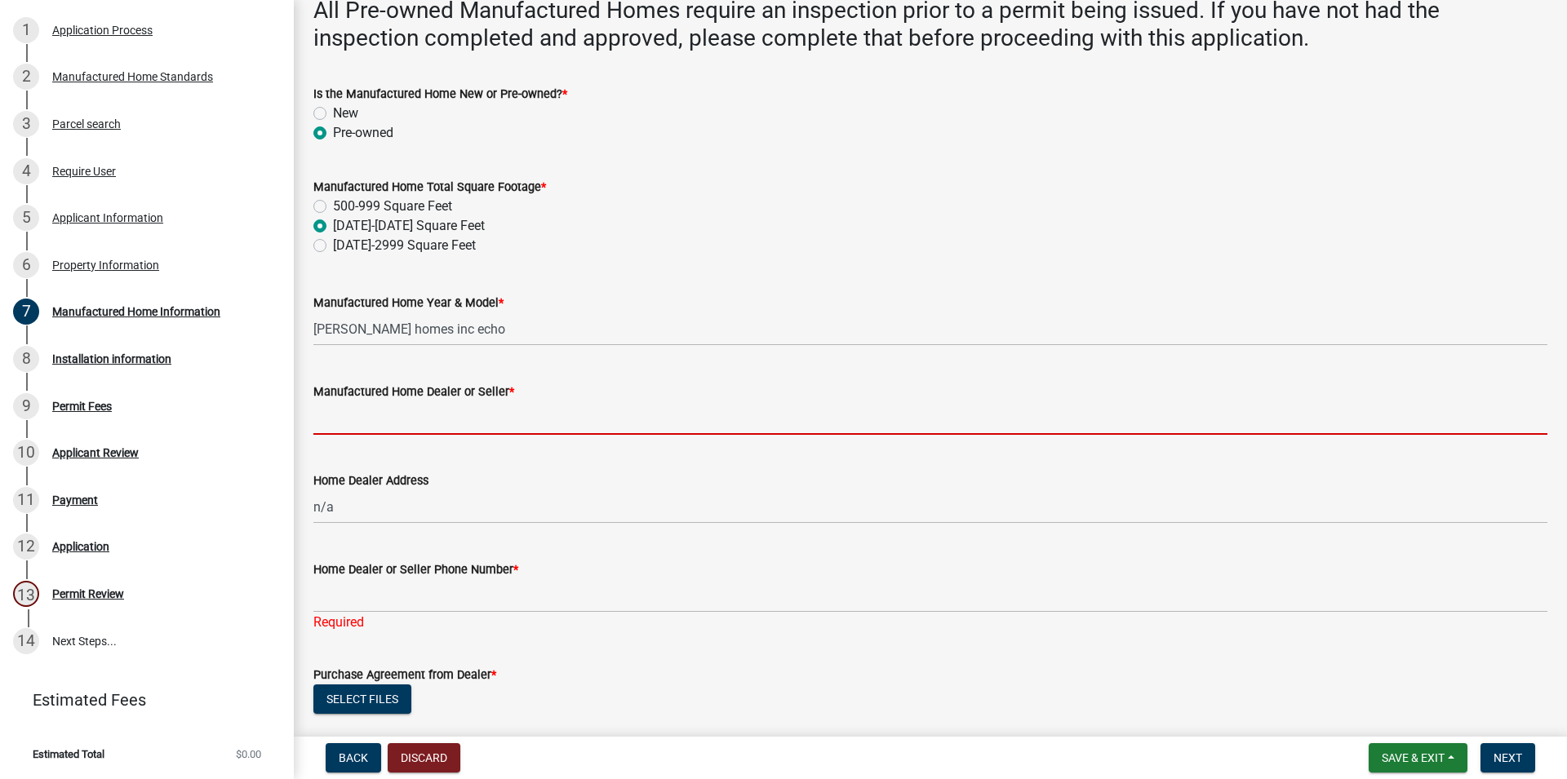
scroll to position [214, 0]
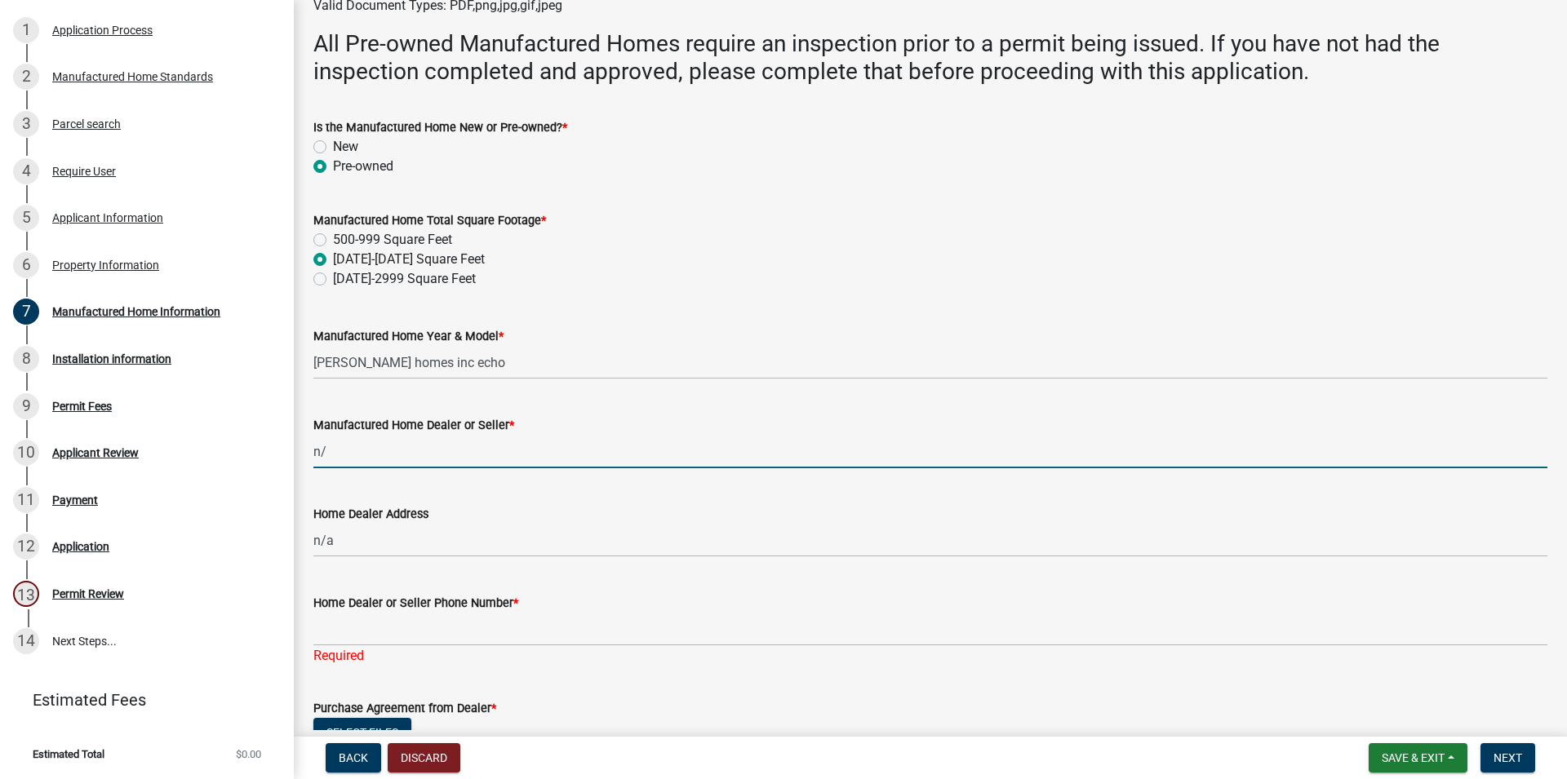
type input "n/a"
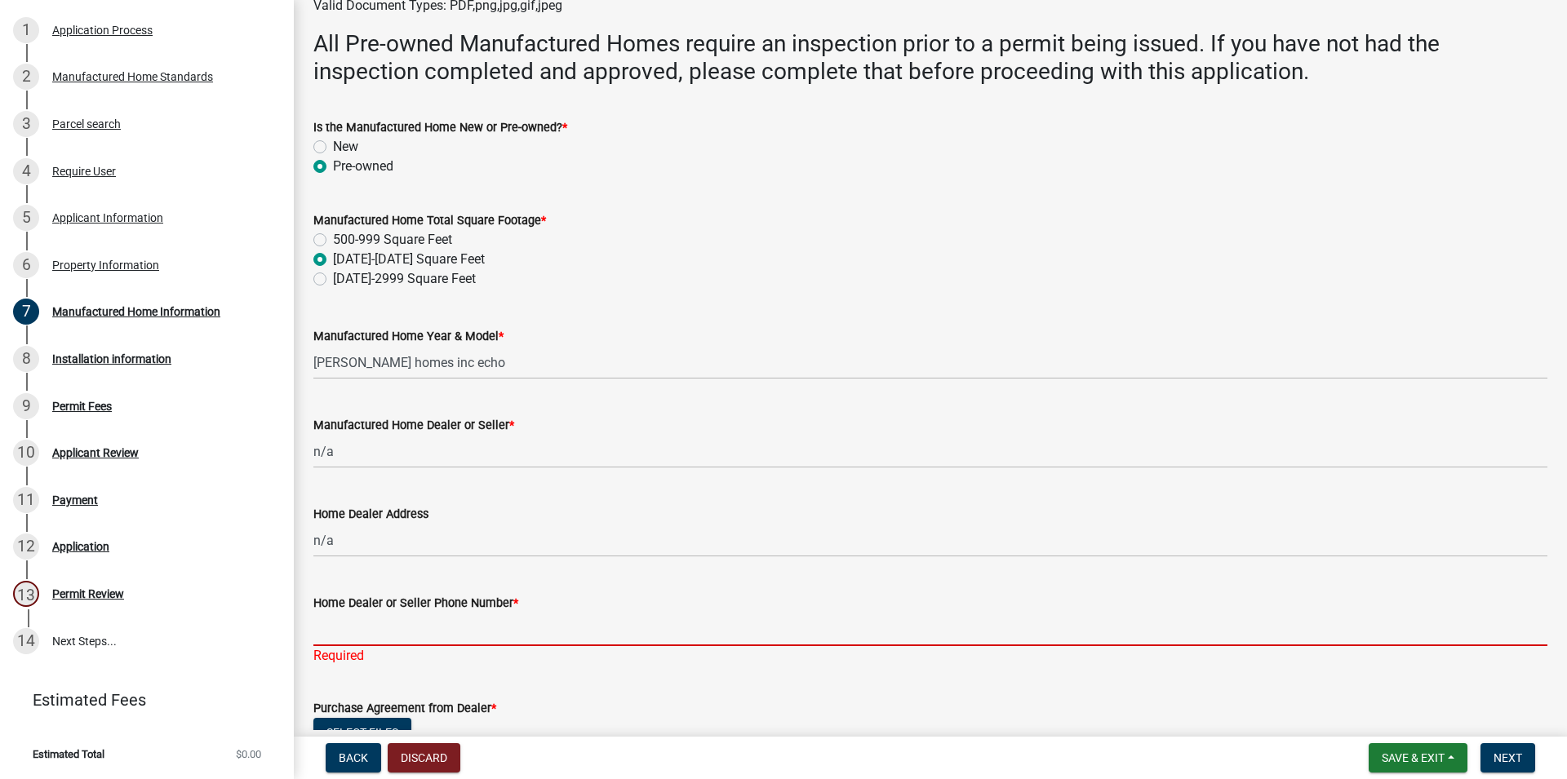
click at [437, 635] on input "Home Dealer or Seller Phone Number *" at bounding box center [930, 629] width 1234 height 33
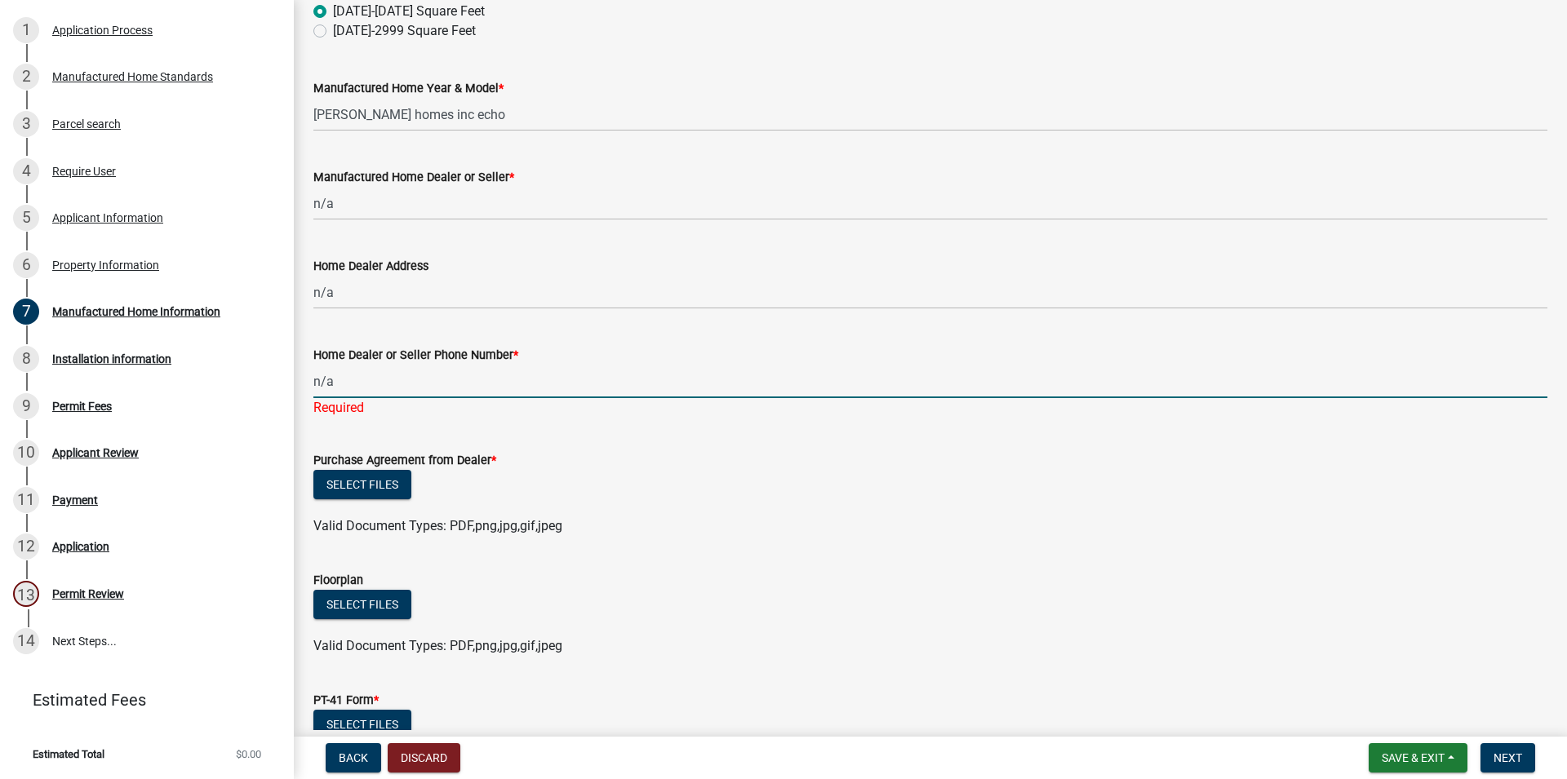
scroll to position [493, 0]
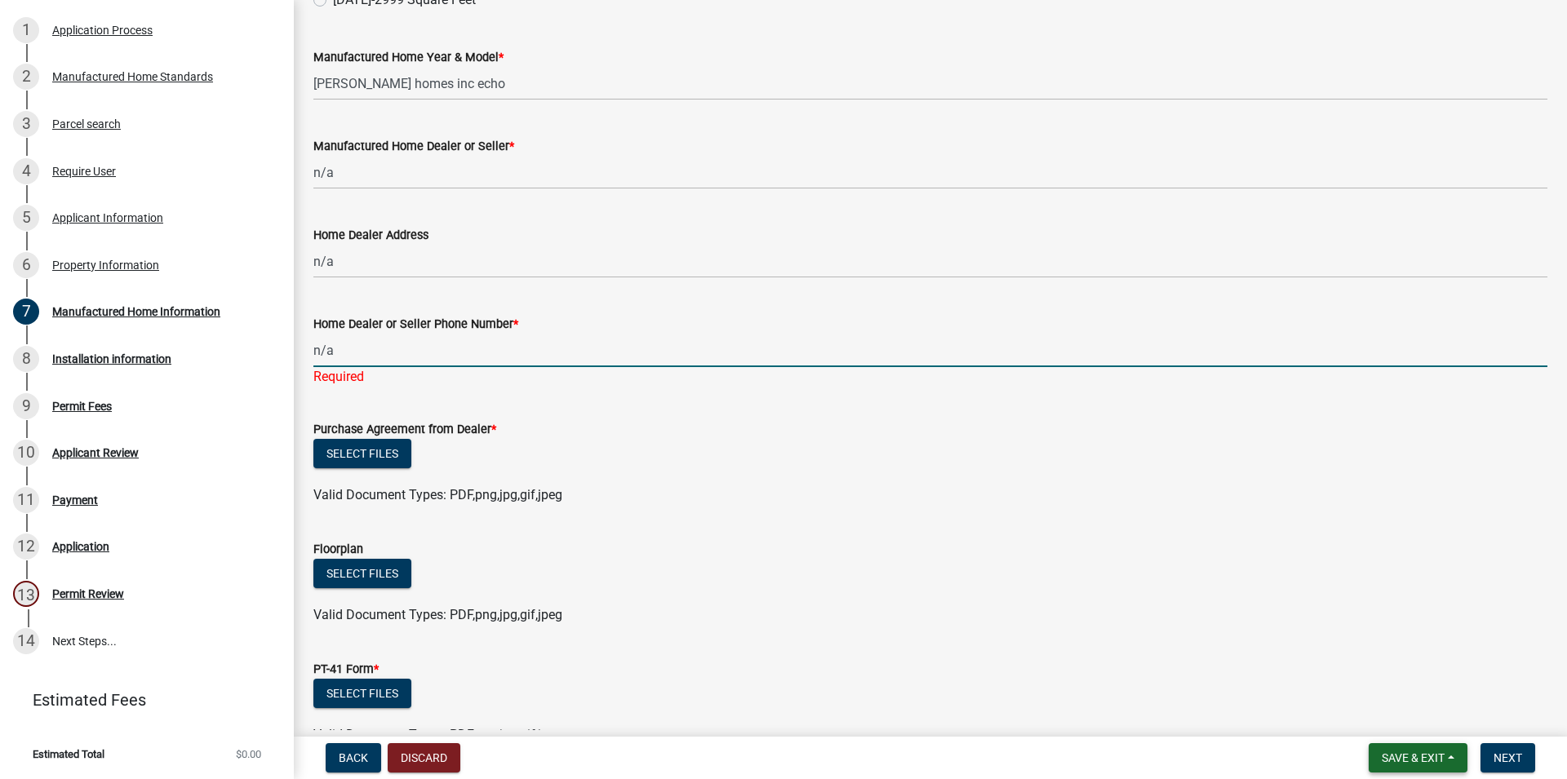
type input "n/a"
click at [1394, 753] on span "Save & Exit" at bounding box center [1413, 758] width 63 height 13
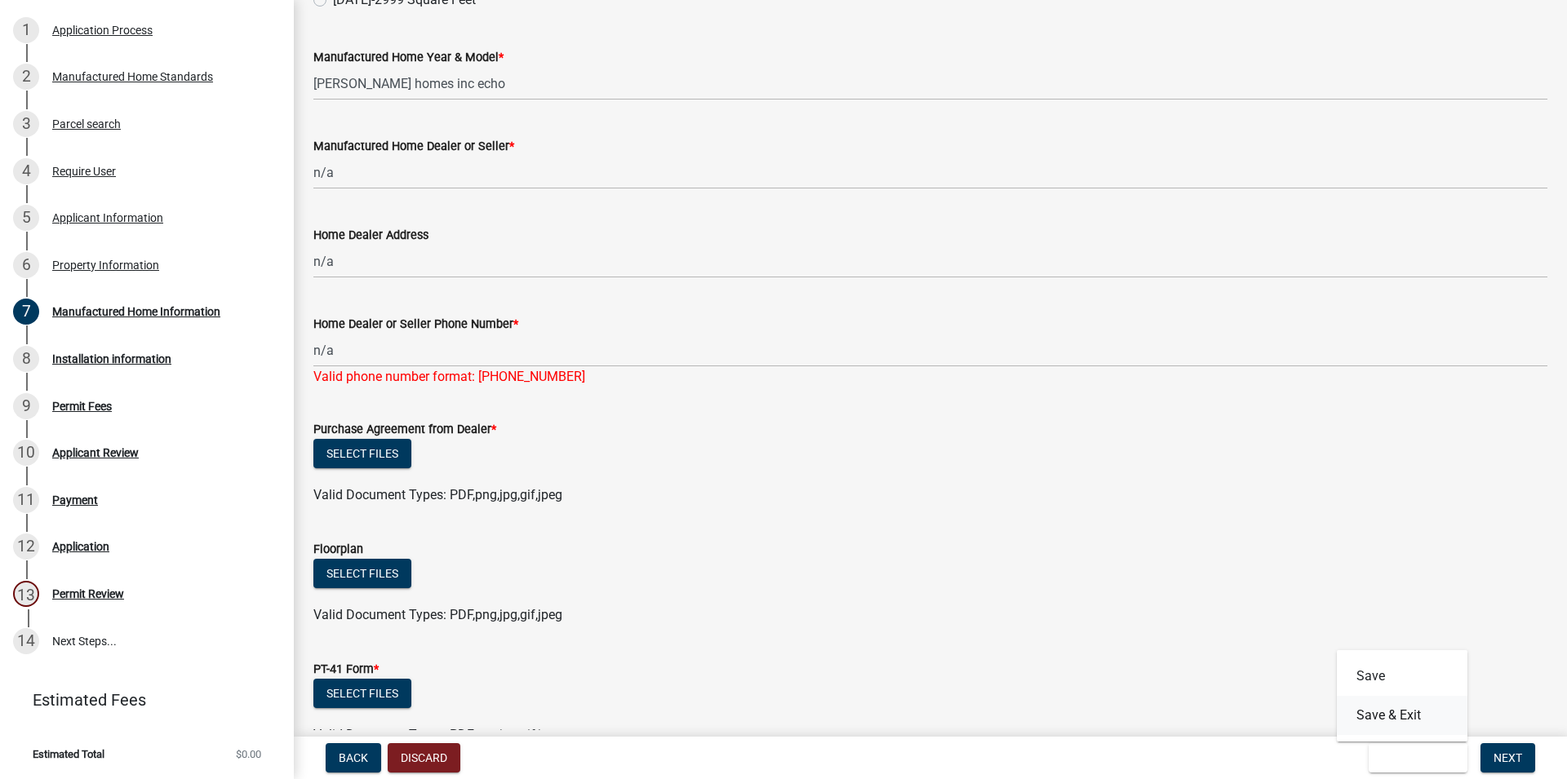
click at [1378, 718] on button "Save & Exit" at bounding box center [1402, 715] width 131 height 39
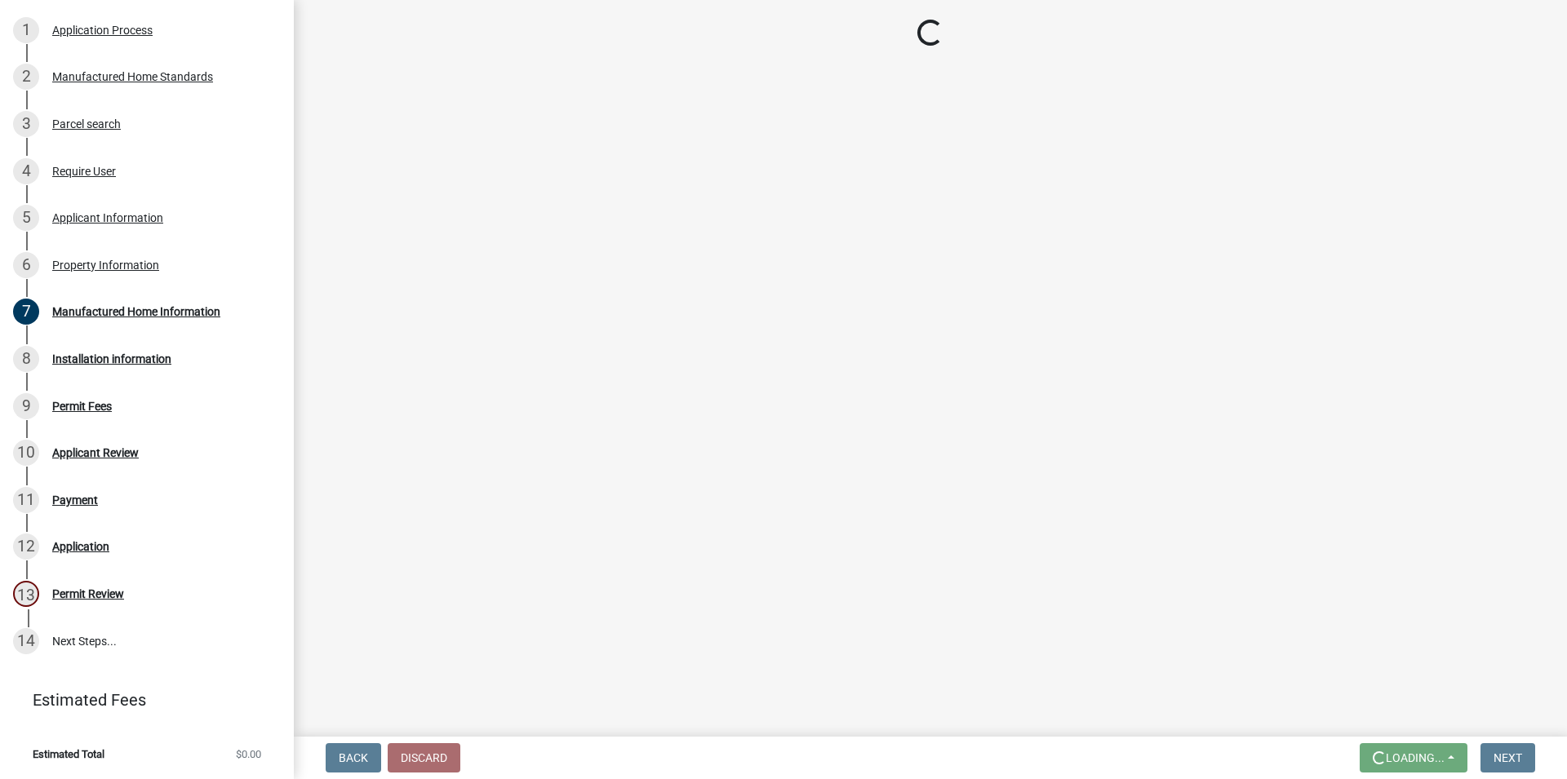
scroll to position [0, 0]
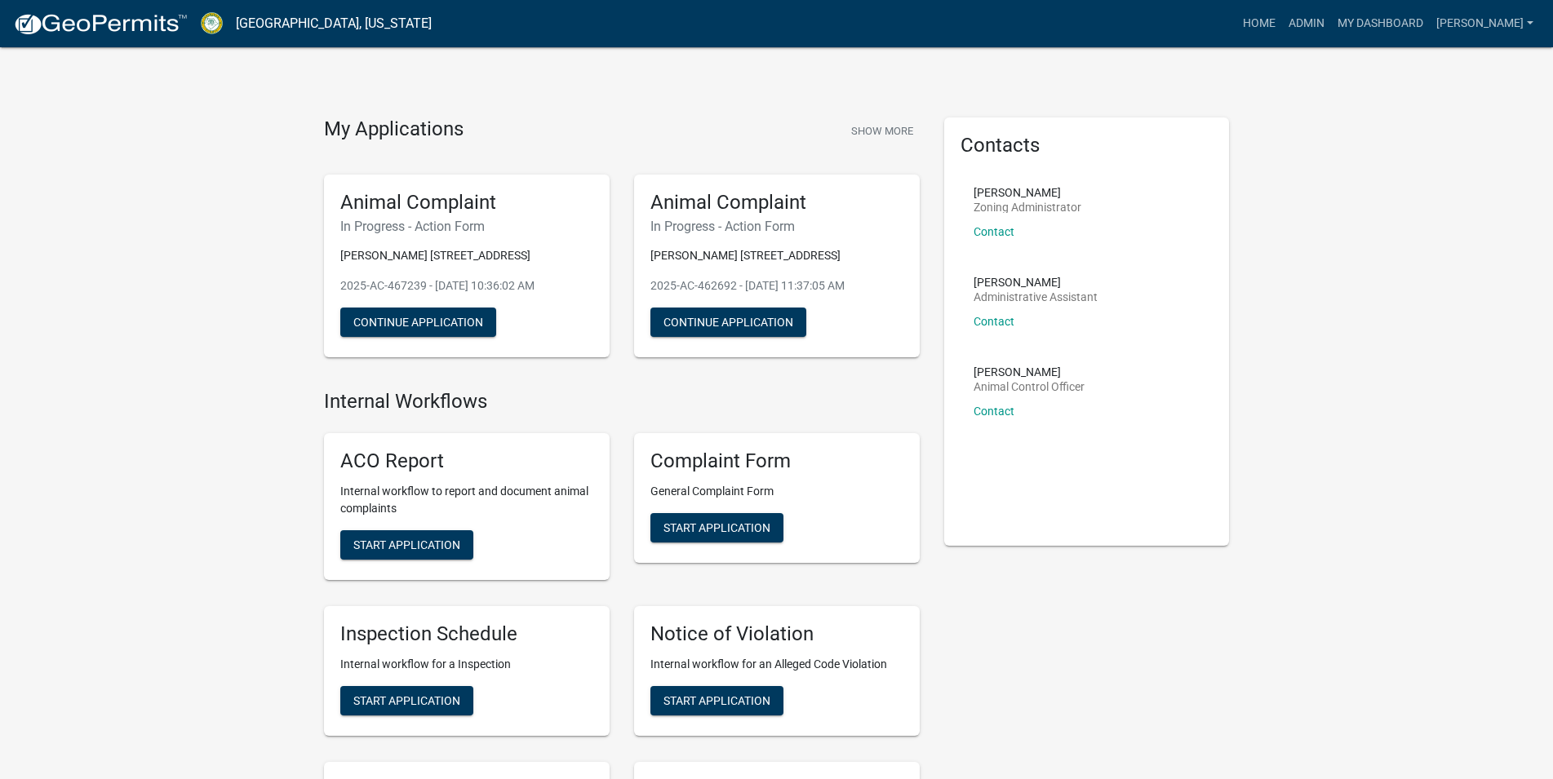
click at [141, 27] on img at bounding box center [100, 24] width 175 height 24
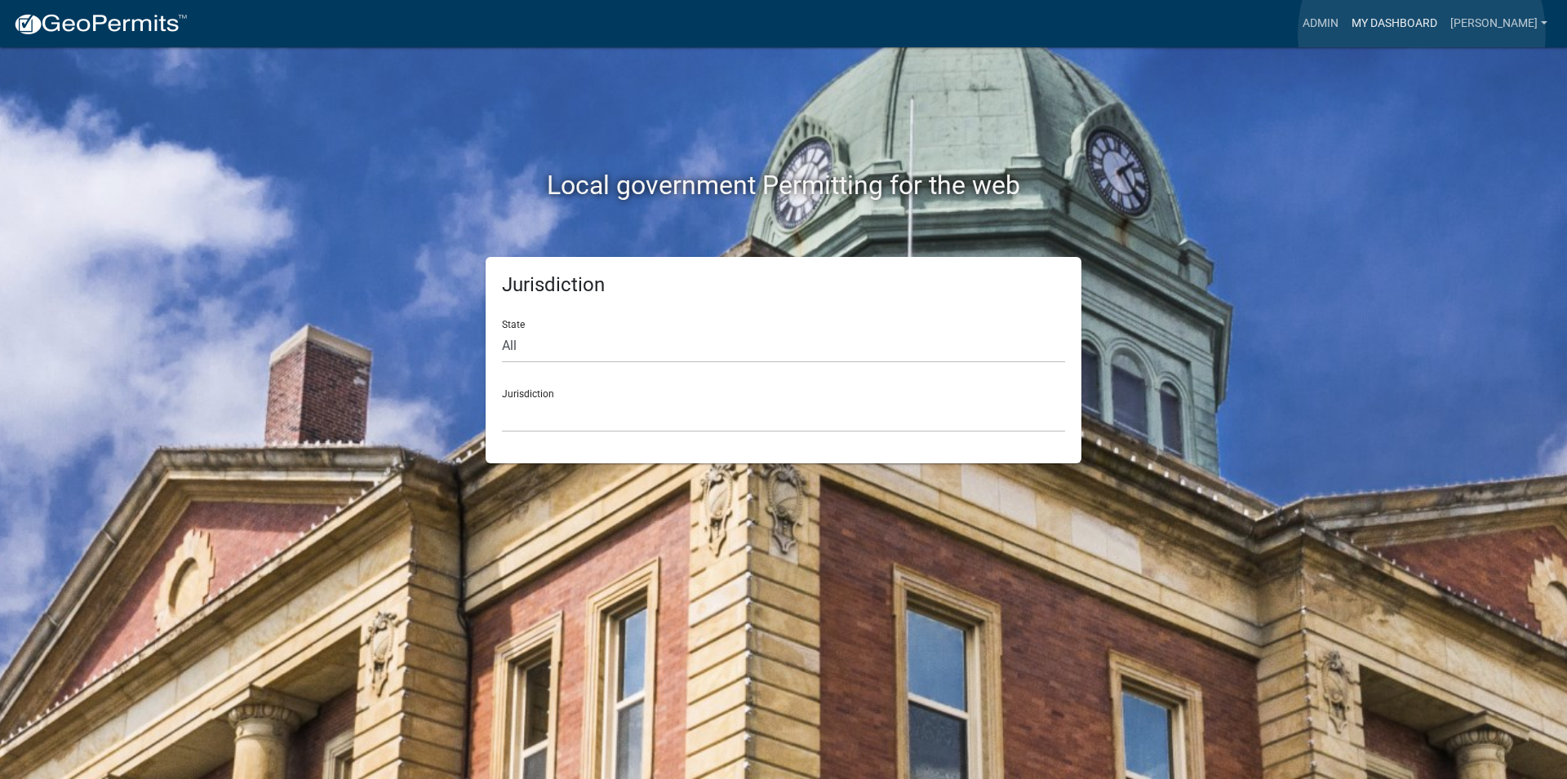
click at [1422, 33] on link "My Dashboard" at bounding box center [1394, 23] width 99 height 31
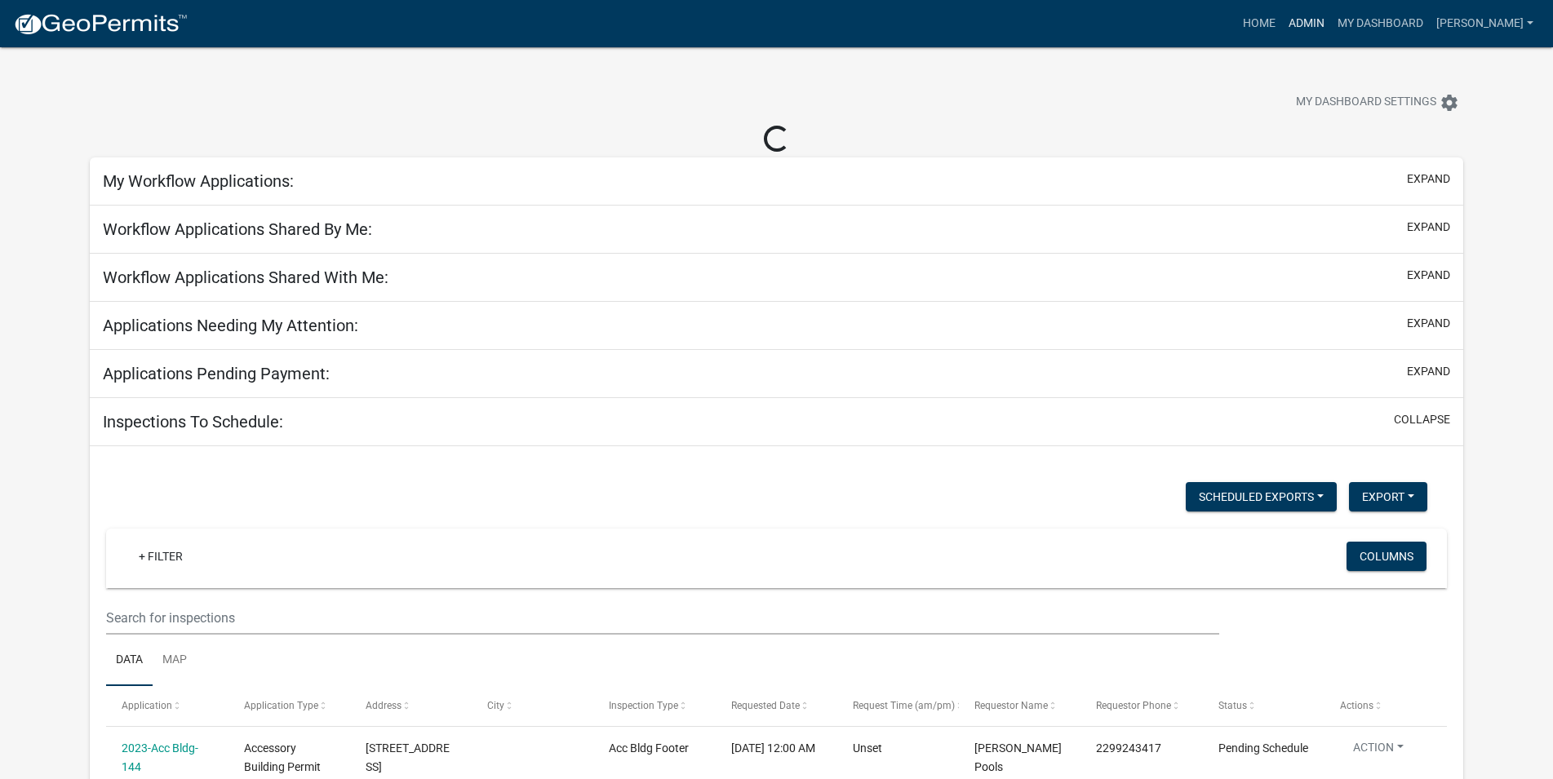
click at [1331, 16] on link "Admin" at bounding box center [1306, 23] width 49 height 31
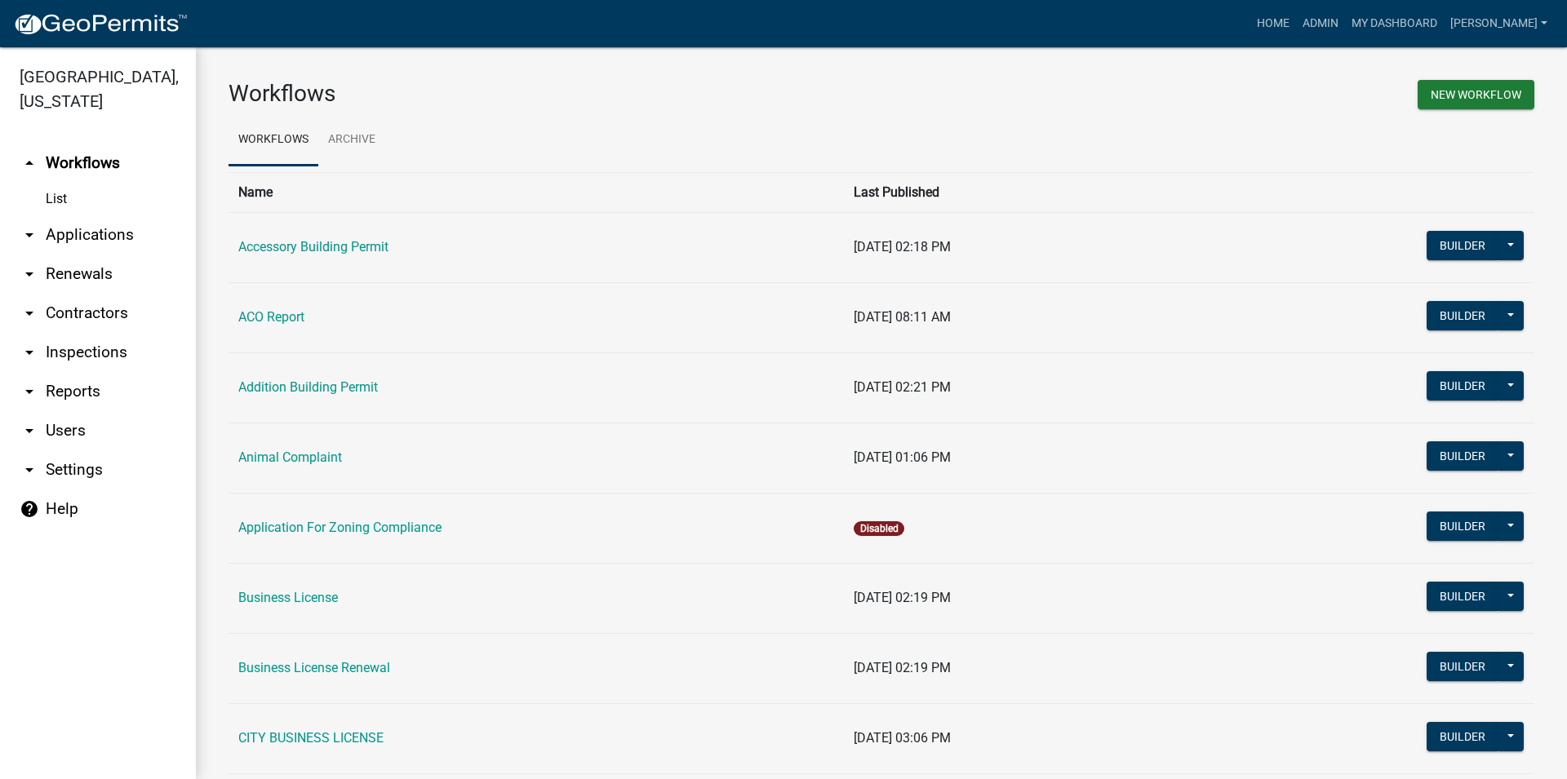
click at [86, 229] on link "arrow_drop_down Applications" at bounding box center [98, 234] width 196 height 39
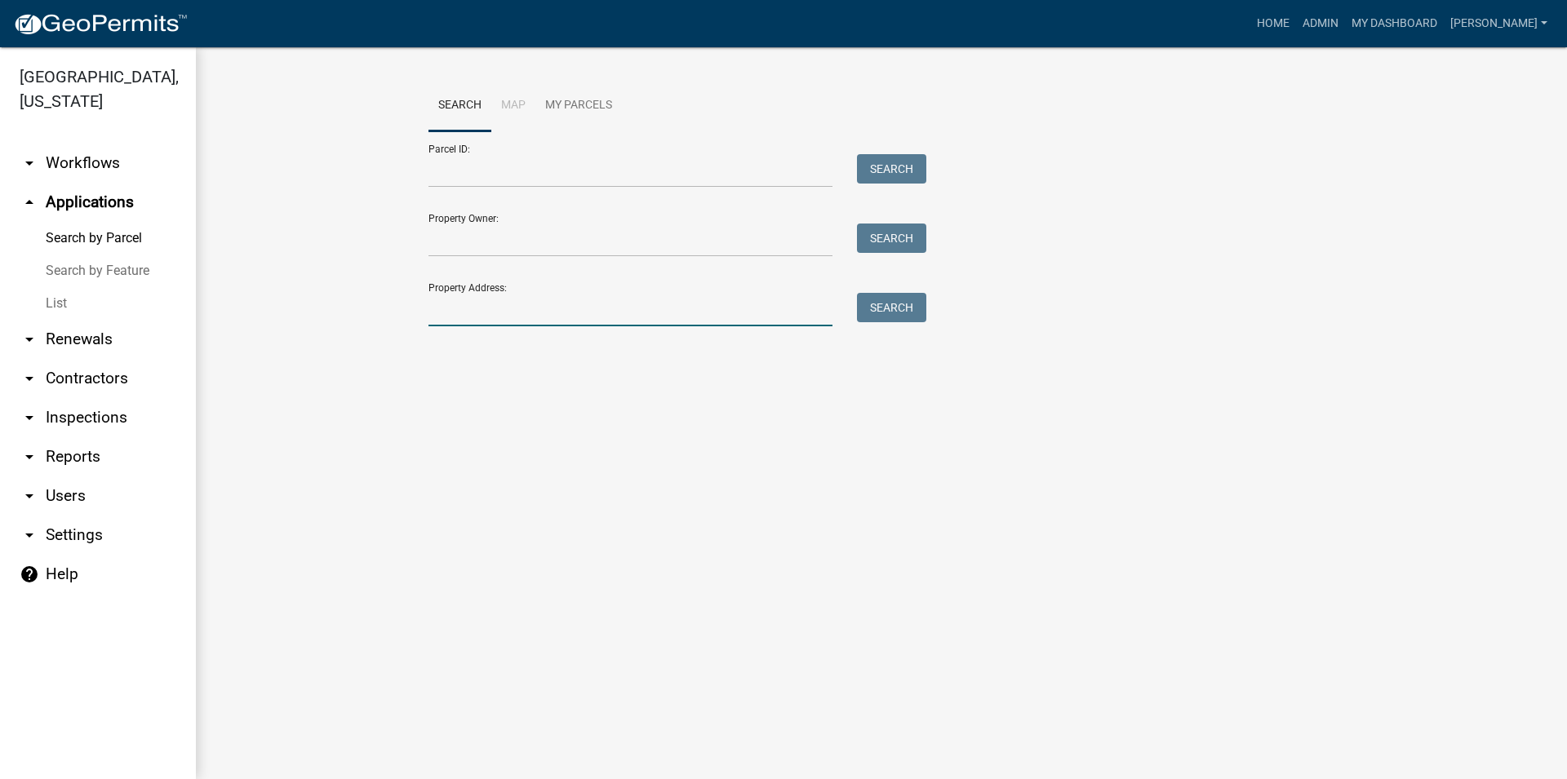
click at [554, 322] on input "Property Address:" at bounding box center [630, 309] width 404 height 33
click at [85, 316] on link "List" at bounding box center [98, 303] width 196 height 33
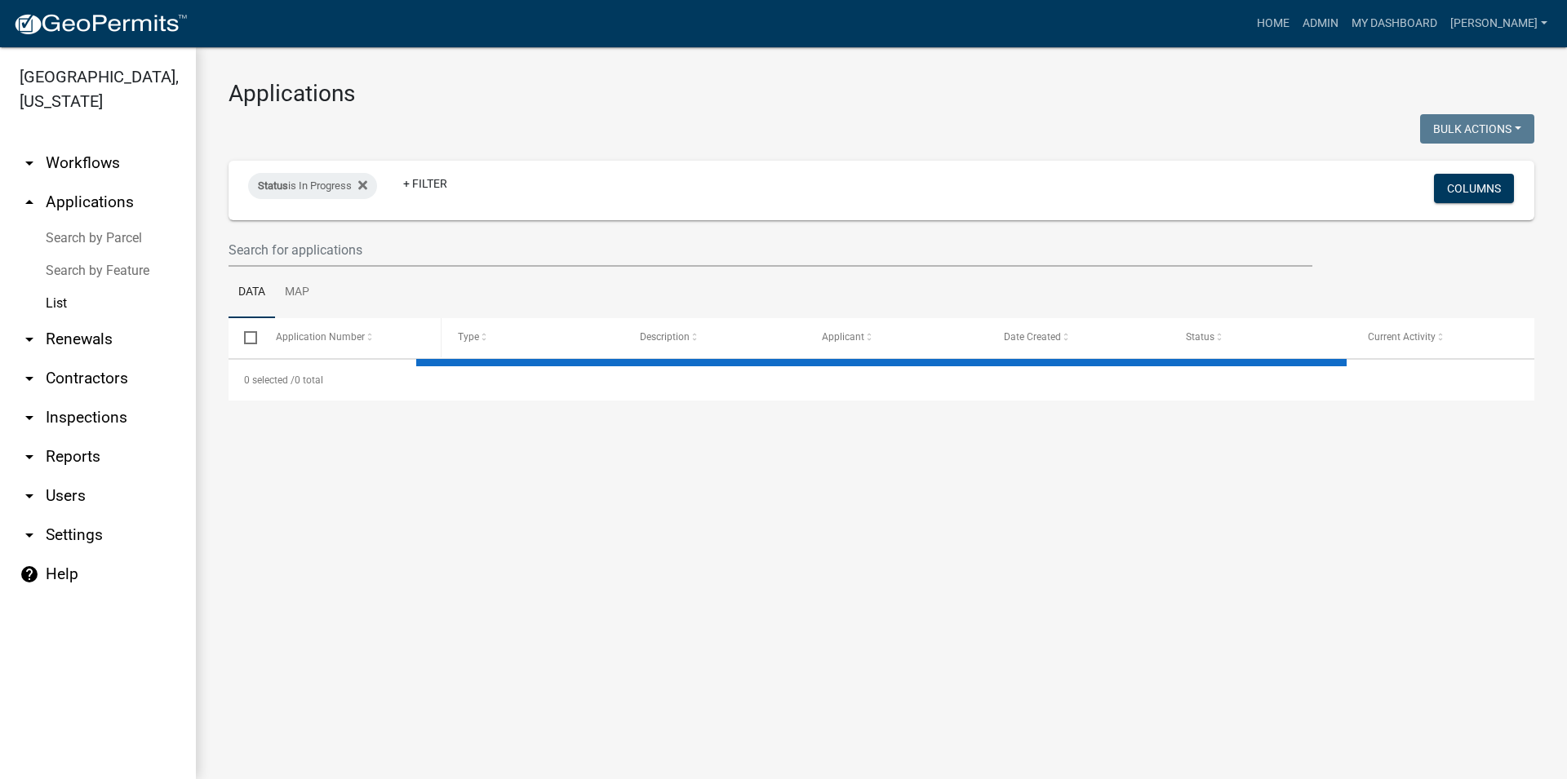
select select "3: 100"
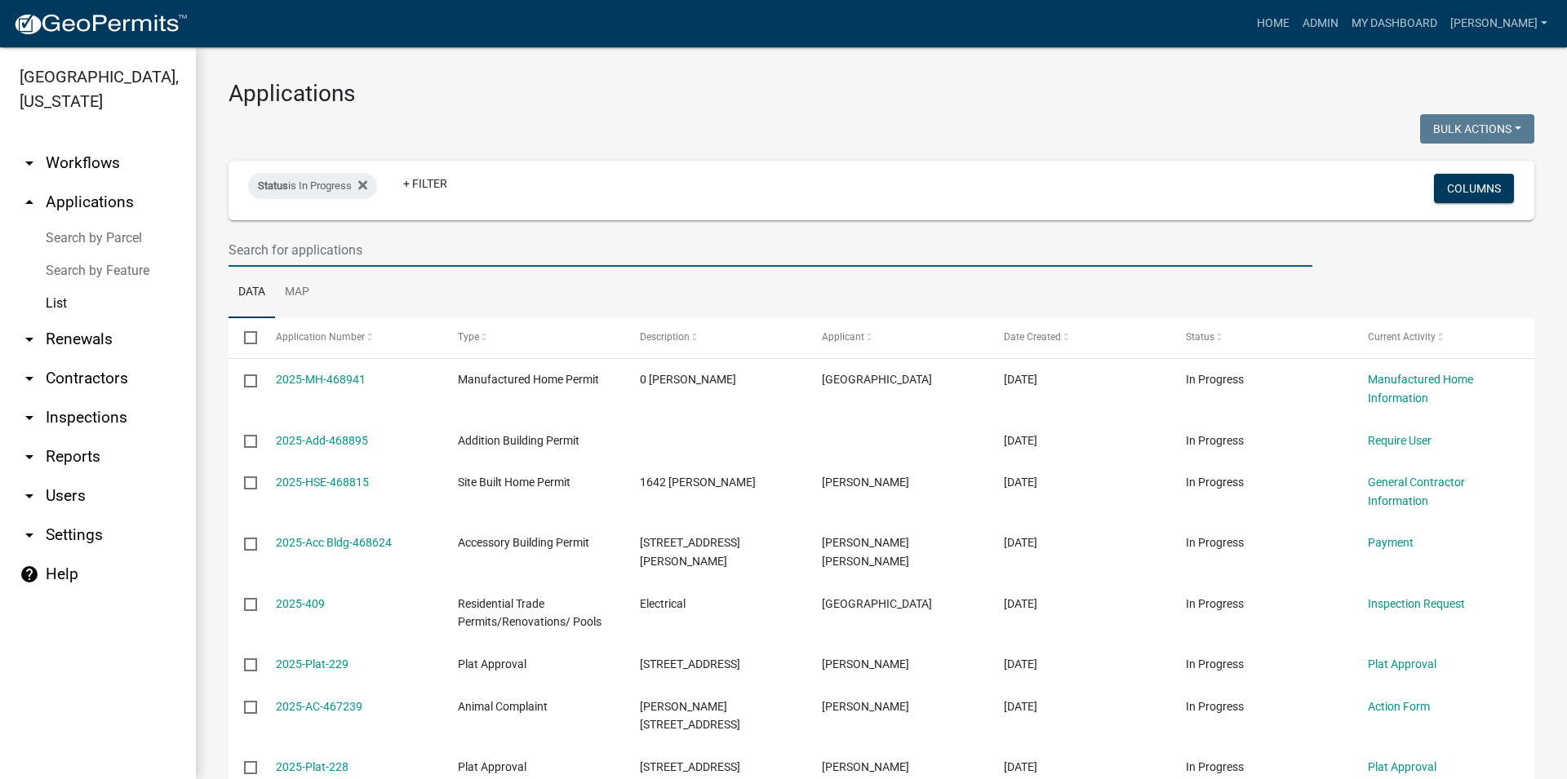
click at [322, 260] on input "text" at bounding box center [771, 249] width 1084 height 33
click at [351, 228] on wm-filter-builder "Status is In Progress + Filter Columns" at bounding box center [882, 214] width 1306 height 106
click at [341, 246] on input "text" at bounding box center [771, 249] width 1084 height 33
type input "parks"
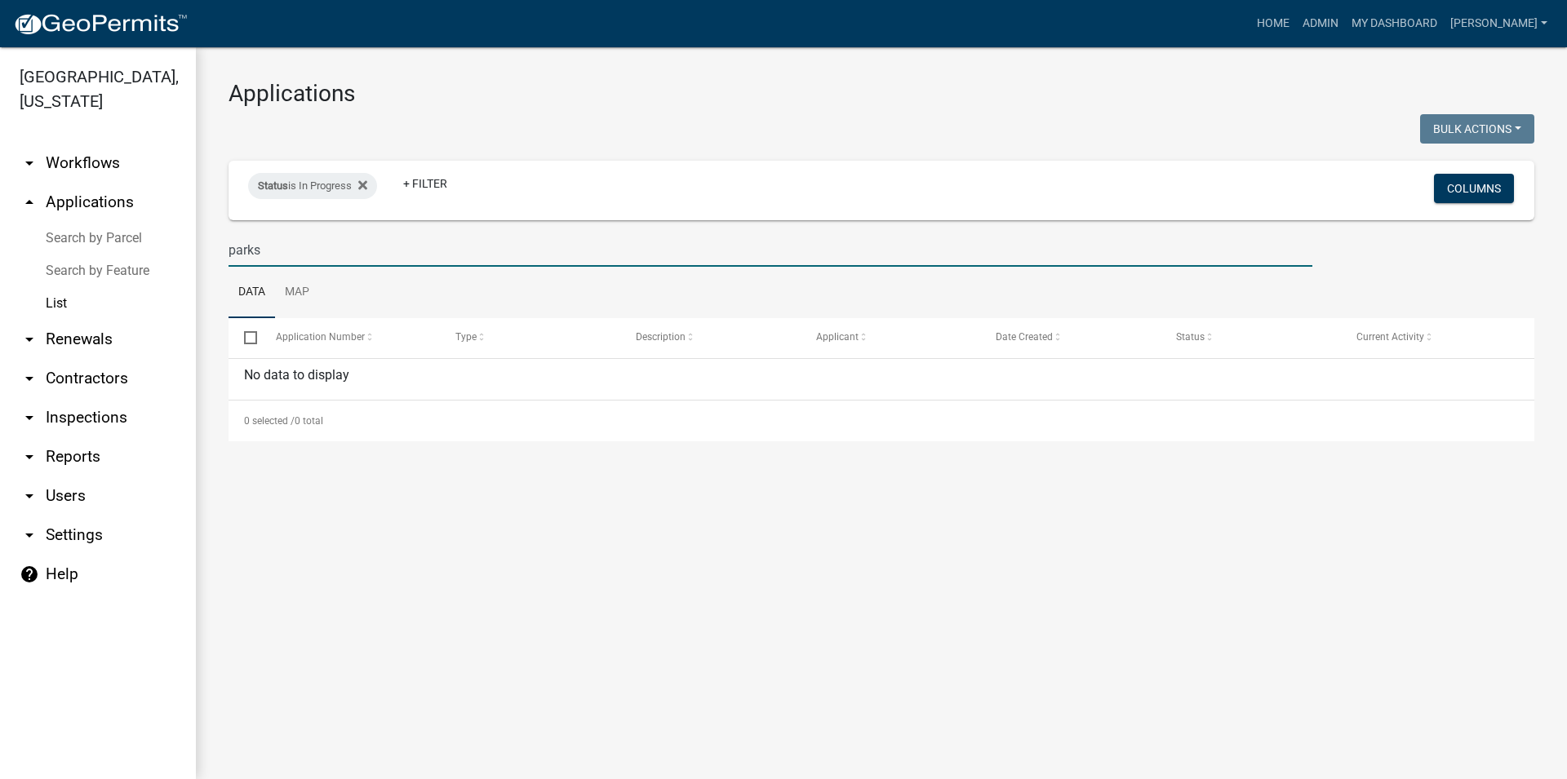
drag, startPoint x: 306, startPoint y: 254, endPoint x: 192, endPoint y: 246, distance: 114.6
click at [229, 246] on input "parks" at bounding box center [771, 249] width 1084 height 33
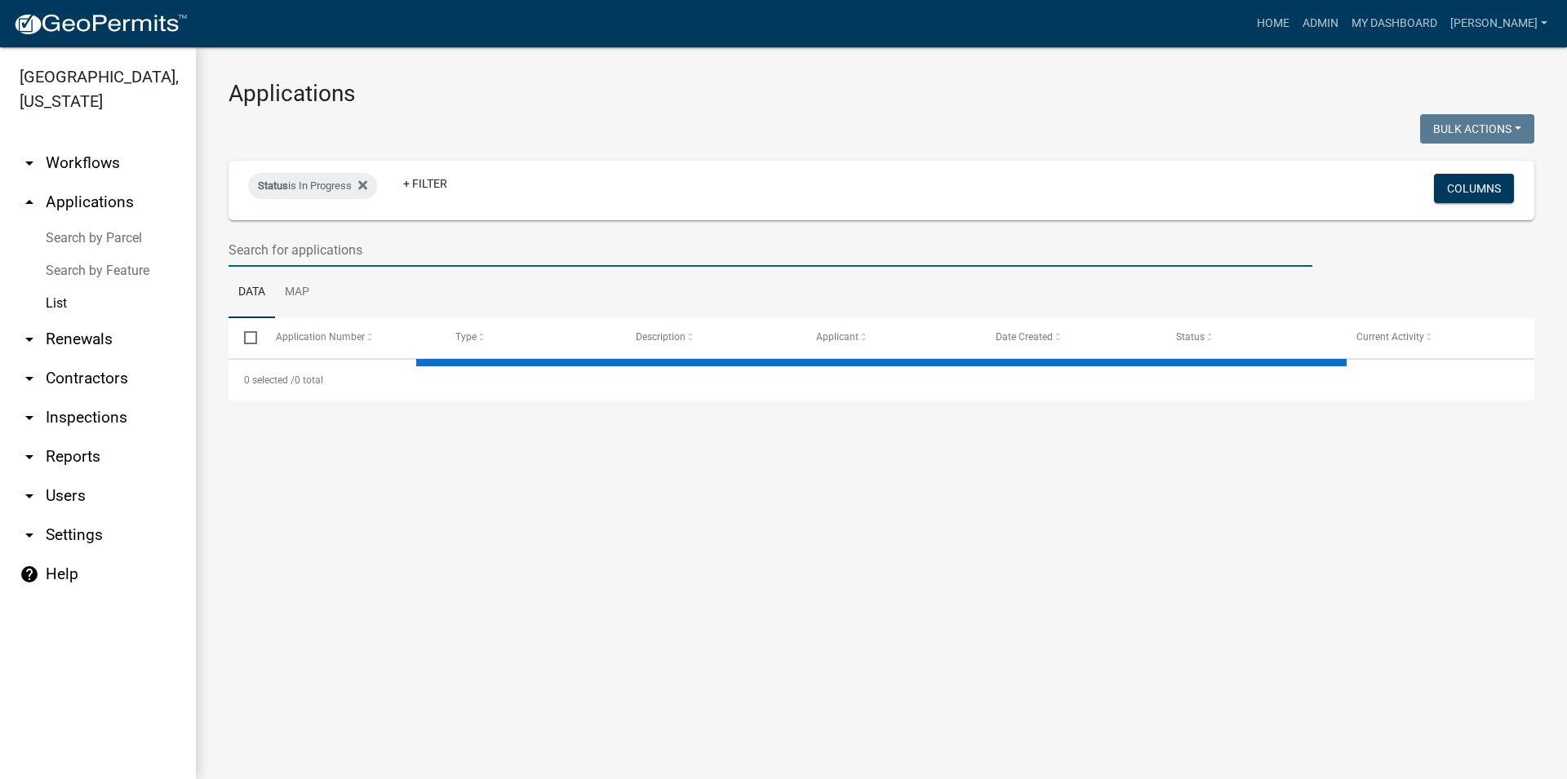
select select "3: 100"
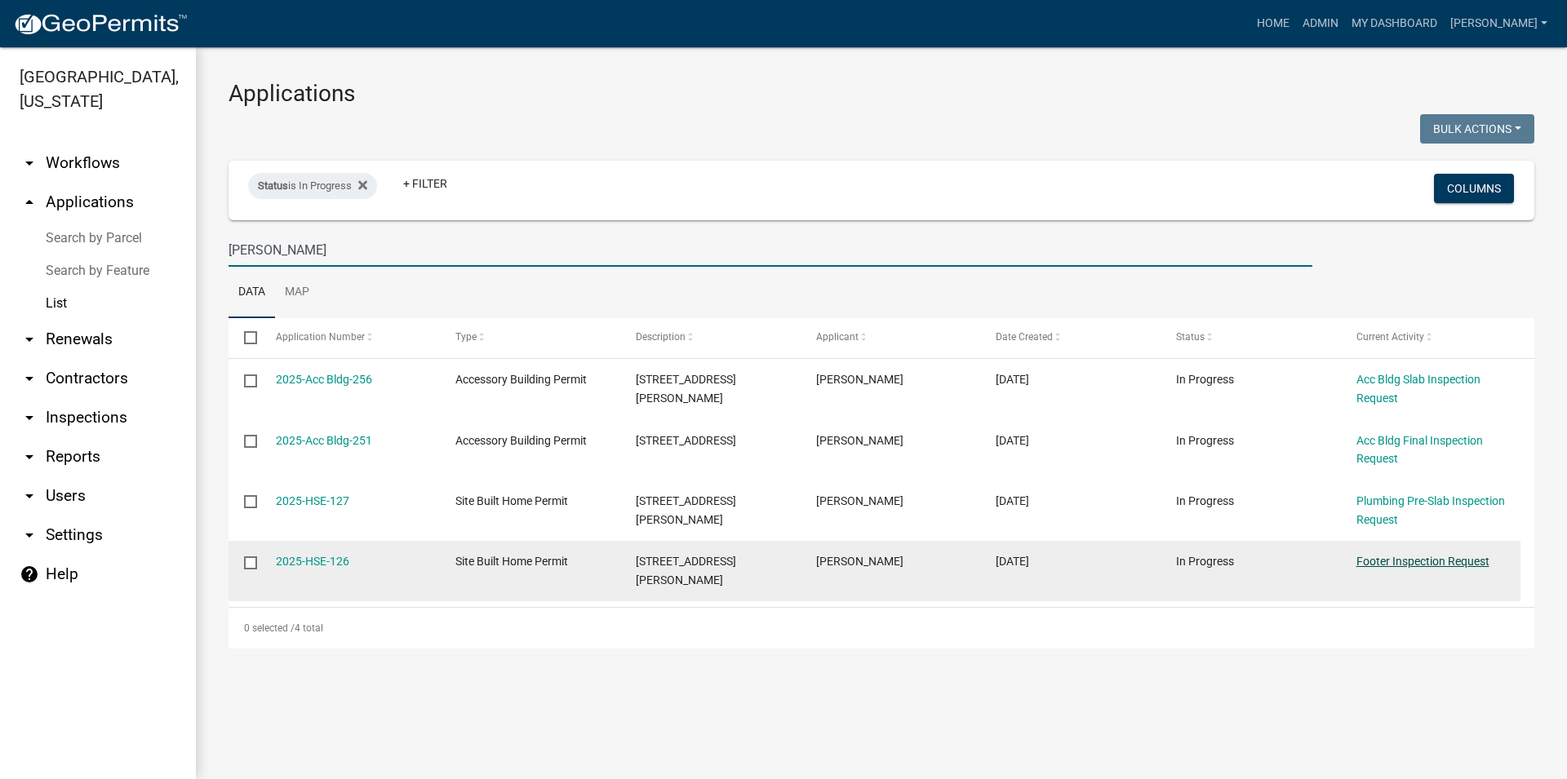
type input "[PERSON_NAME]"
click at [1392, 558] on link "Footer Inspection Request" at bounding box center [1422, 561] width 133 height 13
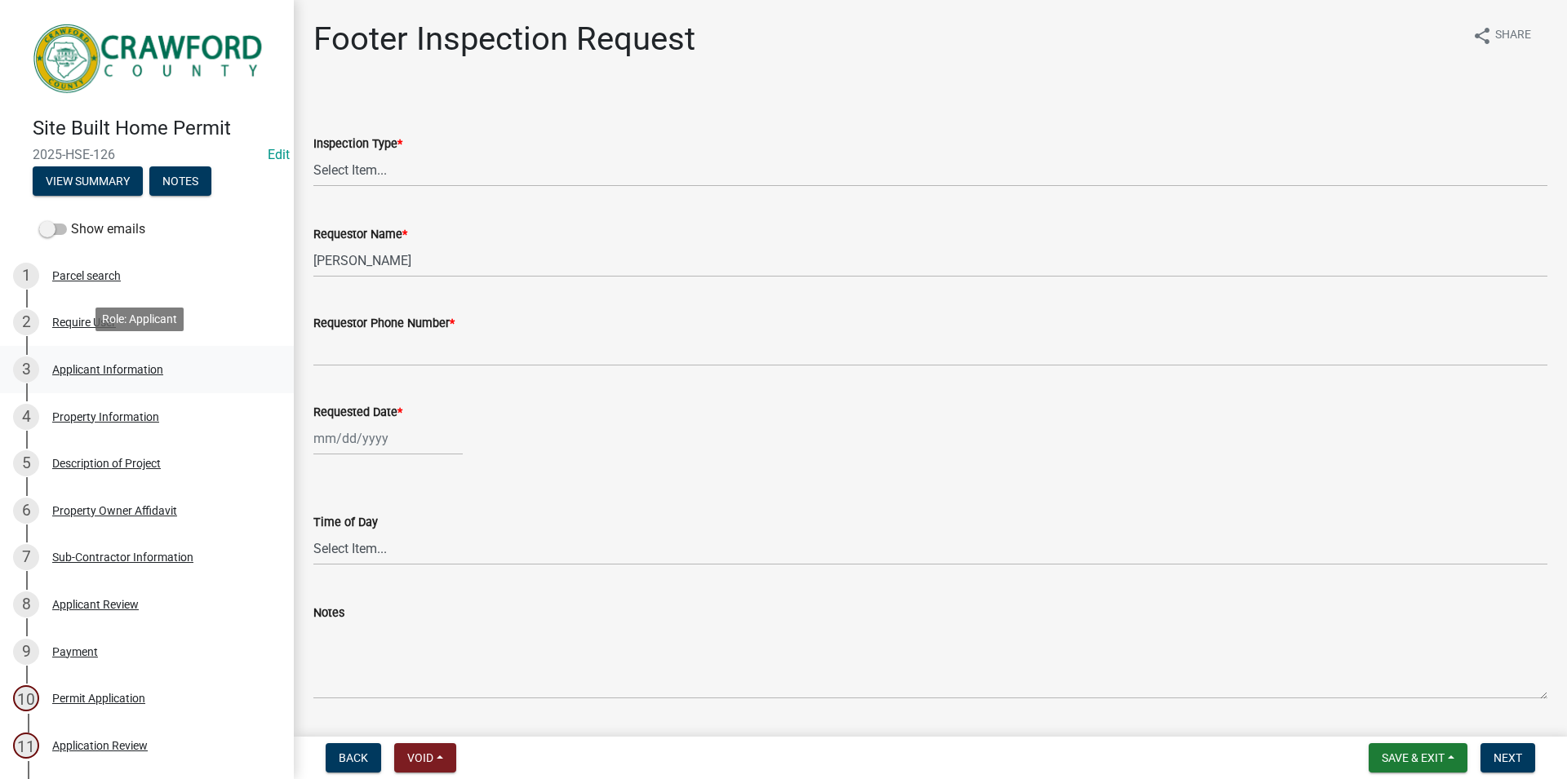
click at [86, 357] on div "3 Applicant Information" at bounding box center [140, 370] width 255 height 26
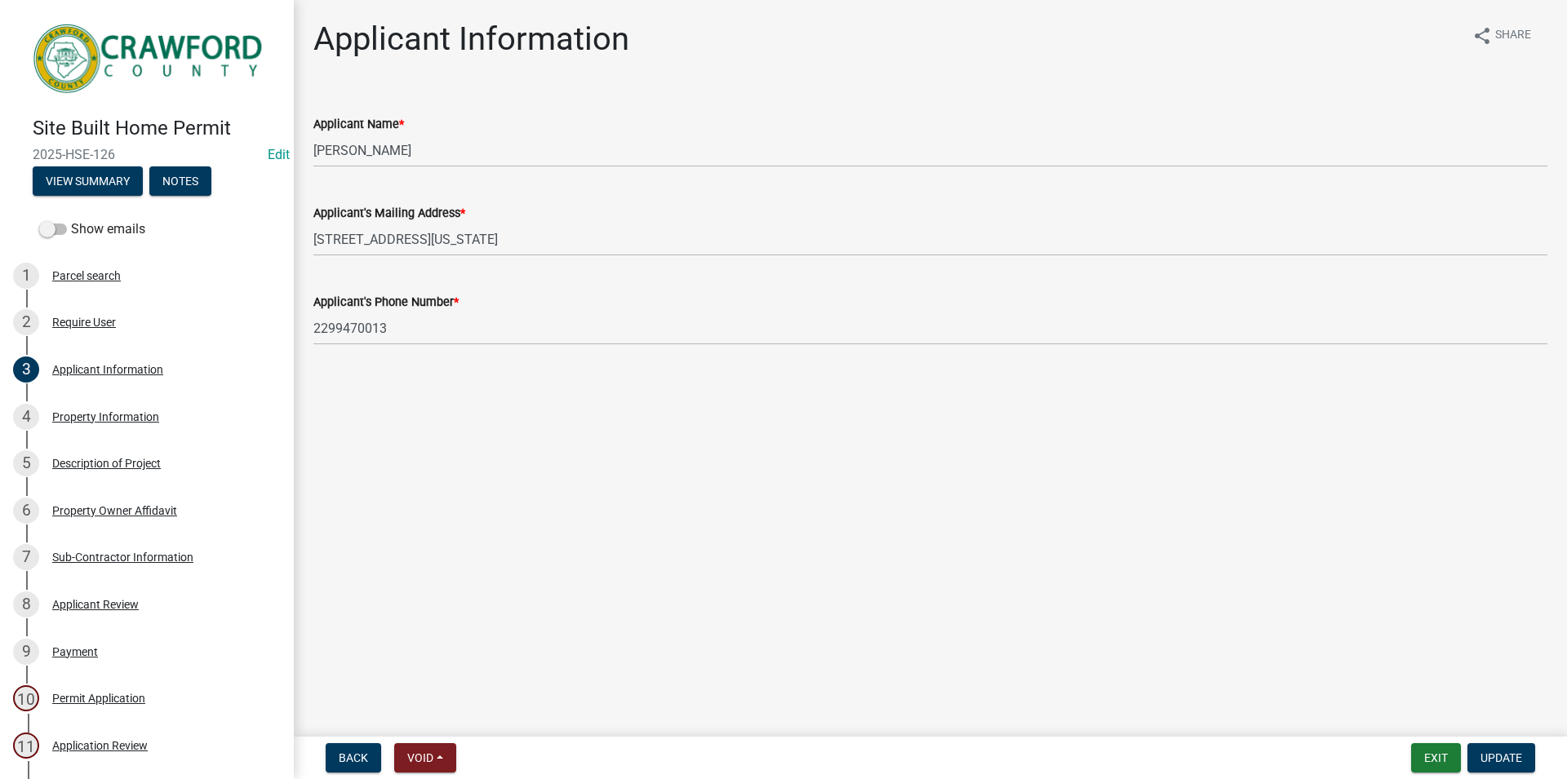
click at [167, 224] on div "Show emails" at bounding box center [147, 229] width 294 height 33
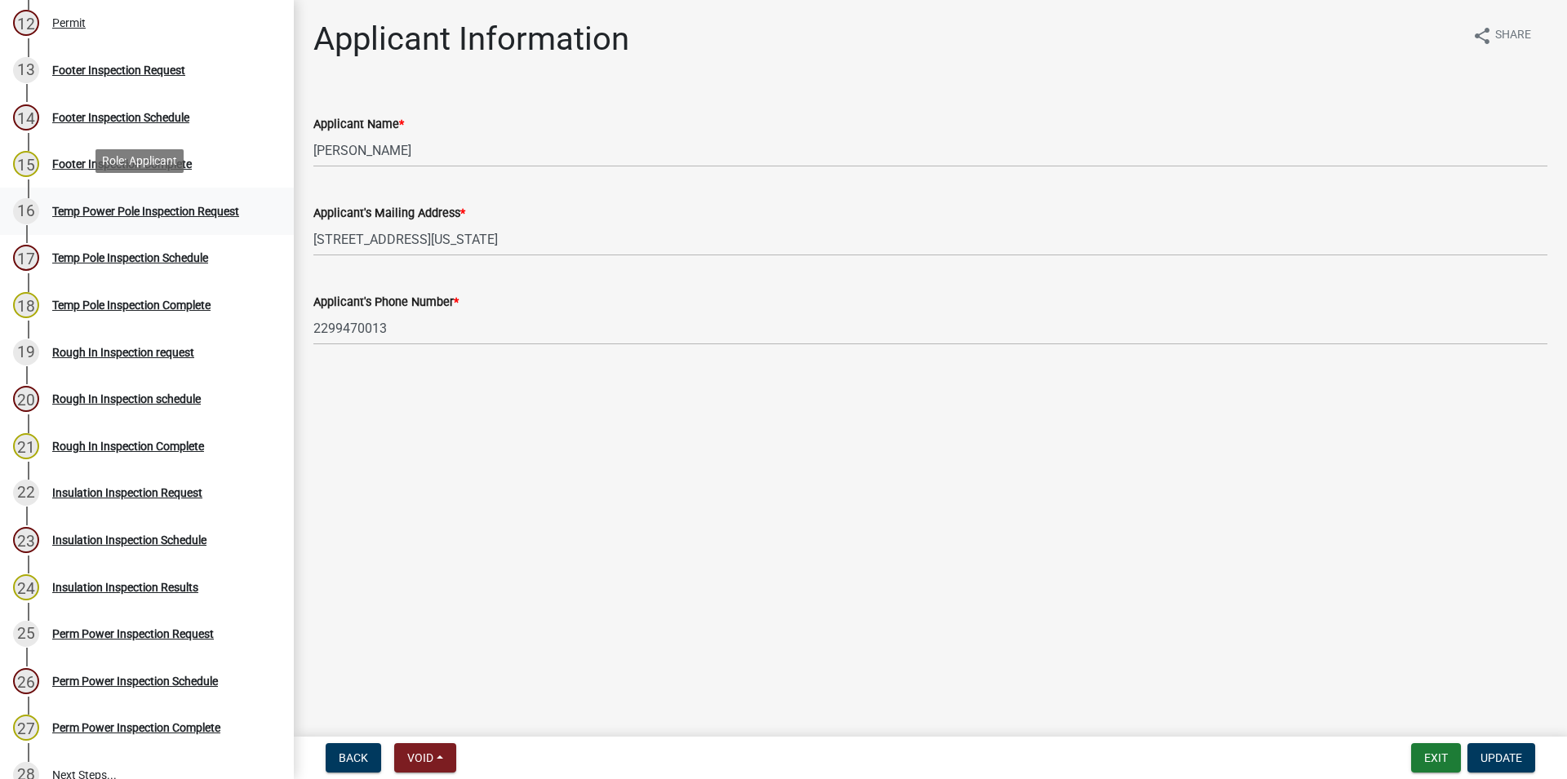
scroll to position [603, 0]
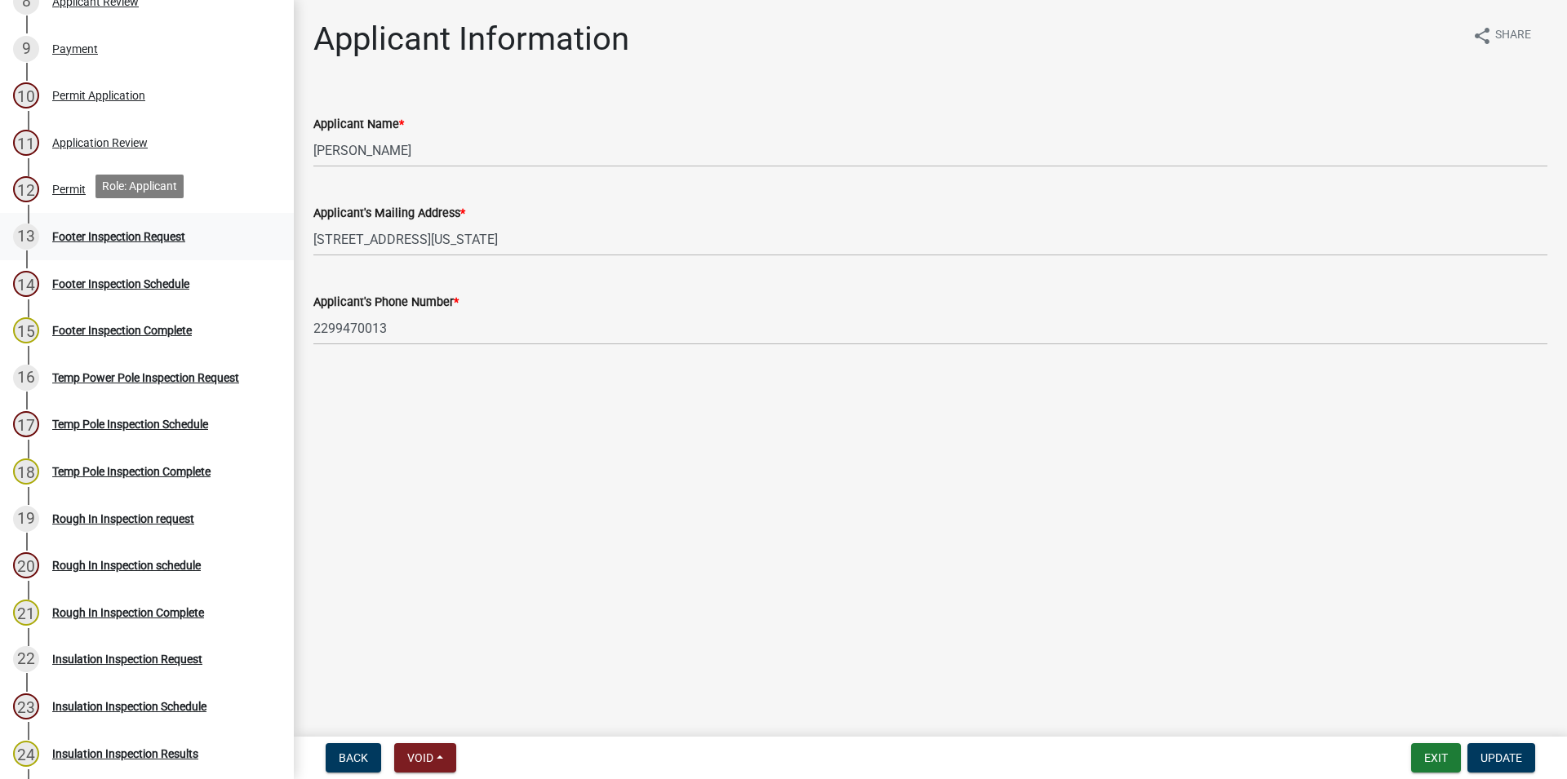
click at [123, 240] on div "13 Footer Inspection Request" at bounding box center [140, 237] width 255 height 26
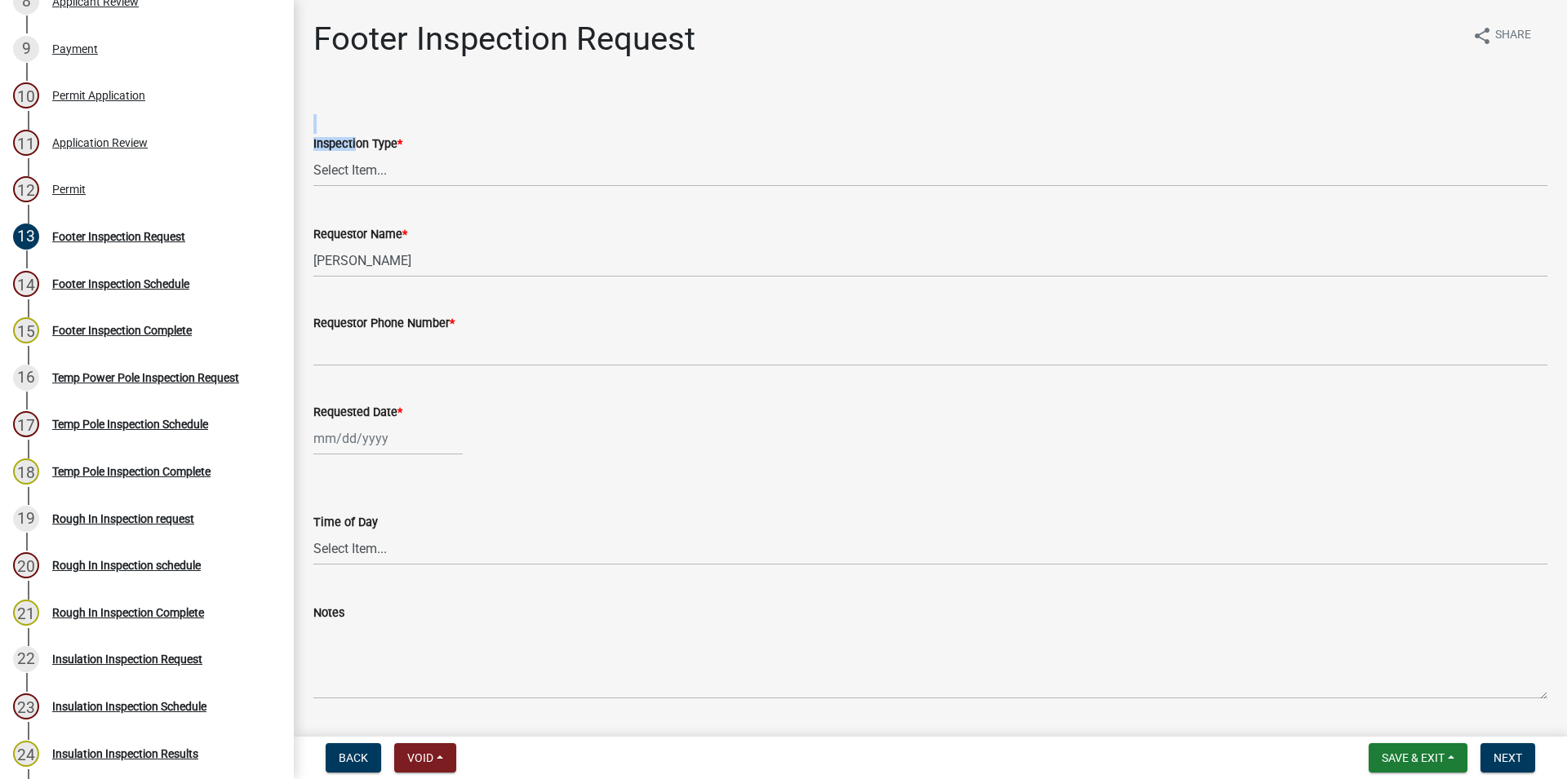
drag, startPoint x: 353, startPoint y: 131, endPoint x: 360, endPoint y: 153, distance: 23.0
click at [359, 149] on form "Inspection Type * Select Item... Footer Inspection" at bounding box center [930, 150] width 1234 height 73
click at [313, 153] on select "Select Item... Footer Inspection" at bounding box center [930, 169] width 1234 height 33
click option "Footer Inspection" at bounding box center [0, 0] width 0 height 0
select select "5ef3dba0-64a9-4fe4-ad7e-4becf46a7ca3"
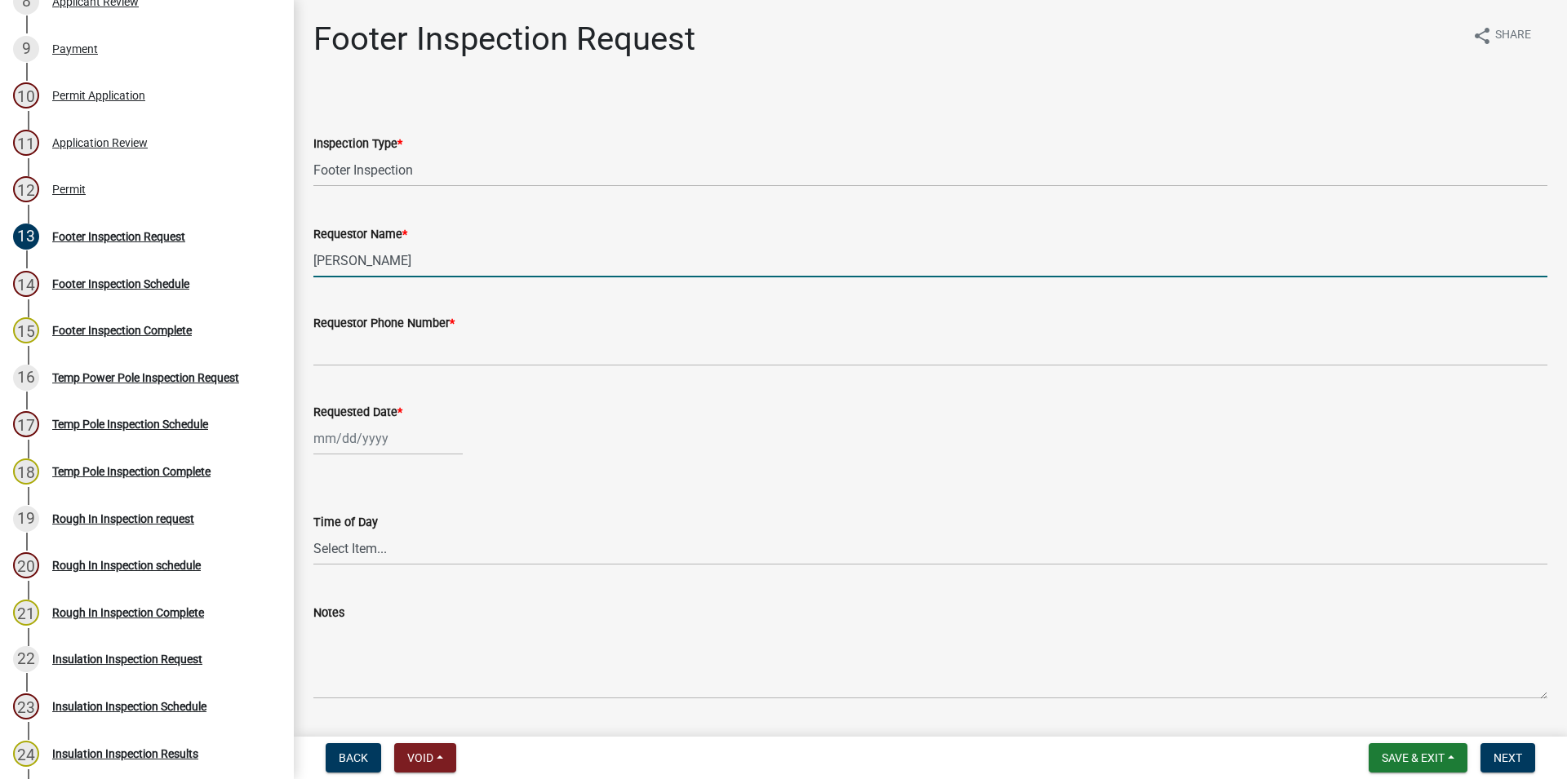
click at [366, 274] on input "[PERSON_NAME]" at bounding box center [930, 260] width 1234 height 33
drag, startPoint x: 360, startPoint y: 263, endPoint x: 265, endPoint y: 265, distance: 94.7
click at [313, 265] on input "[PERSON_NAME]" at bounding box center [930, 260] width 1234 height 33
type input "layla"
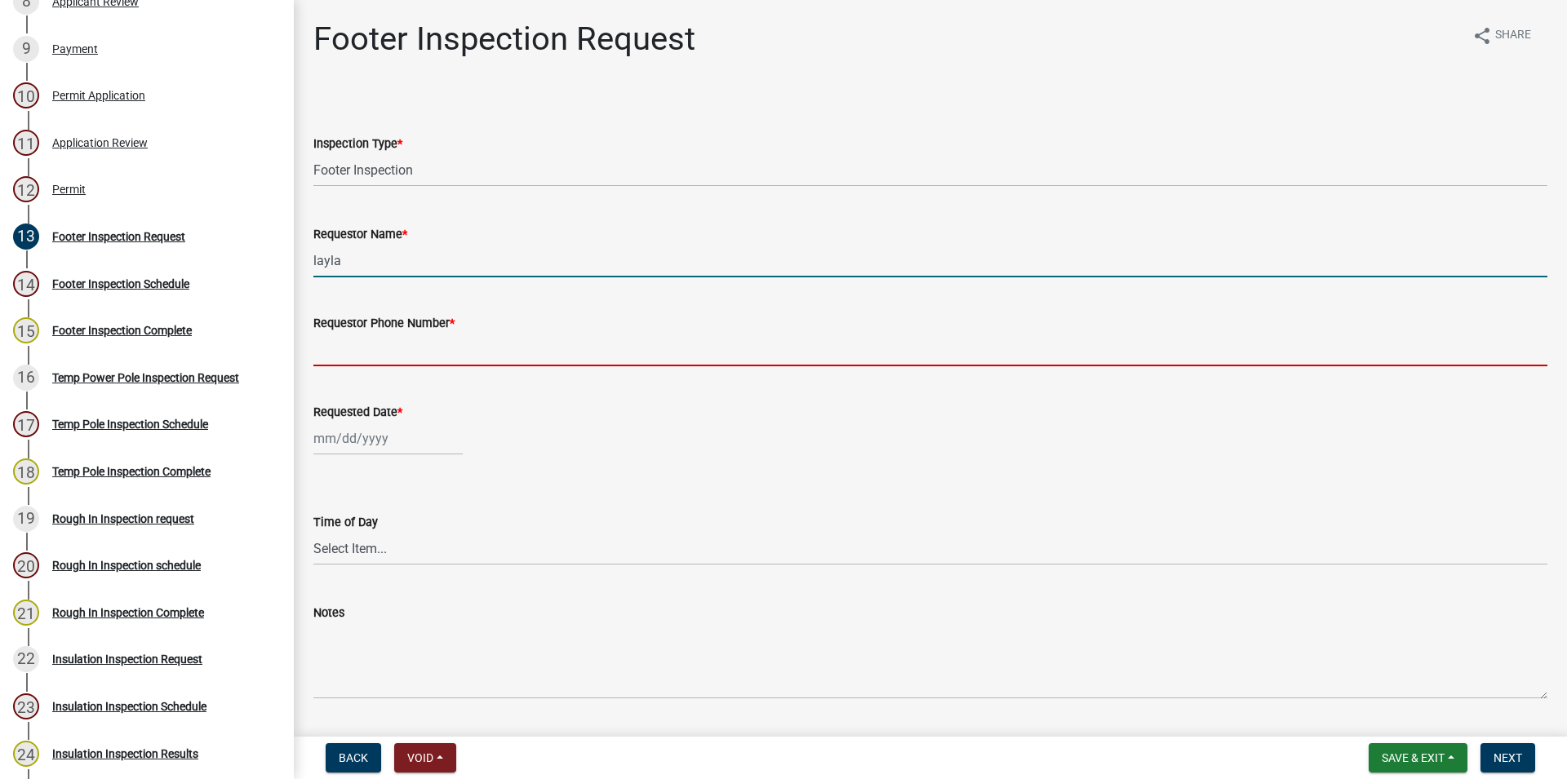
click at [451, 349] on input "Requestor Phone Number *" at bounding box center [930, 349] width 1234 height 33
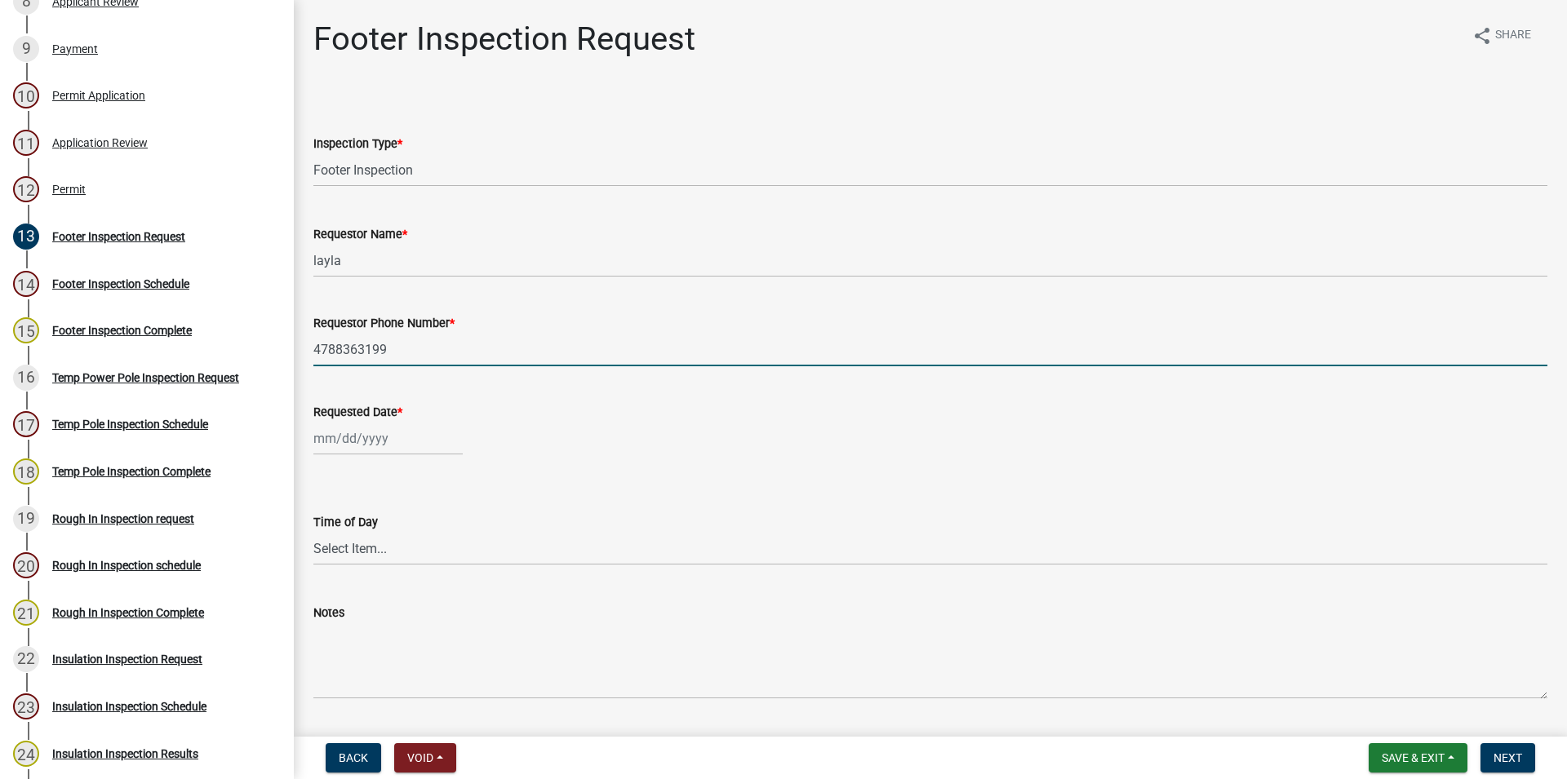
type input "4788363199"
click at [402, 446] on input "Requested Date *" at bounding box center [387, 438] width 149 height 33
select select "8"
select select "2025"
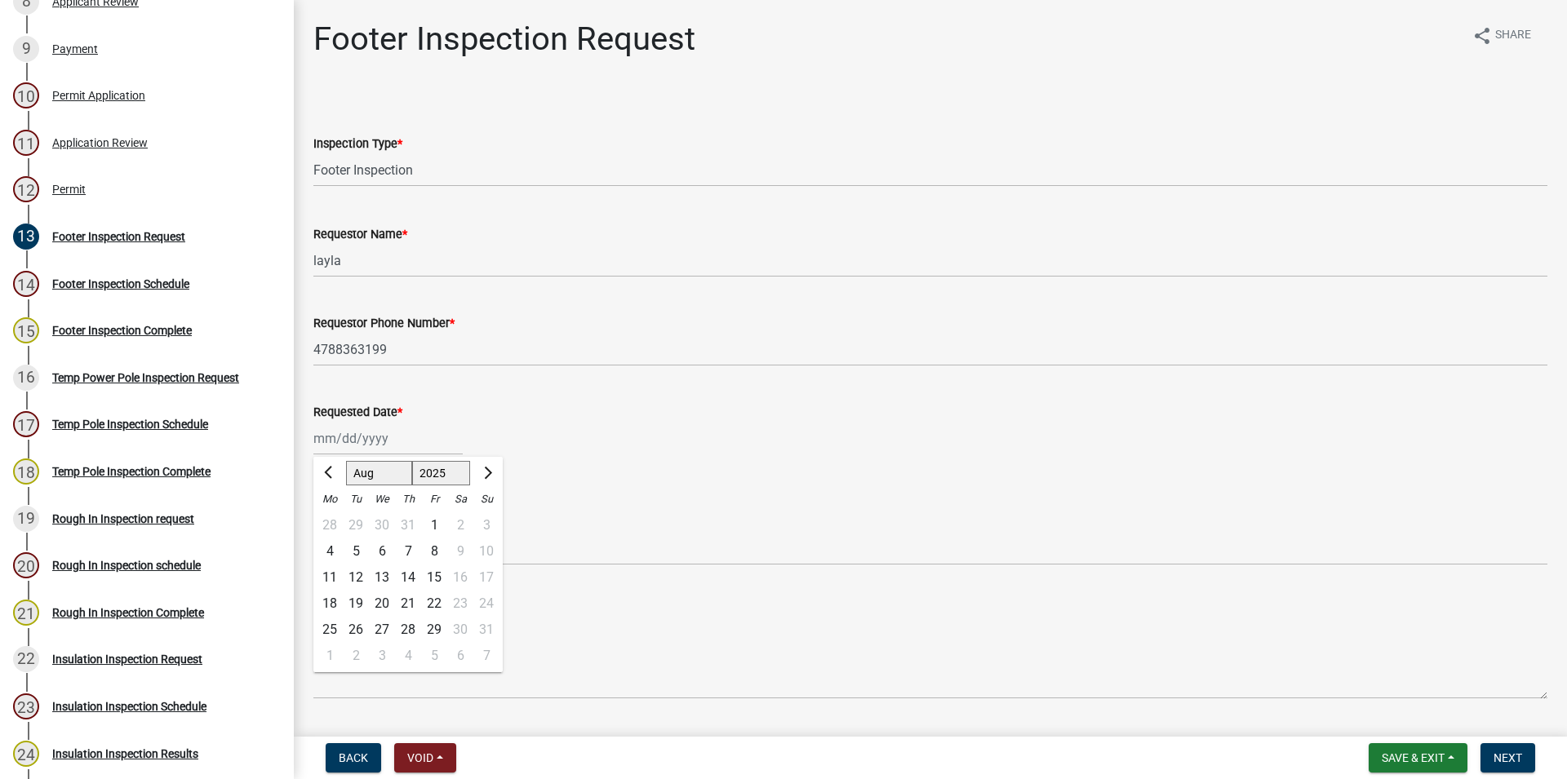
click at [483, 450] on div "[PERSON_NAME] Feb Mar Apr [PERSON_NAME][DATE] Oct Nov [DATE] 1526 1527 1528 152…" at bounding box center [930, 438] width 1234 height 33
click at [402, 442] on input "Requested Date *" at bounding box center [387, 438] width 149 height 33
select select "8"
select select "2025"
click at [327, 629] on div "25" at bounding box center [330, 630] width 26 height 26
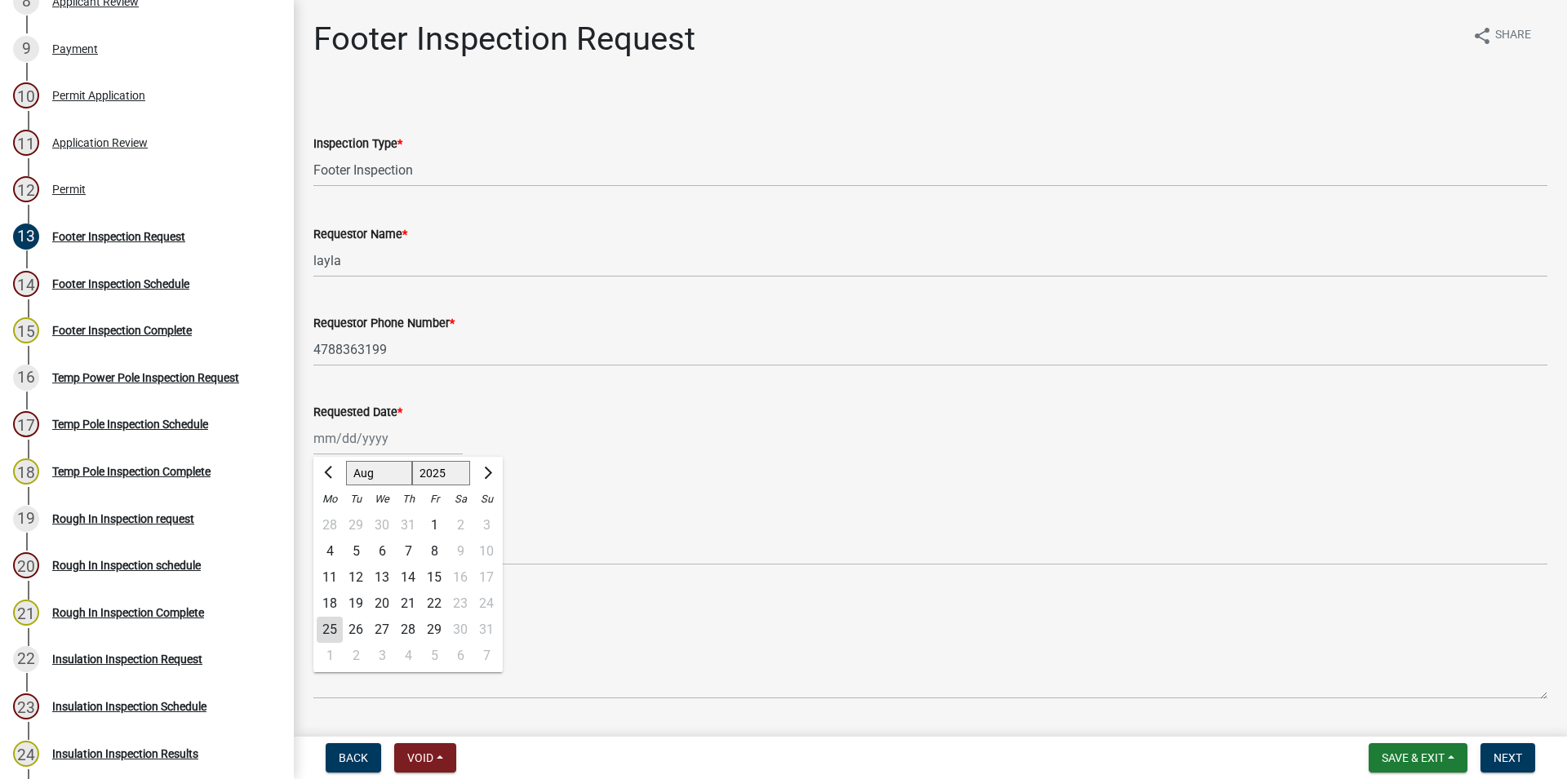
type input "[DATE]"
click at [313, 532] on select "Select Item... AM PM" at bounding box center [930, 548] width 1234 height 33
click option "AM" at bounding box center [0, 0] width 0 height 0
select select "c17fd054-7220-48ca-8ff3-64345a3d9763"
click at [343, 424] on input "[DATE]" at bounding box center [387, 438] width 149 height 33
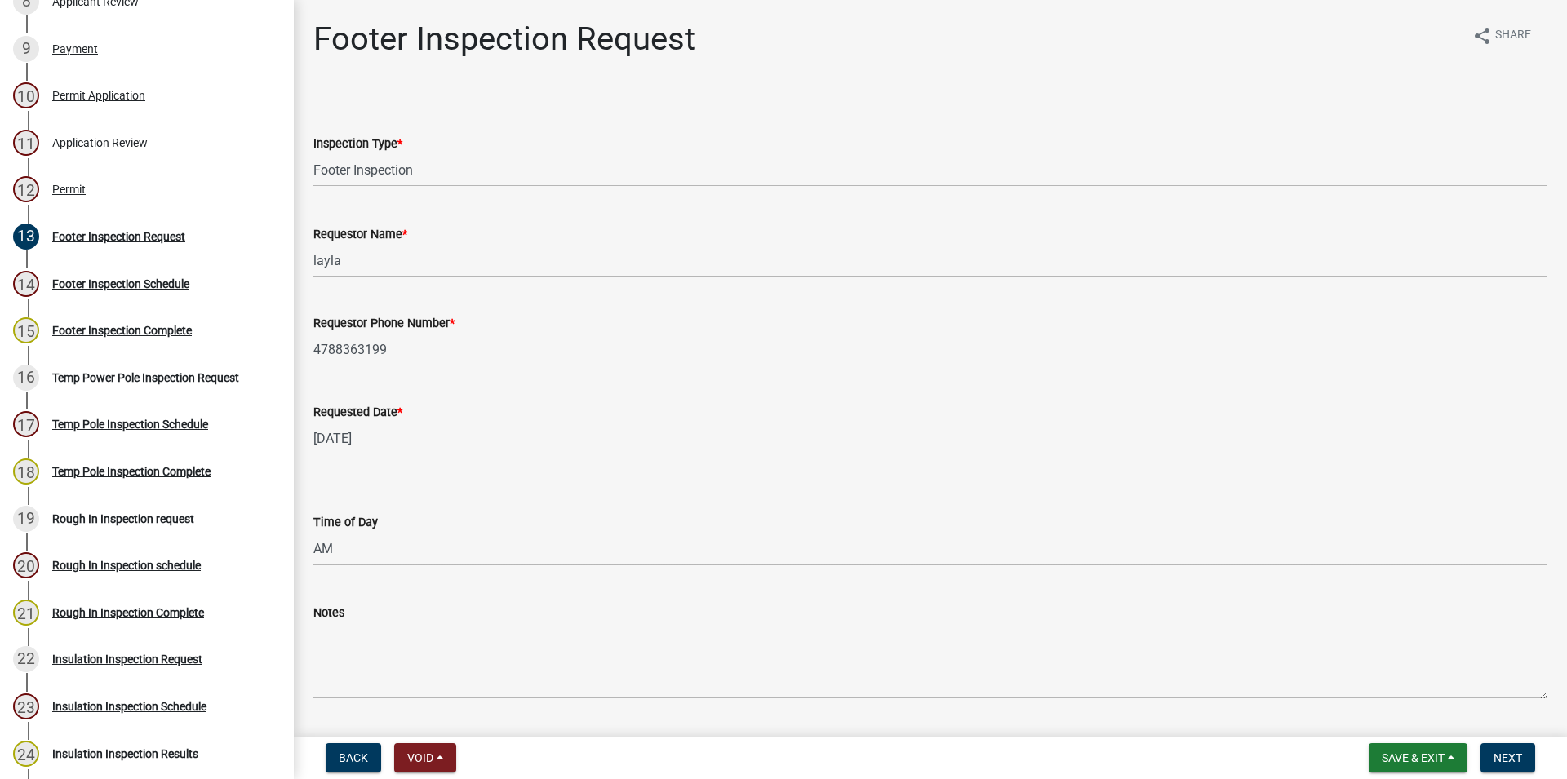
select select "8"
select select "2025"
click at [341, 437] on div "[DATE] [PERSON_NAME] Apr May Jun [DATE] Aug Sep Oct Nov [DATE] 1526 1527 1528 1…" at bounding box center [387, 438] width 149 height 33
click at [389, 624] on div "27" at bounding box center [382, 630] width 26 height 26
type input "[DATE]"
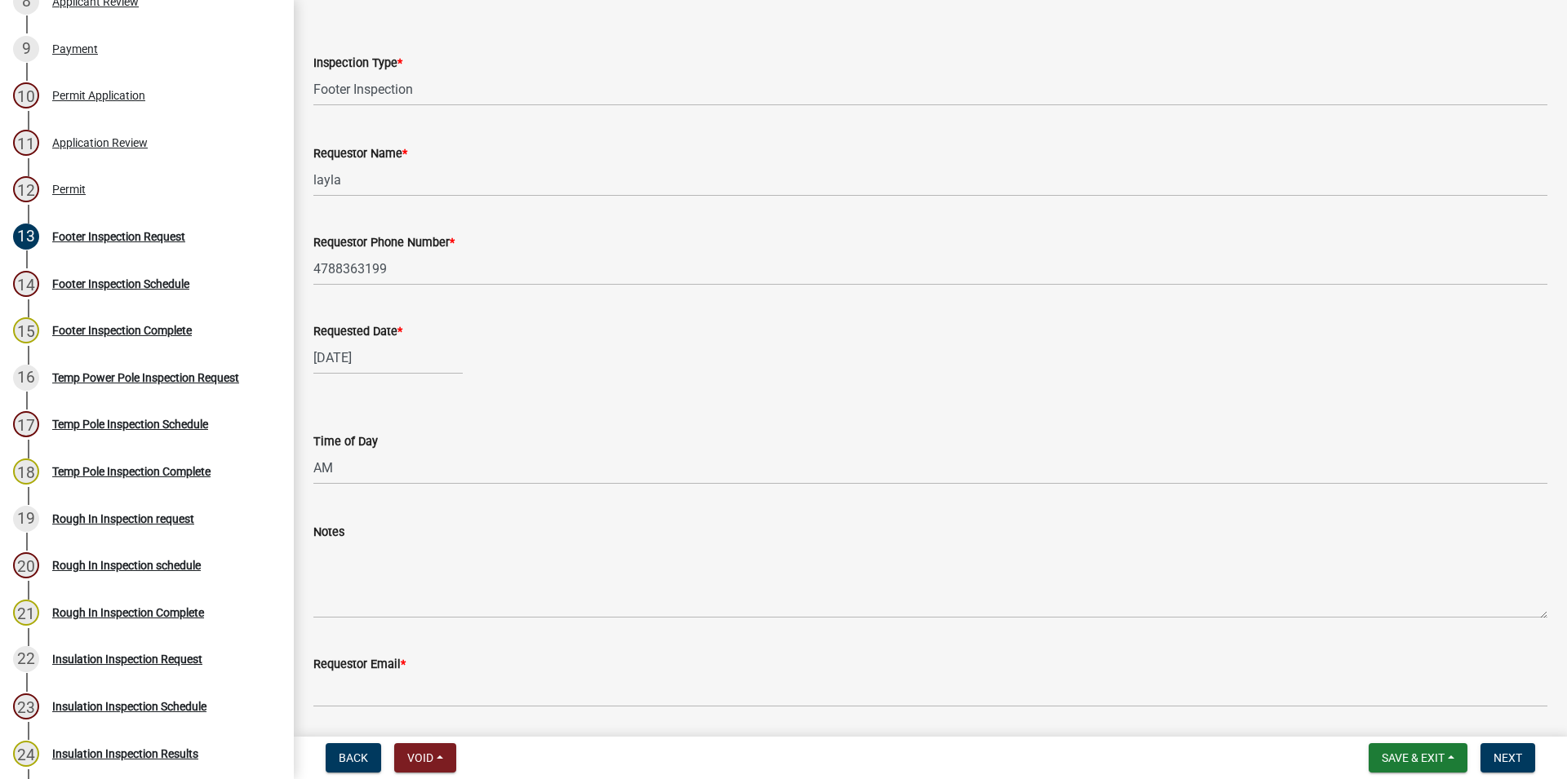
scroll to position [135, 0]
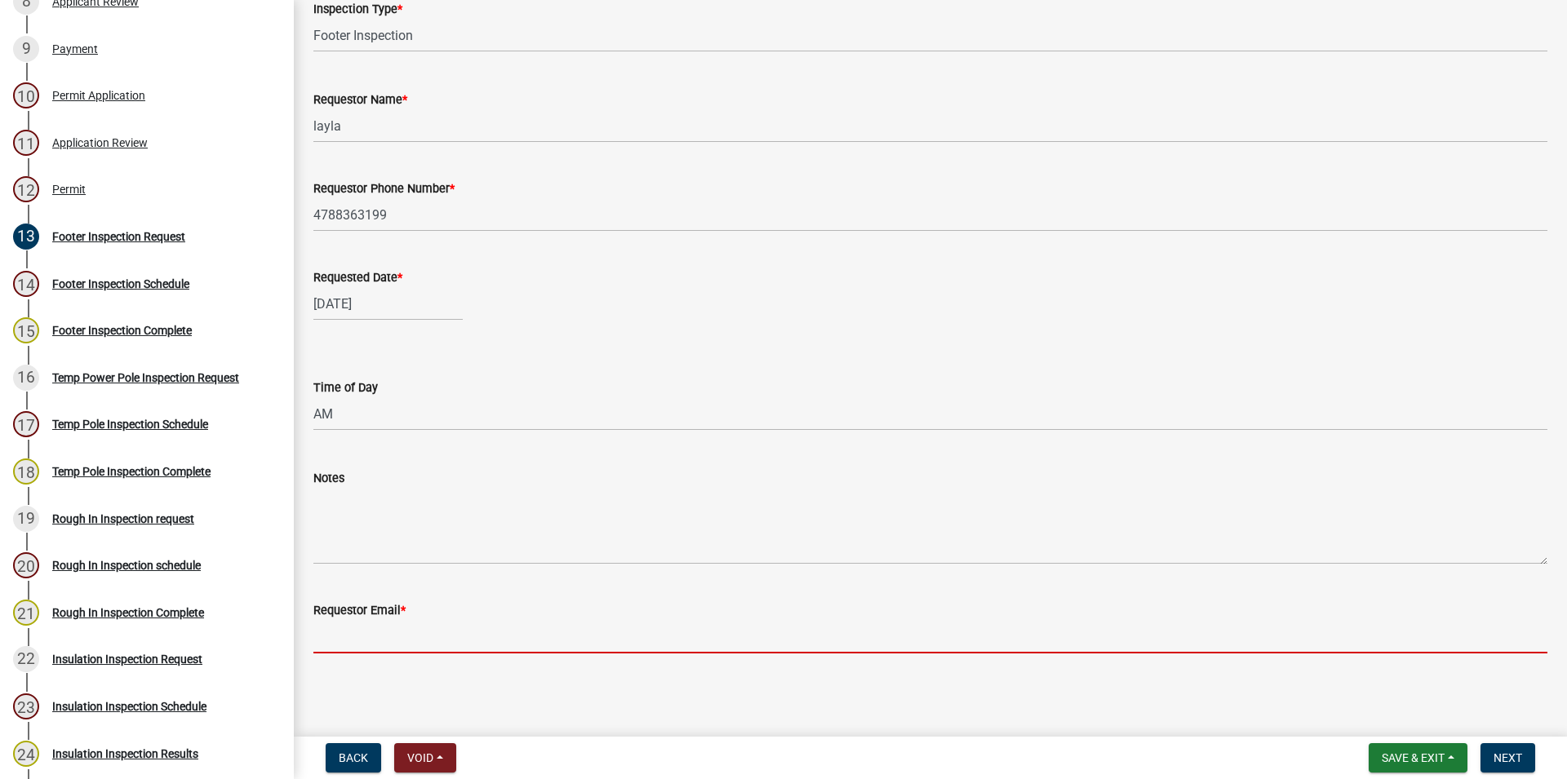
click at [381, 632] on input "Requestor Email *" at bounding box center [930, 636] width 1234 height 33
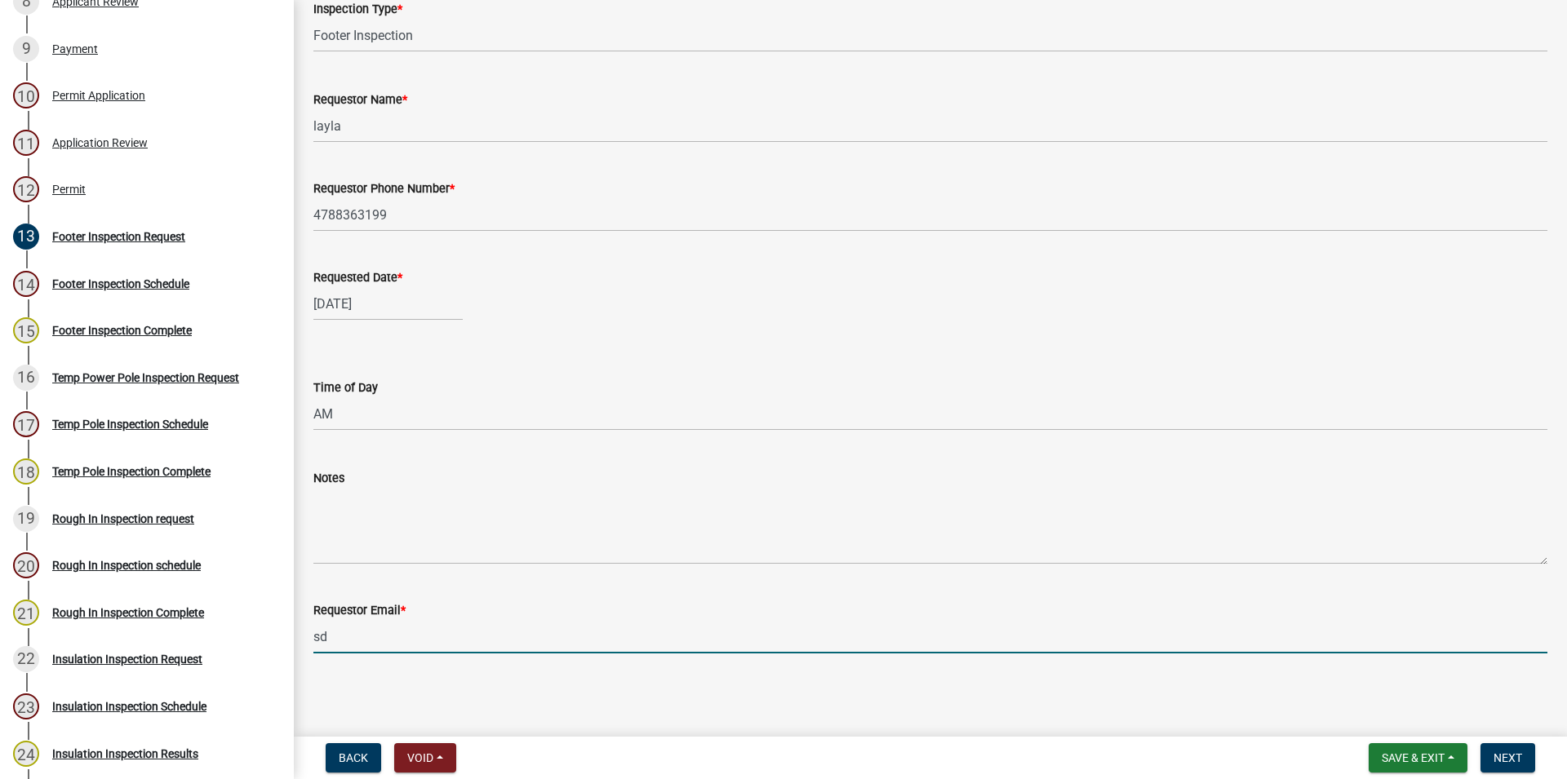
type input "s"
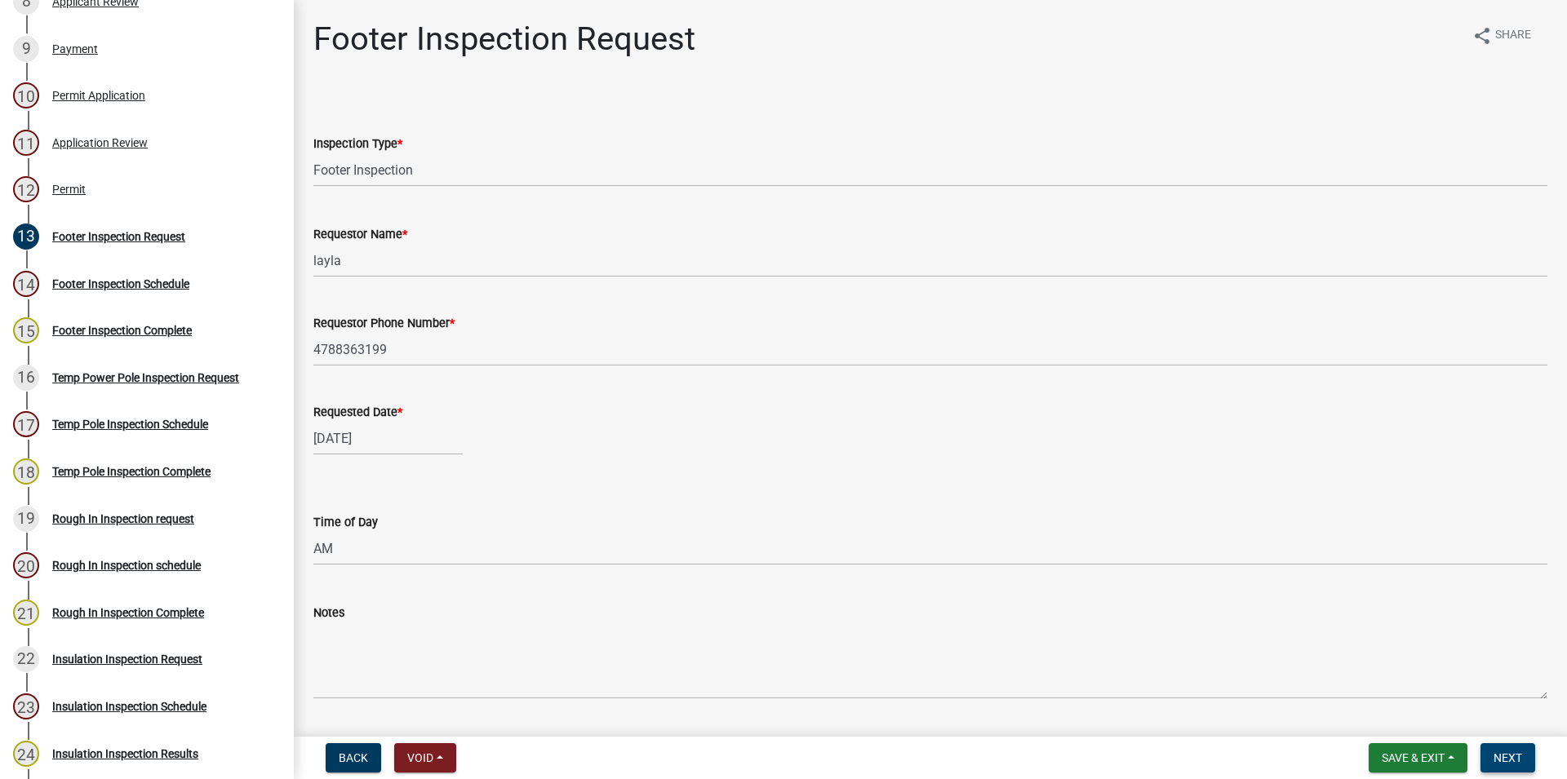
type input "[EMAIL_ADDRESS][DOMAIN_NAME]"
click at [1513, 767] on button "Next" at bounding box center [1508, 758] width 55 height 29
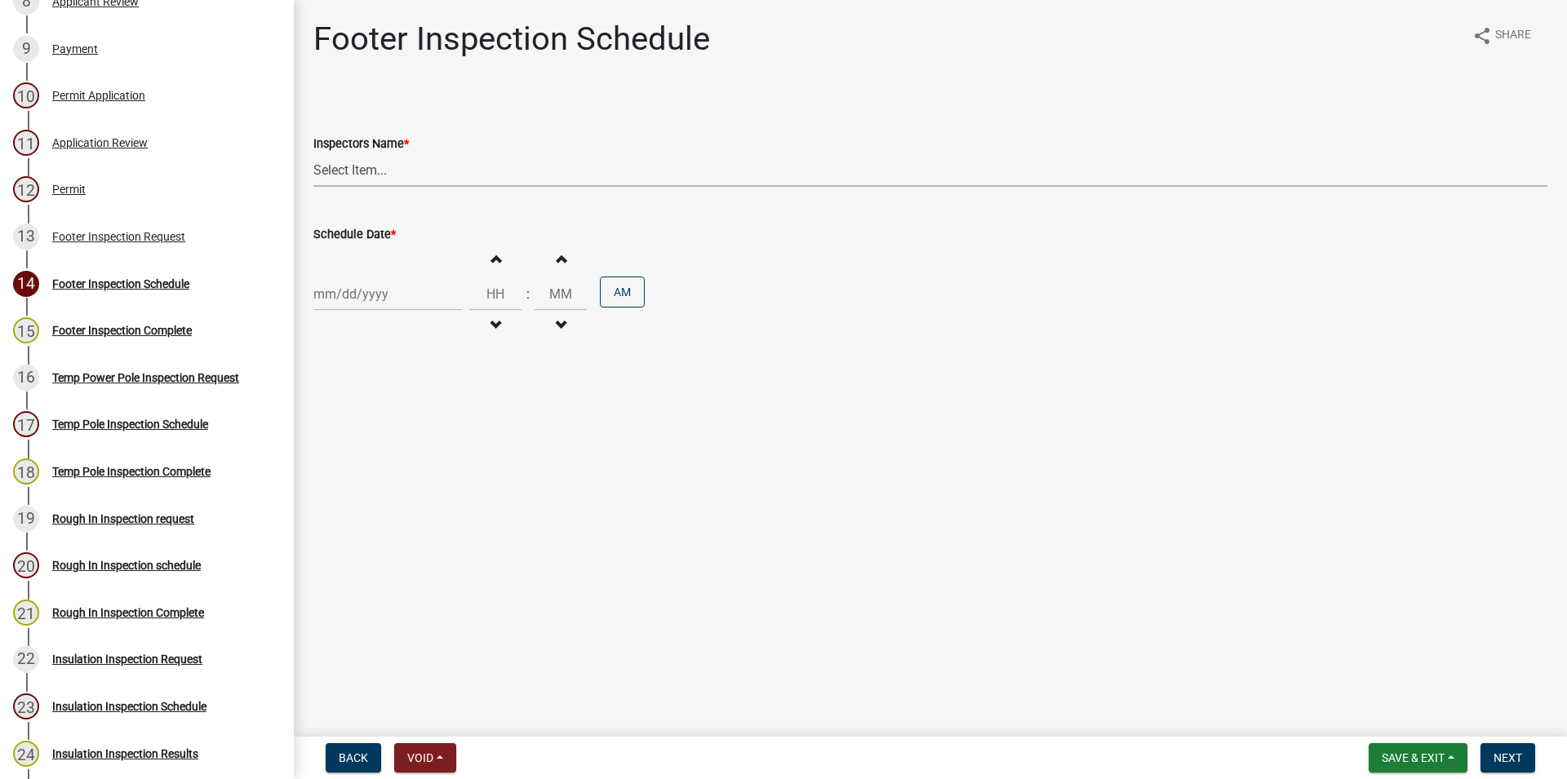
click at [313, 153] on select "Select Item... [PERSON_NAME].[PERSON_NAME] ([PERSON_NAME] ) [PERSON_NAME] ([PER…" at bounding box center [930, 169] width 1234 height 33
select select "a844a88f-ba44-4800-9e08-05e10520dbf6"
click option "[PERSON_NAME].[PERSON_NAME] ([PERSON_NAME] )" at bounding box center [0, 0] width 0 height 0
click at [384, 285] on input "Schedule Date *" at bounding box center [387, 294] width 149 height 33
select select "8"
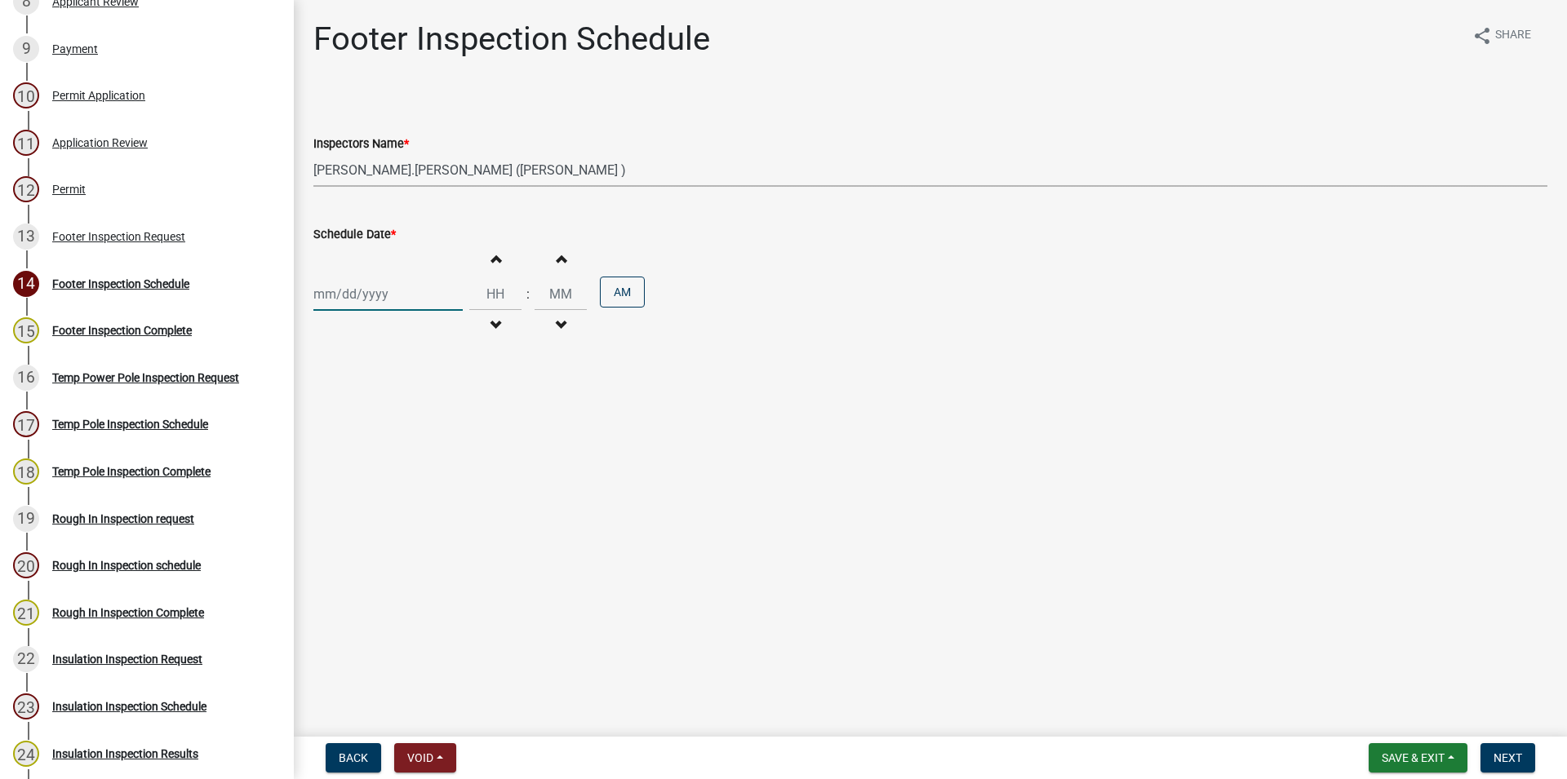
select select "2025"
click at [385, 484] on div "27" at bounding box center [382, 486] width 26 height 26
type input "[DATE]"
click at [520, 268] on div "Increment hours Decrement hours" at bounding box center [495, 294] width 52 height 100
click at [500, 264] on span "button" at bounding box center [495, 258] width 8 height 13
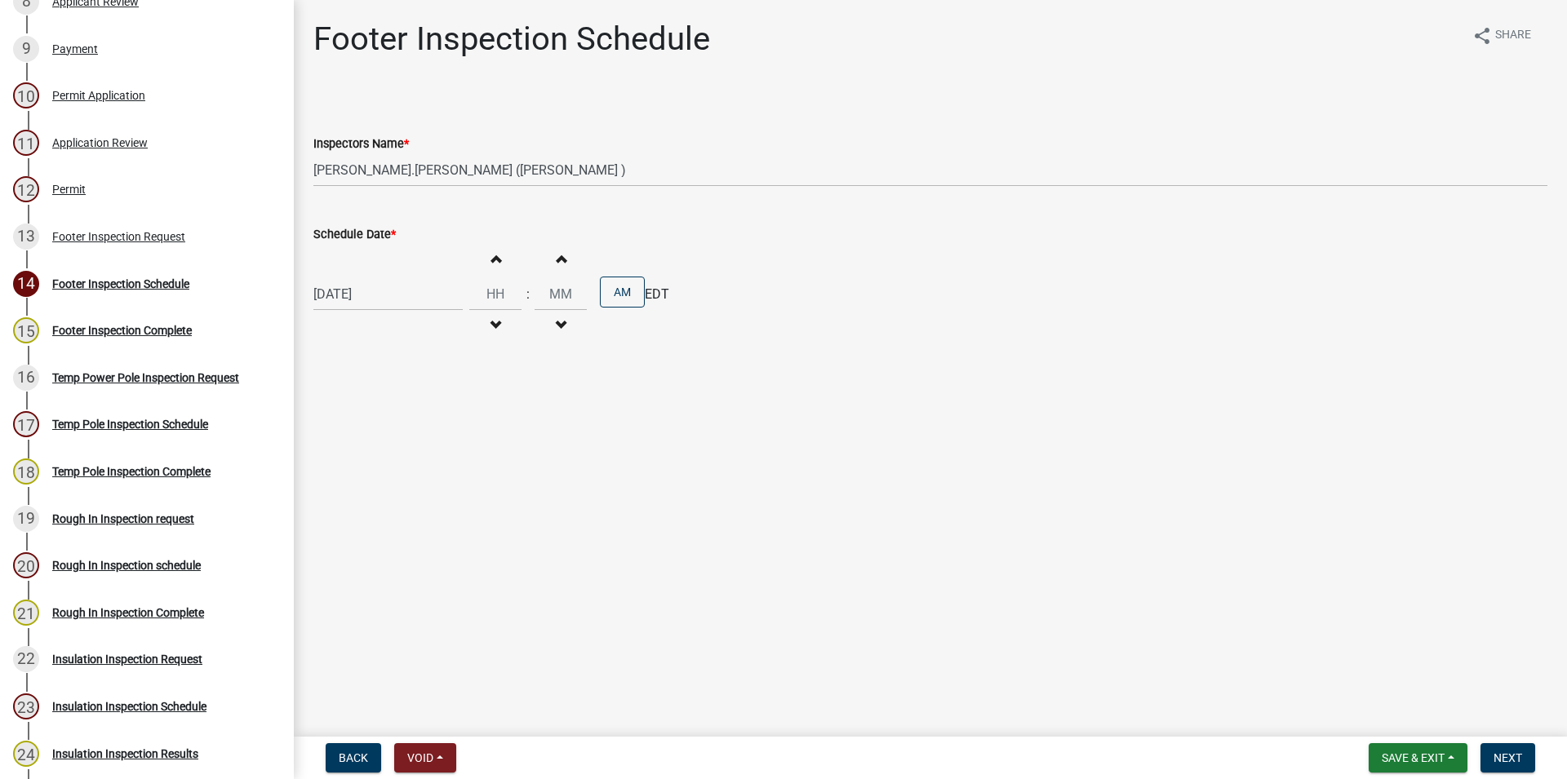
type input "01"
type input "00"
click at [500, 264] on span "button" at bounding box center [495, 258] width 8 height 13
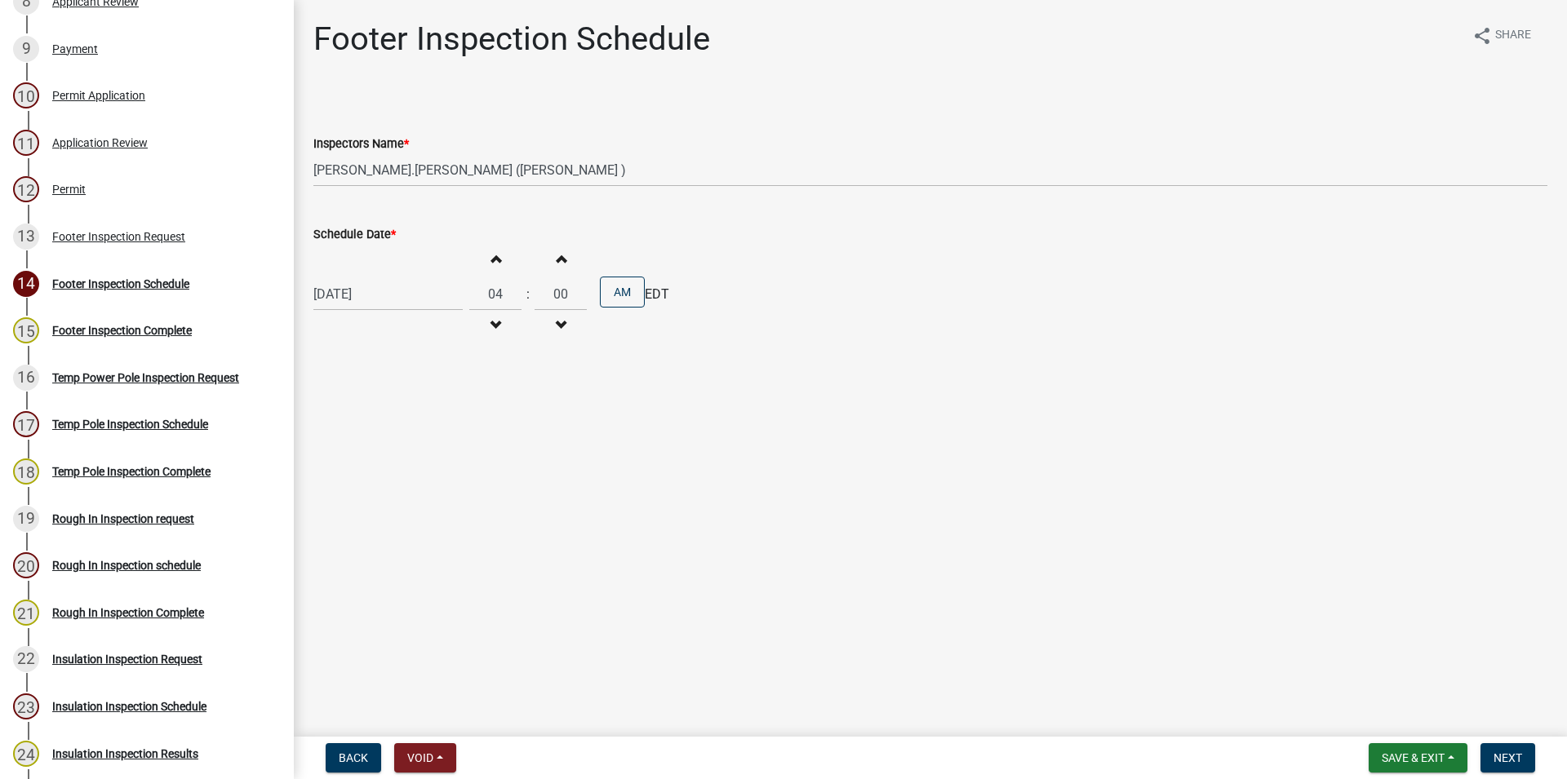
click at [500, 264] on span "button" at bounding box center [495, 258] width 8 height 13
click at [498, 246] on button "Increment hours" at bounding box center [495, 258] width 34 height 29
click at [499, 250] on button "Increment hours" at bounding box center [495, 258] width 34 height 29
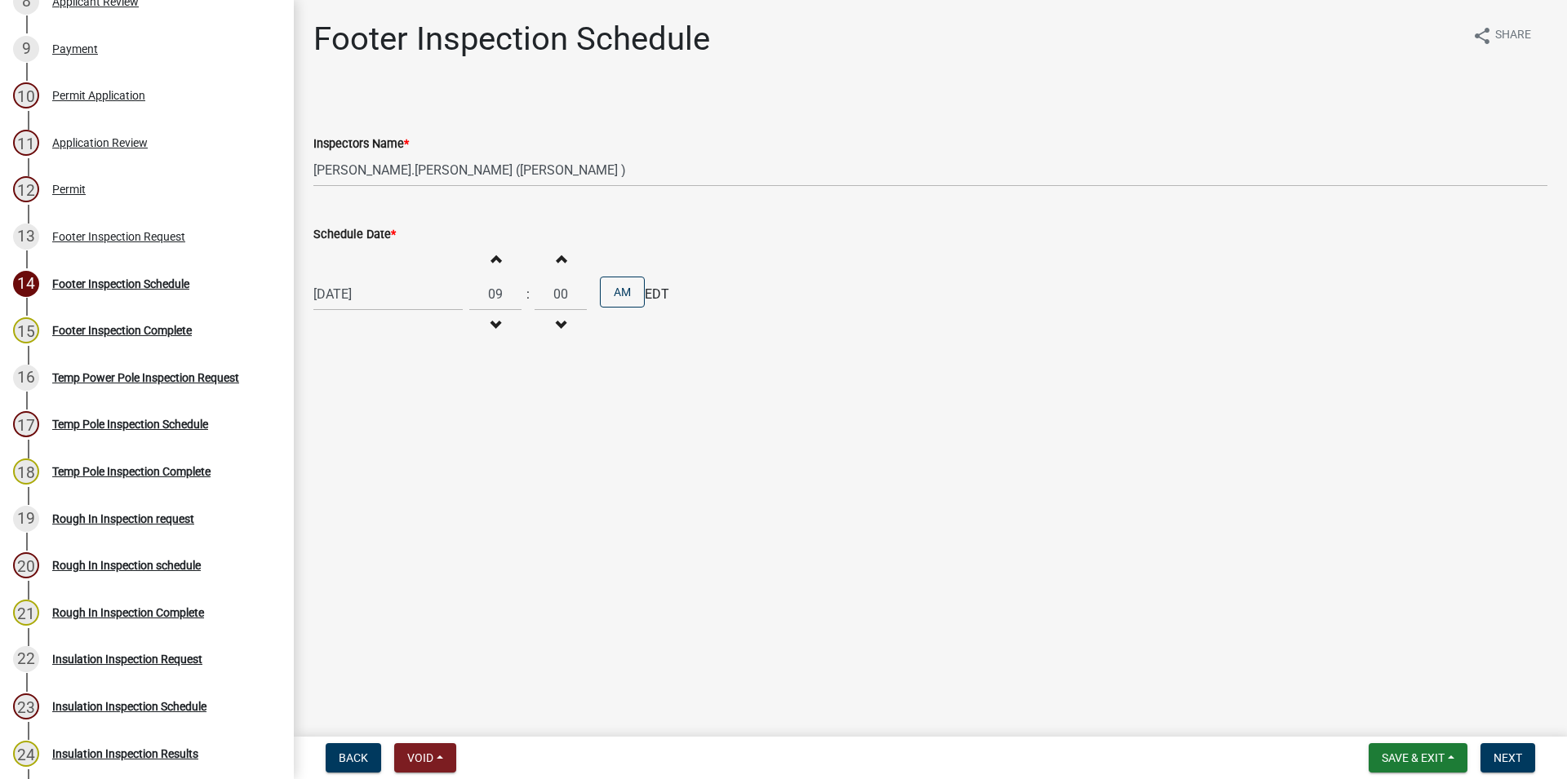
click at [499, 250] on button "Increment hours" at bounding box center [495, 258] width 34 height 29
click at [522, 323] on div "Increment hours 10 Decrement hours" at bounding box center [495, 294] width 52 height 100
click at [494, 321] on button "Decrement hours" at bounding box center [495, 325] width 34 height 29
click at [507, 255] on button "Increment hours" at bounding box center [495, 258] width 34 height 29
type input "10"
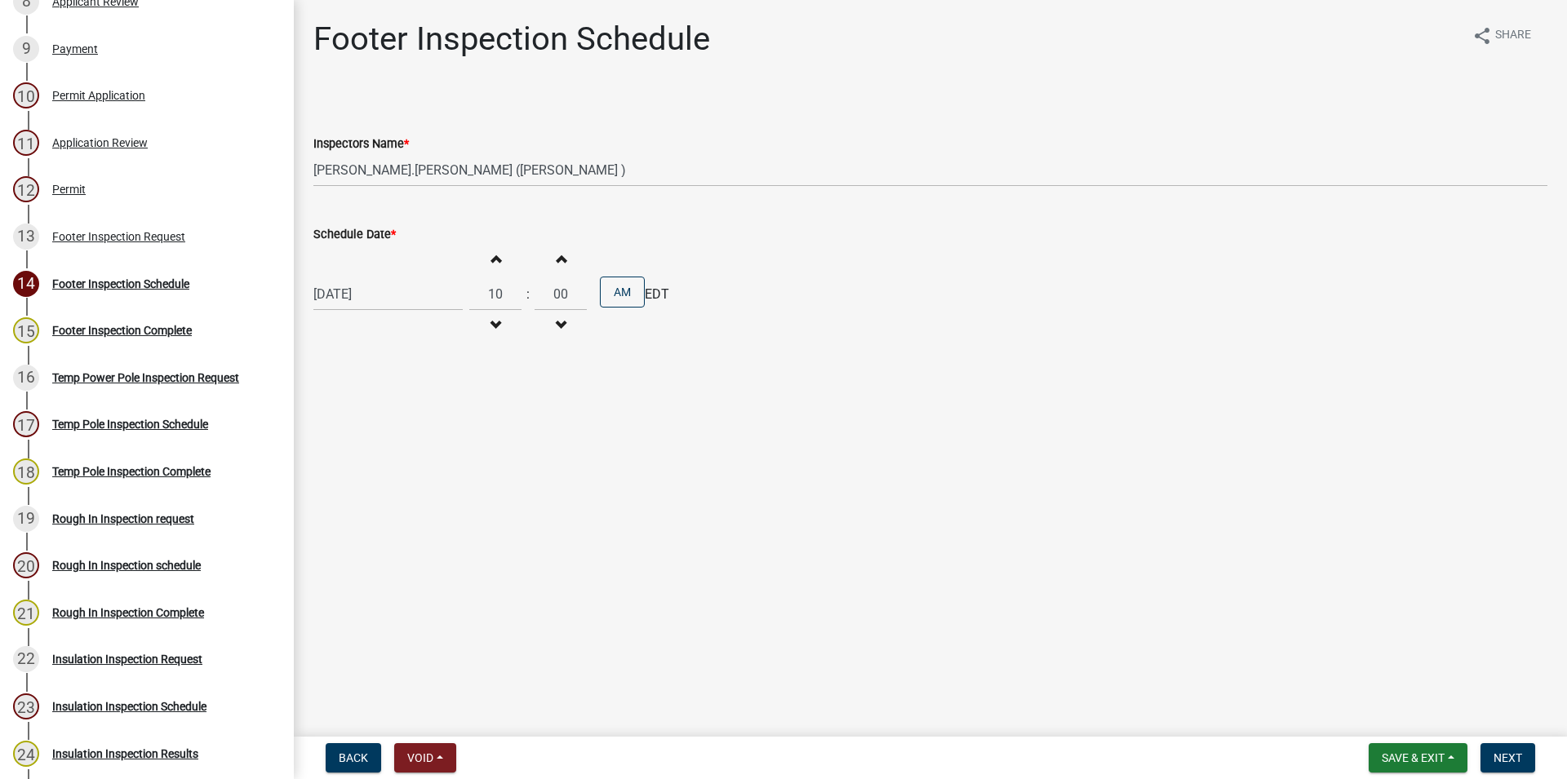
click at [552, 259] on button "Increment minutes" at bounding box center [561, 258] width 34 height 29
type input "01"
click at [500, 257] on span "button" at bounding box center [495, 258] width 8 height 13
click at [500, 256] on span "button" at bounding box center [495, 258] width 8 height 13
type input "12"
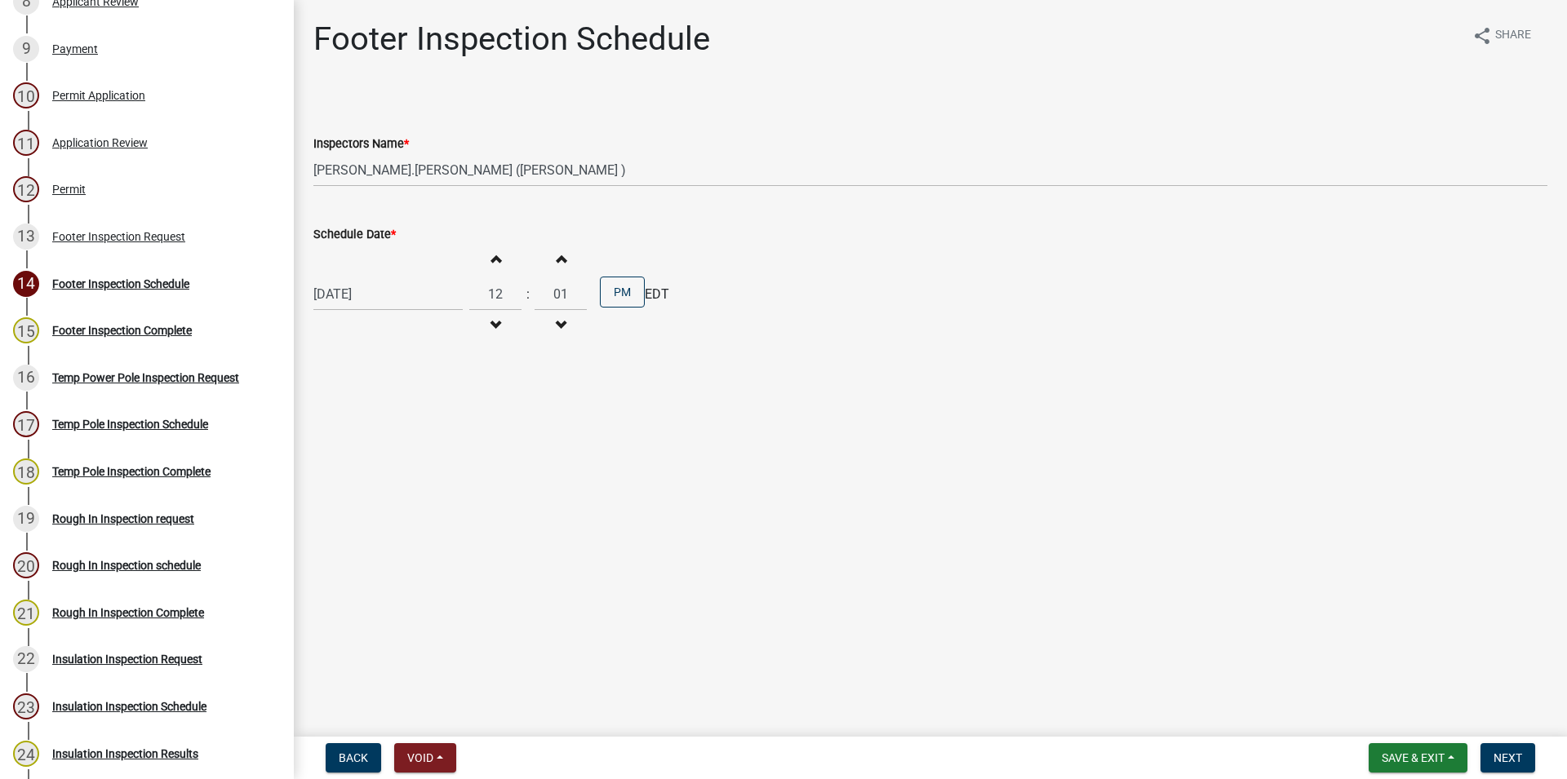
click at [565, 331] on span "button" at bounding box center [561, 325] width 8 height 13
type input "00"
click at [513, 329] on button "Decrement hours" at bounding box center [495, 325] width 34 height 29
click at [513, 328] on button "Decrement hours" at bounding box center [495, 325] width 34 height 29
type input "10"
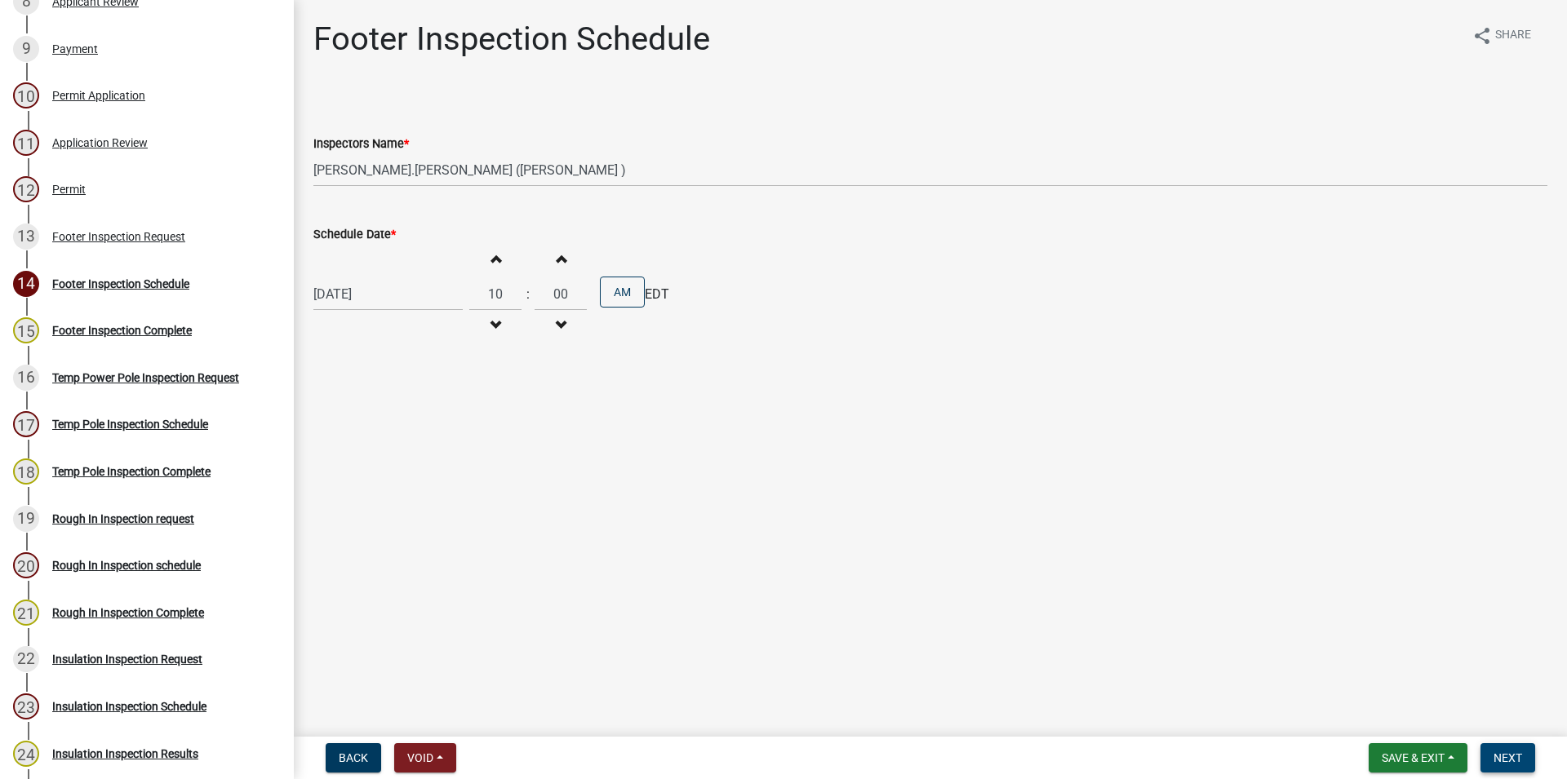
click at [1510, 766] on button "Next" at bounding box center [1508, 758] width 55 height 29
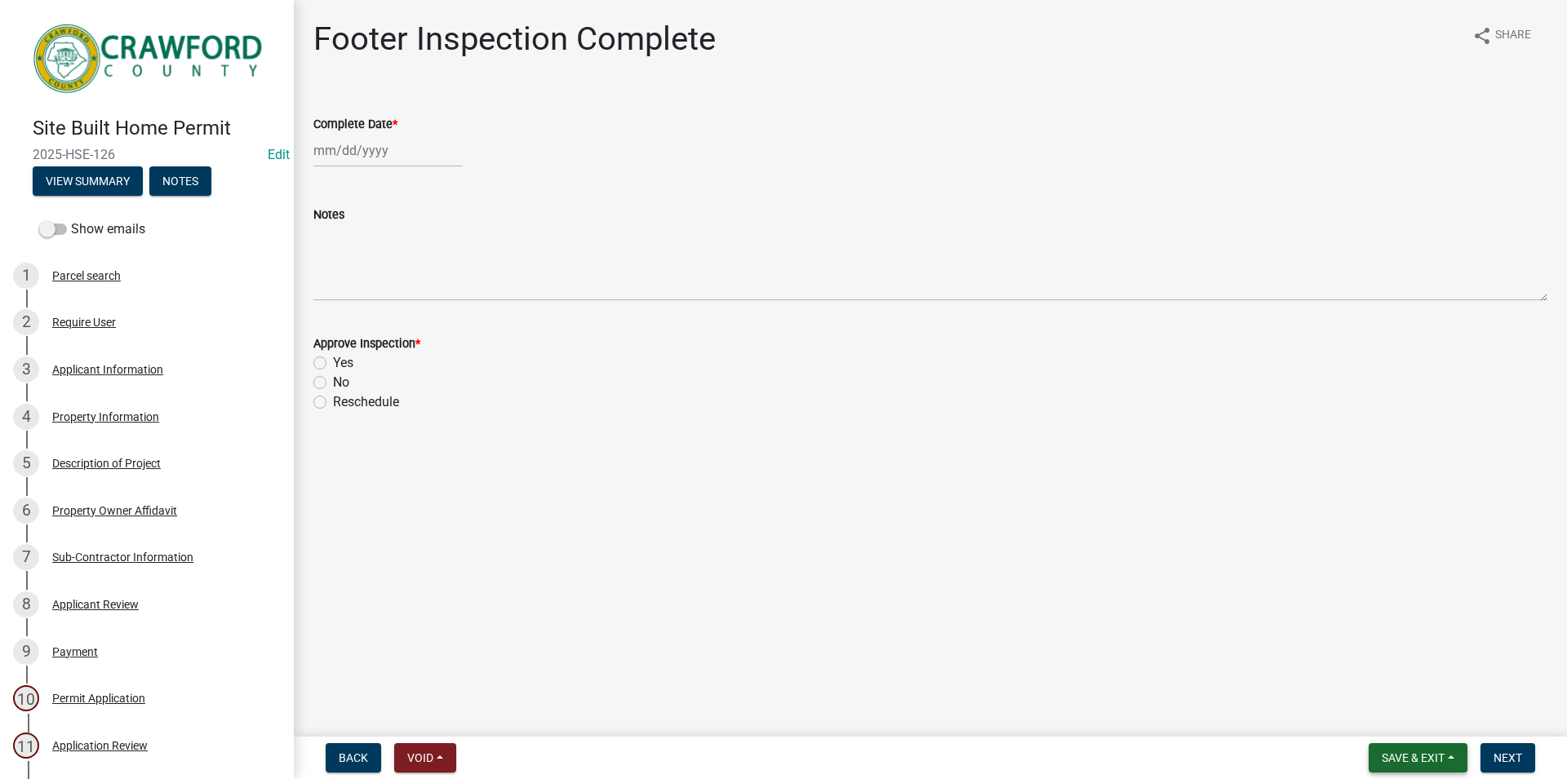
click at [1388, 744] on button "Save & Exit" at bounding box center [1418, 758] width 99 height 29
click at [1412, 730] on button "Save & Exit" at bounding box center [1402, 715] width 131 height 39
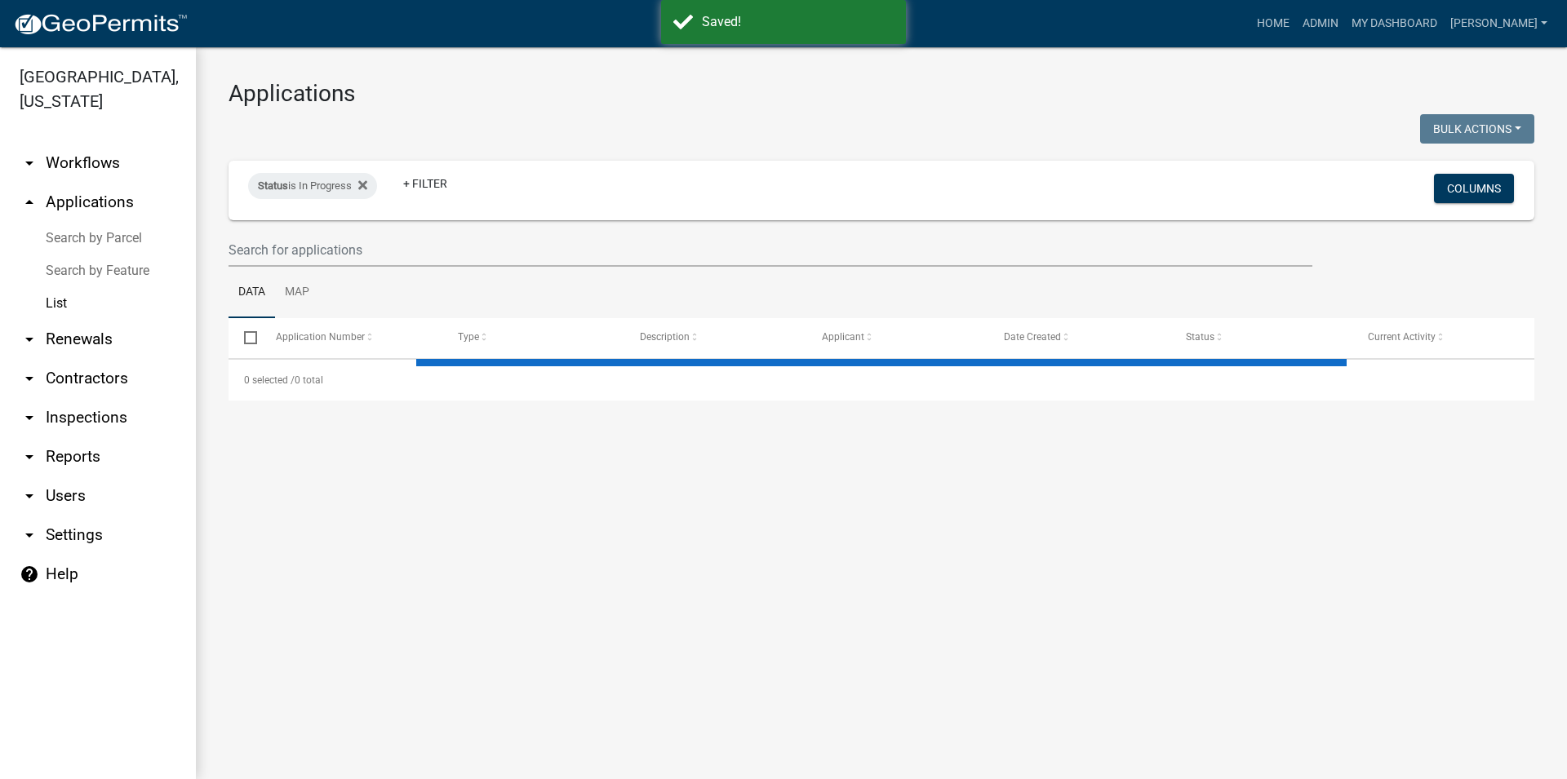
select select "3: 100"
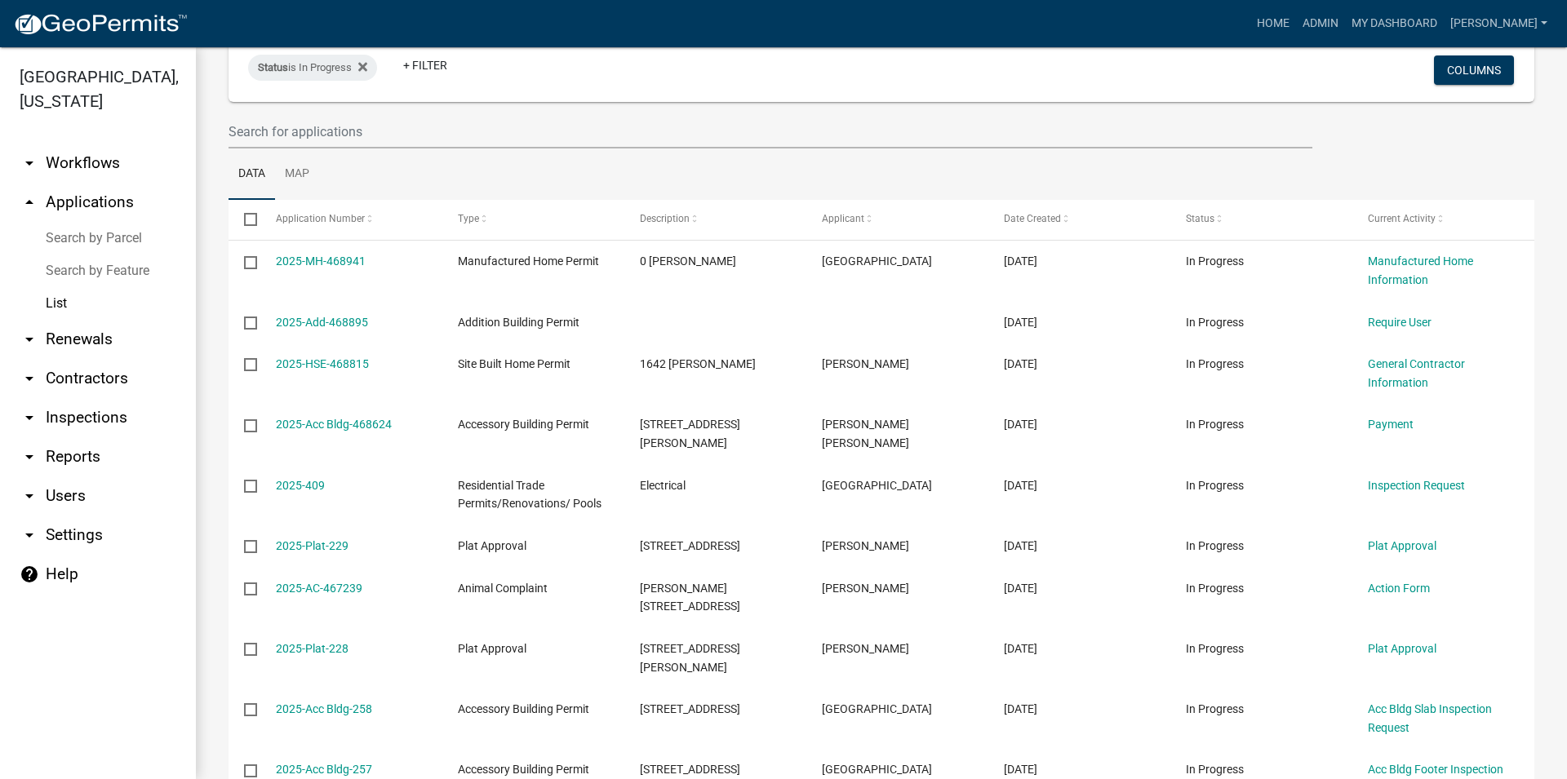
scroll to position [93, 0]
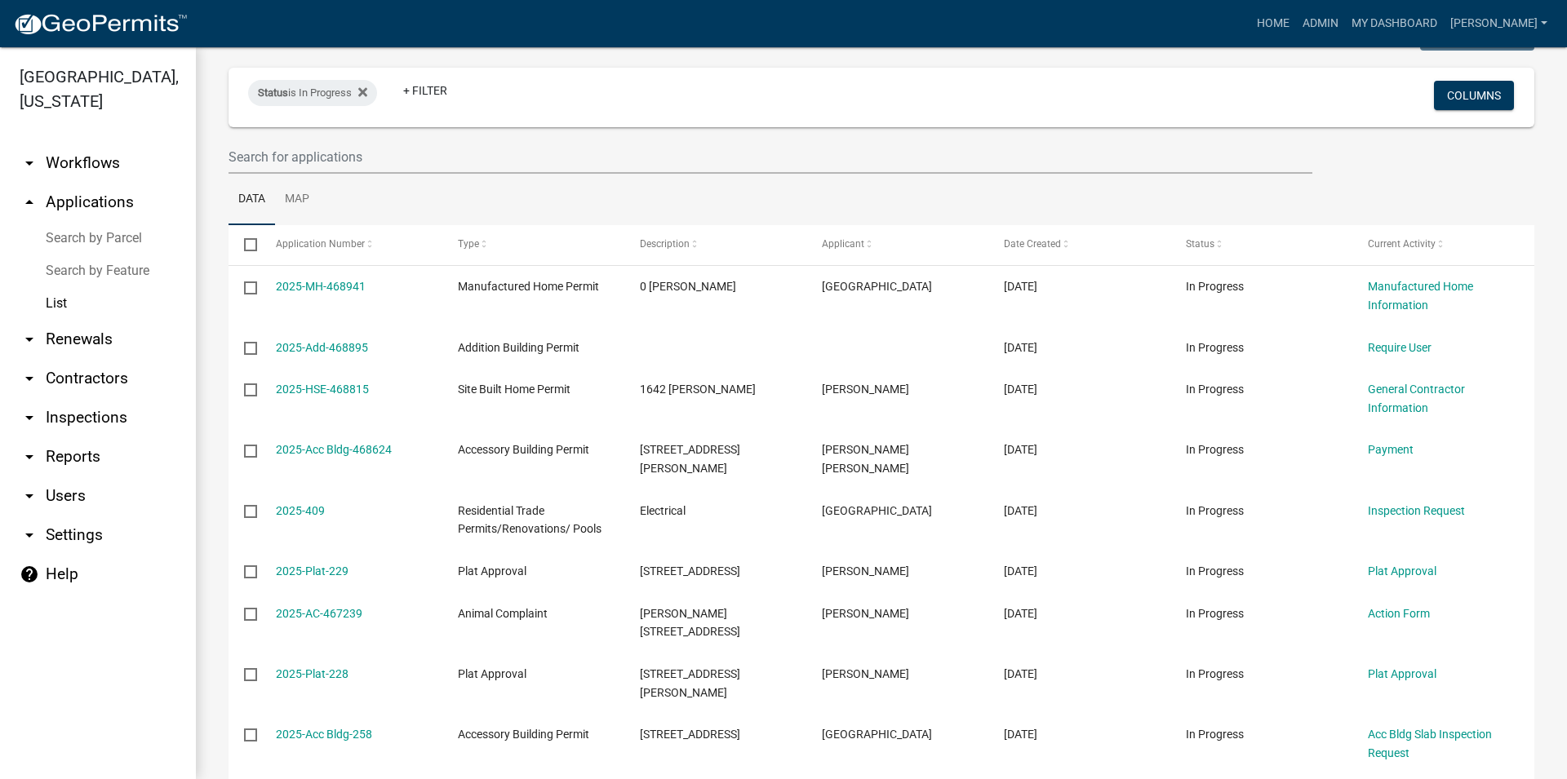
click at [109, 412] on link "arrow_drop_down Inspections" at bounding box center [98, 417] width 196 height 39
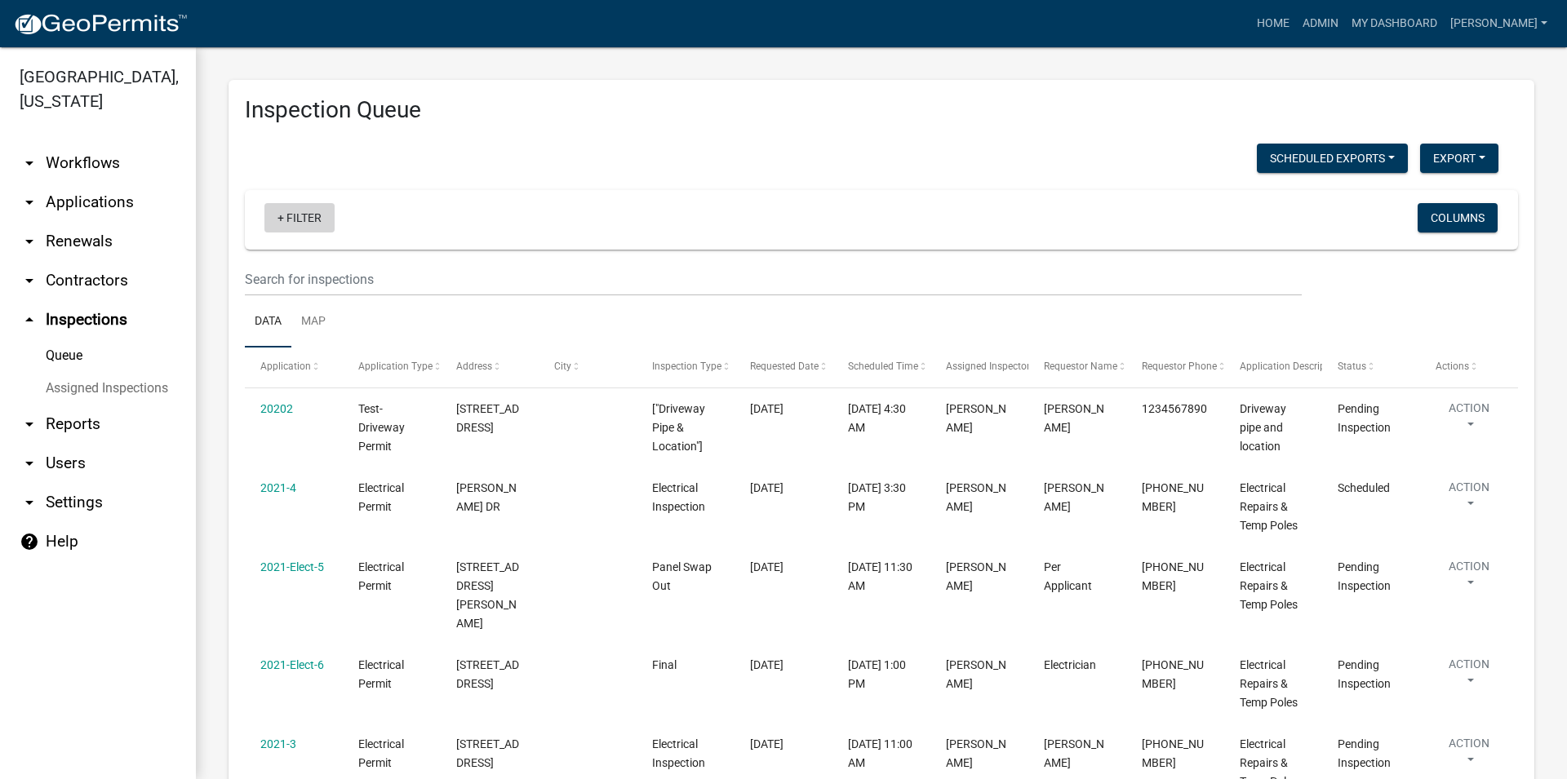
click at [294, 213] on link "+ Filter" at bounding box center [299, 217] width 70 height 29
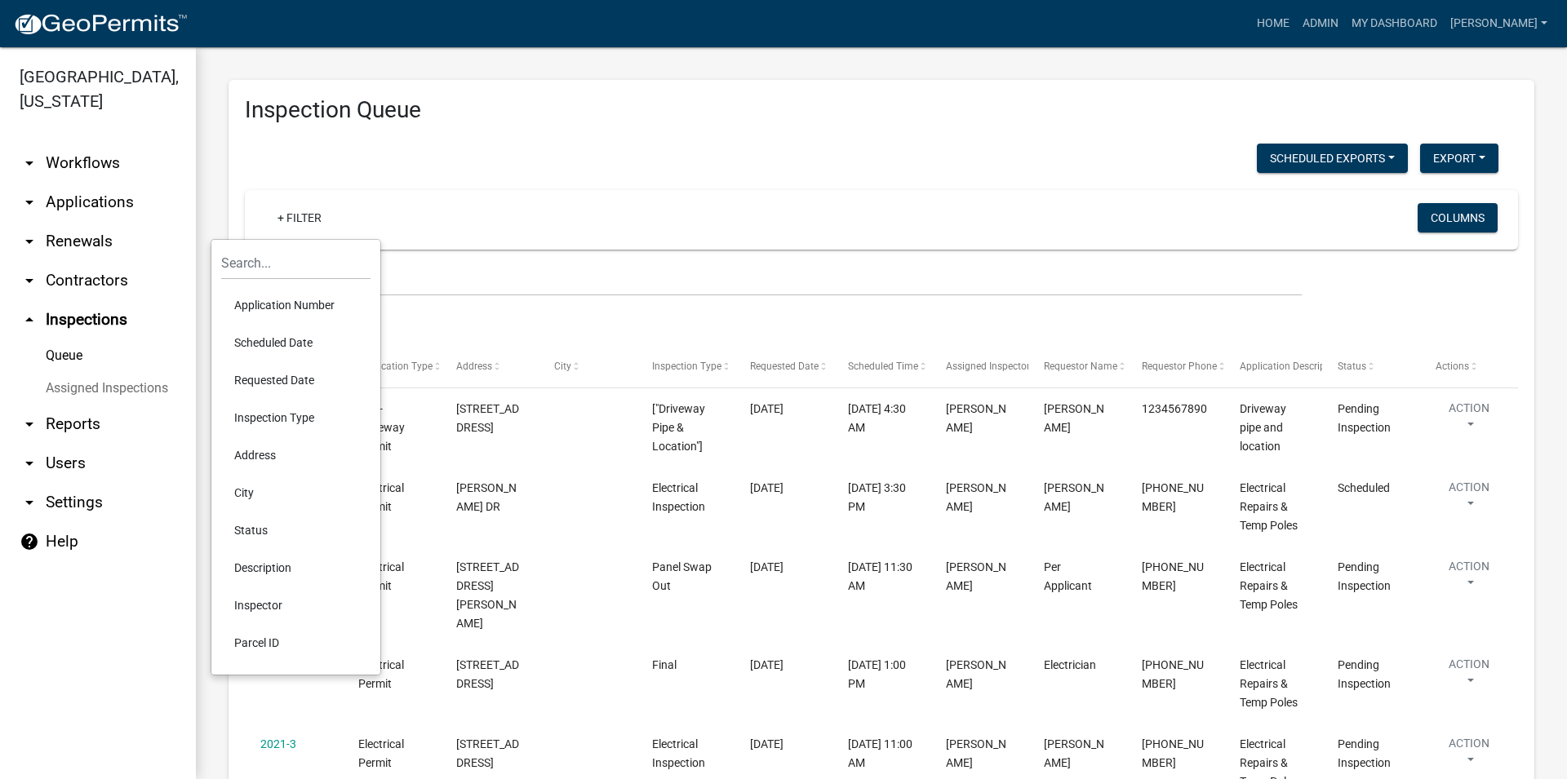
click at [320, 340] on li "Scheduled Date" at bounding box center [295, 343] width 149 height 38
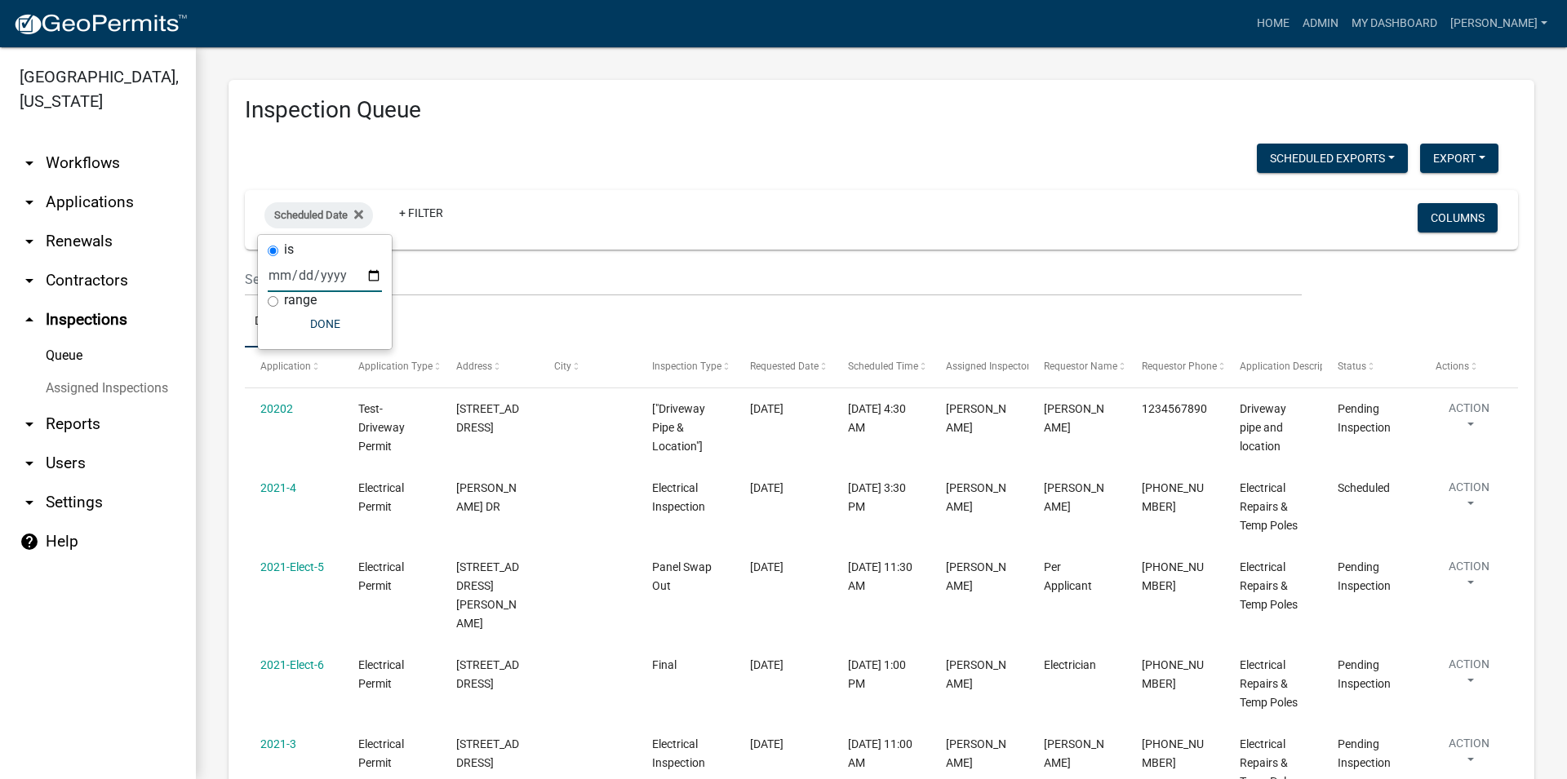
click at [315, 282] on input "date" at bounding box center [325, 275] width 114 height 33
click at [350, 285] on input "date" at bounding box center [325, 275] width 114 height 33
click at [365, 279] on input "date" at bounding box center [325, 275] width 114 height 33
type input "[DATE]"
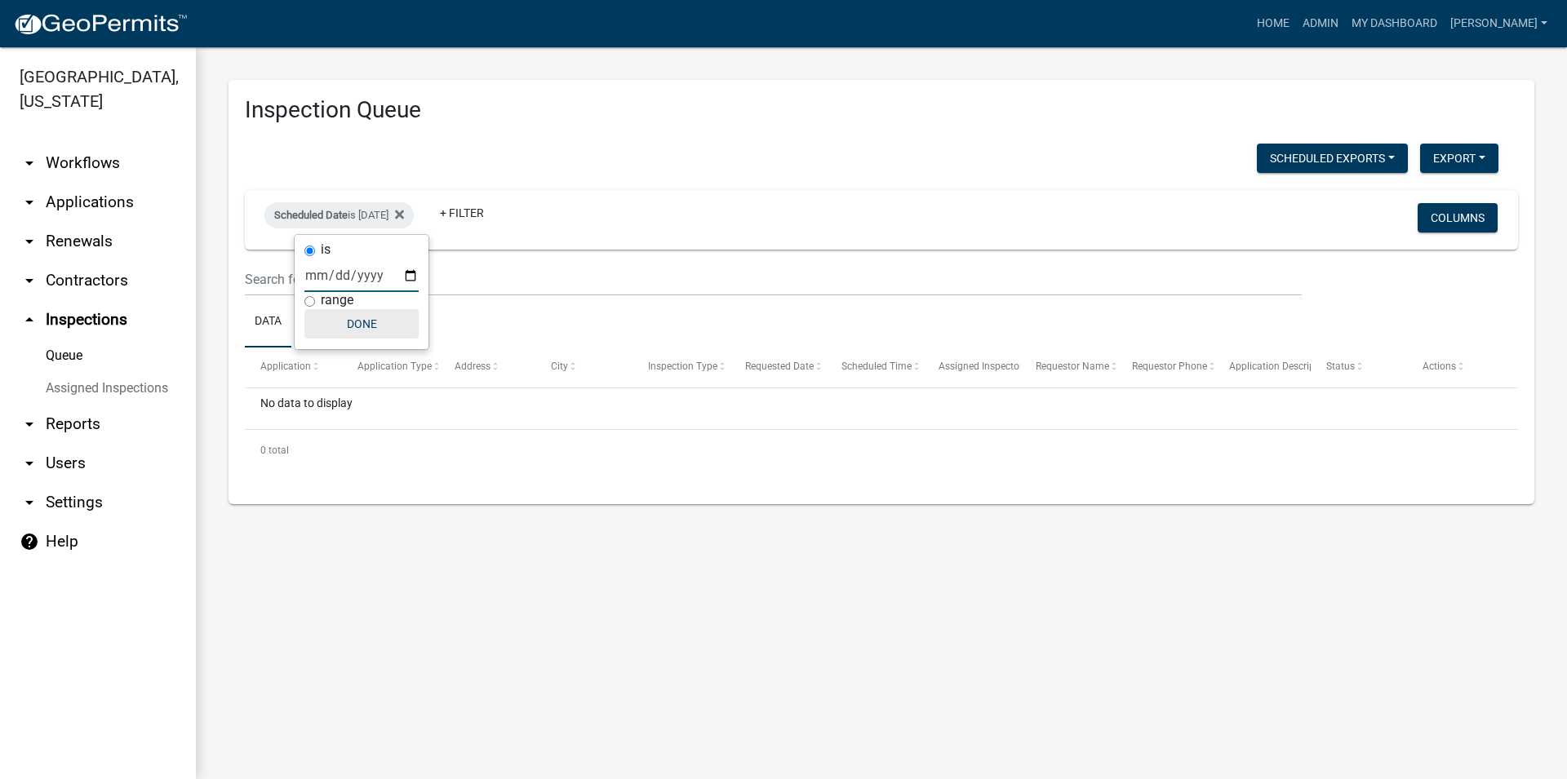
click at [384, 331] on button "Done" at bounding box center [361, 323] width 114 height 29
